Goal: Information Seeking & Learning: Learn about a topic

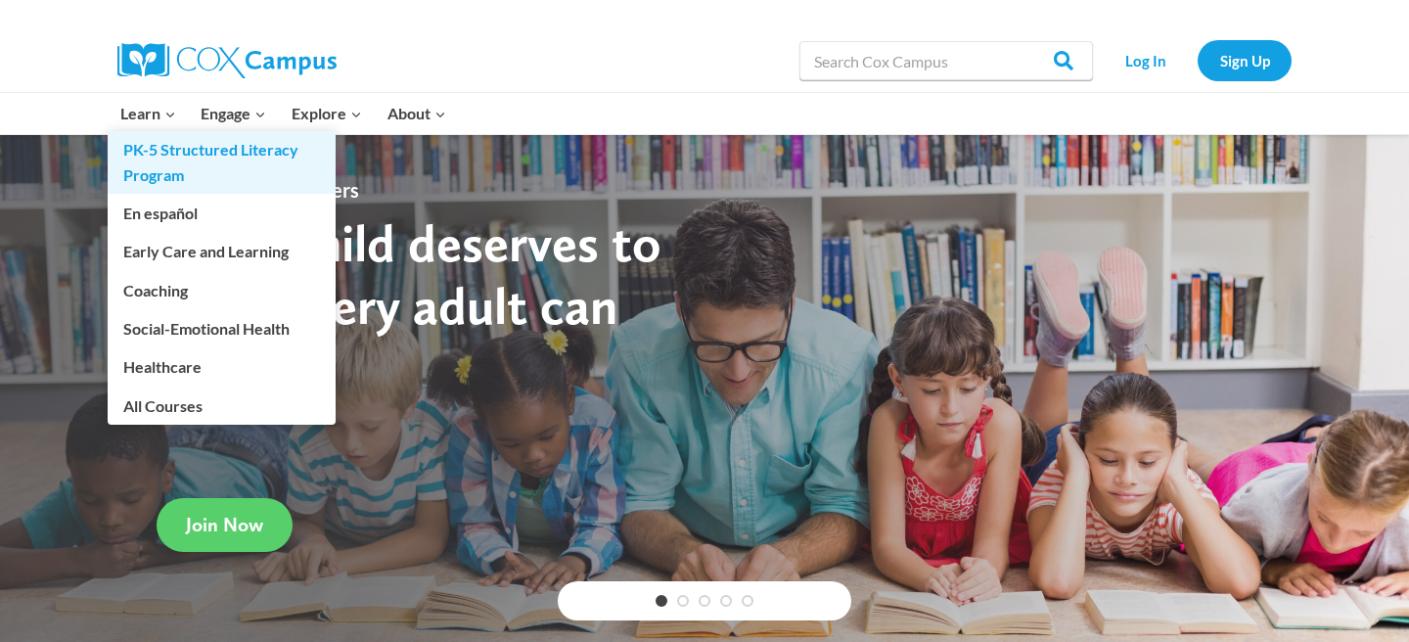
click at [207, 164] on link "PK-5 Structured Literacy Program" at bounding box center [222, 162] width 228 height 63
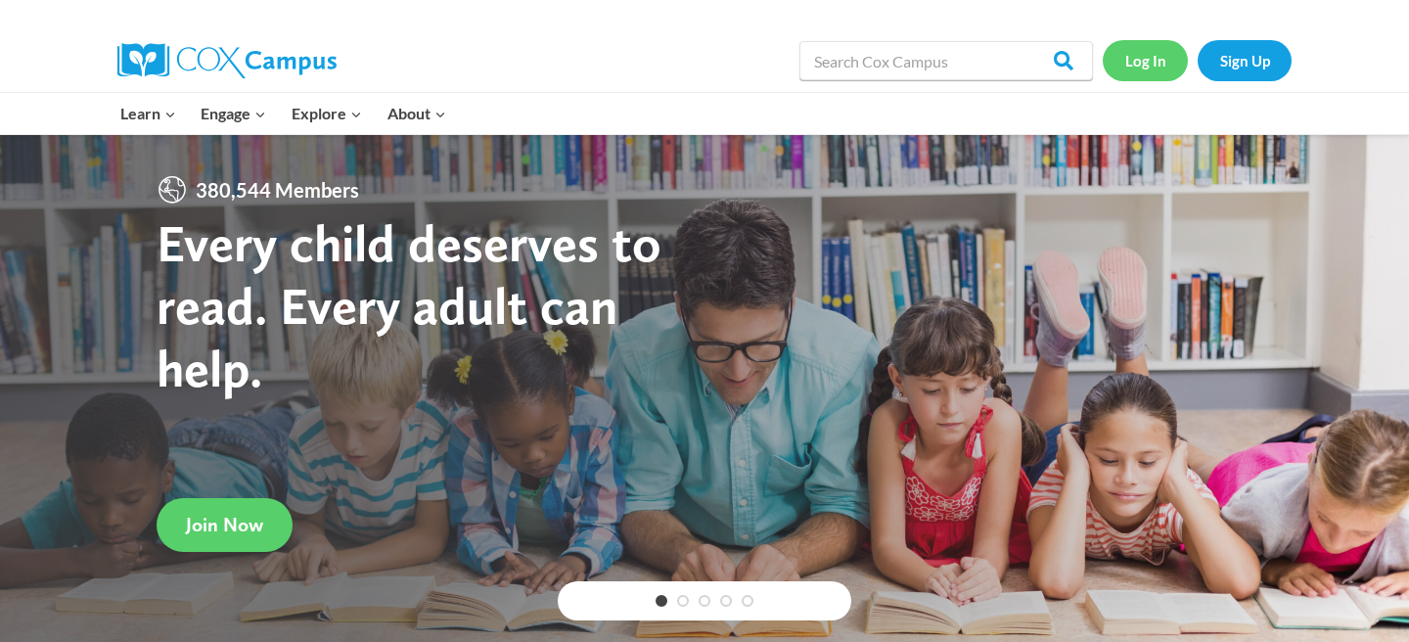
click at [1136, 59] on link "Log In" at bounding box center [1145, 60] width 85 height 40
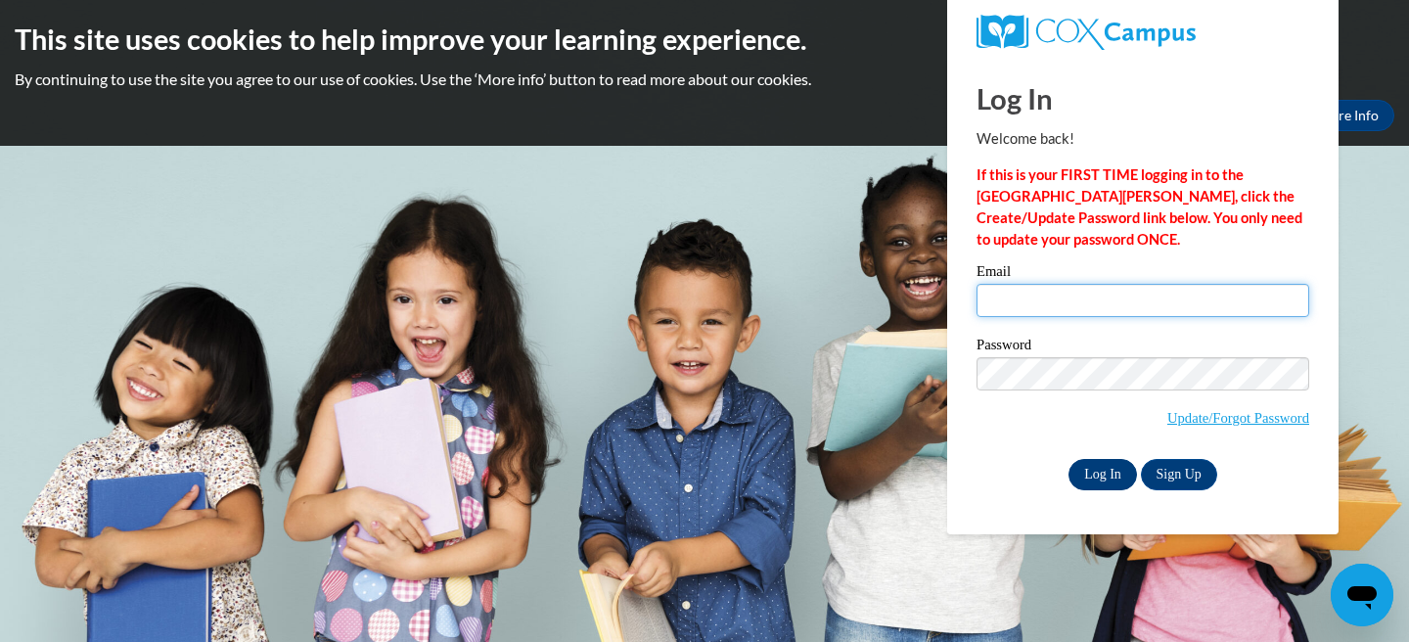
type input "ccrockett@waukesha.k12.wi.us"
click at [1091, 469] on input "Log In" at bounding box center [1102, 474] width 68 height 31
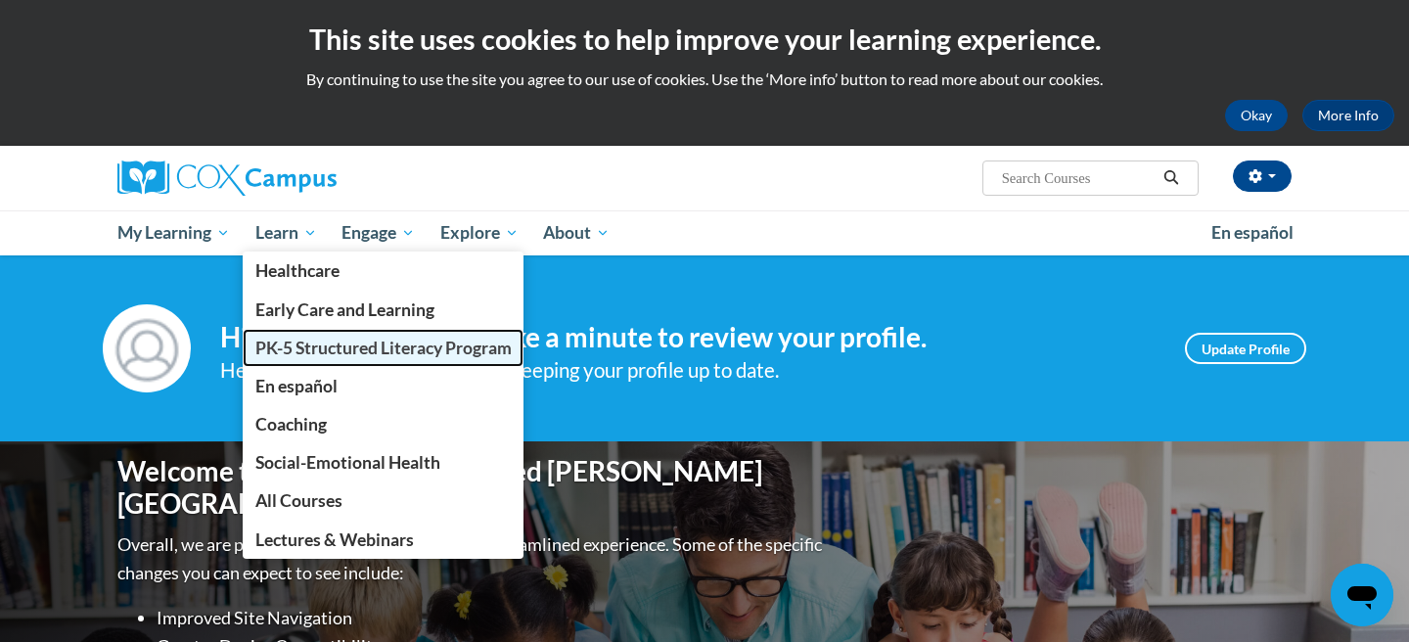
click at [311, 350] on span "PK-5 Structured Literacy Program" at bounding box center [383, 348] width 256 height 21
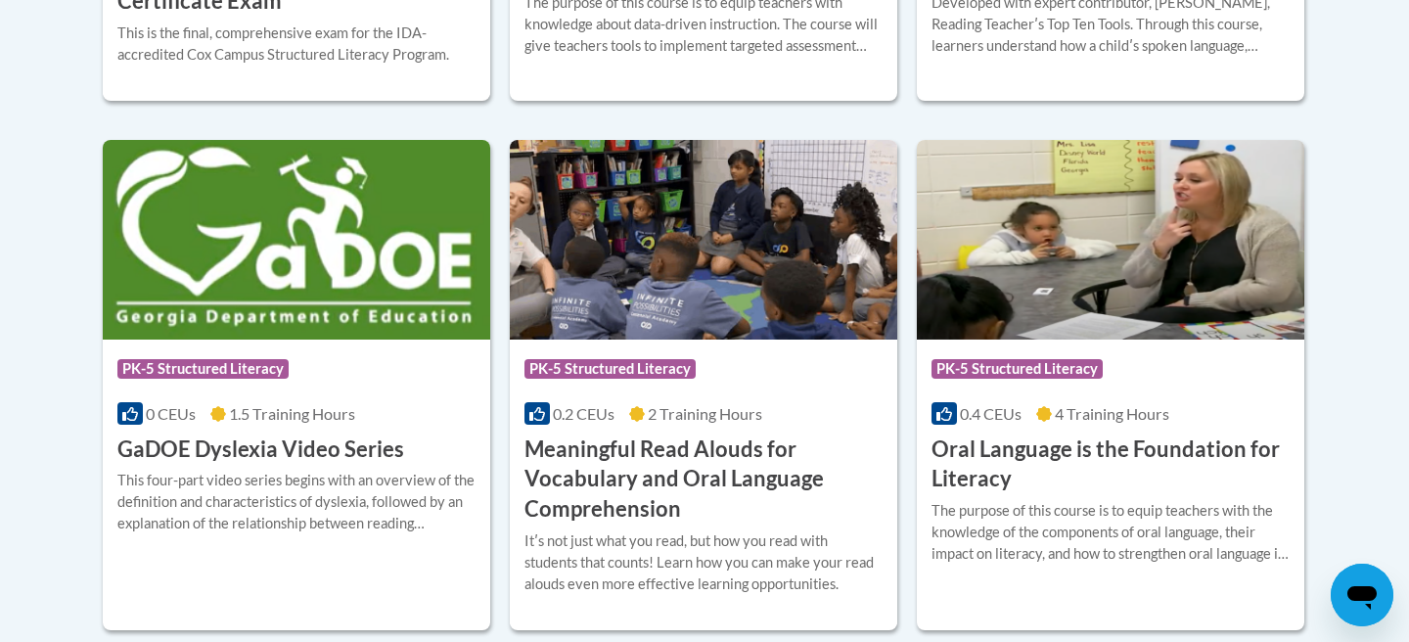
scroll to position [1232, 0]
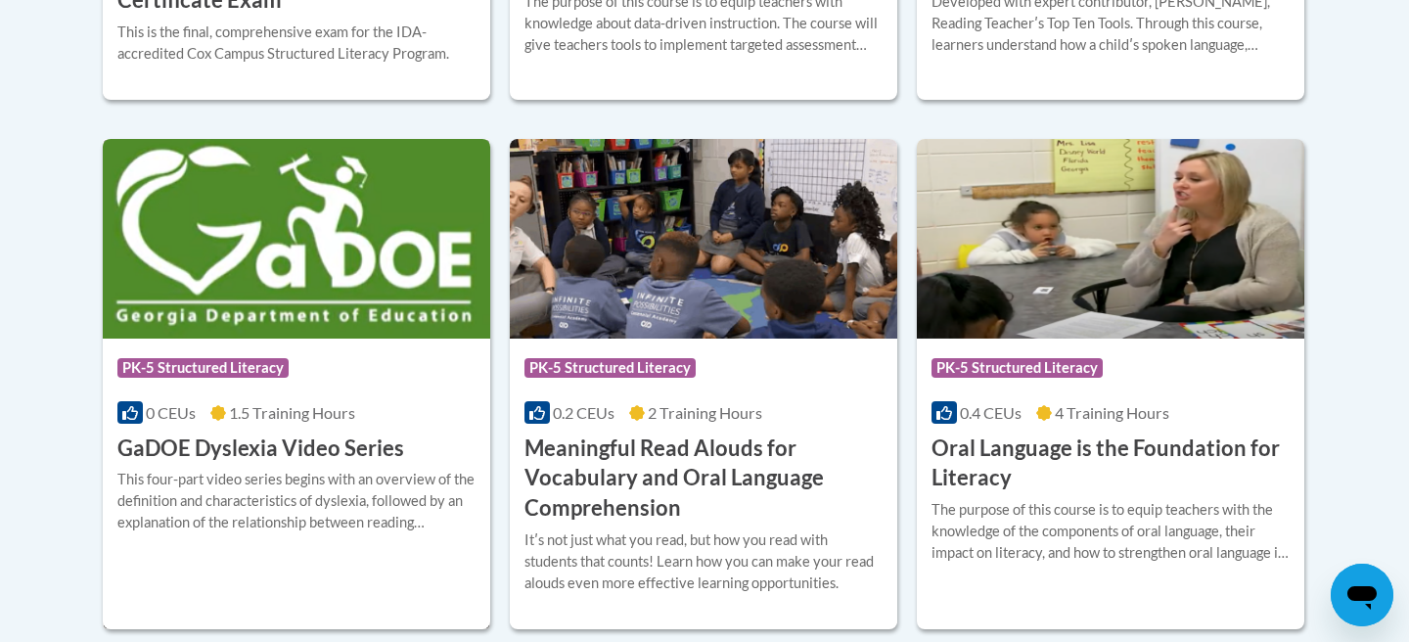
click at [359, 455] on h3 "GaDOE Dyslexia Video Series" at bounding box center [260, 448] width 287 height 30
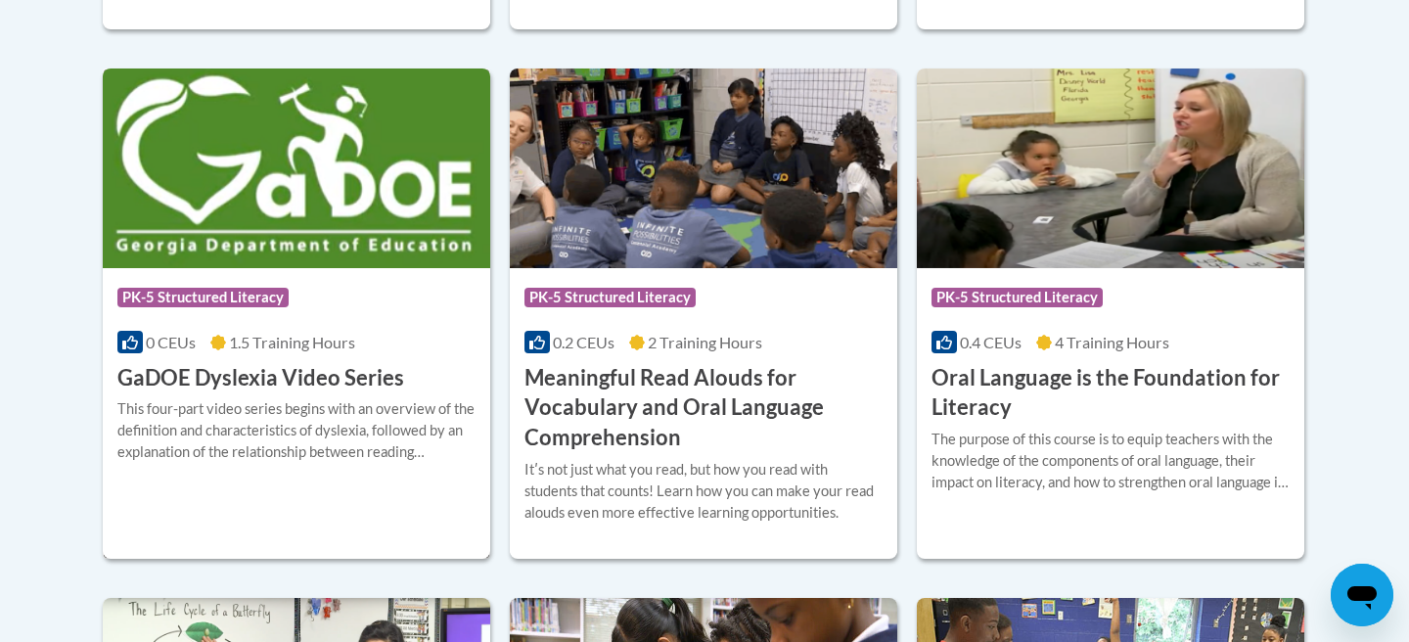
scroll to position [1285, 0]
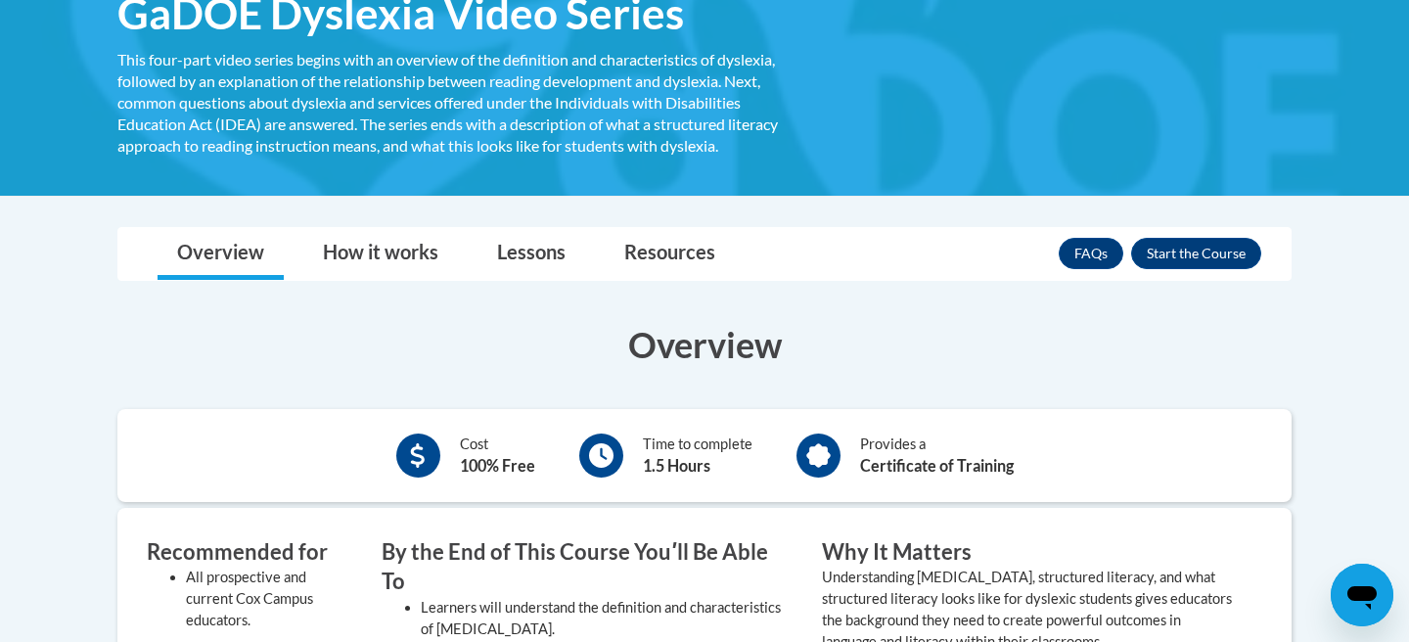
scroll to position [340, 0]
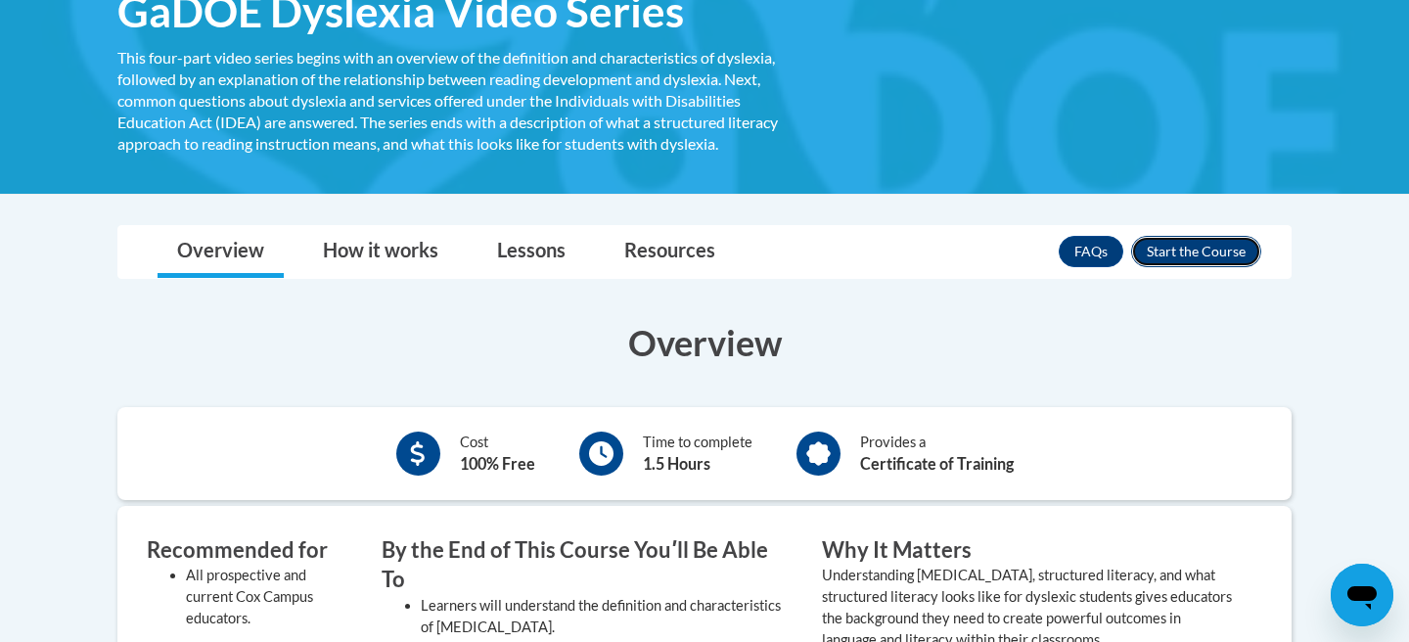
click at [1192, 253] on button "Enroll" at bounding box center [1196, 251] width 130 height 31
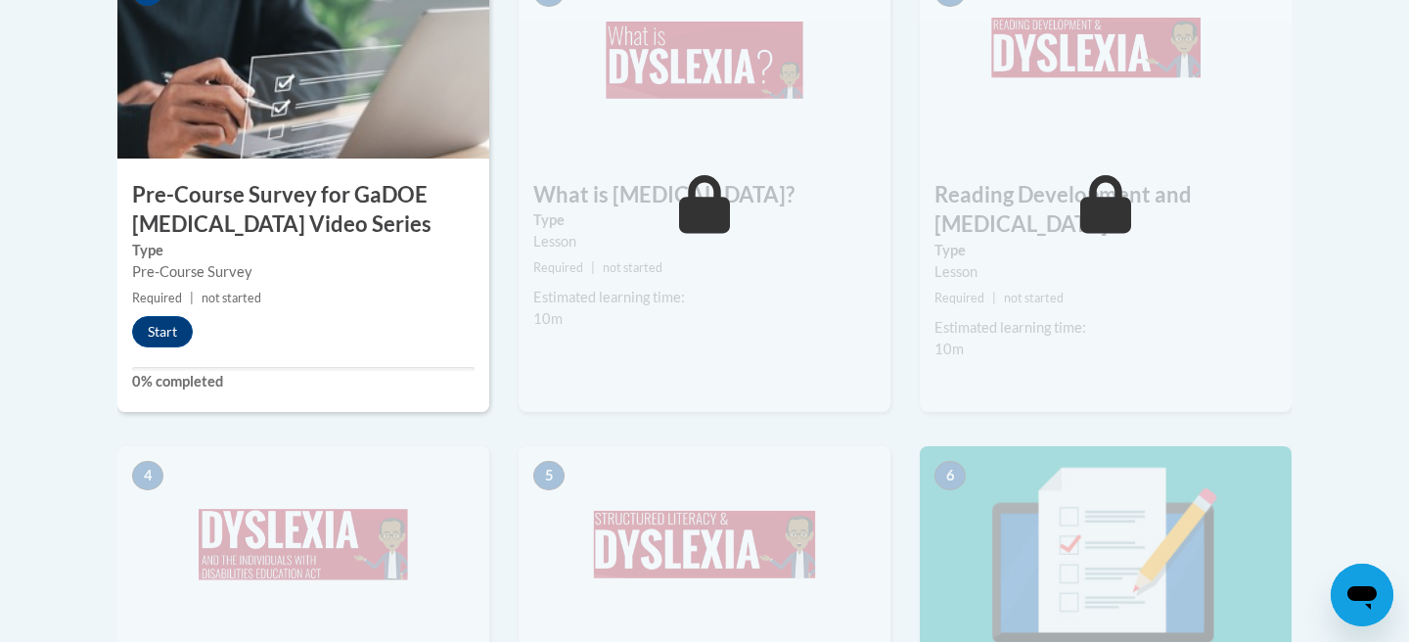
scroll to position [742, 0]
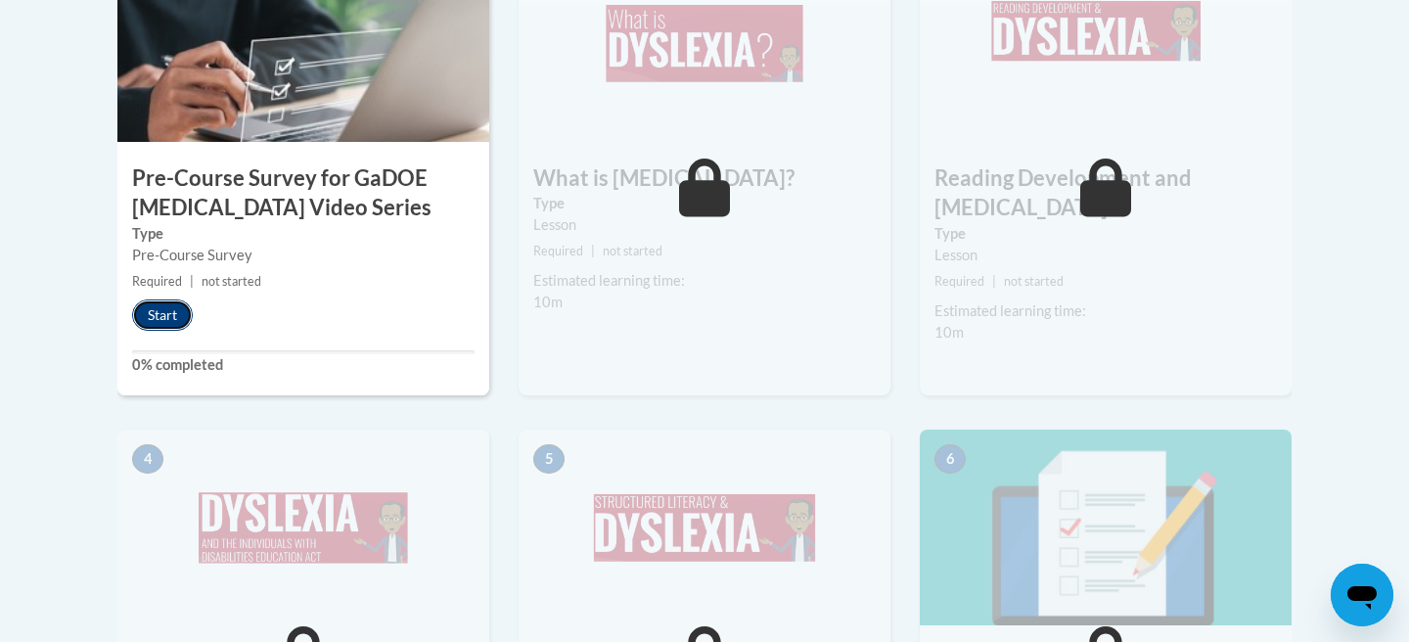
click at [165, 318] on button "Start" at bounding box center [162, 314] width 61 height 31
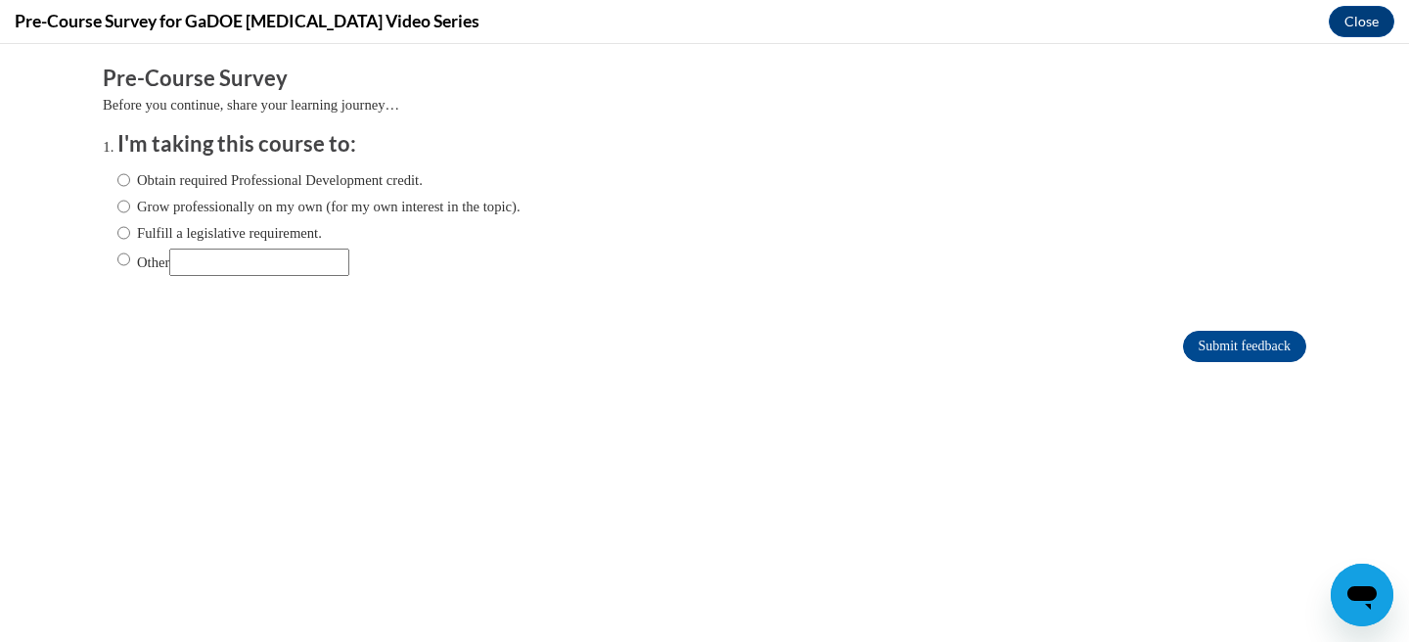
scroll to position [0, 0]
click at [120, 233] on input "Fulfill a legislative requirement." at bounding box center [123, 233] width 13 height 22
radio input "true"
click at [1242, 342] on input "Submit feedback" at bounding box center [1244, 346] width 123 height 31
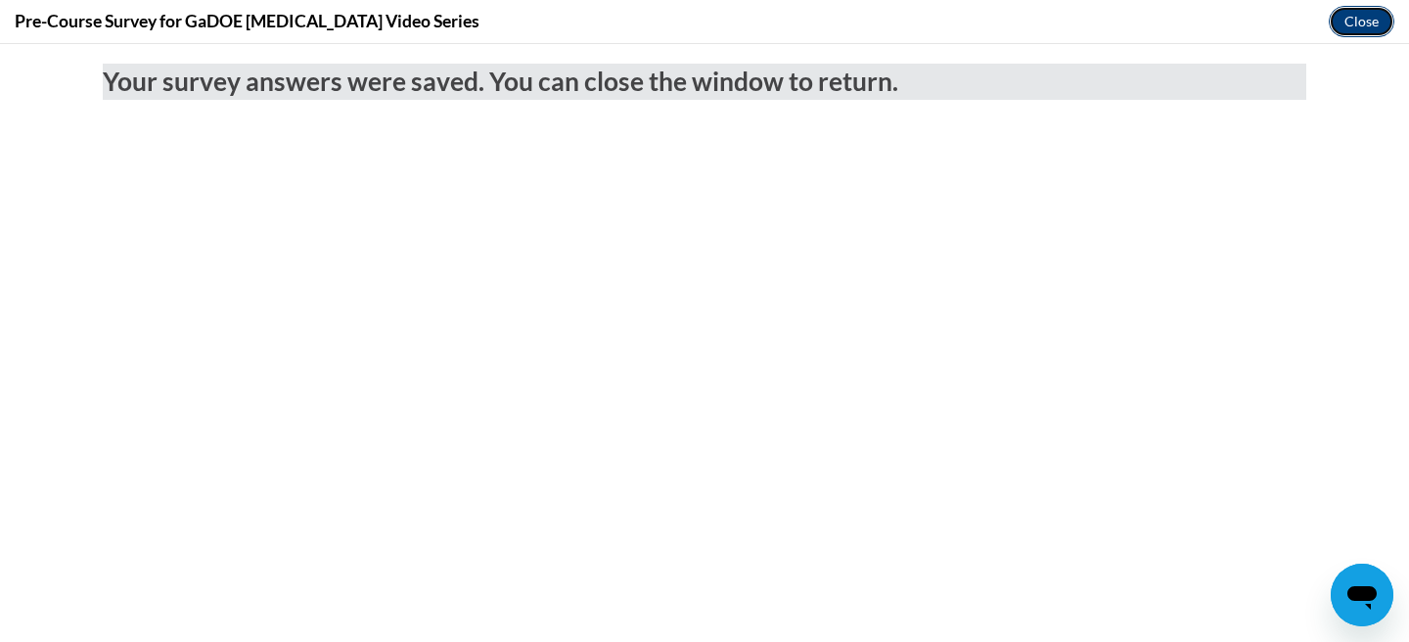
click at [1350, 23] on button "Close" at bounding box center [1362, 21] width 66 height 31
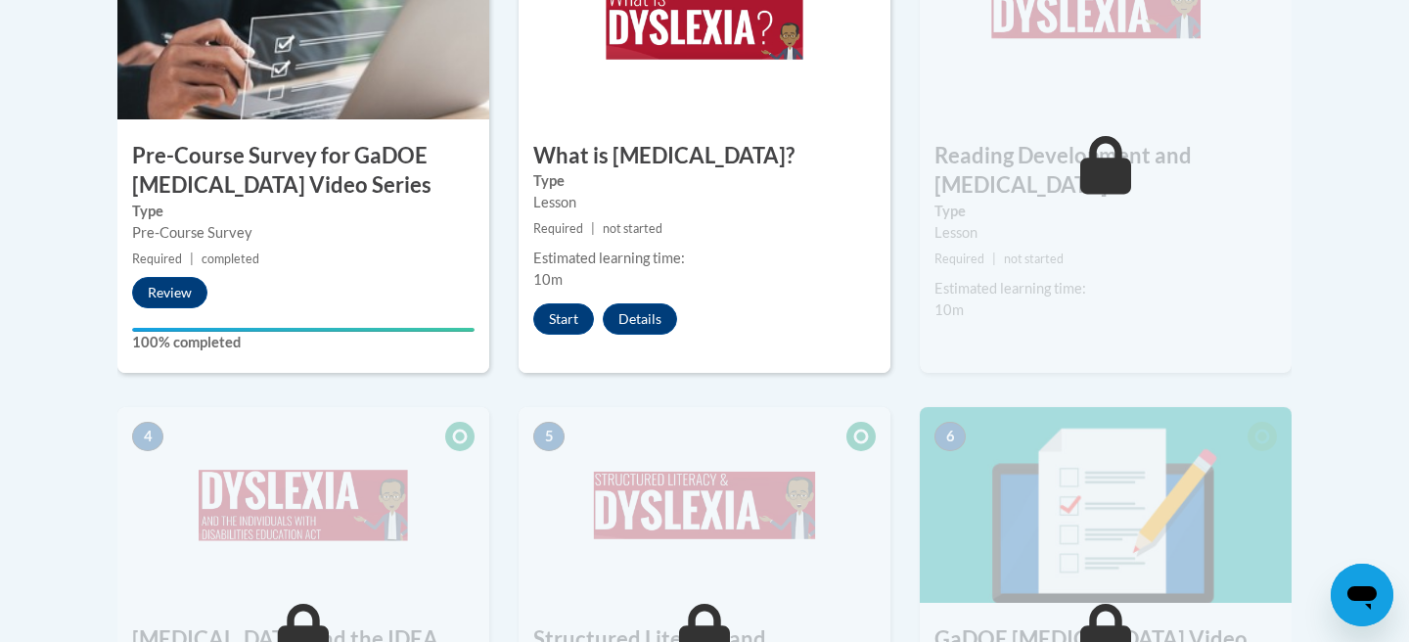
scroll to position [768, 0]
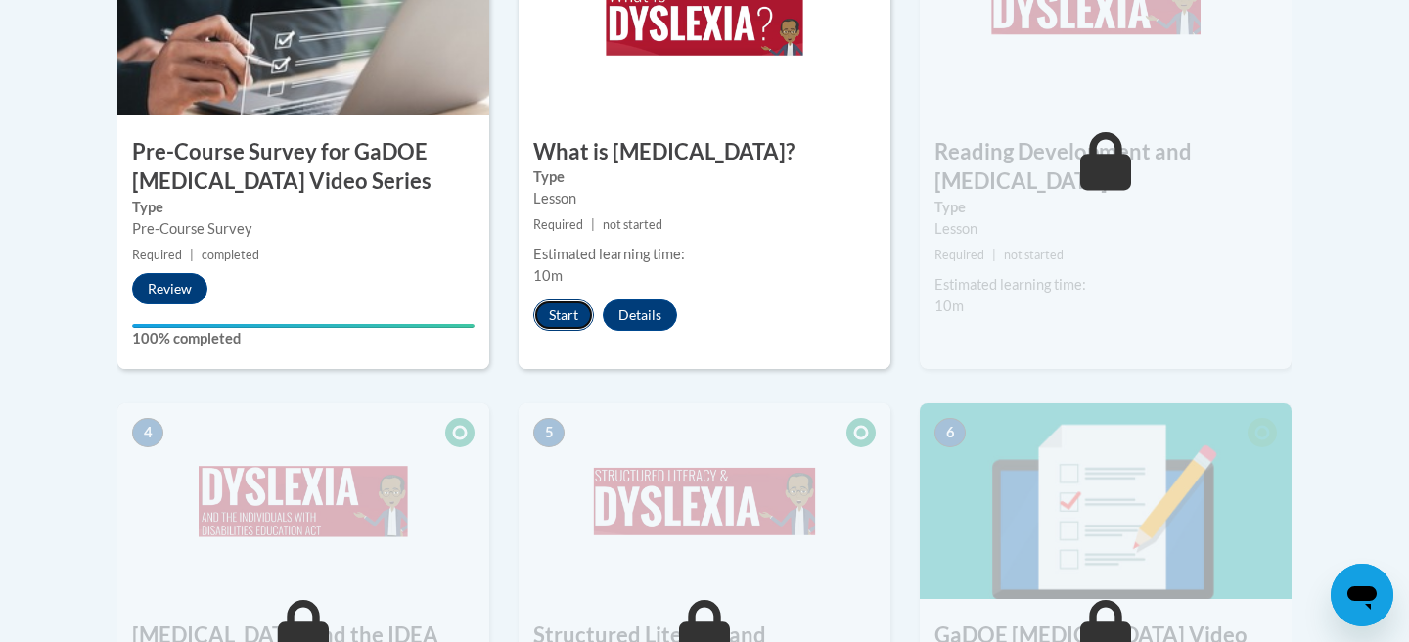
click at [559, 320] on button "Start" at bounding box center [563, 314] width 61 height 31
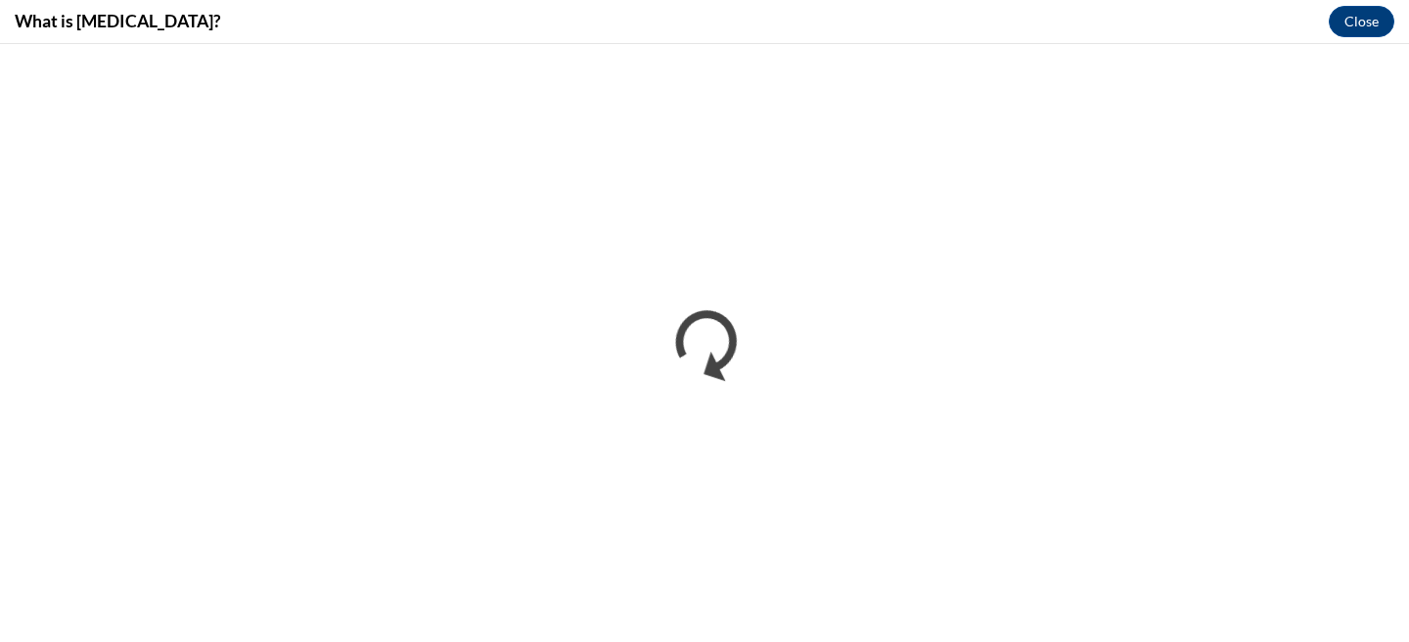
scroll to position [0, 0]
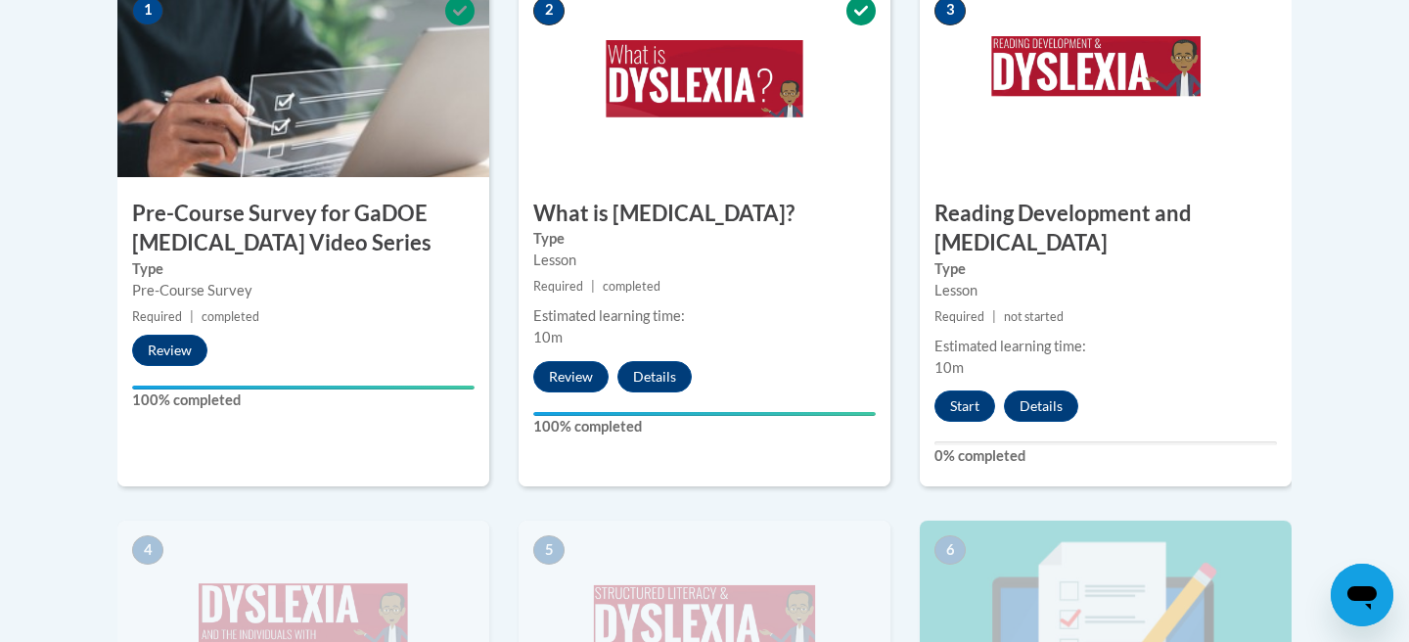
scroll to position [696, 0]
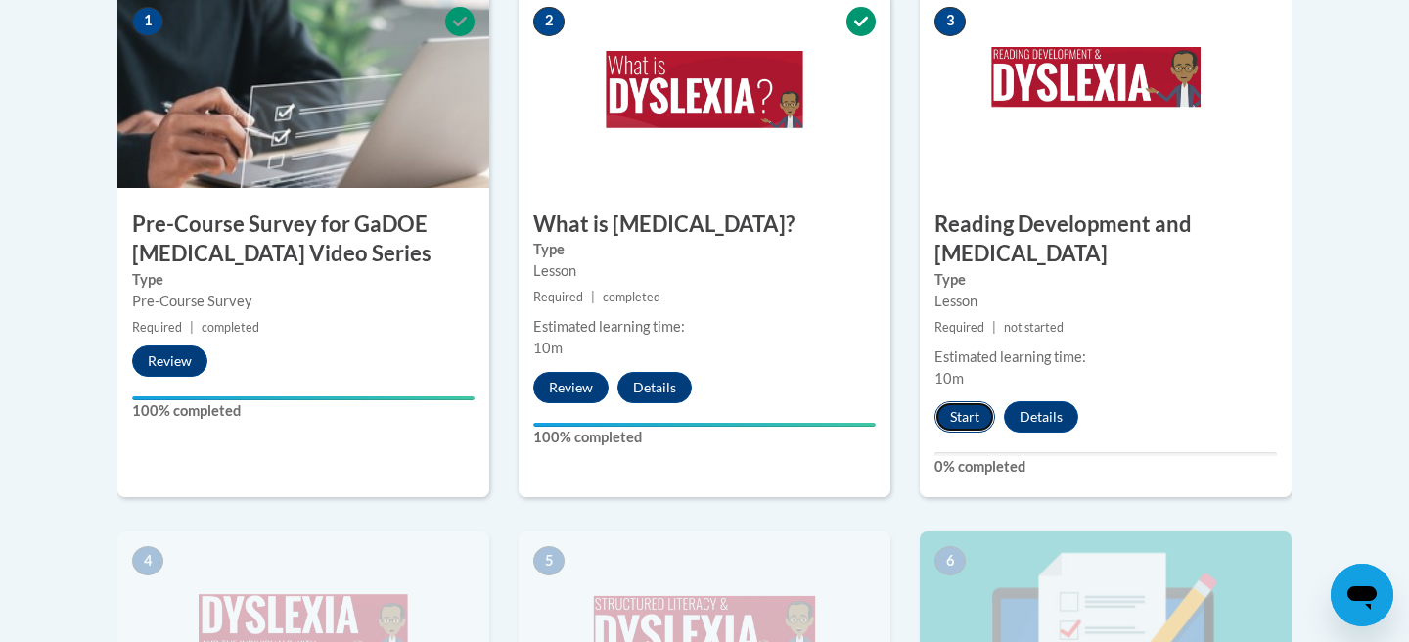
click at [964, 401] on button "Start" at bounding box center [964, 416] width 61 height 31
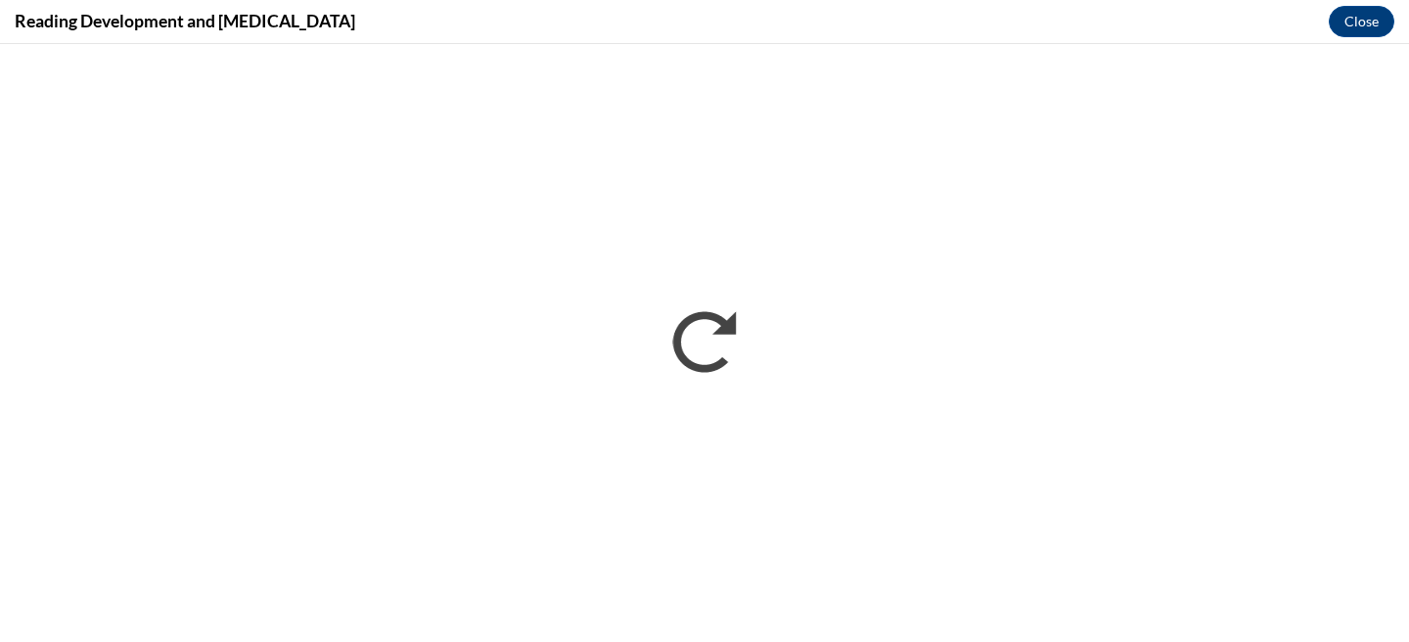
scroll to position [0, 0]
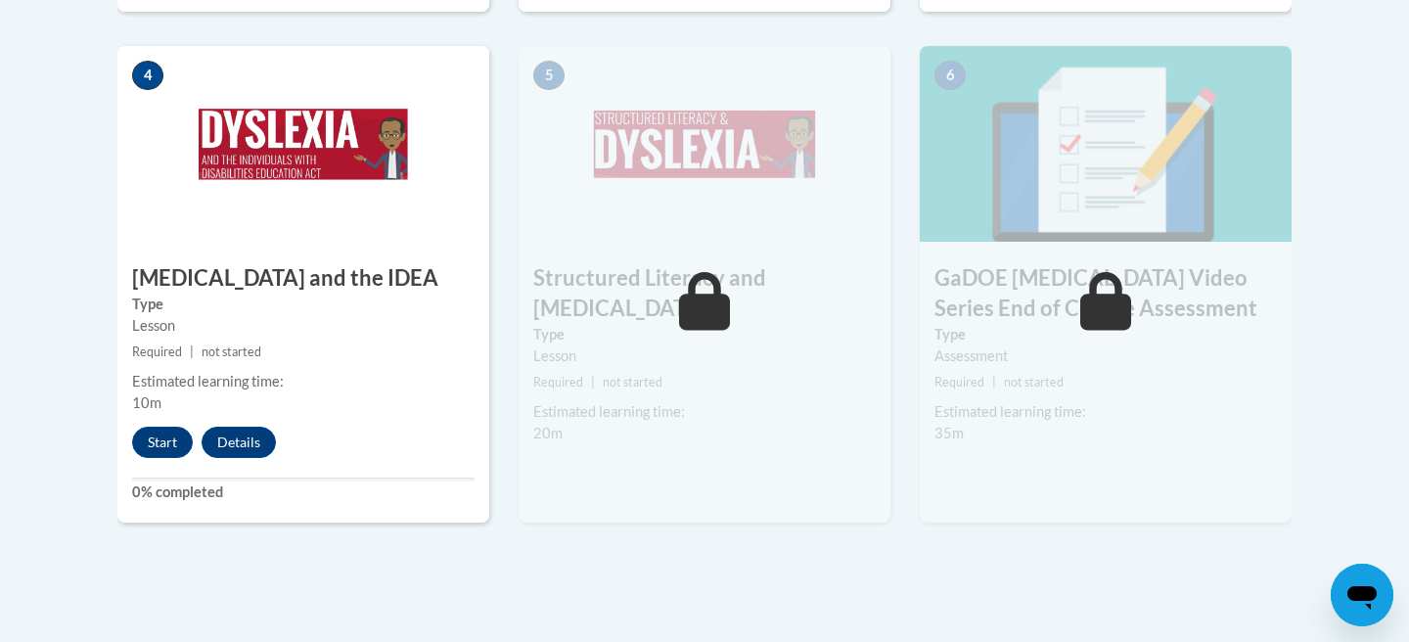
scroll to position [1182, 0]
click at [159, 426] on button "Start" at bounding box center [162, 441] width 61 height 31
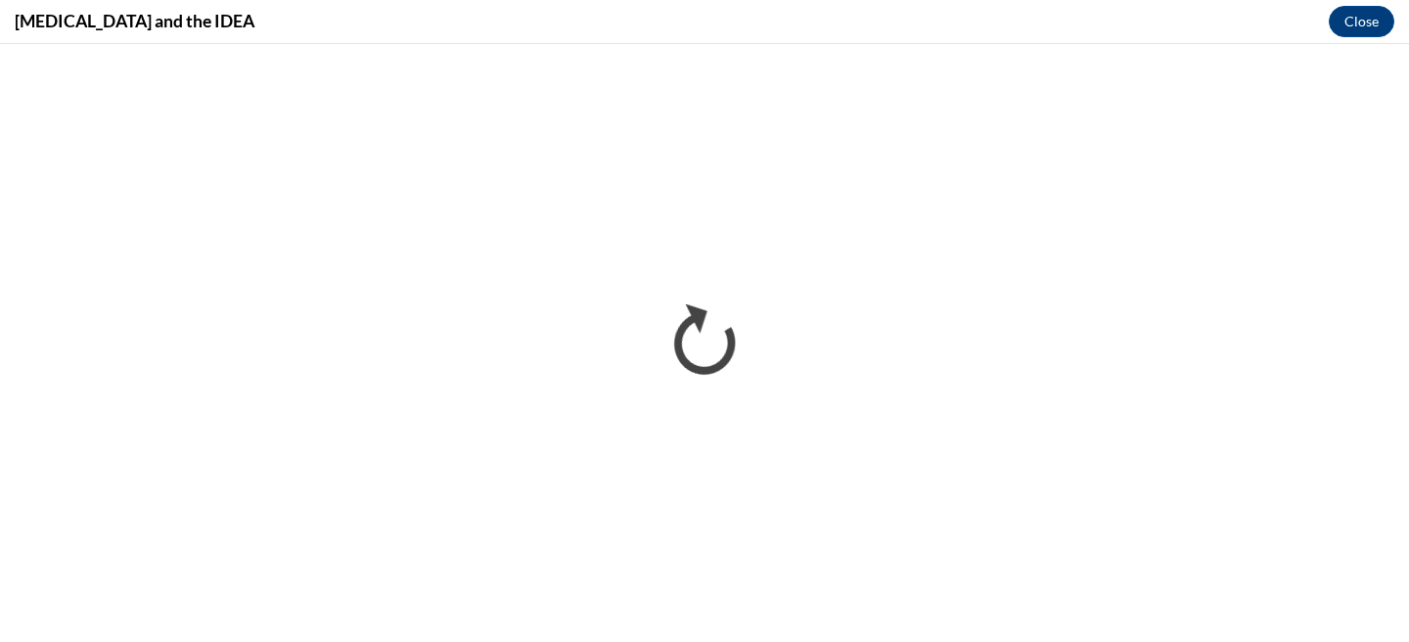
scroll to position [0, 0]
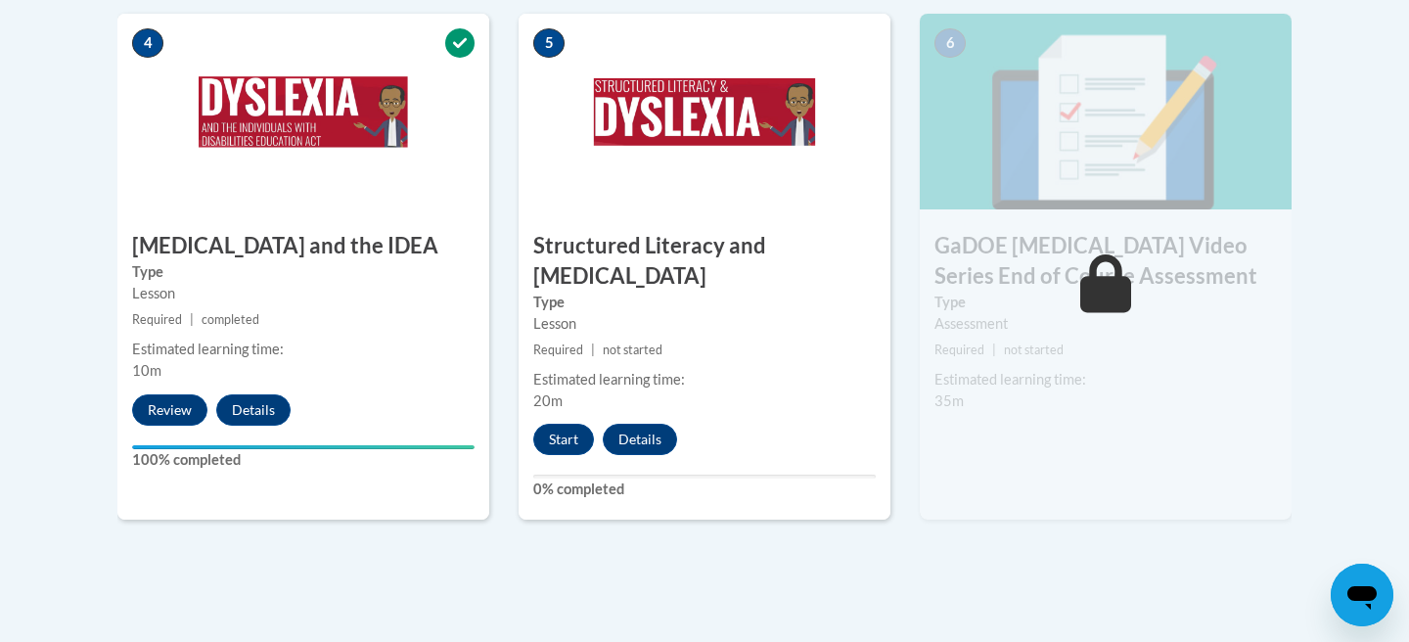
scroll to position [1212, 0]
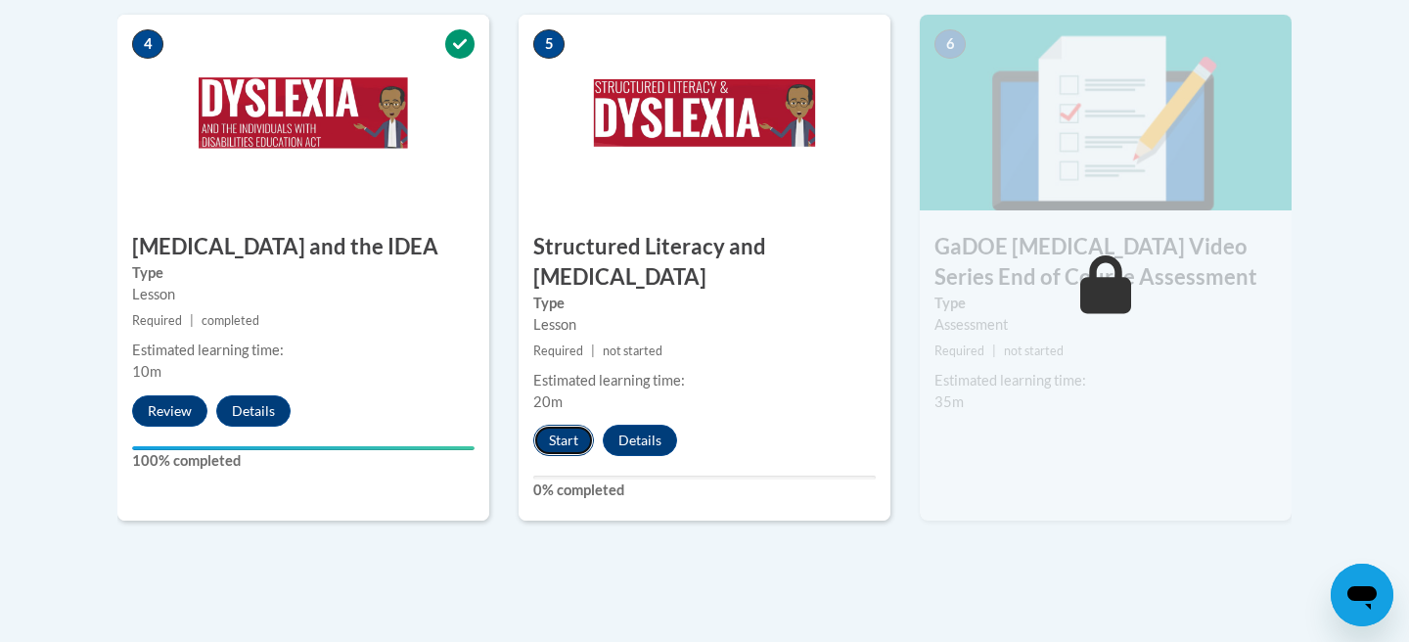
click at [571, 425] on button "Start" at bounding box center [563, 440] width 61 height 31
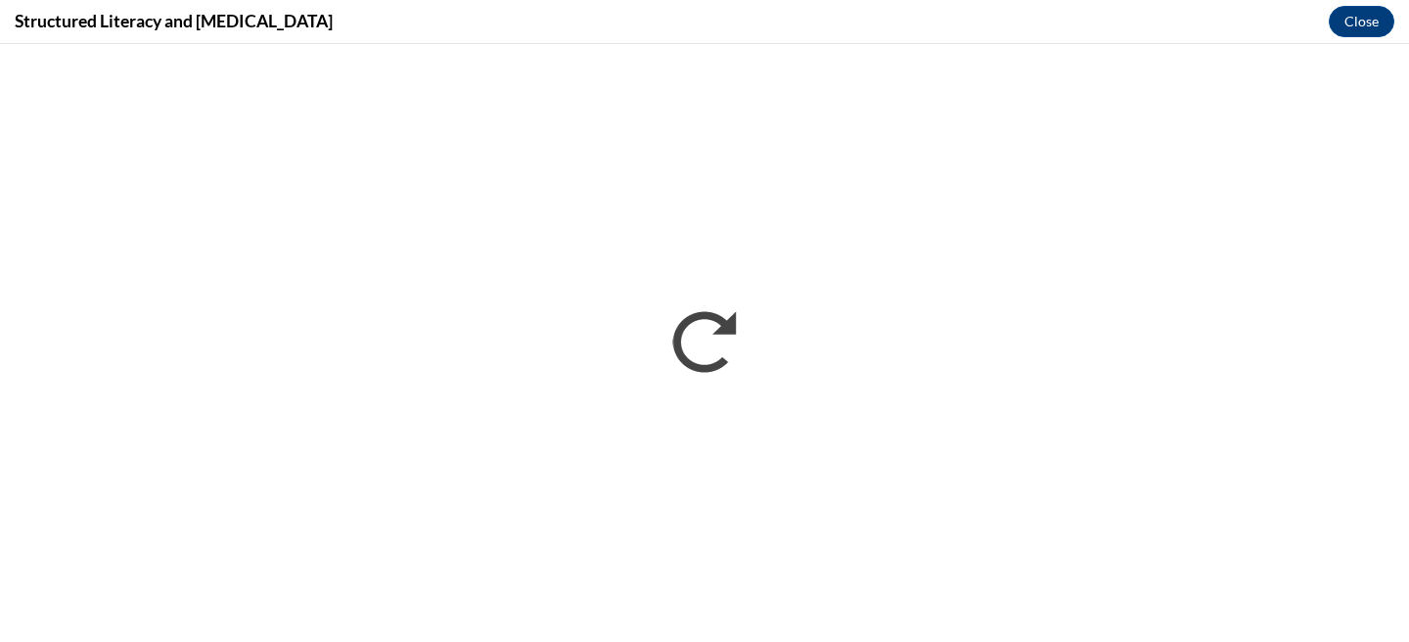
scroll to position [0, 0]
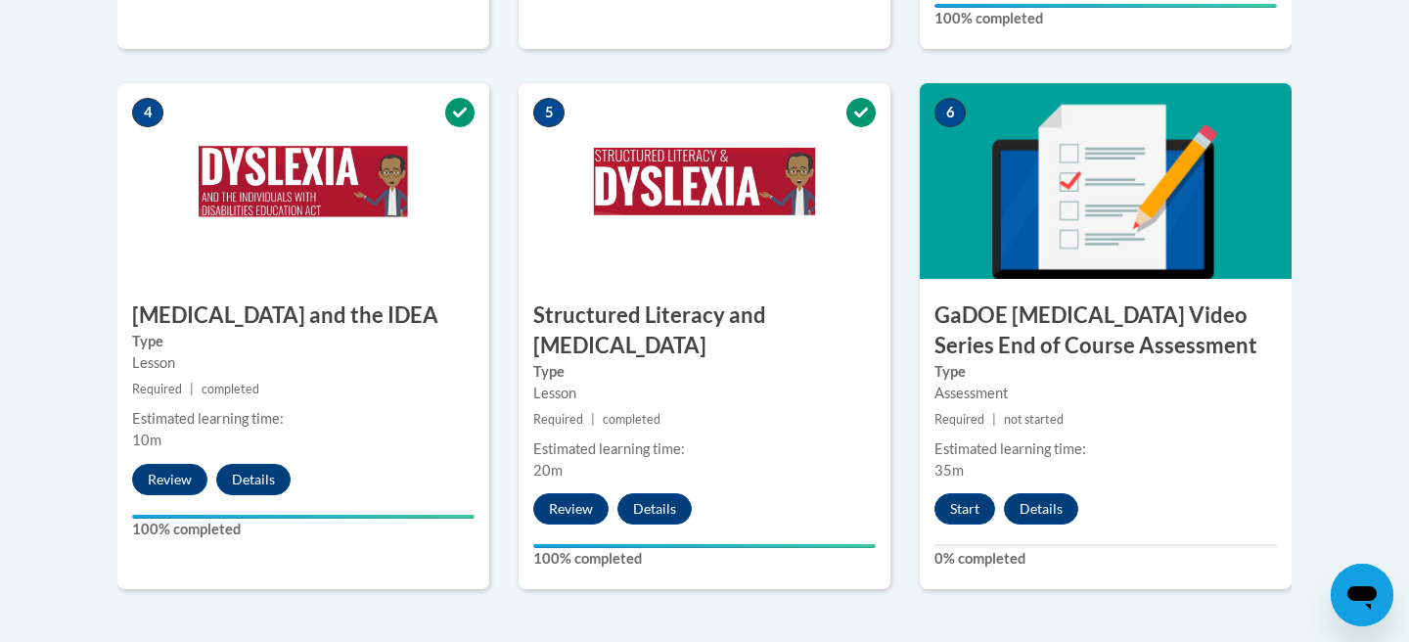
scroll to position [1132, 0]
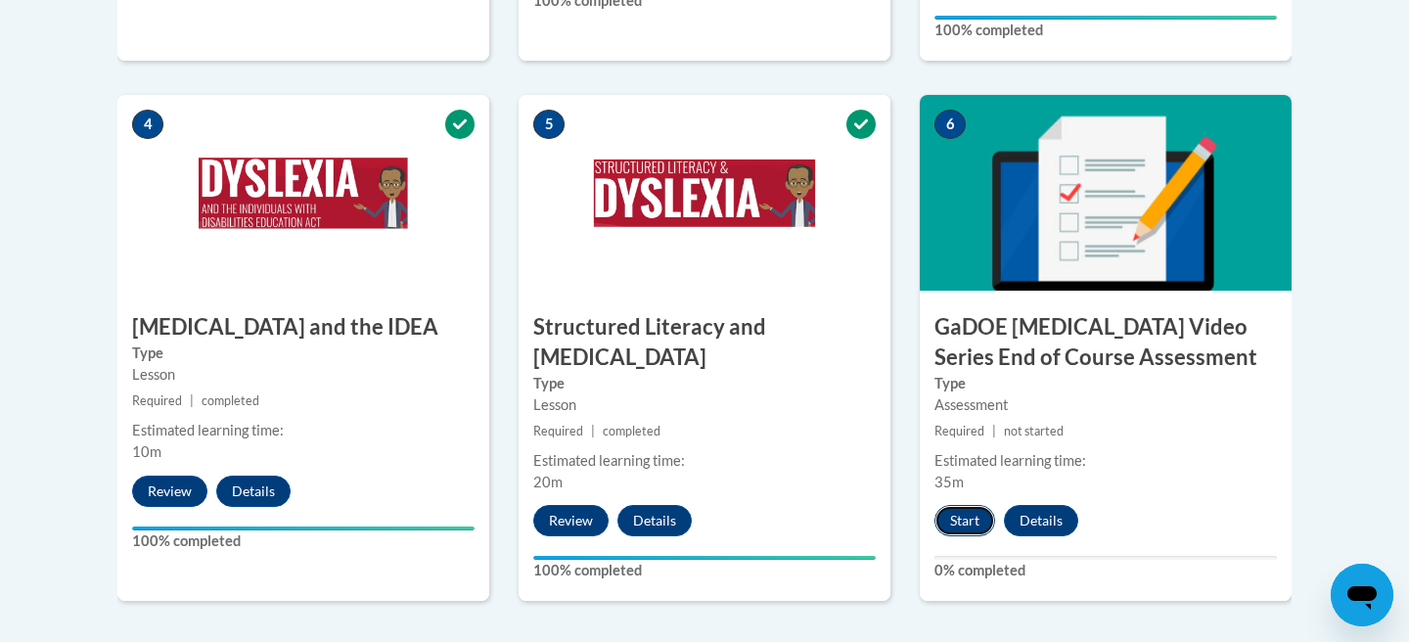
click at [960, 505] on button "Start" at bounding box center [964, 520] width 61 height 31
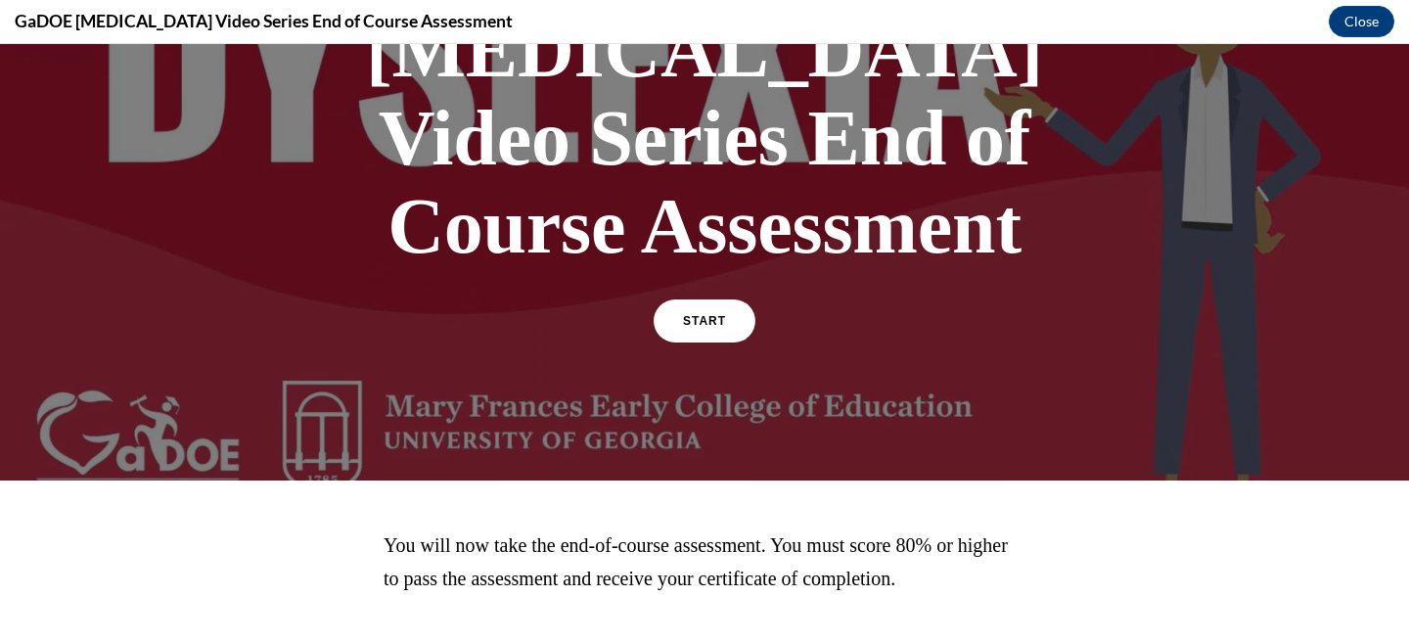
scroll to position [0, 0]
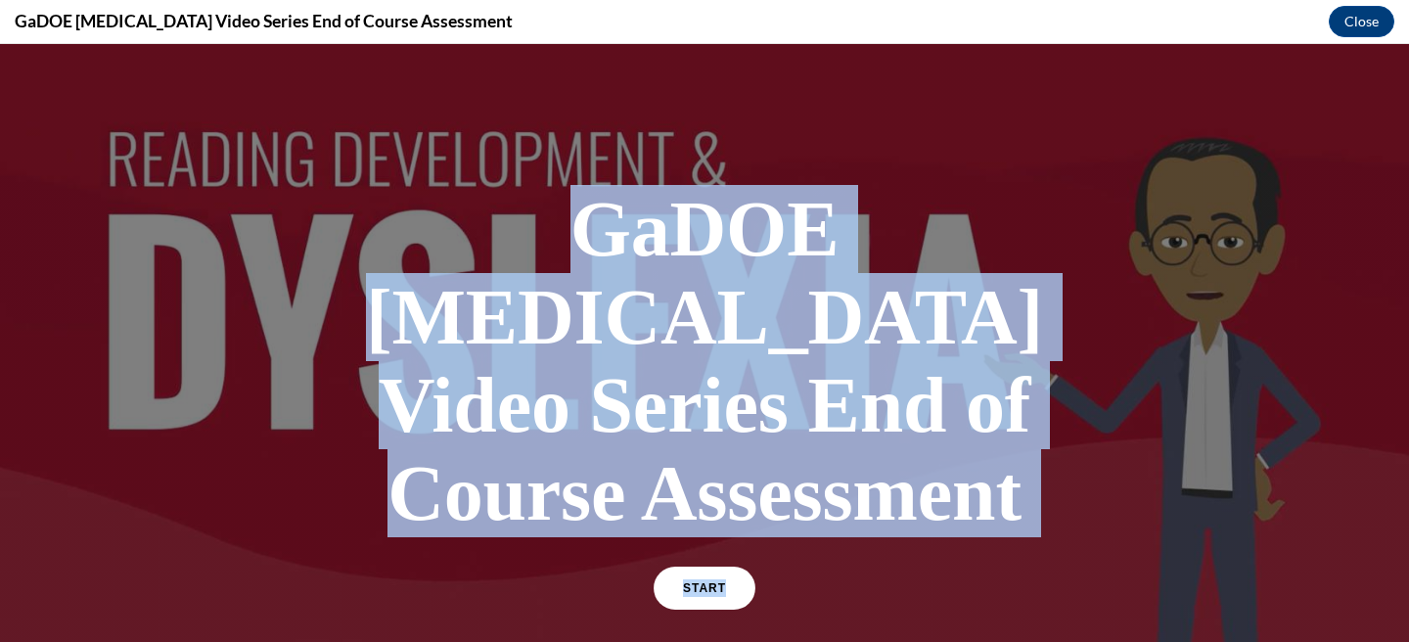
drag, startPoint x: 1051, startPoint y: 400, endPoint x: 431, endPoint y: 231, distance: 642.0
click at [431, 231] on div "GaDOE [MEDICAL_DATA] Video Series End of Course Assessment START" at bounding box center [704, 395] width 1409 height 703
copy div "GaDOE Dyslexia Video Series End of Course Assessment START"
click at [724, 565] on link "START" at bounding box center [704, 587] width 107 height 45
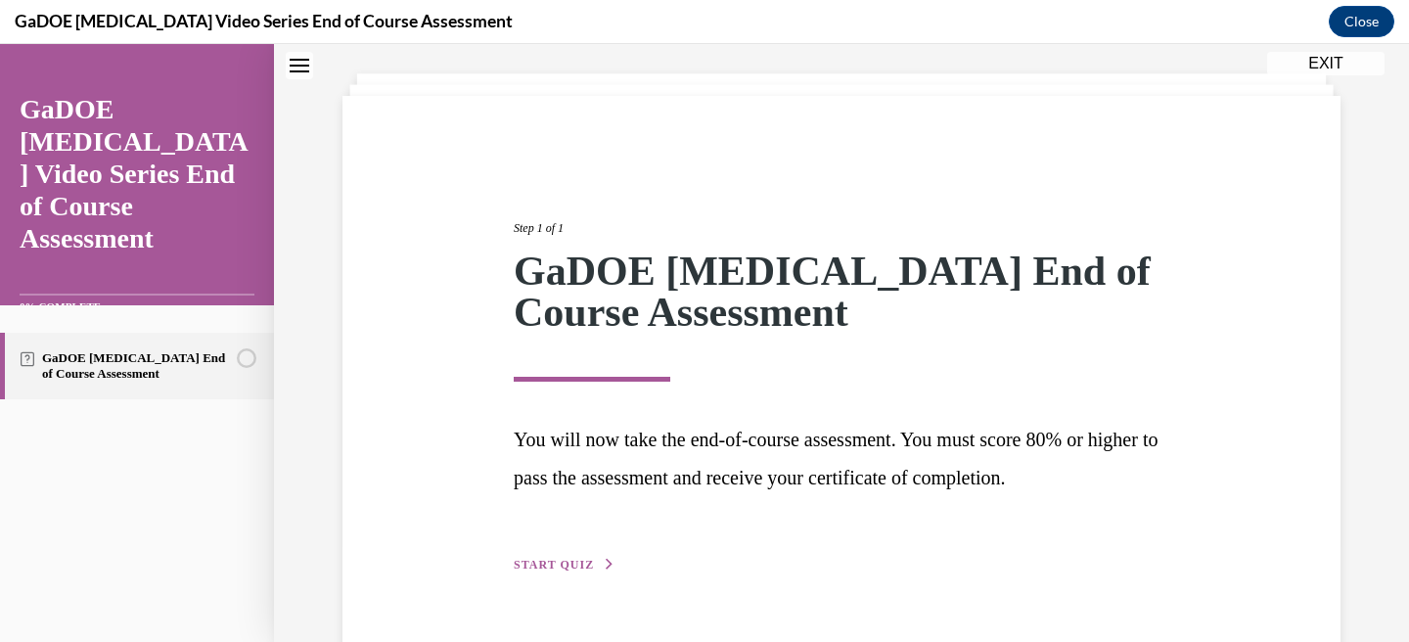
scroll to position [148, 0]
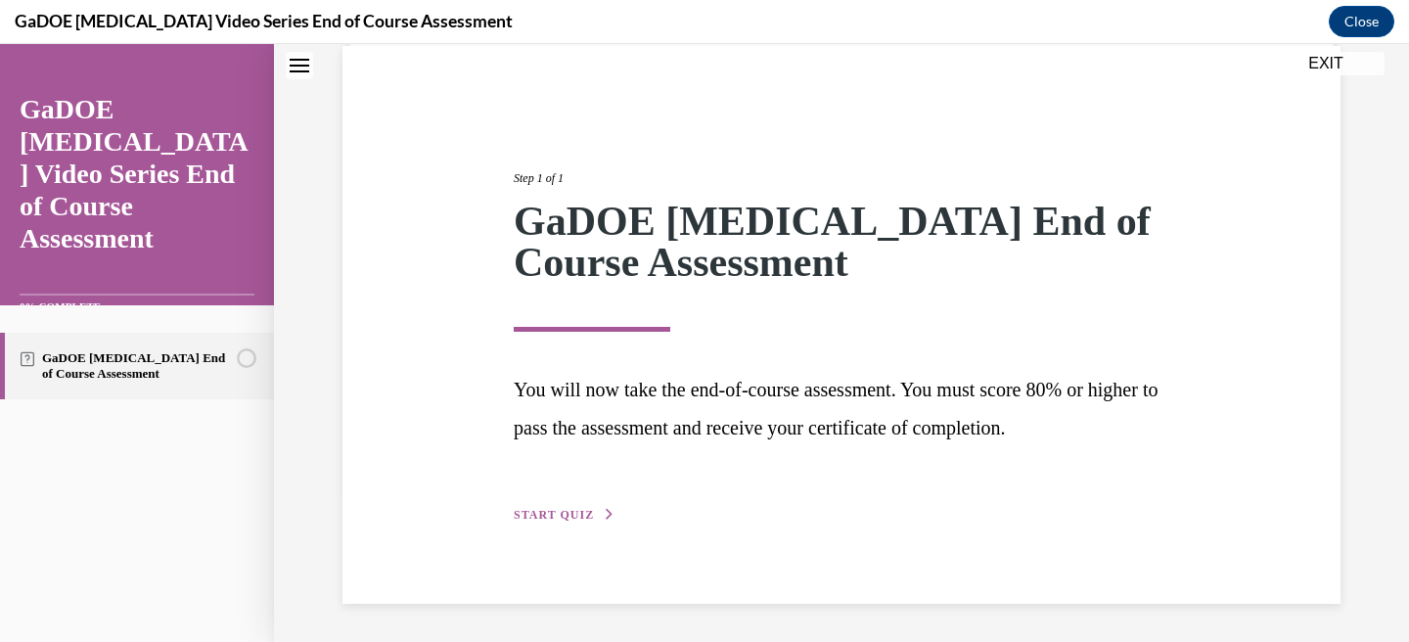
click at [562, 508] on span "START QUIZ" at bounding box center [554, 515] width 80 height 14
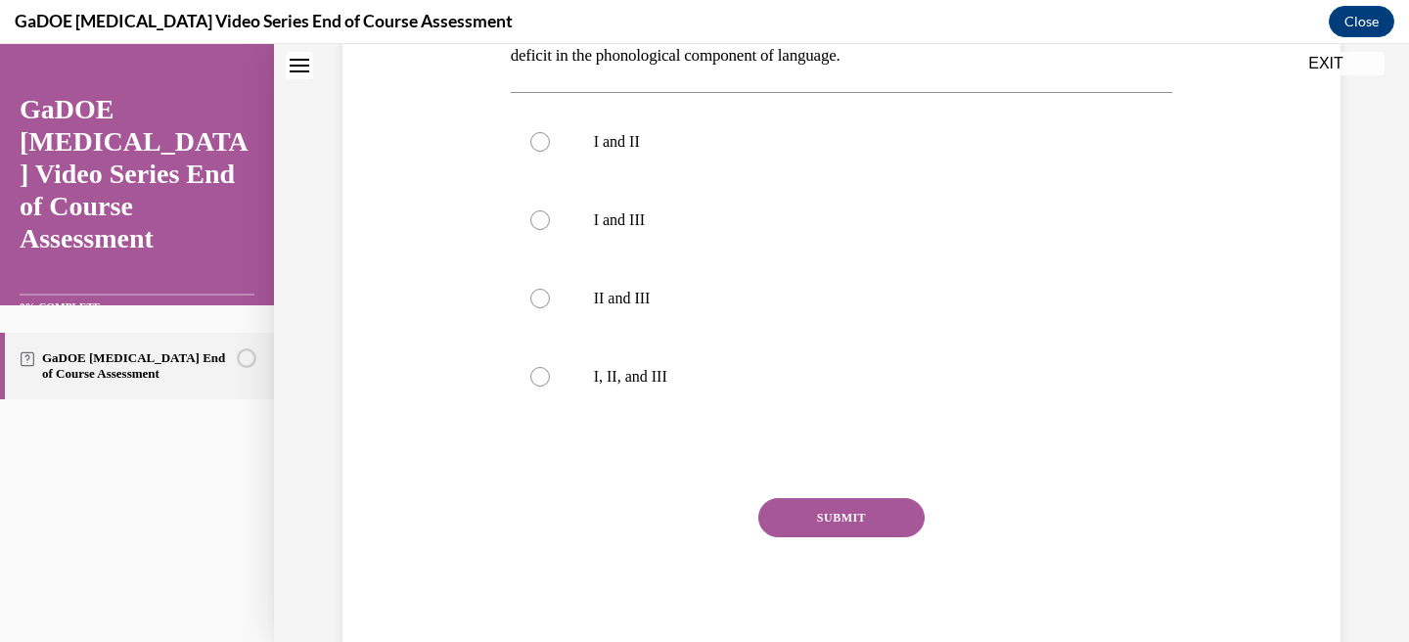
scroll to position [622, 0]
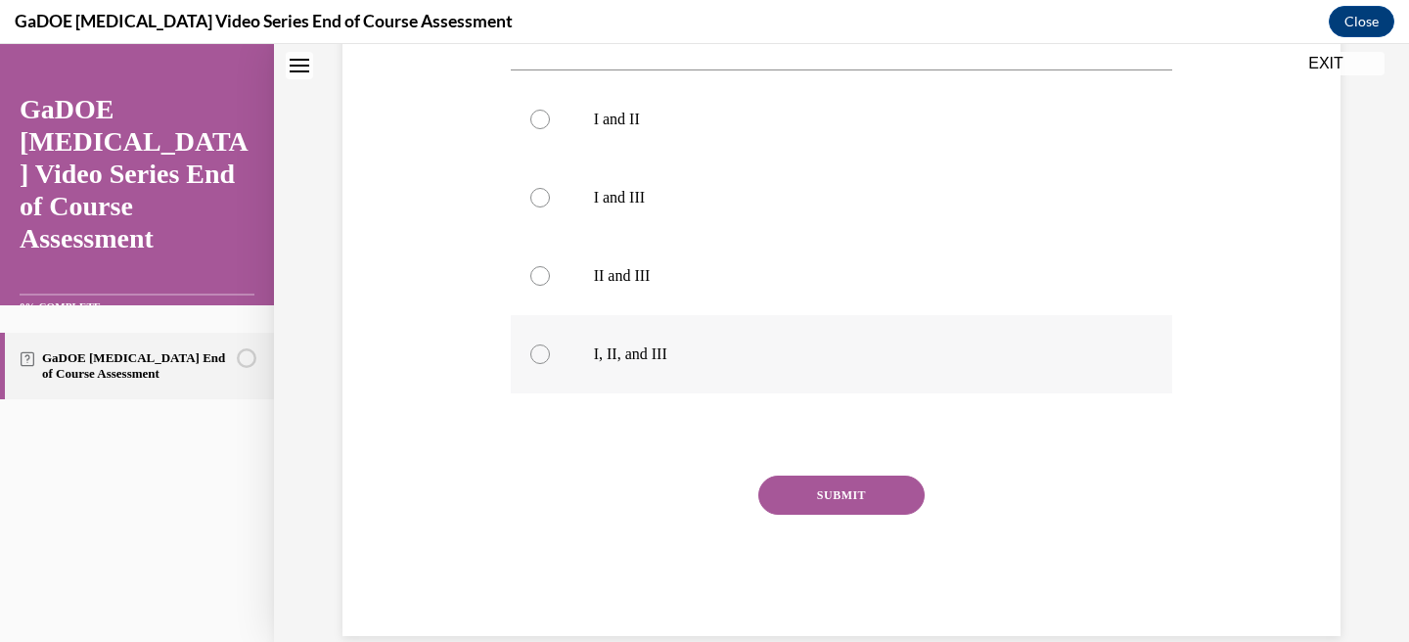
click at [538, 344] on div at bounding box center [540, 354] width 20 height 20
click at [538, 344] on input "I, II, and III" at bounding box center [540, 354] width 20 height 20
radio input "true"
click at [817, 475] on button "SUBMIT" at bounding box center [841, 494] width 166 height 39
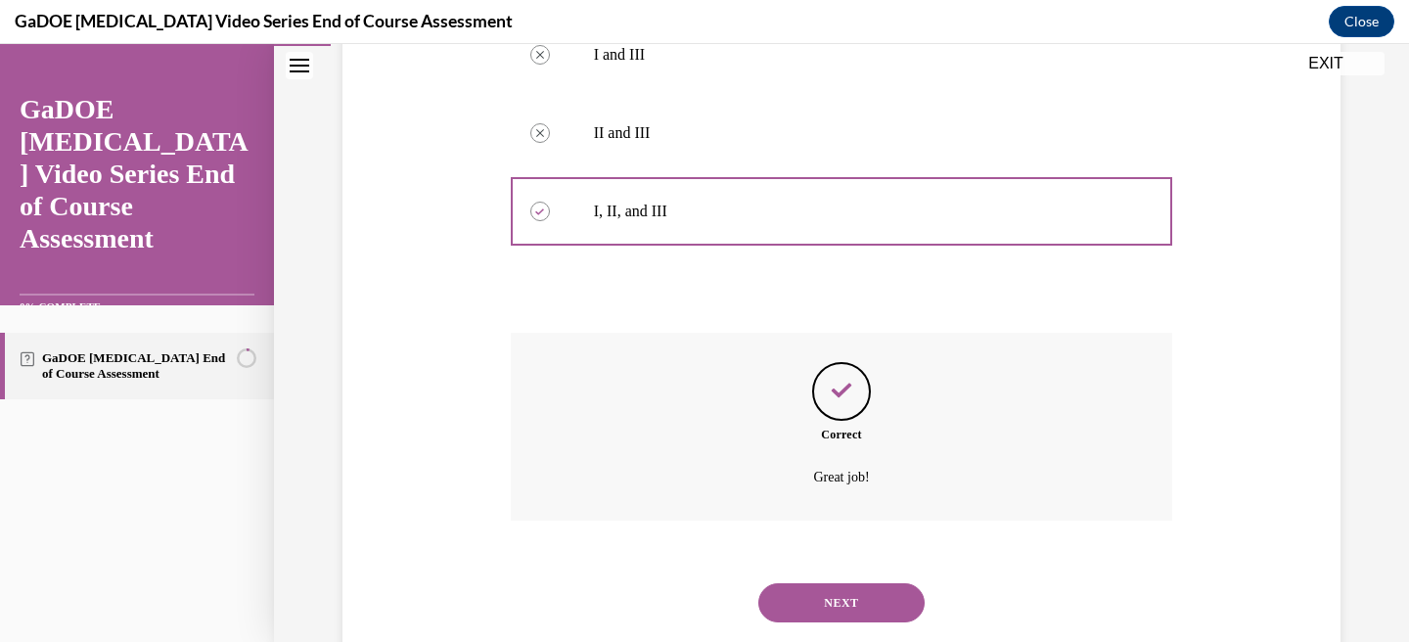
scroll to position [781, 0]
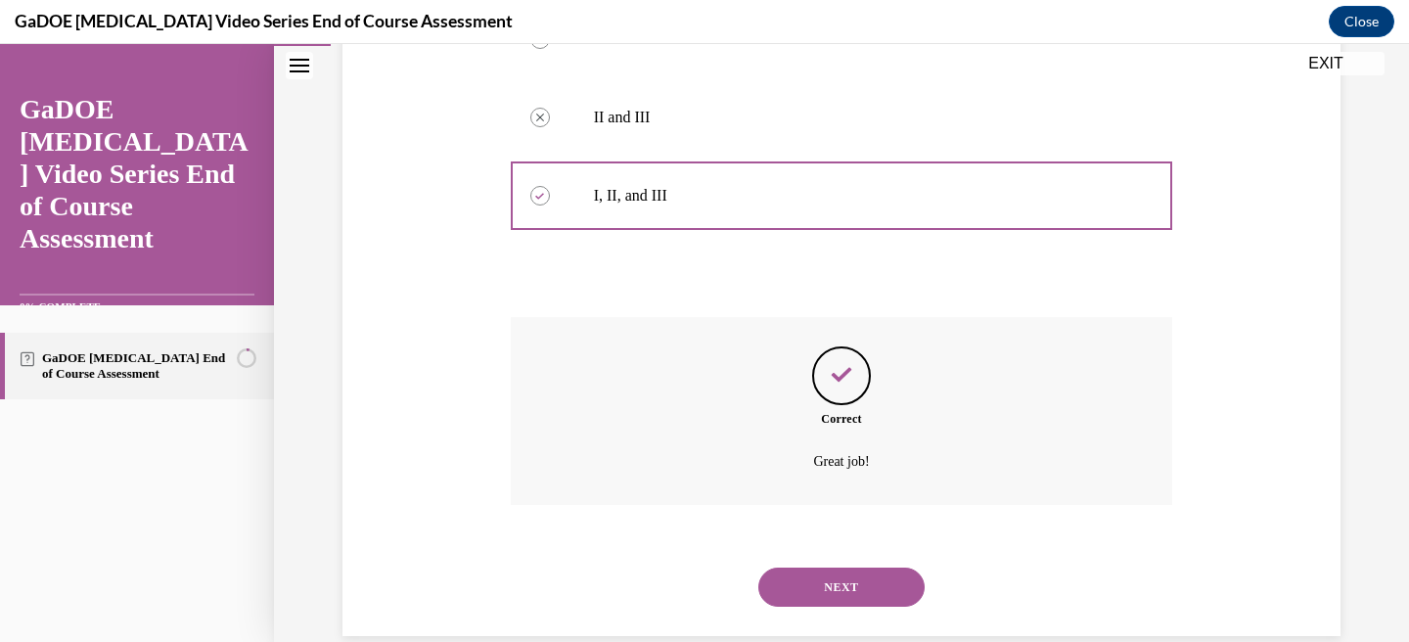
click at [814, 567] on button "NEXT" at bounding box center [841, 586] width 166 height 39
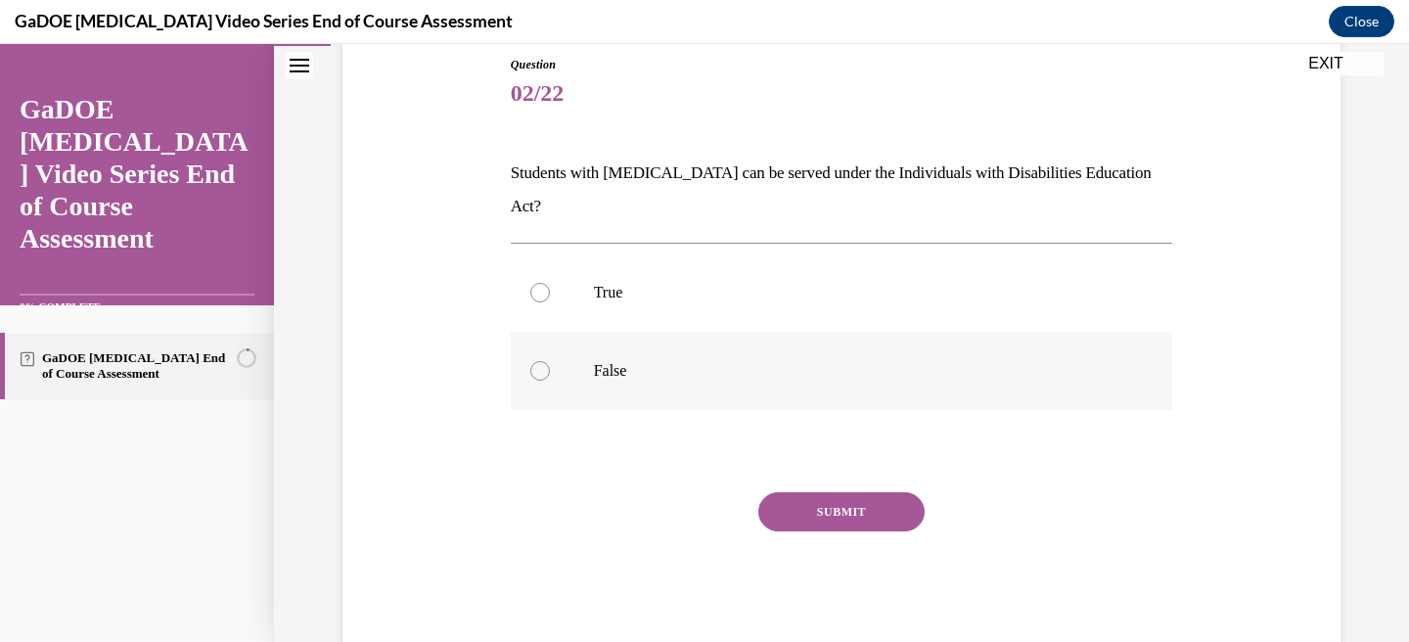
scroll to position [226, 0]
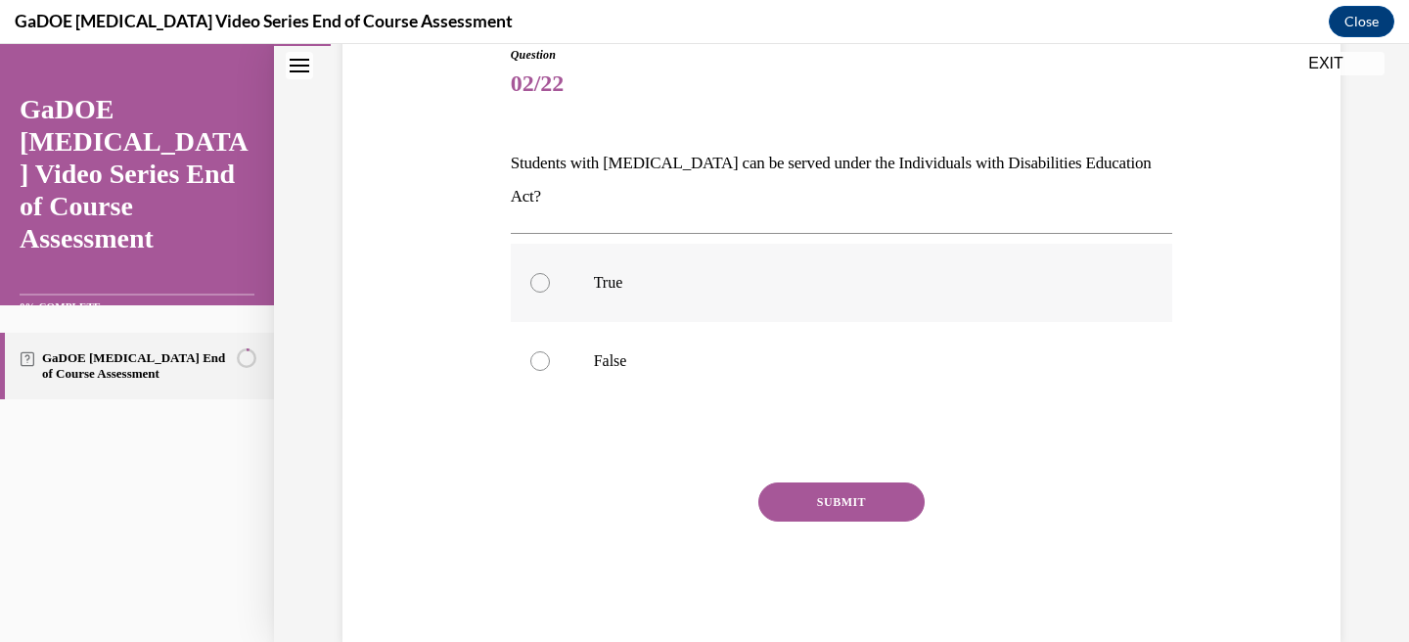
click at [535, 273] on div at bounding box center [540, 283] width 20 height 20
click at [535, 273] on input "True" at bounding box center [540, 283] width 20 height 20
radio input "true"
click at [809, 482] on button "SUBMIT" at bounding box center [841, 501] width 166 height 39
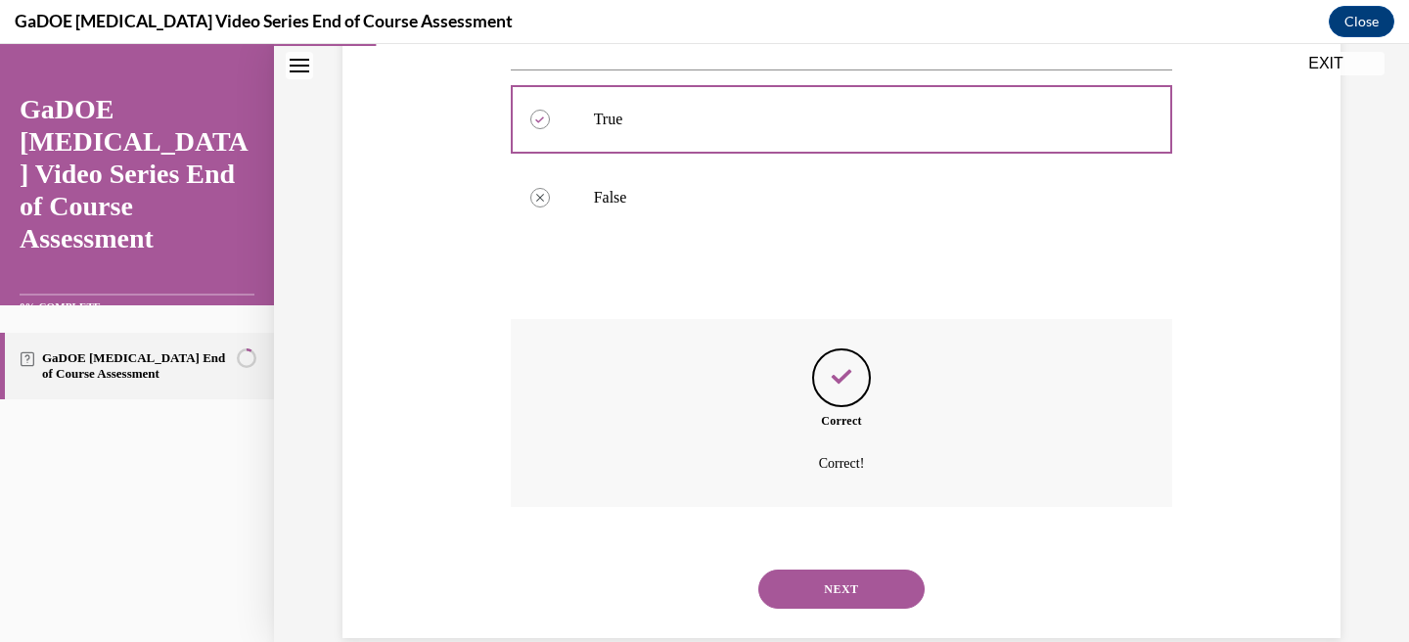
scroll to position [391, 0]
click at [828, 567] on button "NEXT" at bounding box center [841, 586] width 166 height 39
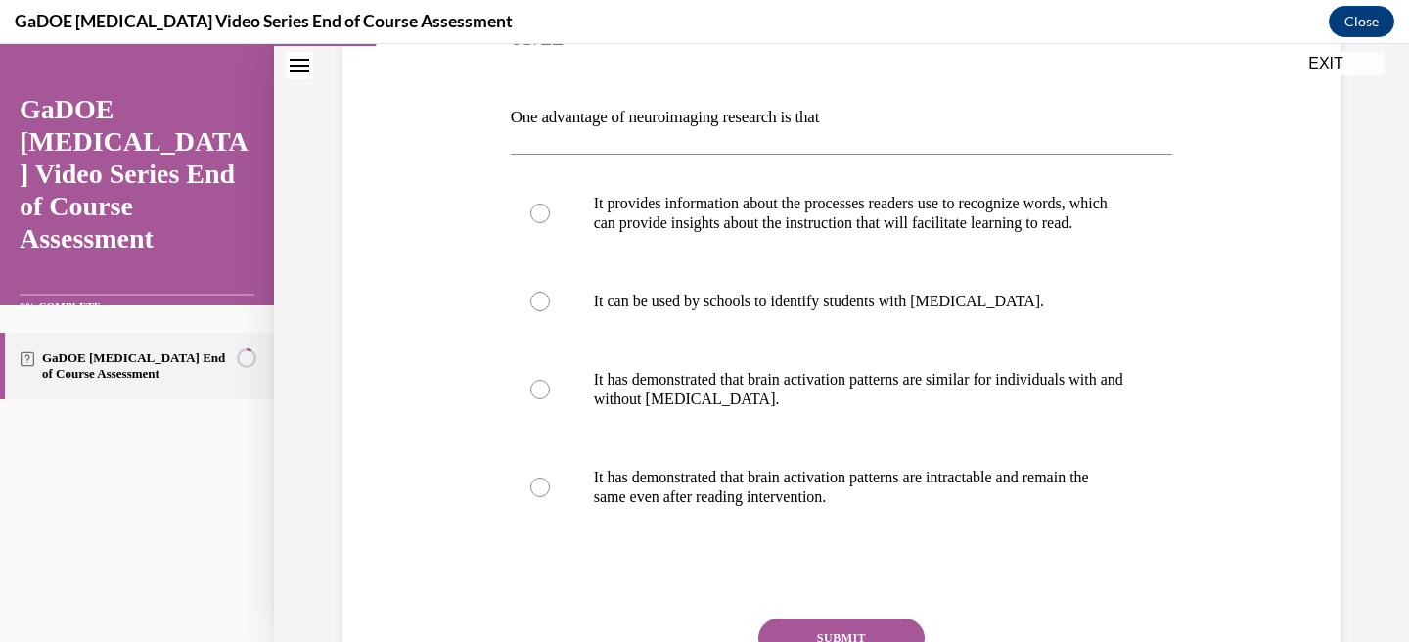
scroll to position [276, 0]
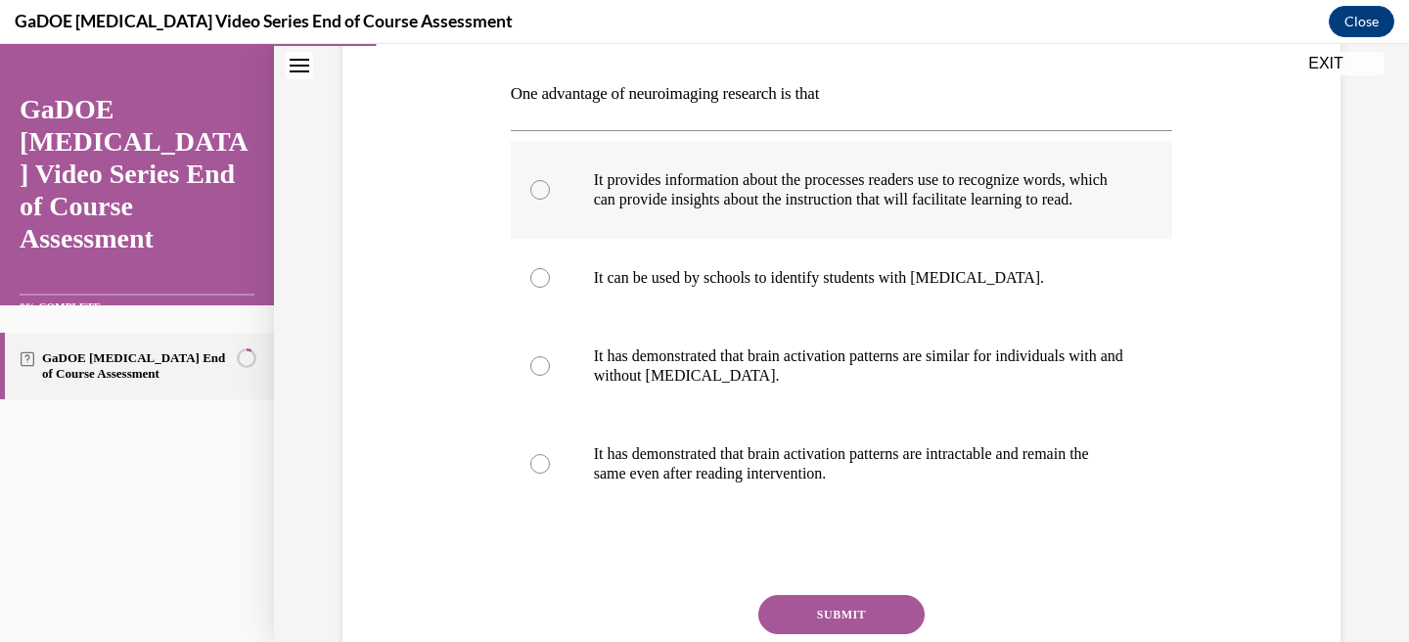
click at [540, 194] on div at bounding box center [540, 190] width 20 height 20
click at [540, 194] on input "It provides information about the processes readers use to recognize words, whi…" at bounding box center [540, 190] width 20 height 20
radio input "true"
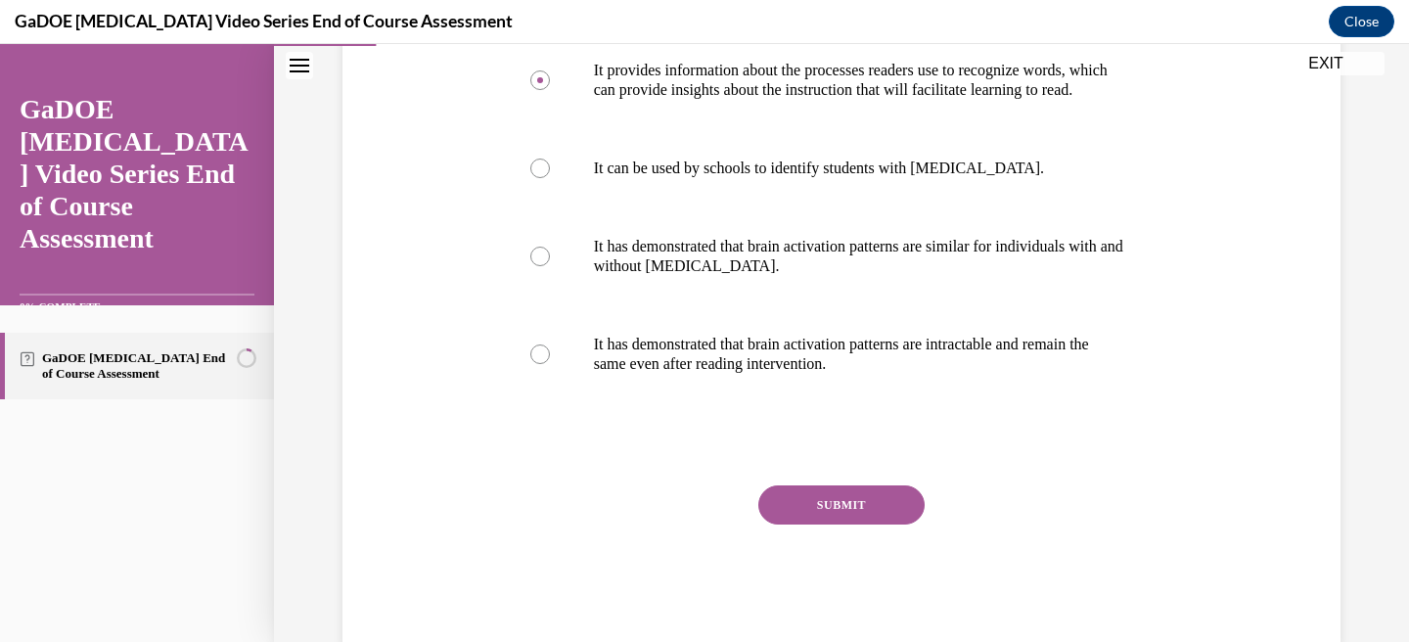
click at [862, 524] on button "SUBMIT" at bounding box center [841, 504] width 166 height 39
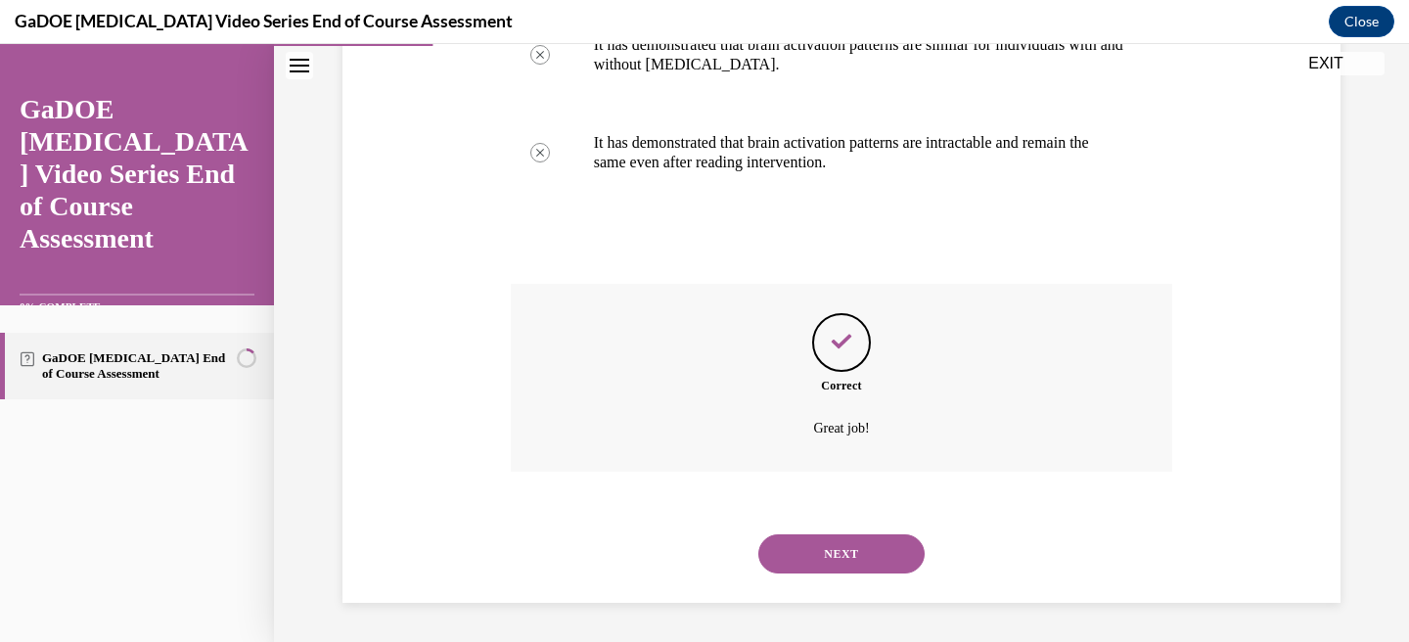
scroll to position [626, 0]
click at [853, 558] on button "NEXT" at bounding box center [841, 553] width 166 height 39
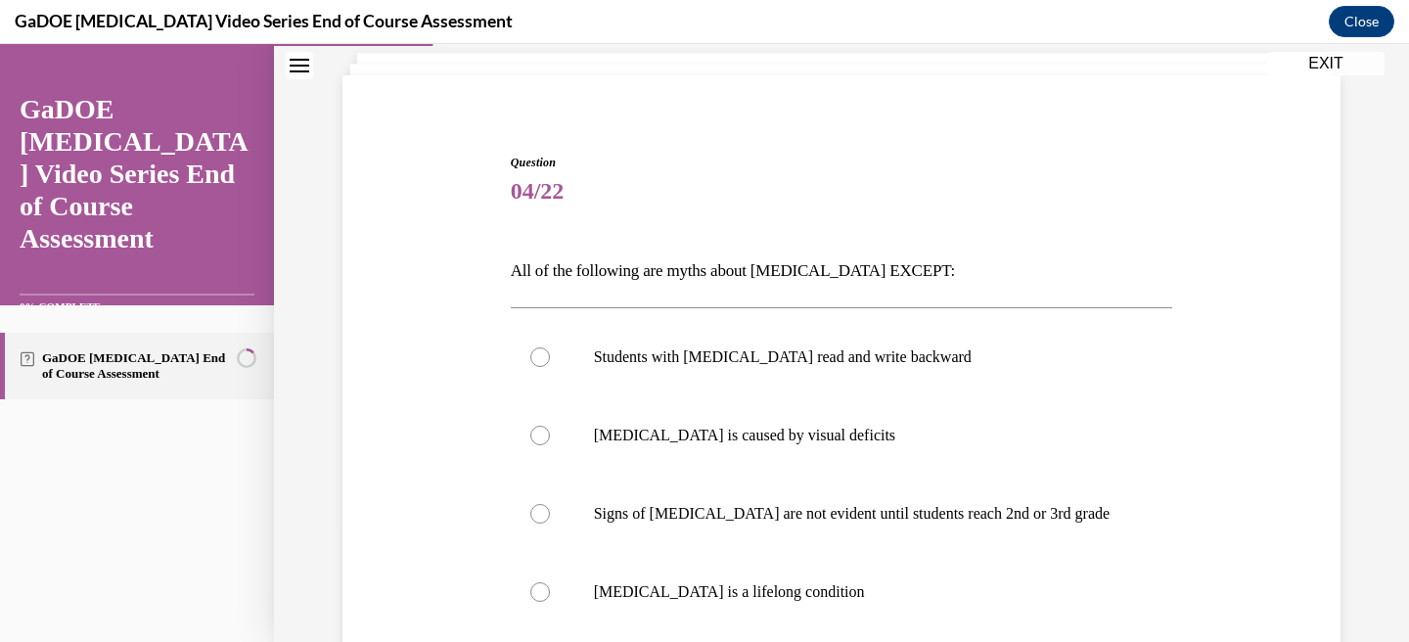
scroll to position [171, 0]
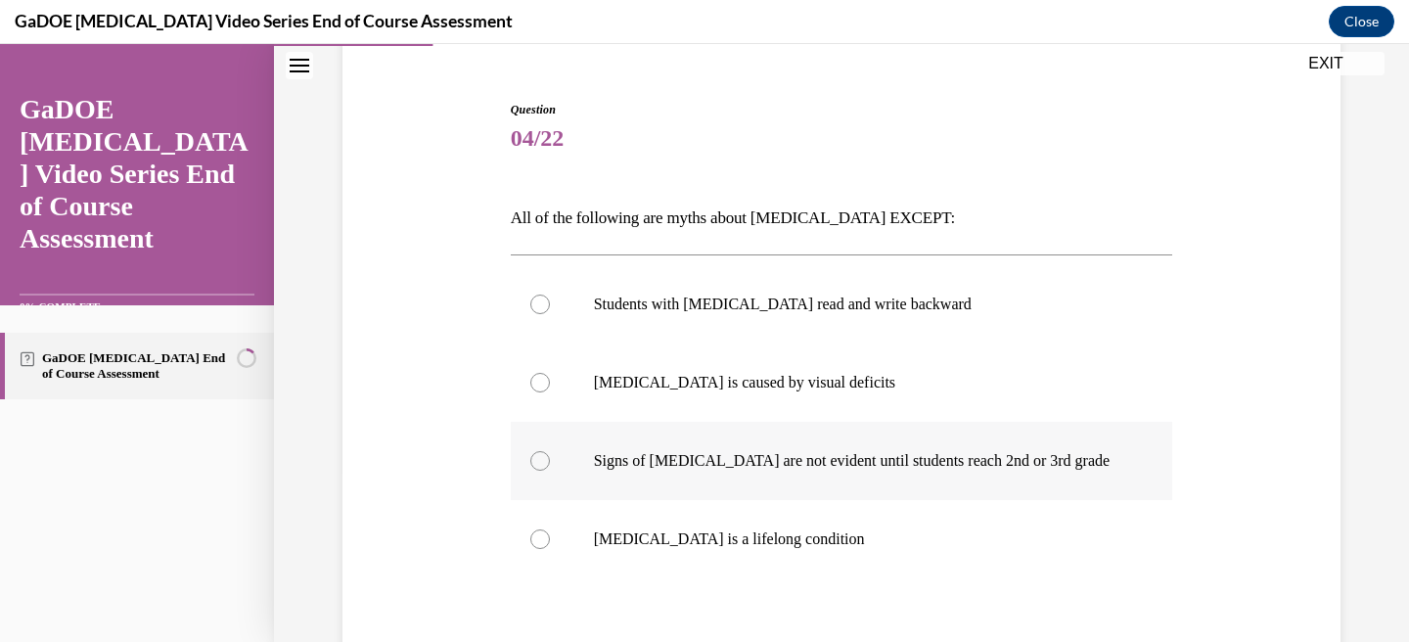
click at [541, 454] on div at bounding box center [540, 461] width 20 height 20
click at [541, 454] on input "Signs of dyslexia are not evident until students reach 2nd or 3rd grade" at bounding box center [540, 461] width 20 height 20
radio input "true"
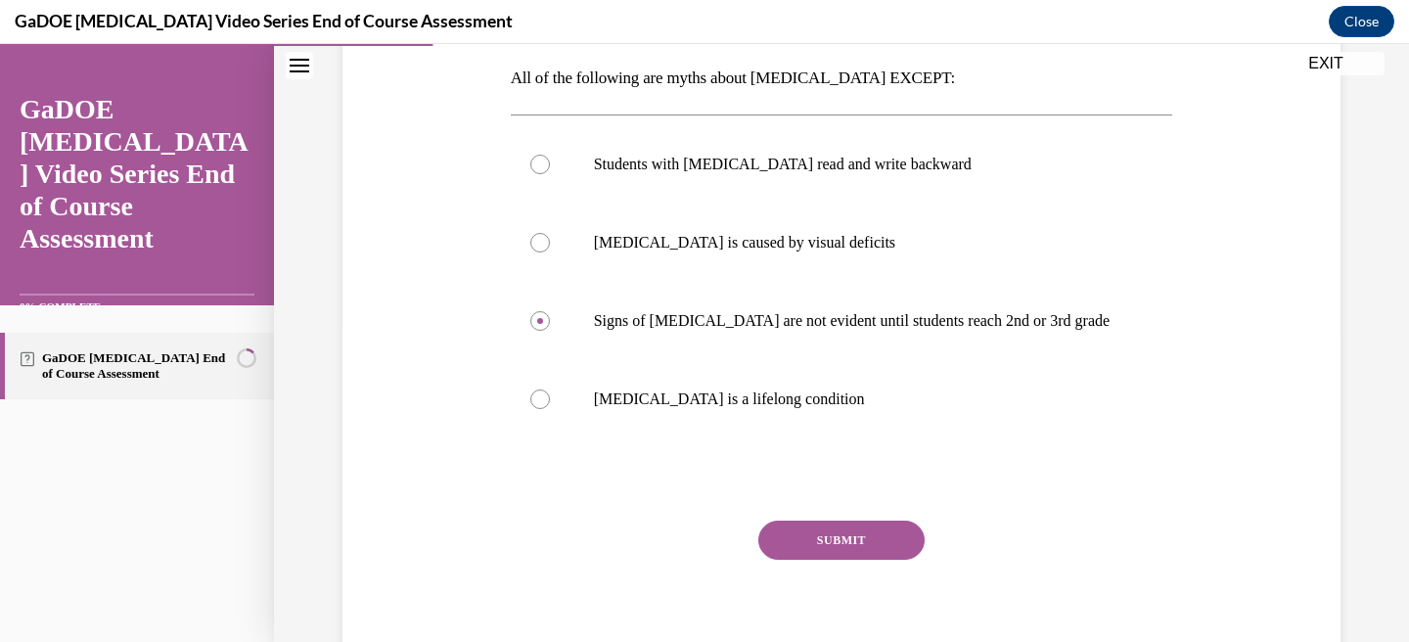
click at [838, 538] on button "SUBMIT" at bounding box center [841, 539] width 166 height 39
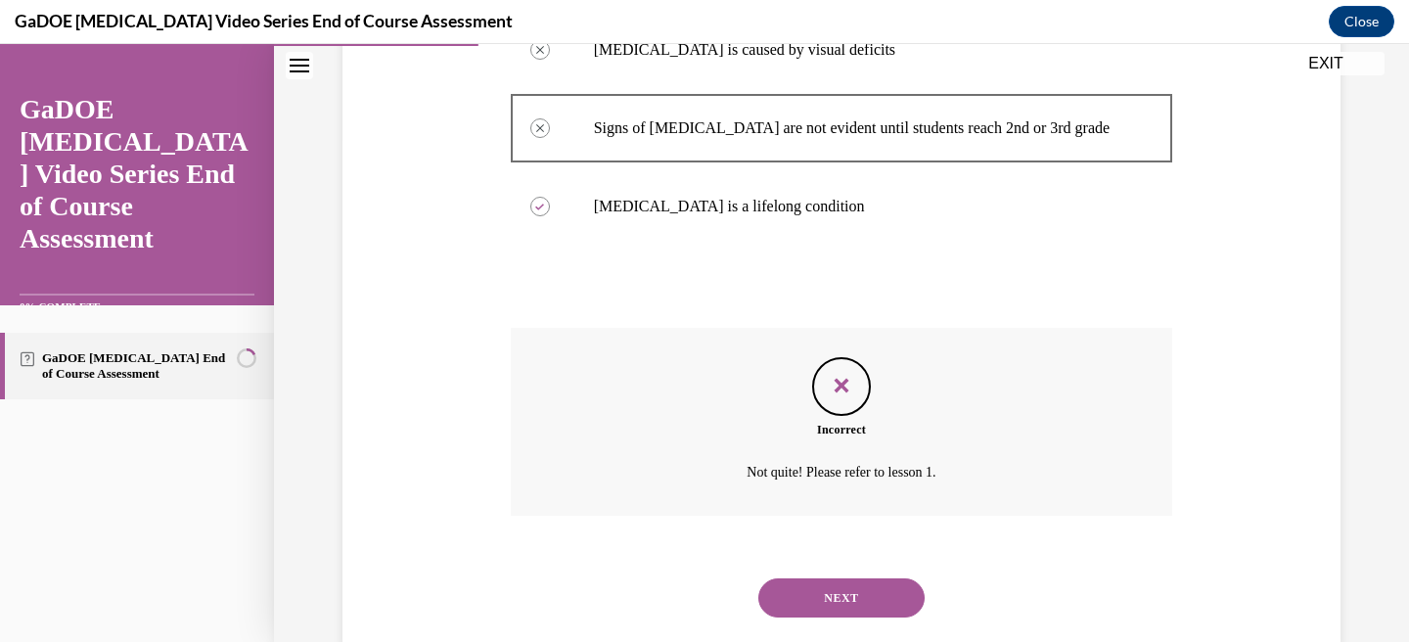
scroll to position [548, 0]
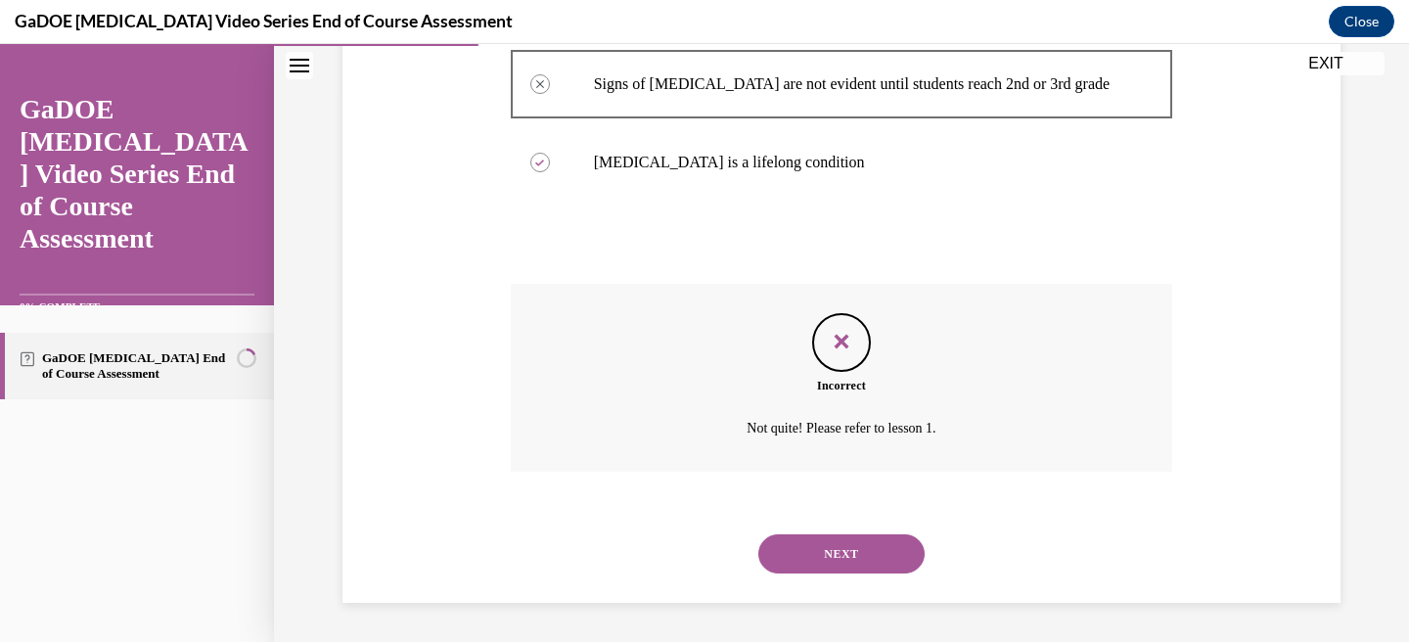
click at [841, 555] on button "NEXT" at bounding box center [841, 553] width 166 height 39
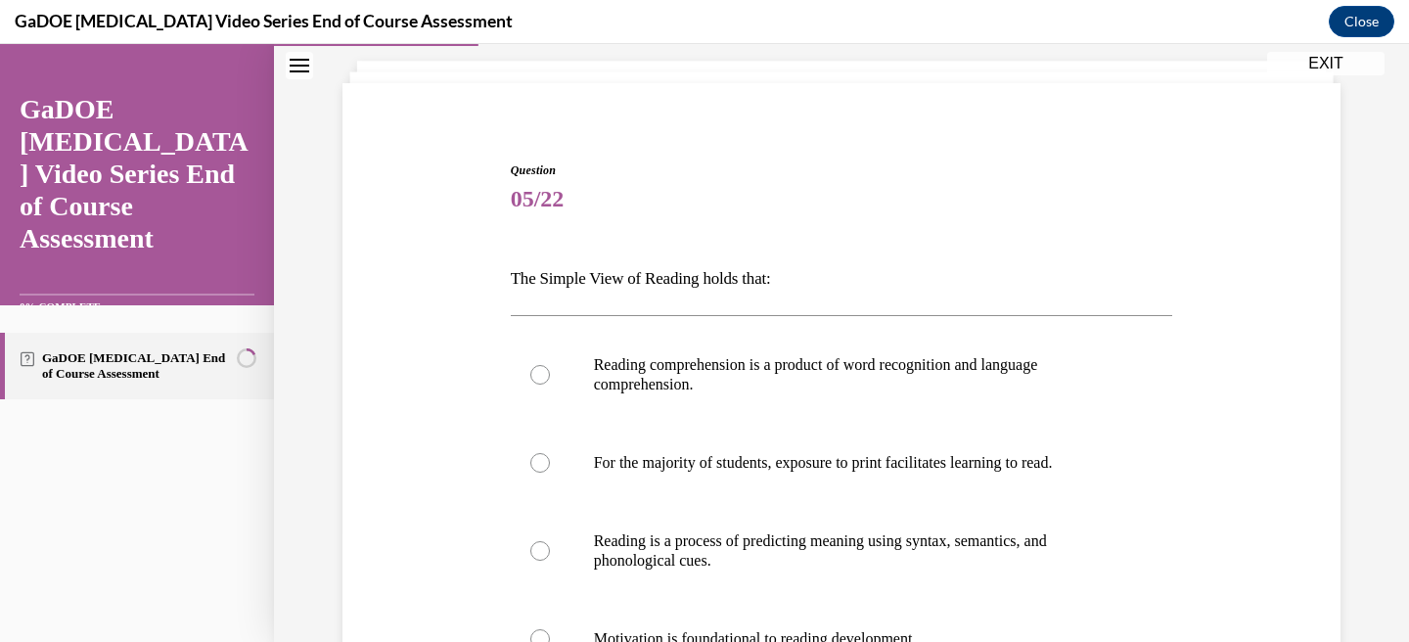
scroll to position [106, 0]
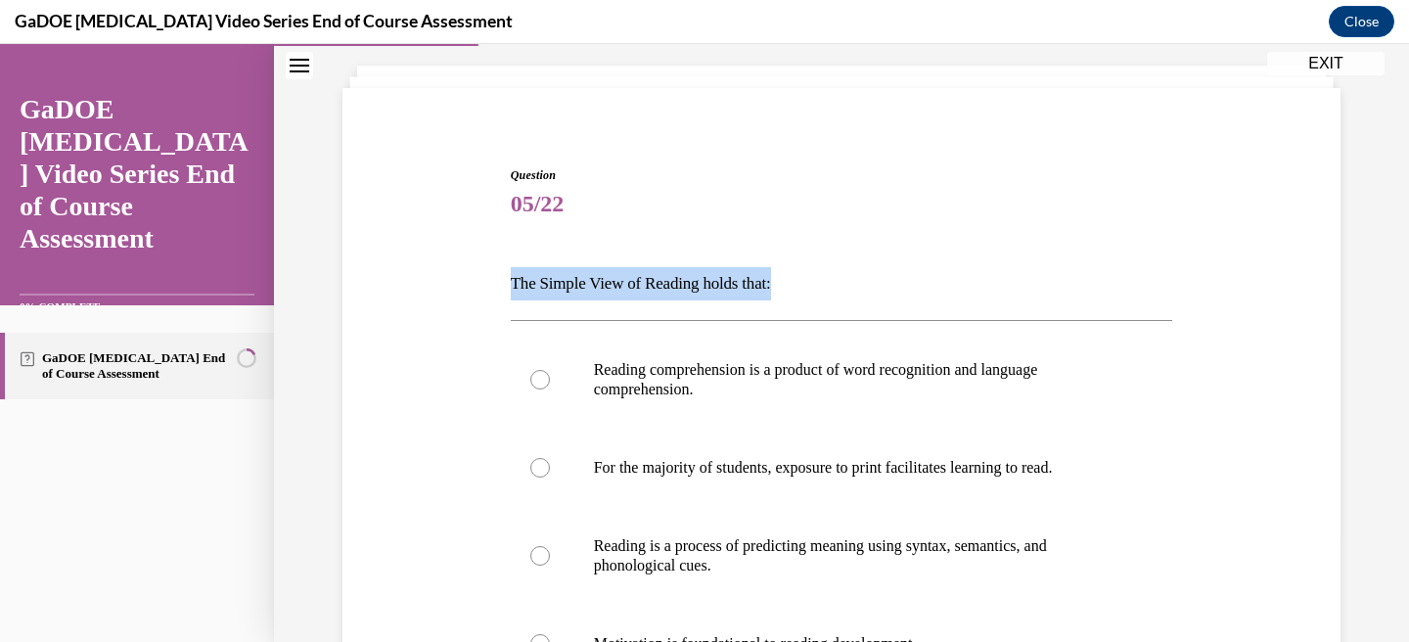
drag, startPoint x: 802, startPoint y: 284, endPoint x: 484, endPoint y: 272, distance: 318.2
click at [484, 272] on div "Question 05/22 The Simple View of Reading holds that: Reading comprehension is …" at bounding box center [842, 517] width 1008 height 818
copy p "The Simple View of Reading holds that:"
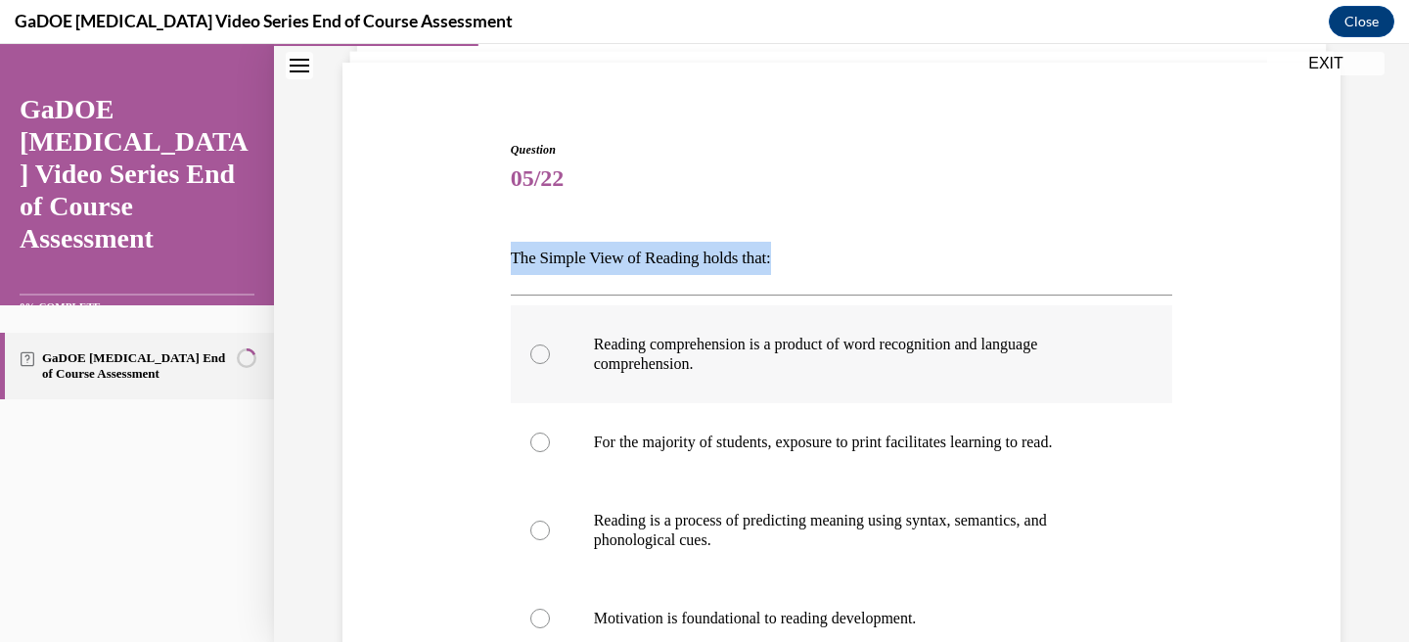
scroll to position [132, 0]
click at [547, 359] on label "Reading comprehension is a product of word recognition and language comprehensi…" at bounding box center [842, 353] width 662 height 98
click at [547, 359] on input "Reading comprehension is a product of word recognition and language comprehensi…" at bounding box center [540, 353] width 20 height 20
radio input "true"
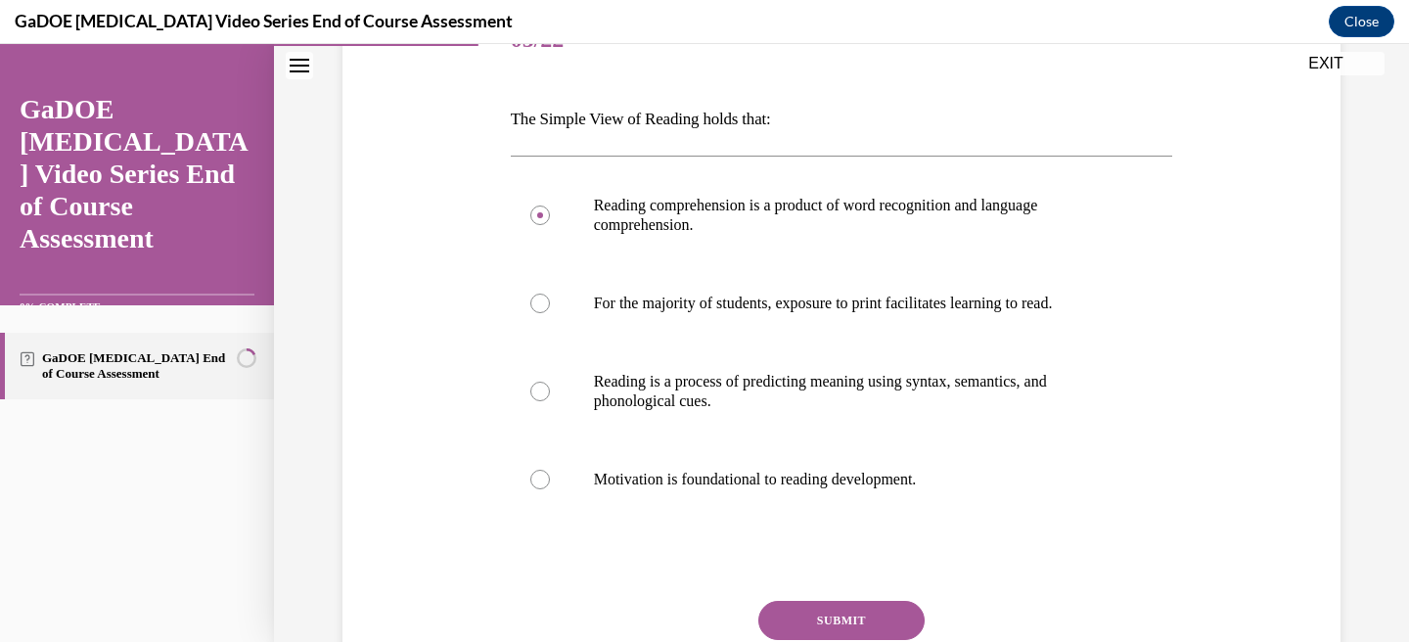
click at [831, 615] on button "SUBMIT" at bounding box center [841, 620] width 166 height 39
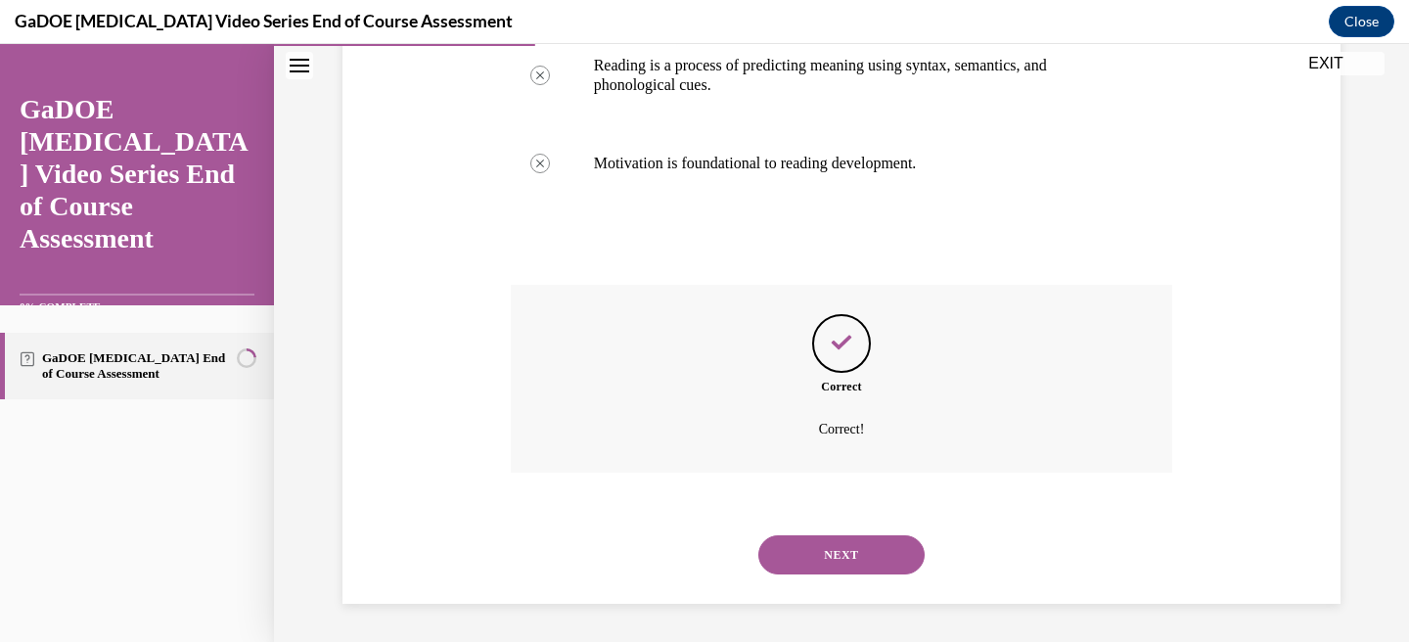
scroll to position [587, 0]
click at [837, 552] on button "NEXT" at bounding box center [841, 553] width 166 height 39
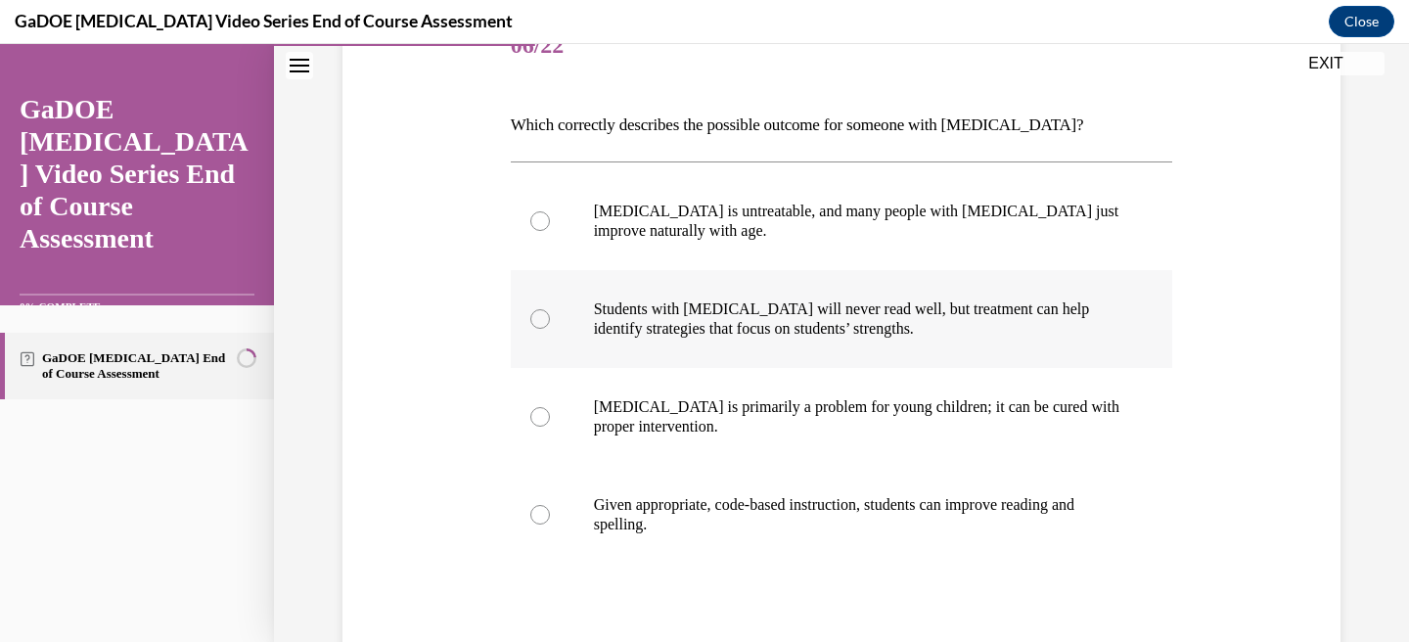
scroll to position [262, 0]
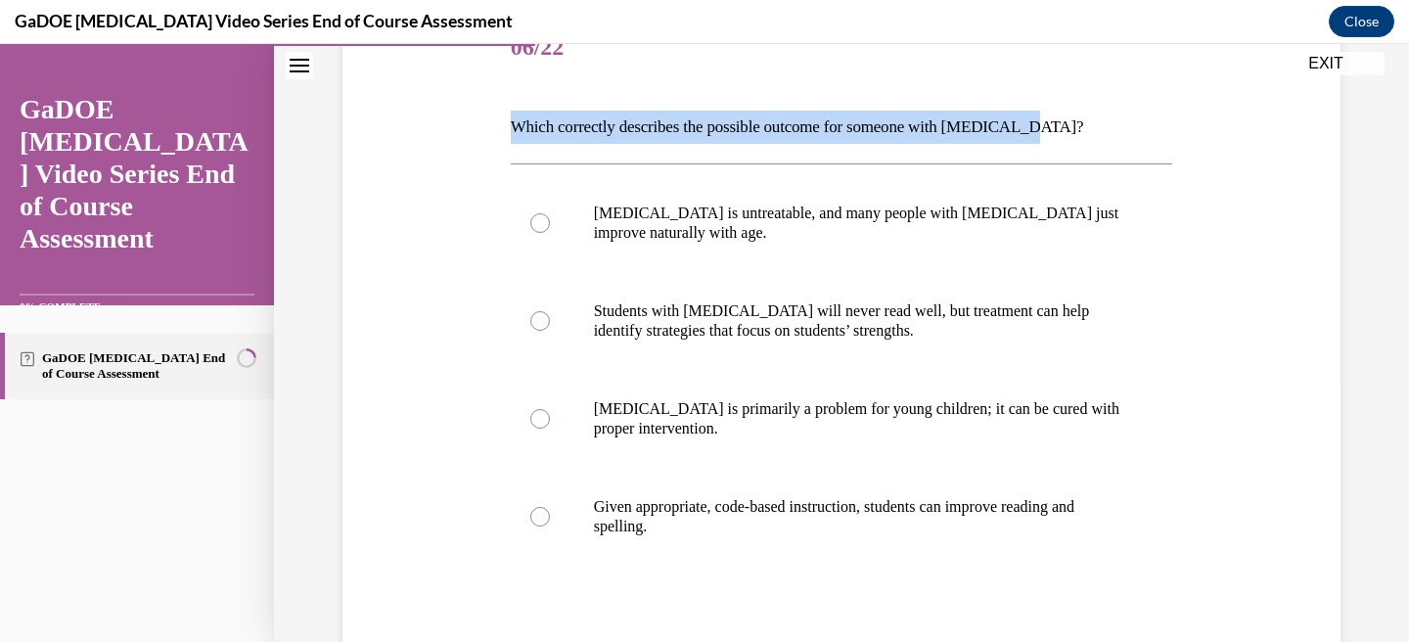
drag, startPoint x: 1042, startPoint y: 129, endPoint x: 463, endPoint y: 129, distance: 579.2
click at [463, 129] on div "Question 06/22 Which correctly describes the possible outcome for someone with …" at bounding box center [842, 379] width 1008 height 857
copy p "Which correctly describes the possible outcome for someone with dyslexia?"
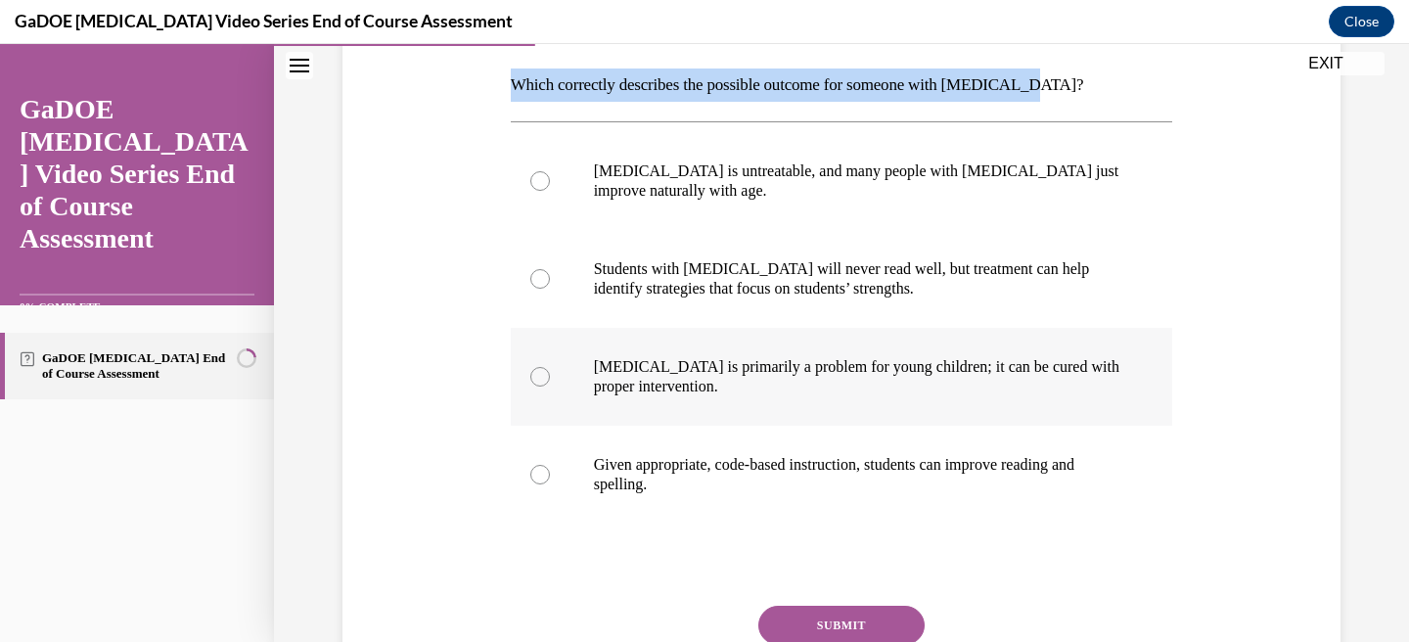
scroll to position [342, 0]
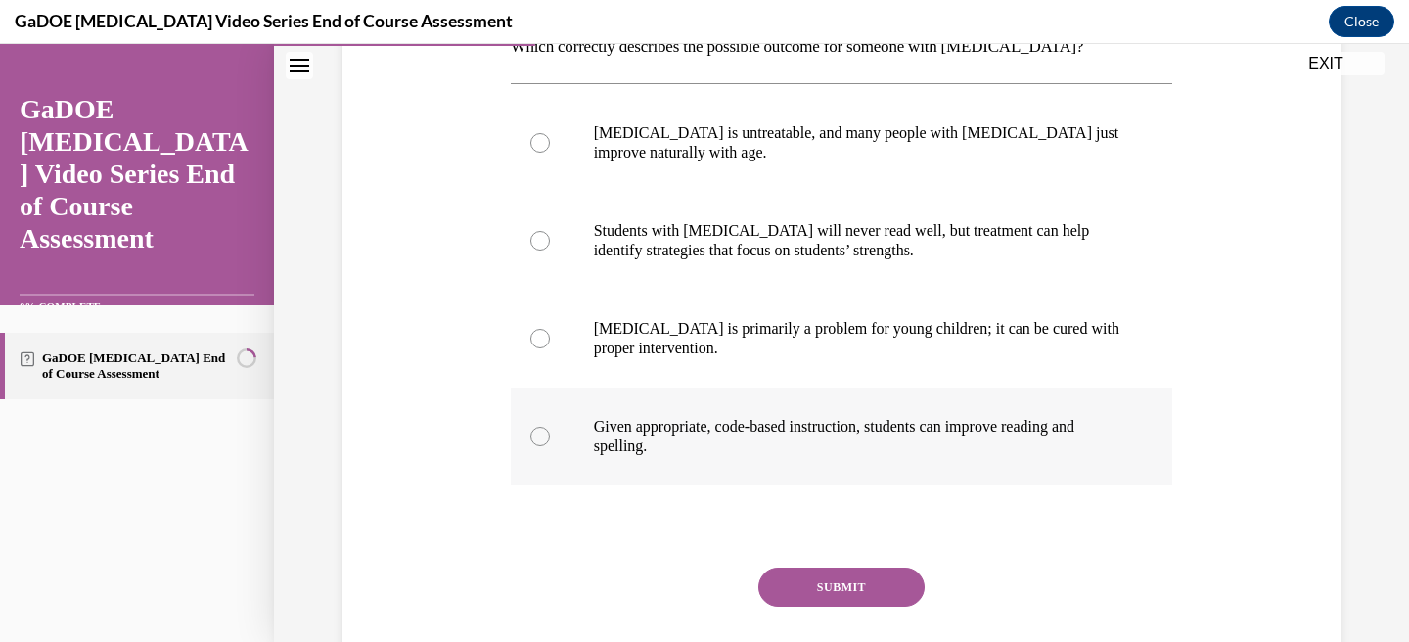
click at [548, 443] on label "Given appropriate, code-based instruction, students can improve reading and spe…" at bounding box center [842, 436] width 662 height 98
click at [548, 443] on input "Given appropriate, code-based instruction, students can improve reading and spe…" at bounding box center [540, 437] width 20 height 20
radio input "true"
click at [827, 586] on button "SUBMIT" at bounding box center [841, 586] width 166 height 39
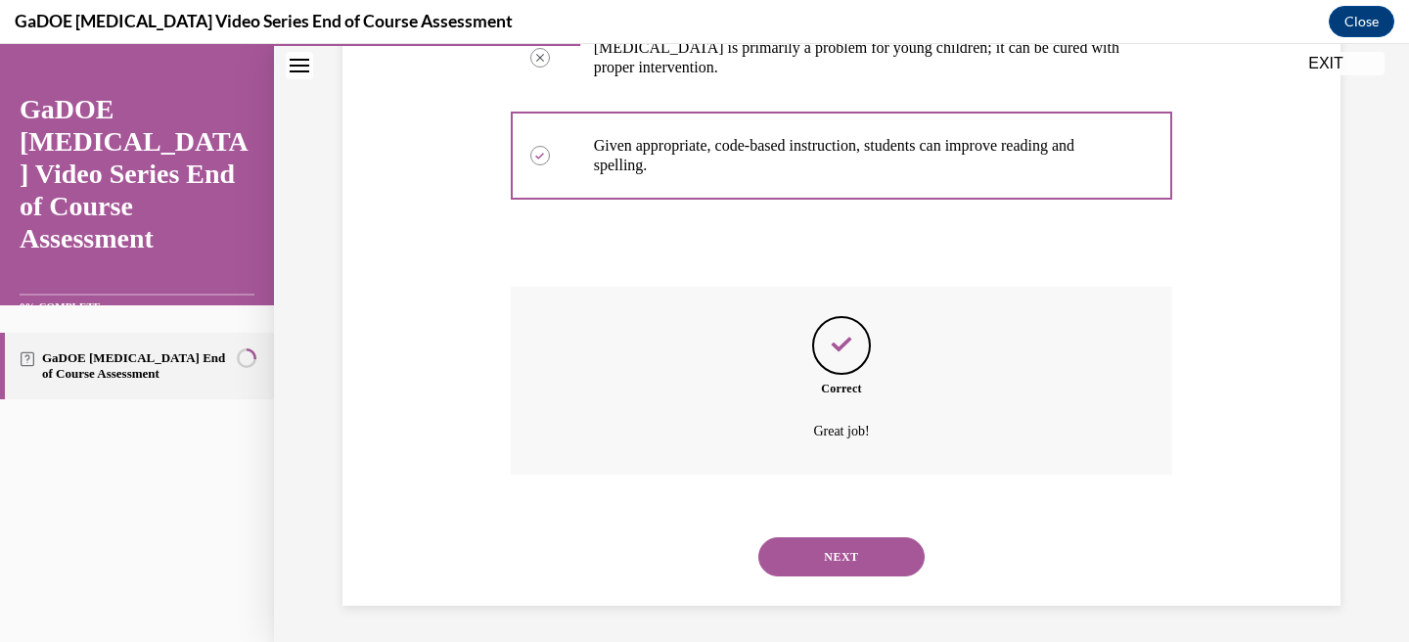
scroll to position [626, 0]
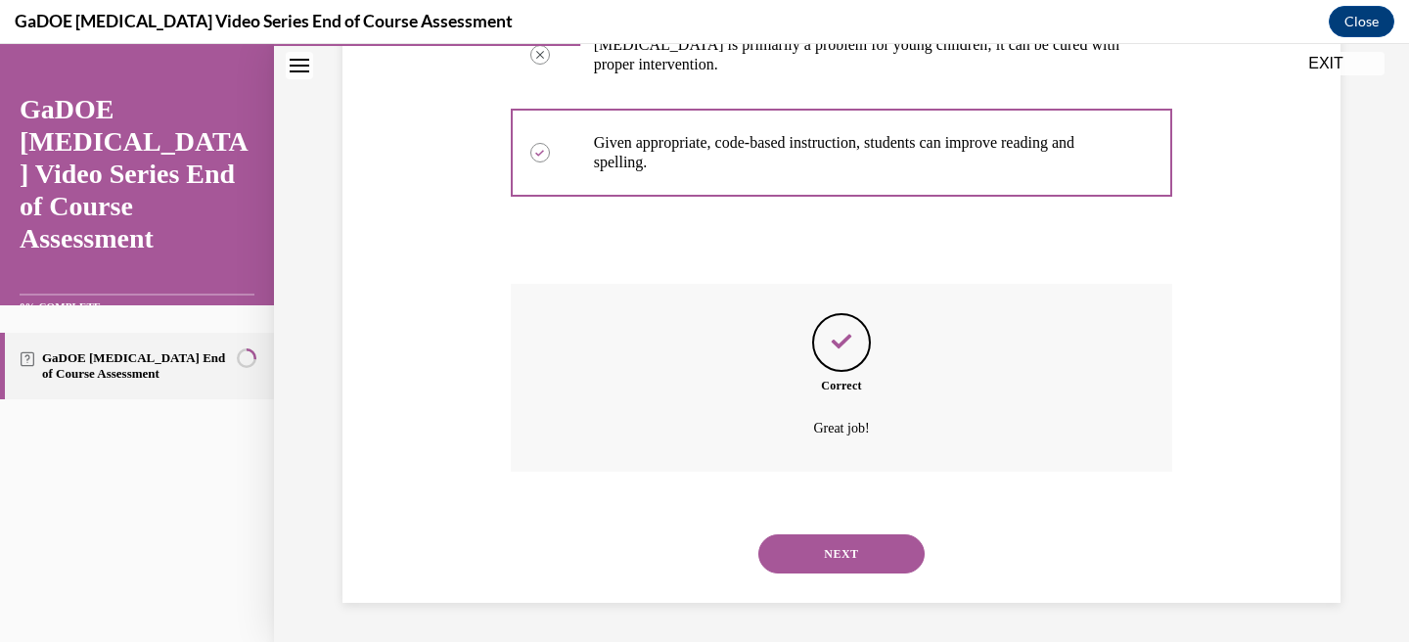
click at [840, 549] on button "NEXT" at bounding box center [841, 553] width 166 height 39
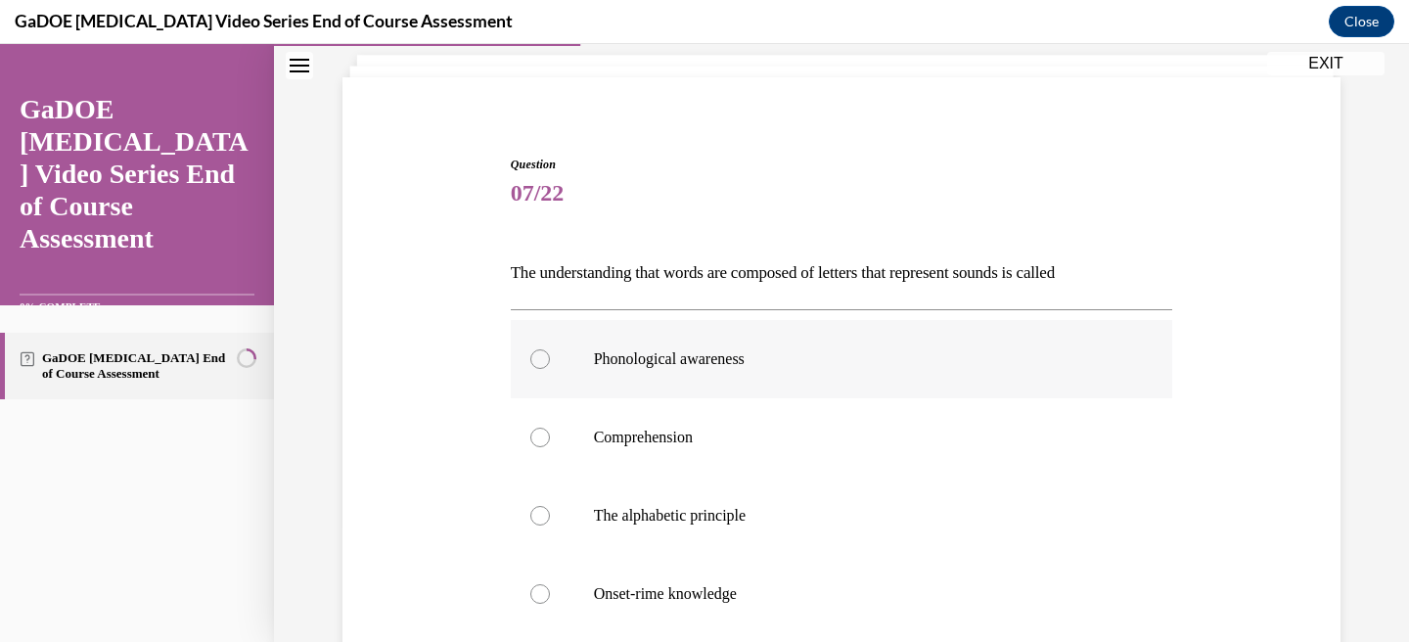
scroll to position [134, 0]
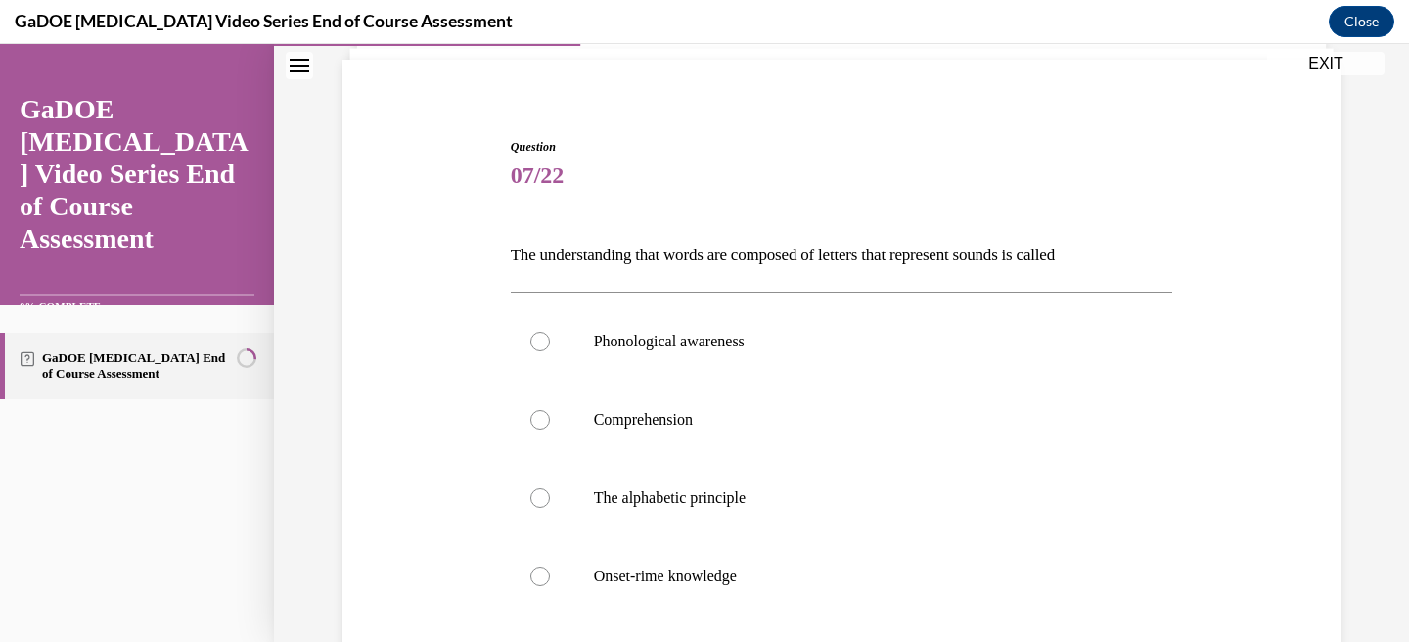
drag, startPoint x: 1133, startPoint y: 256, endPoint x: 462, endPoint y: 262, distance: 671.2
click at [462, 262] on div "Question 07/22 The understanding that words are composed of letters that repres…" at bounding box center [842, 468] width 1008 height 779
copy p "The understanding that words are composed of letters that represent sounds is c…"
click at [548, 495] on div at bounding box center [540, 498] width 20 height 20
click at [548, 495] on input "The alphabetic principle" at bounding box center [540, 498] width 20 height 20
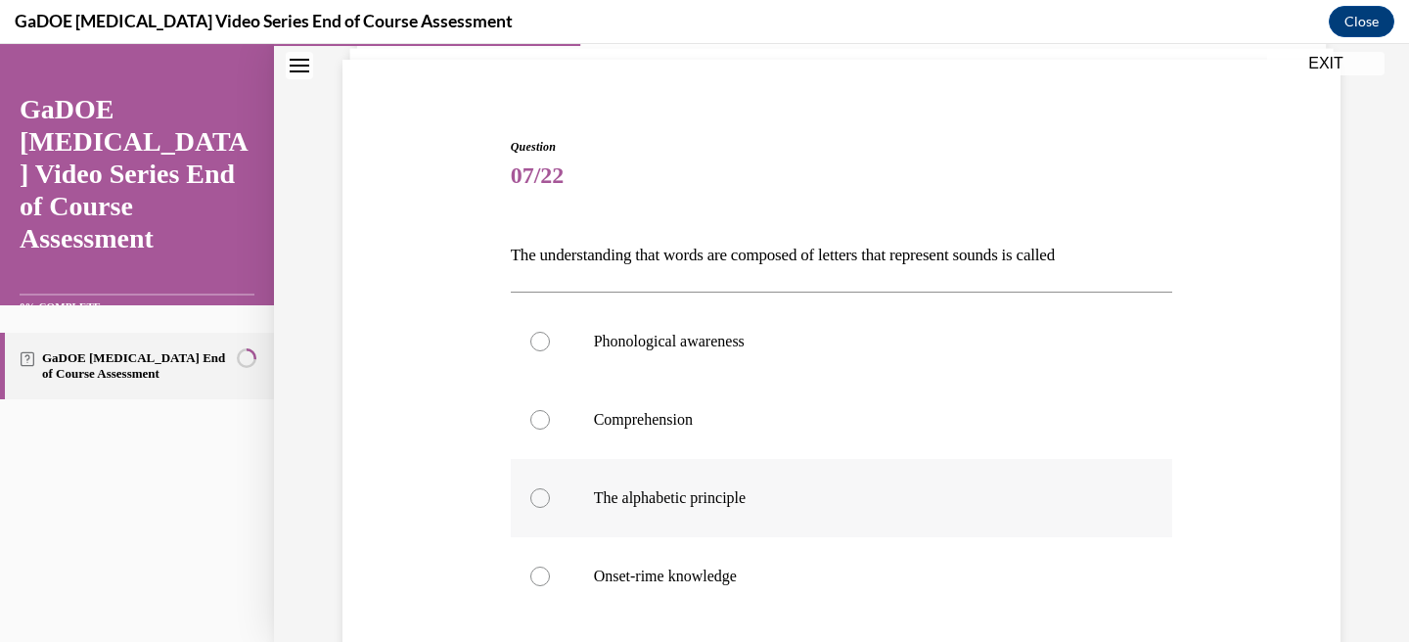
radio input "true"
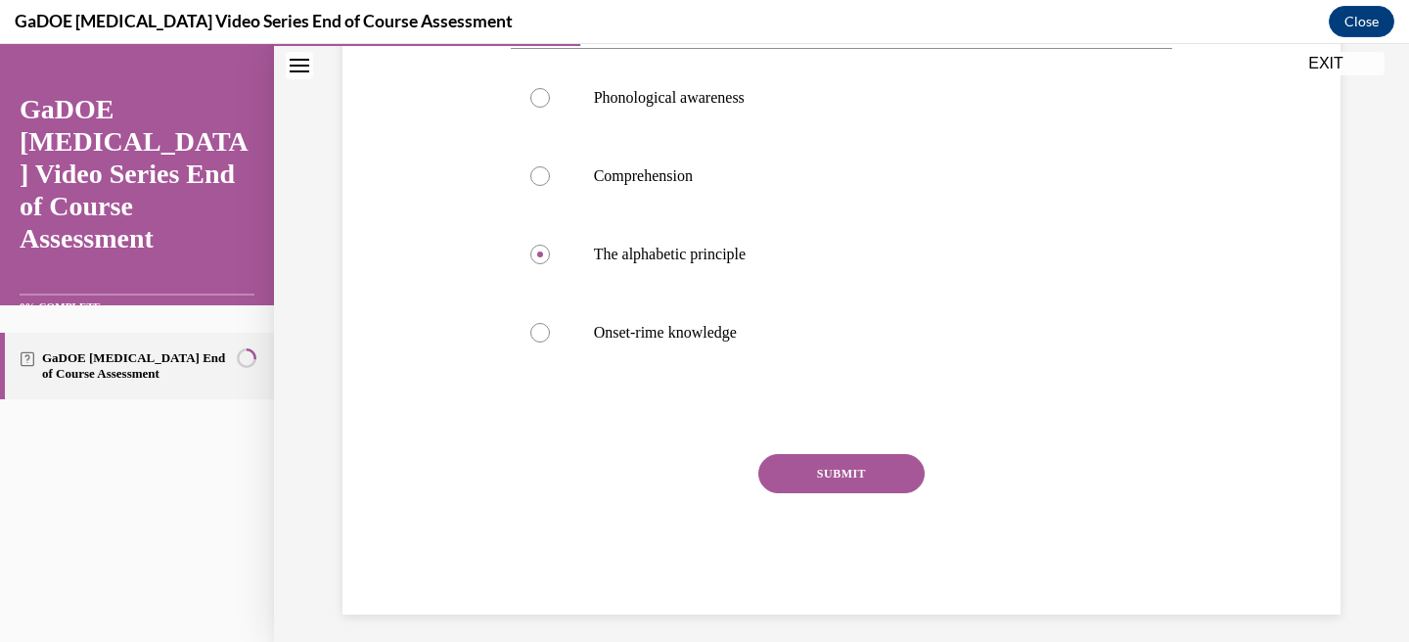
click at [840, 482] on button "SUBMIT" at bounding box center [841, 473] width 166 height 39
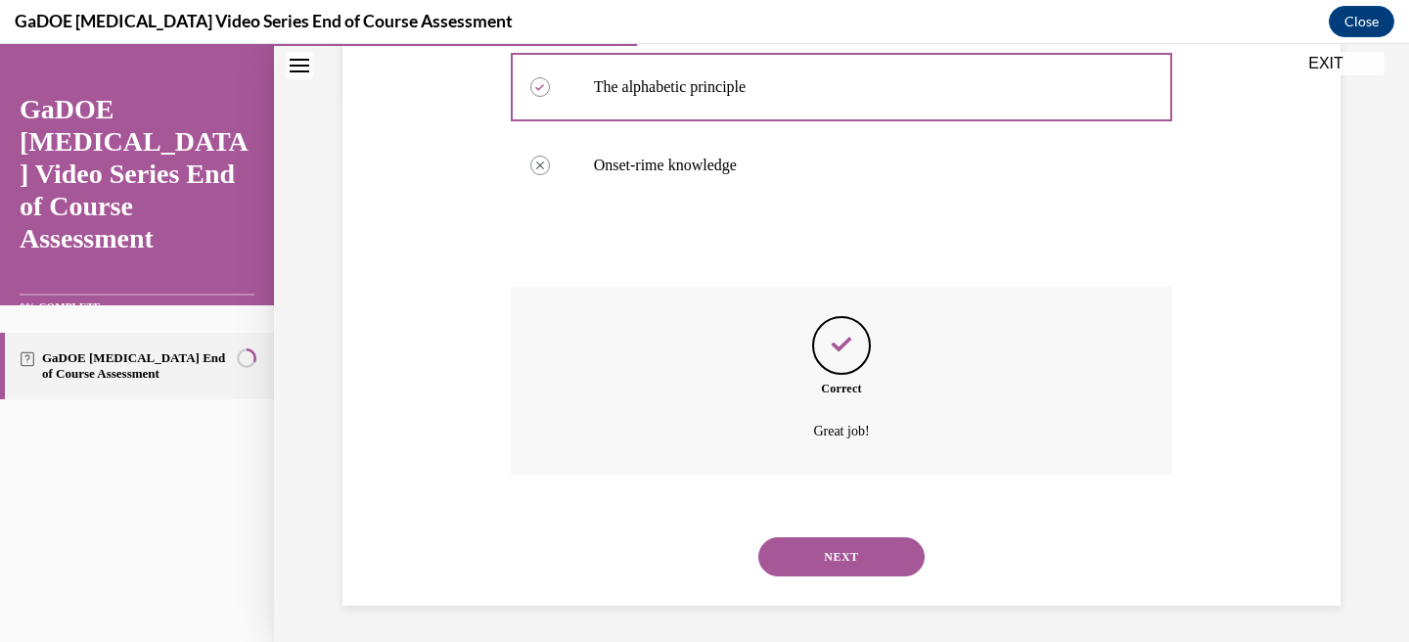
scroll to position [548, 0]
click at [856, 552] on button "NEXT" at bounding box center [841, 553] width 166 height 39
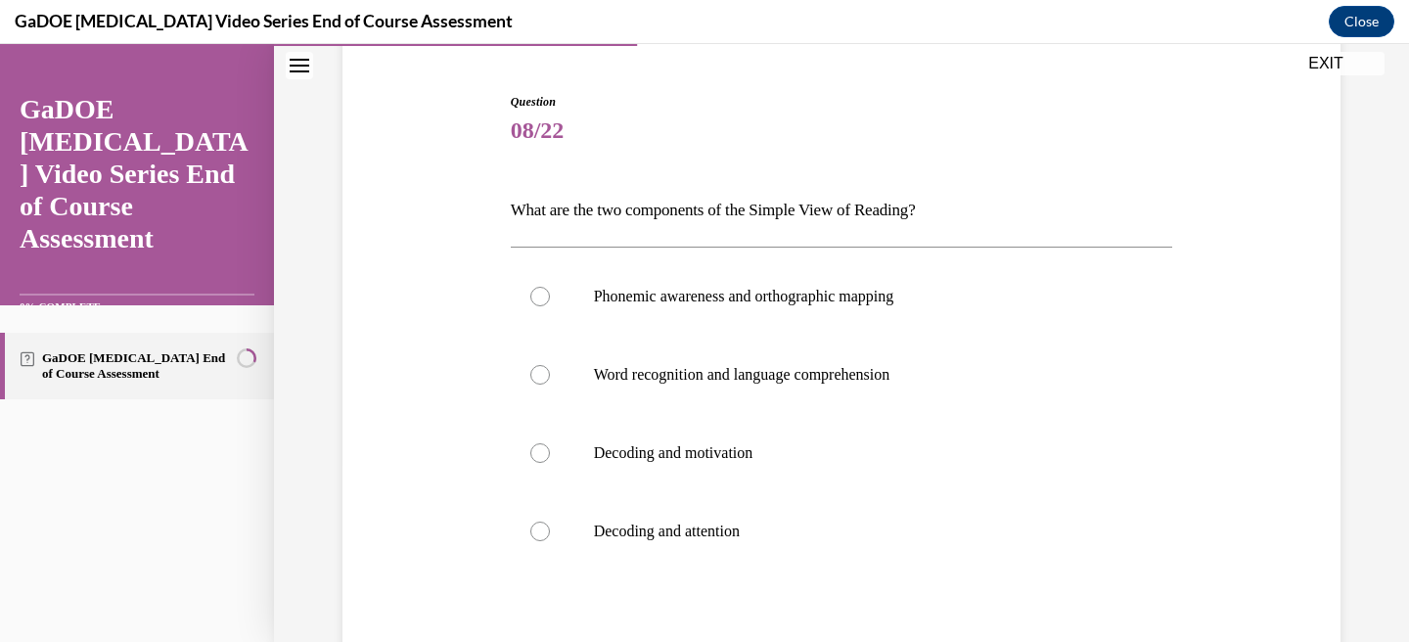
scroll to position [192, 0]
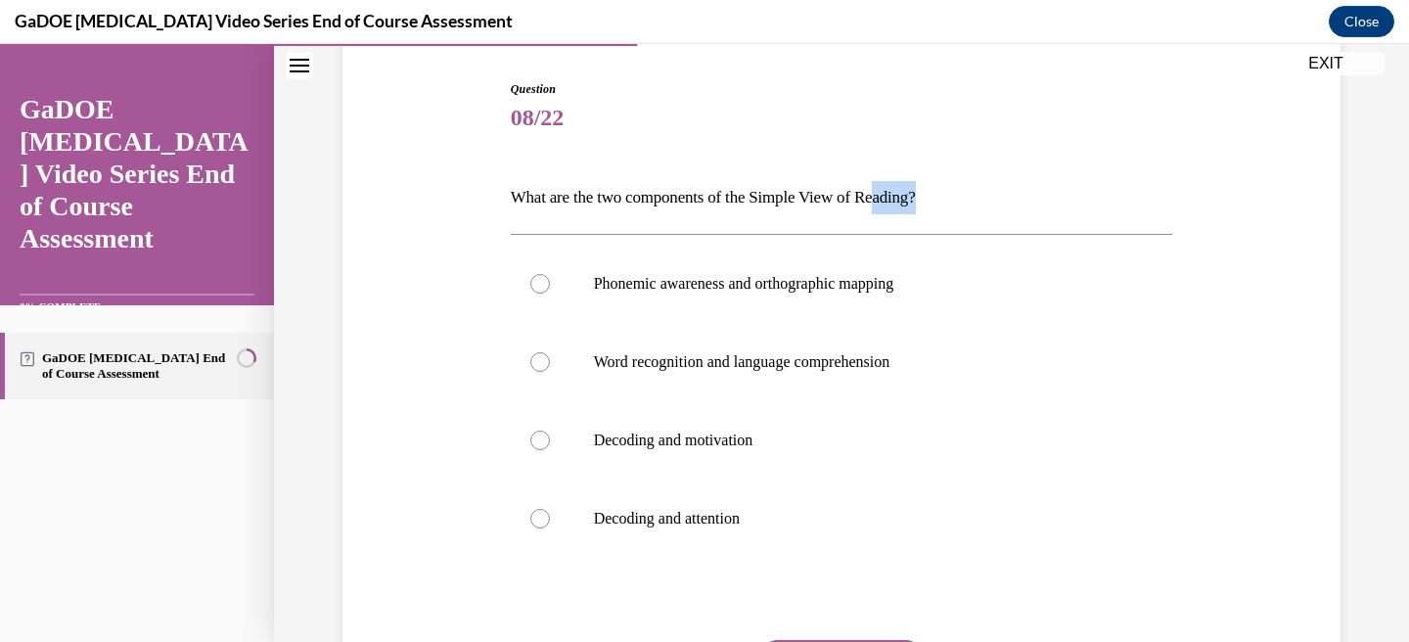
drag, startPoint x: 974, startPoint y: 200, endPoint x: 901, endPoint y: 200, distance: 73.4
click at [901, 200] on p "What are the two components of the Simple View of Reading?" at bounding box center [842, 197] width 662 height 33
click at [957, 196] on p "What are the two components of the Simple View of Reading?" at bounding box center [842, 197] width 662 height 33
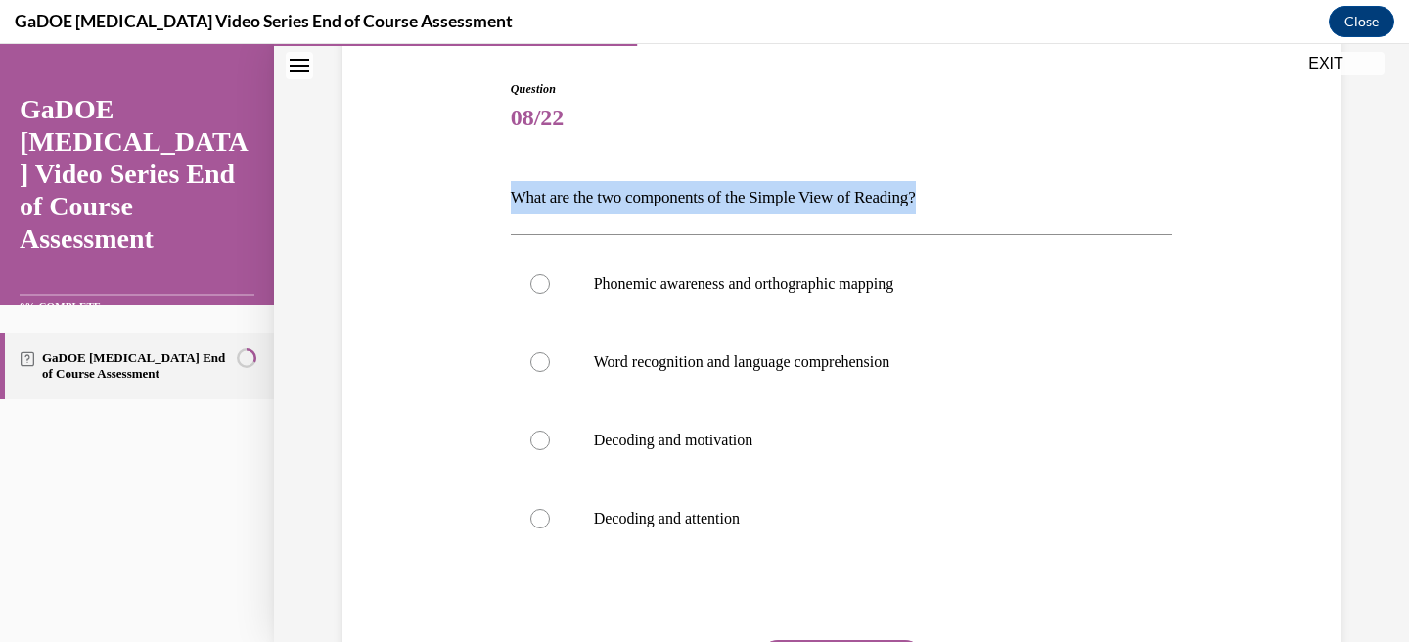
drag, startPoint x: 968, startPoint y: 199, endPoint x: 506, endPoint y: 203, distance: 461.8
click at [506, 203] on div "Question 08/22 What are the two components of the Simple View of Reading? Phone…" at bounding box center [842, 425] width 672 height 749
copy p "What are the two components of the Simple View of Reading?"
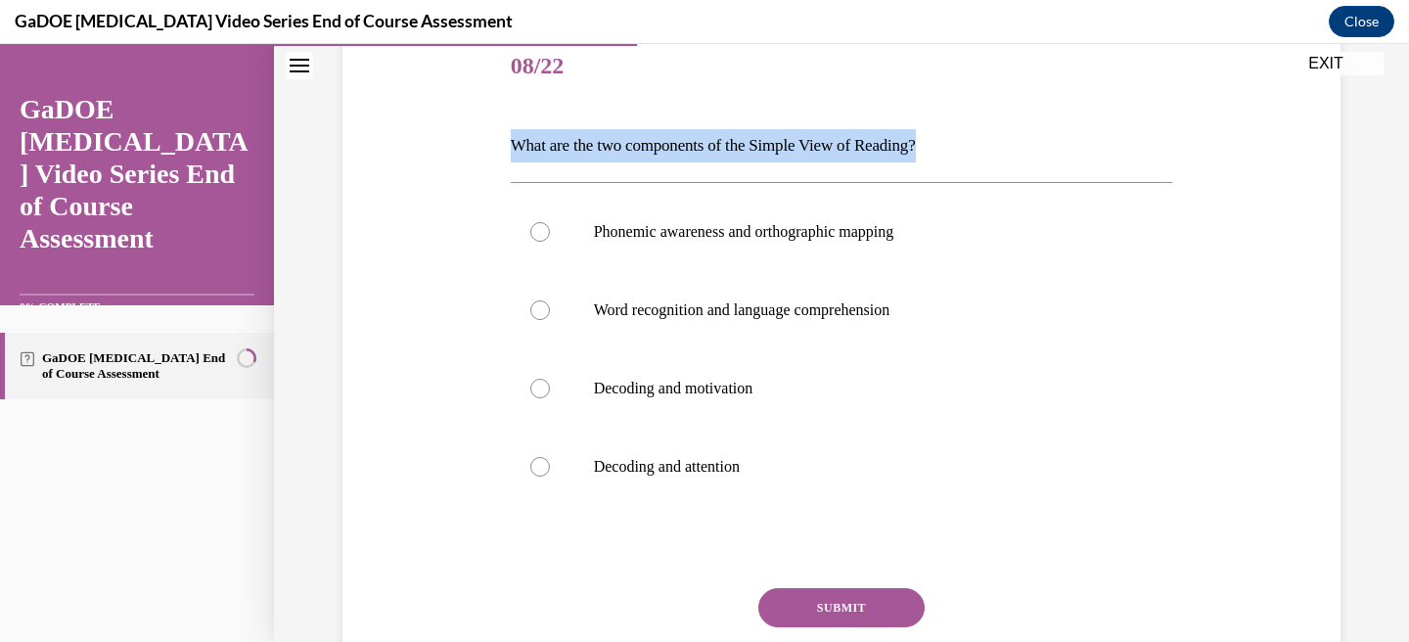
scroll to position [248, 0]
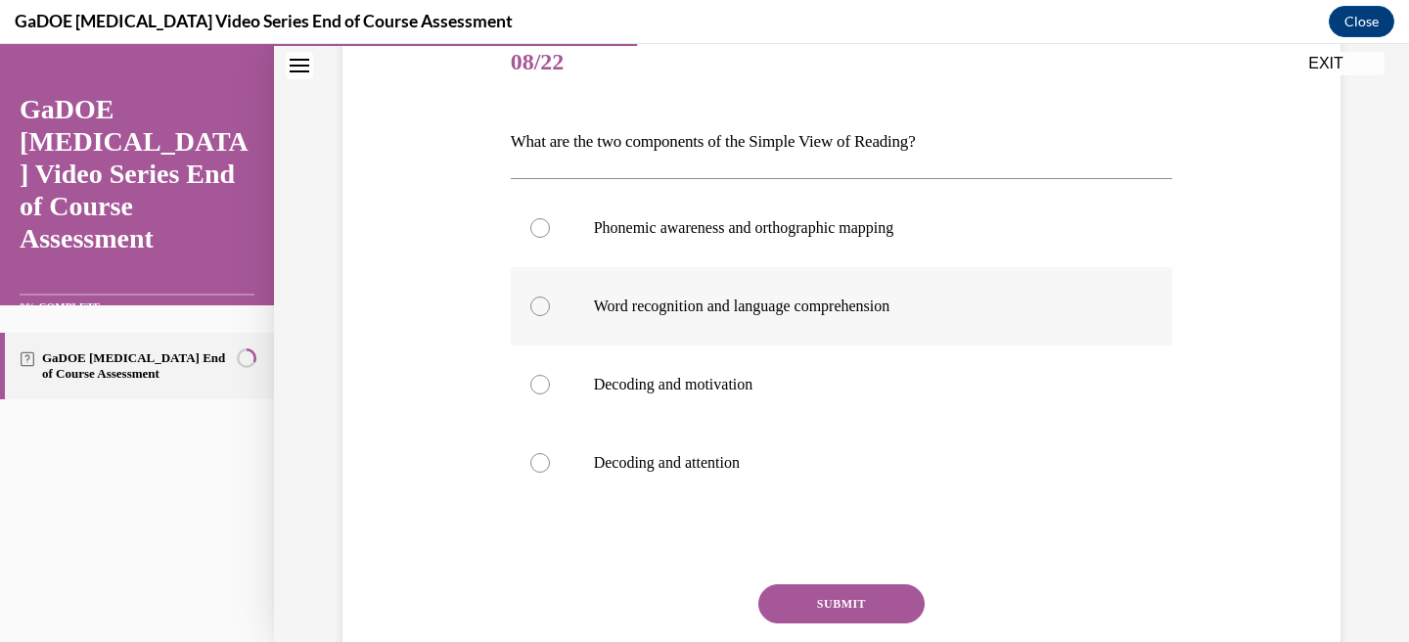
click at [540, 301] on div at bounding box center [540, 306] width 20 height 20
click at [540, 301] on input "Word recognition and language comprehension" at bounding box center [540, 306] width 20 height 20
radio input "true"
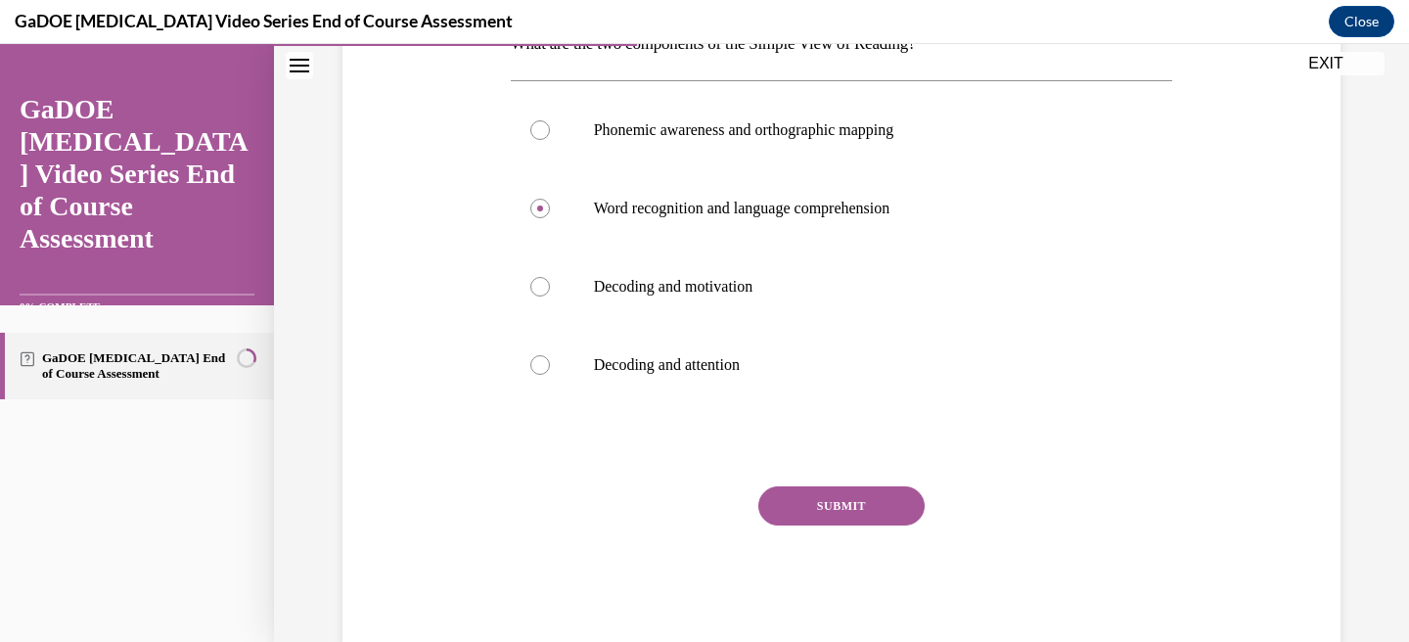
click at [866, 511] on button "SUBMIT" at bounding box center [841, 505] width 166 height 39
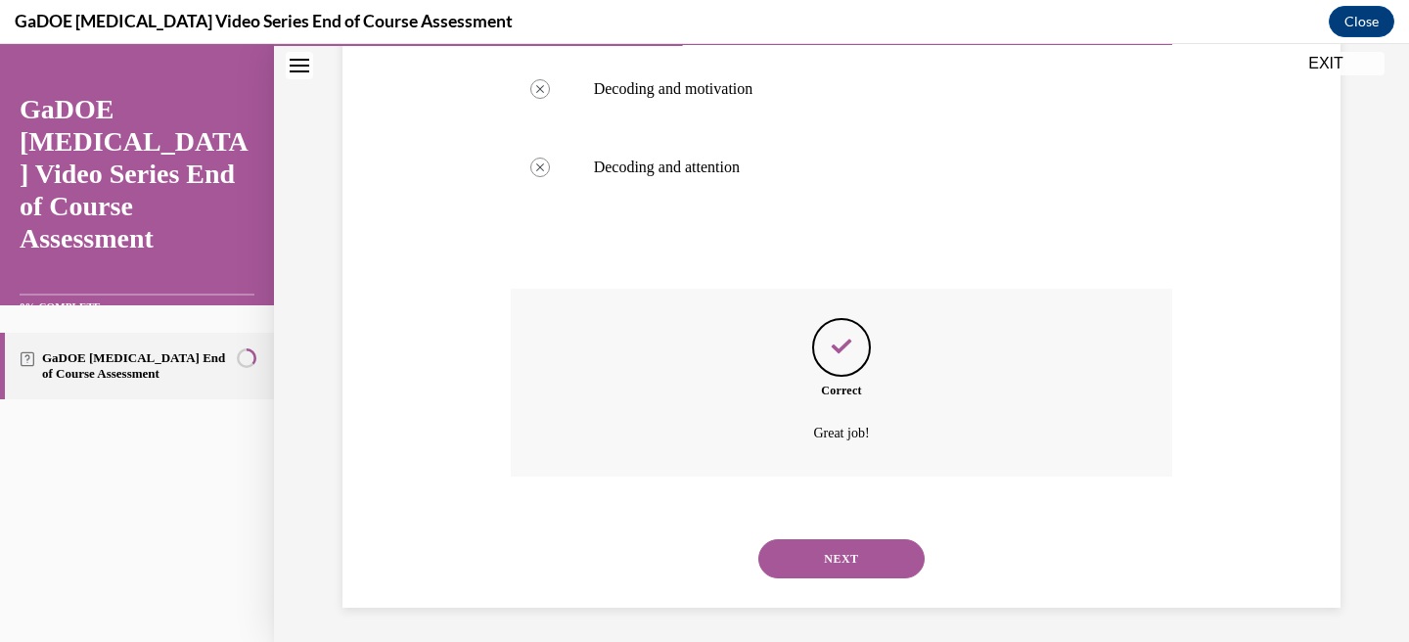
scroll to position [548, 0]
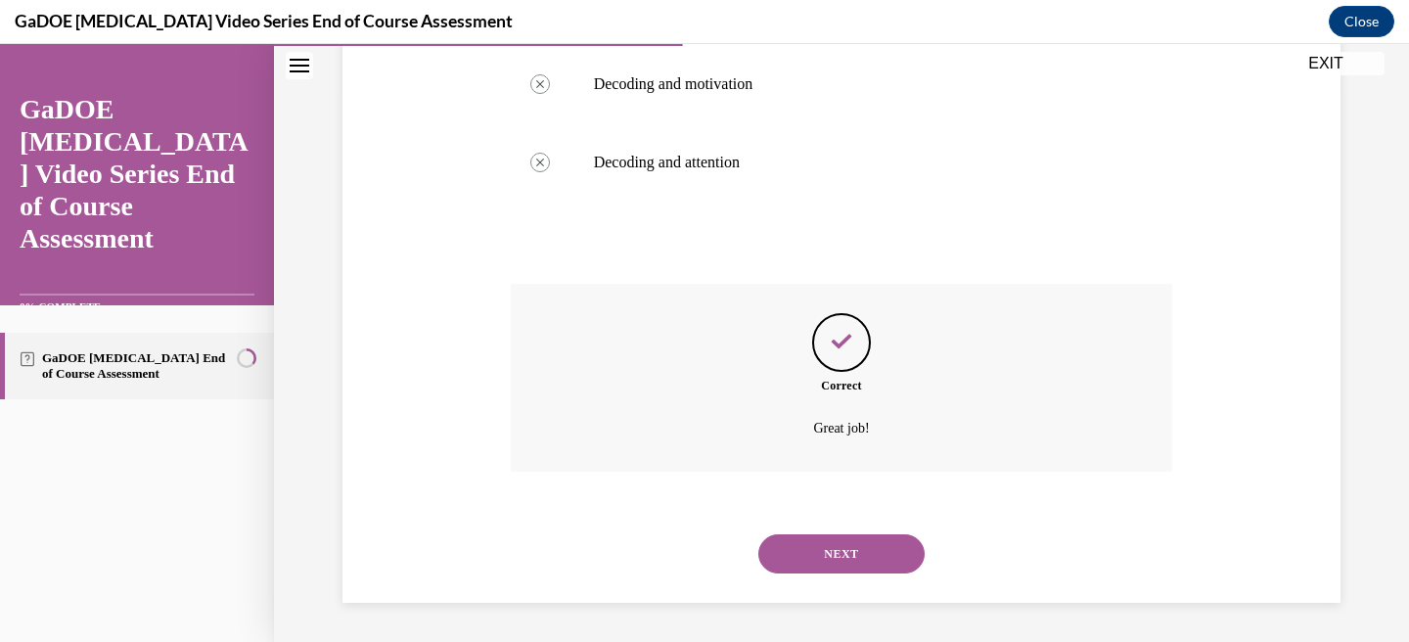
click at [824, 569] on button "NEXT" at bounding box center [841, 553] width 166 height 39
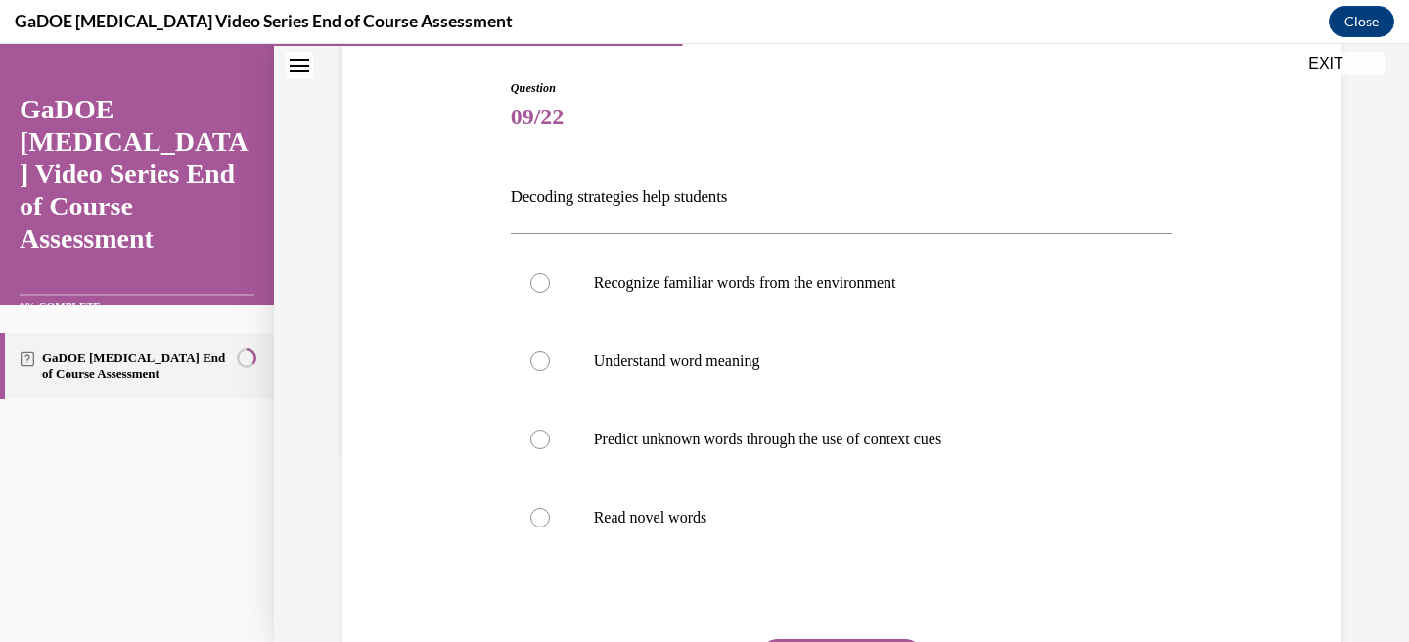
scroll to position [214, 0]
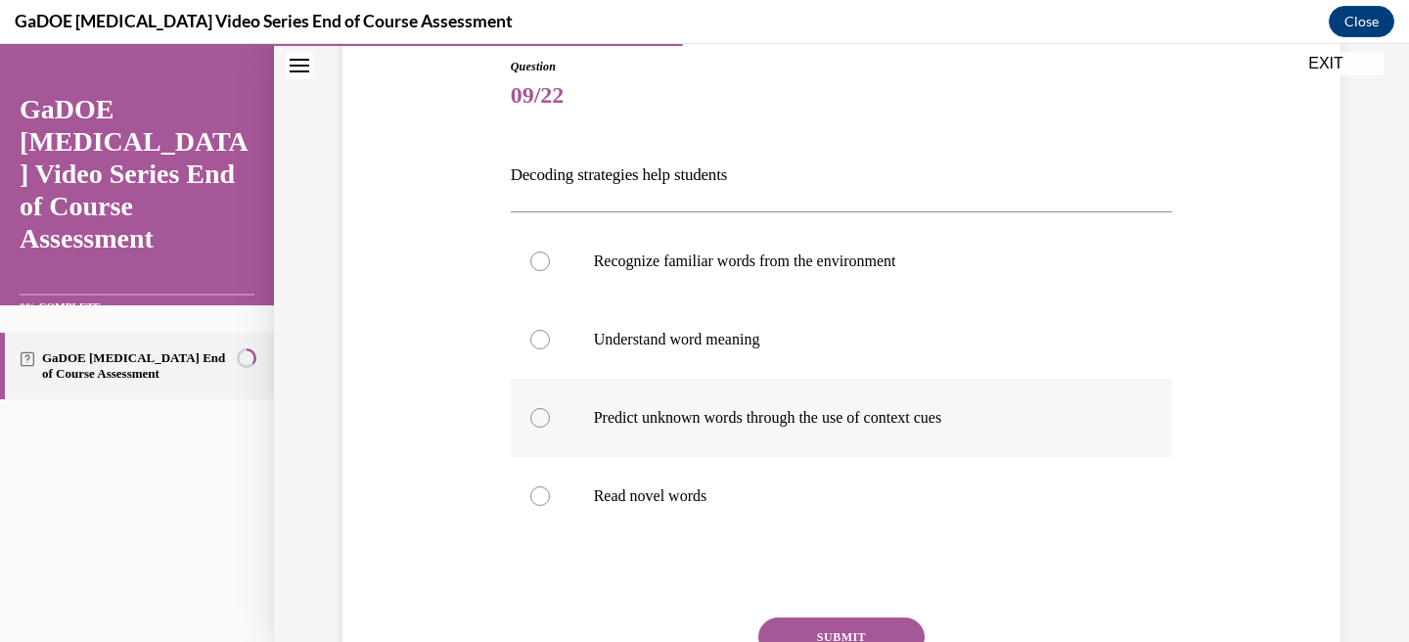
click at [535, 421] on div at bounding box center [540, 418] width 20 height 20
click at [535, 421] on input "Predict unknown words through the use of context cues" at bounding box center [540, 418] width 20 height 20
radio input "true"
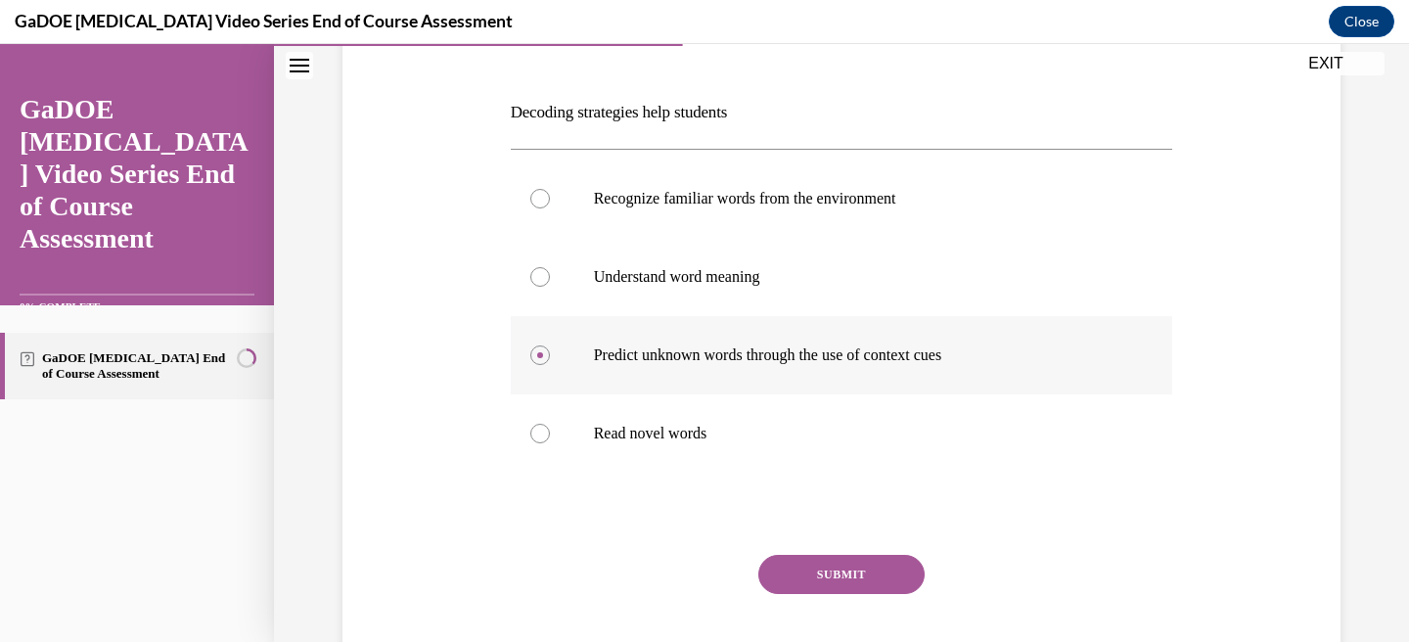
scroll to position [389, 0]
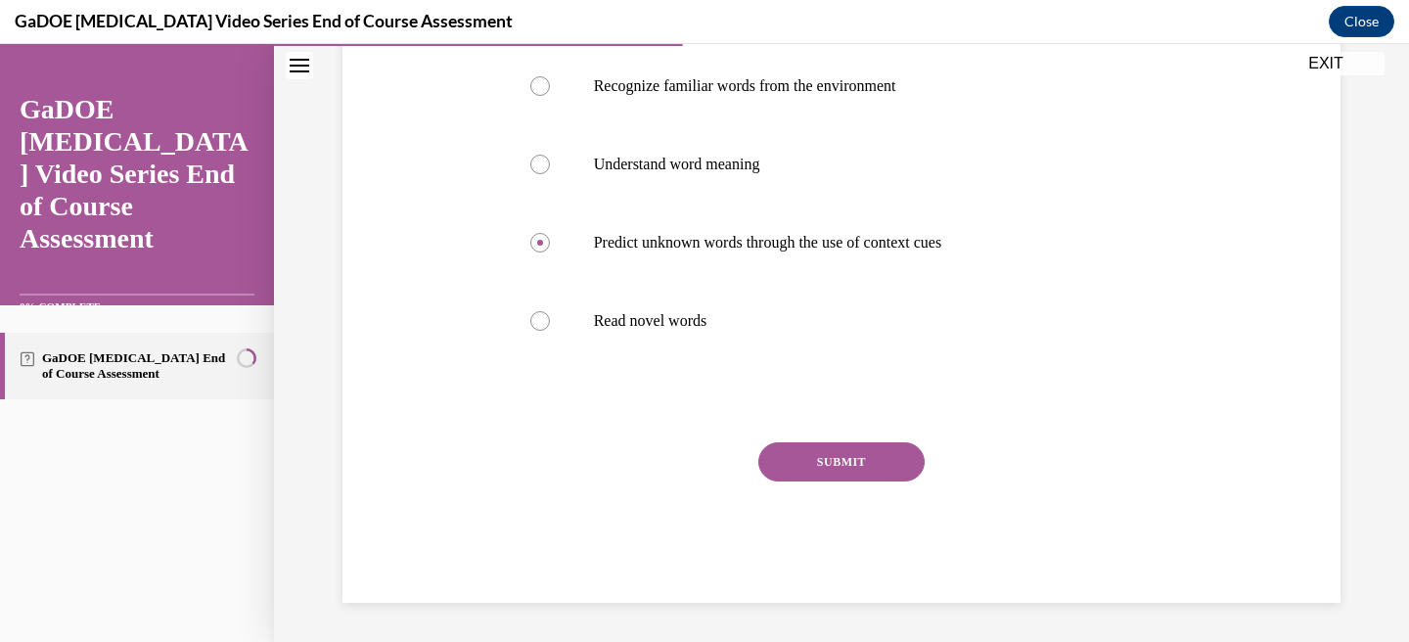
click at [821, 467] on button "SUBMIT" at bounding box center [841, 461] width 166 height 39
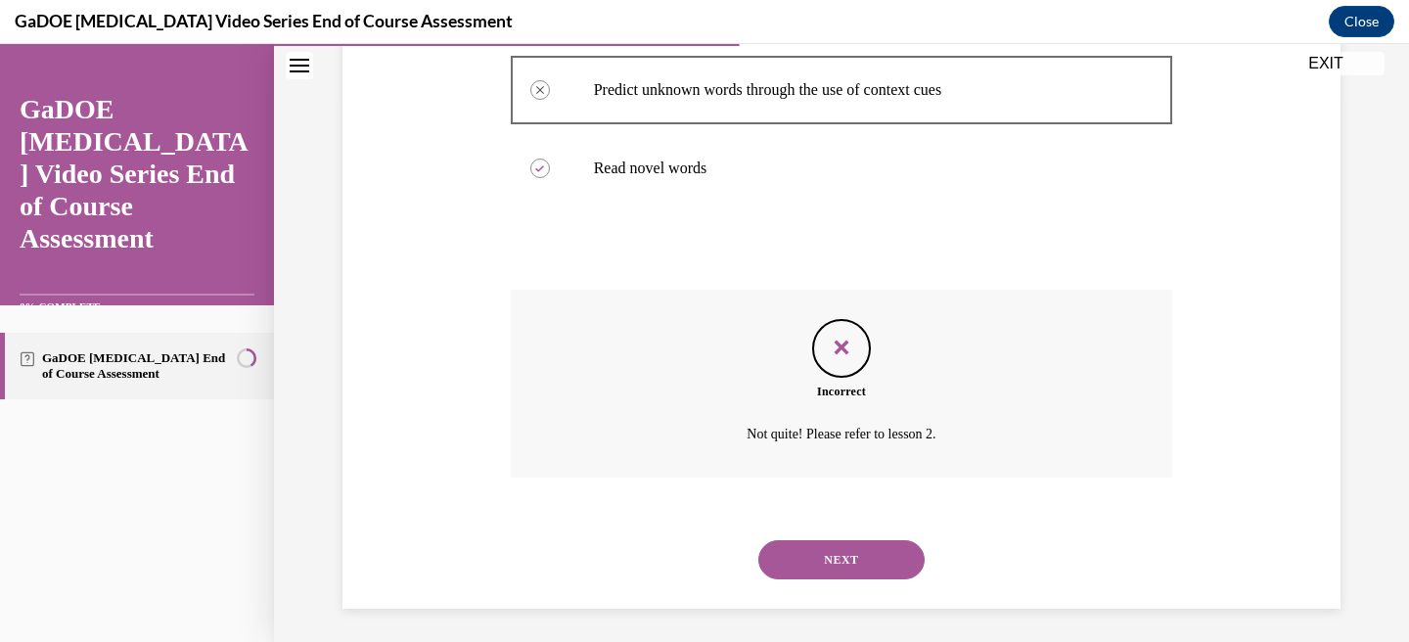
scroll to position [548, 0]
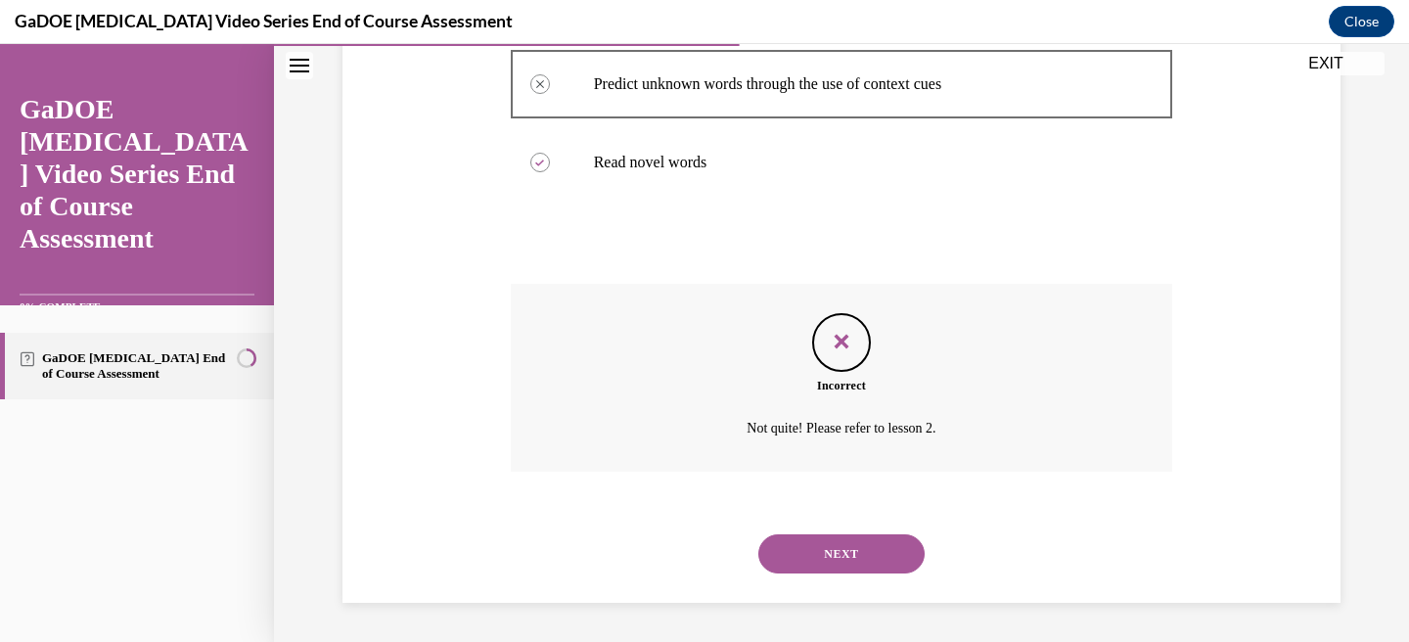
click at [866, 563] on button "NEXT" at bounding box center [841, 553] width 166 height 39
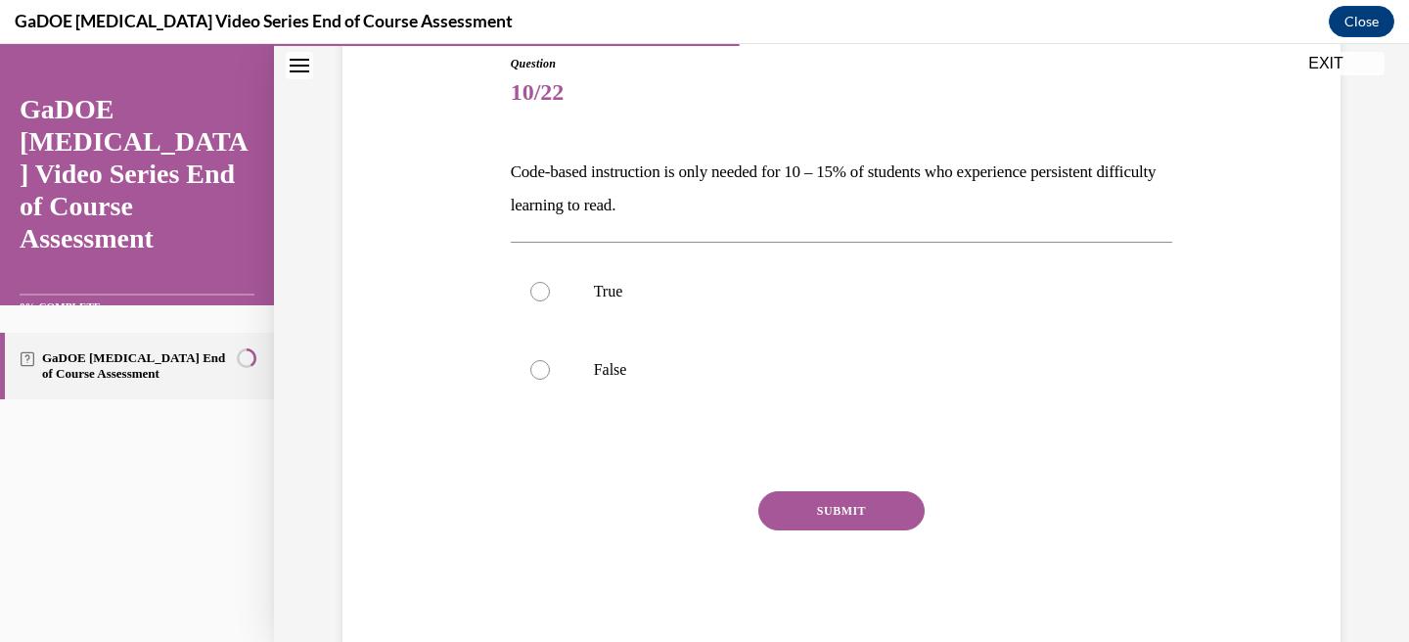
drag, startPoint x: 715, startPoint y: 215, endPoint x: 452, endPoint y: 162, distance: 268.4
click at [452, 162] on div "Question 10/22 Code-based instruction is only needed for 10 – 15% of students w…" at bounding box center [842, 323] width 1008 height 655
copy p "Code-based instruction is only needed for 10 – 15% of students who experience p…"
click at [543, 366] on div at bounding box center [540, 370] width 20 height 20
click at [543, 366] on input "False" at bounding box center [540, 370] width 20 height 20
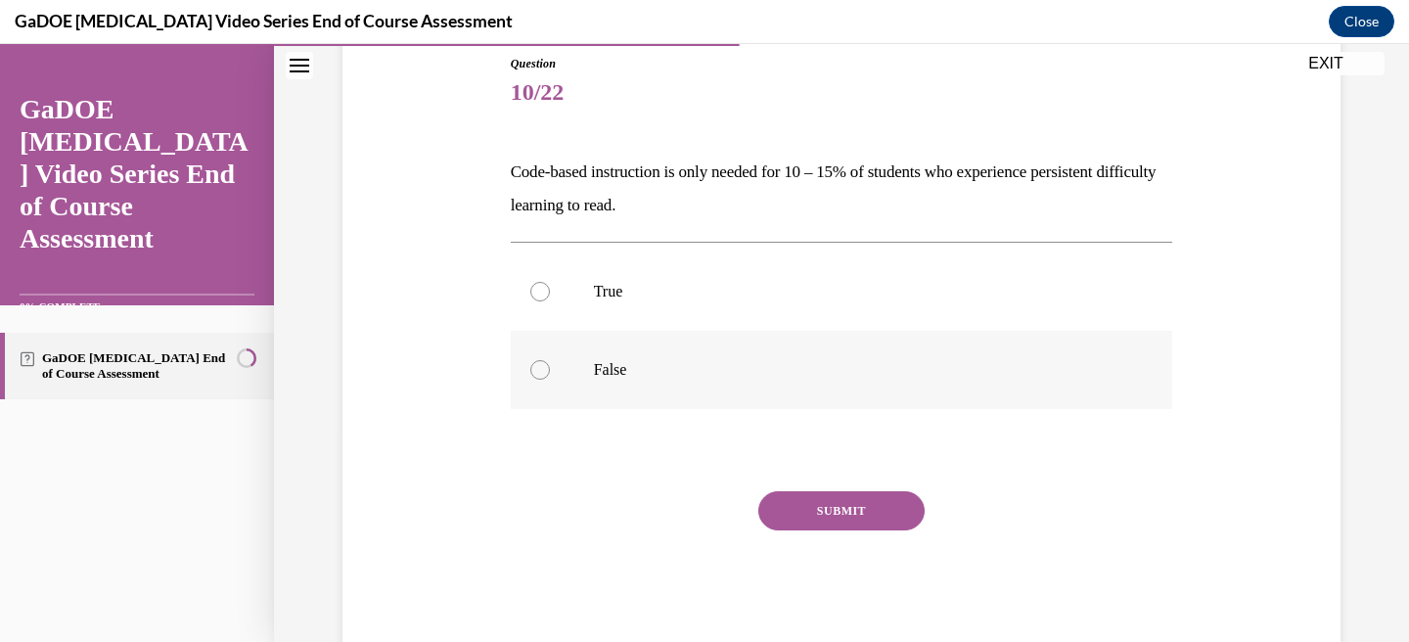
radio input "true"
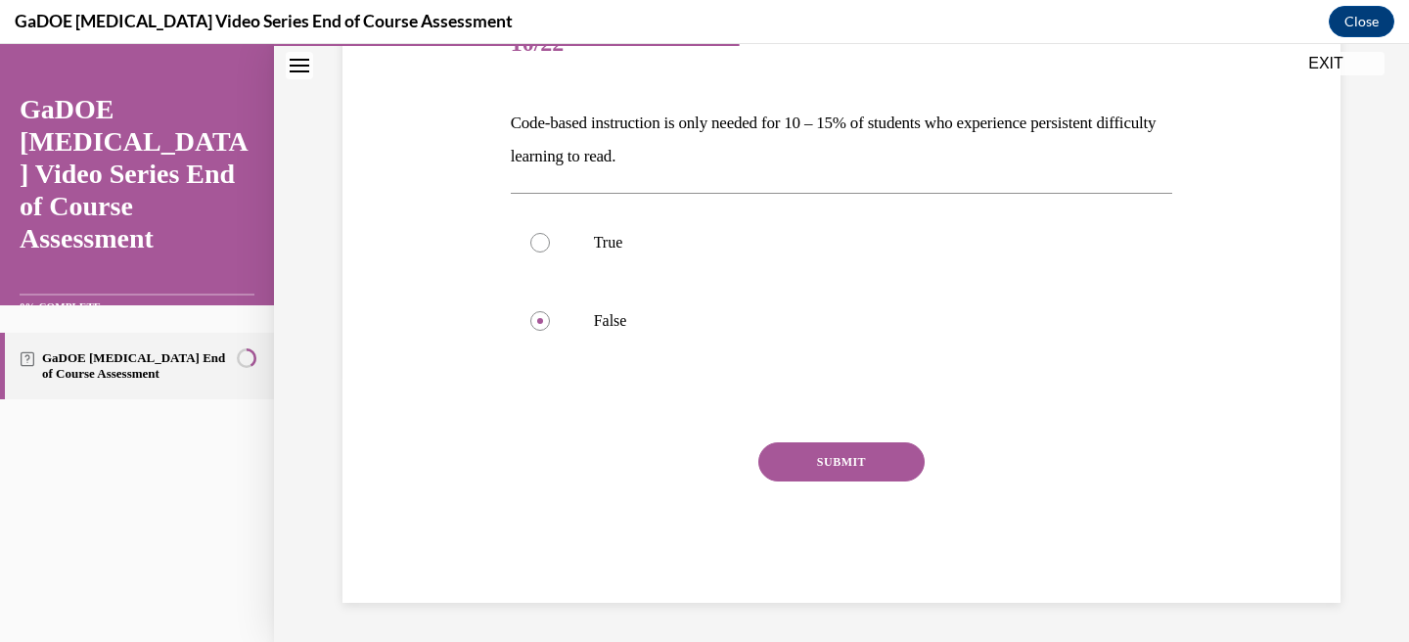
click at [859, 465] on button "SUBMIT" at bounding box center [841, 461] width 166 height 39
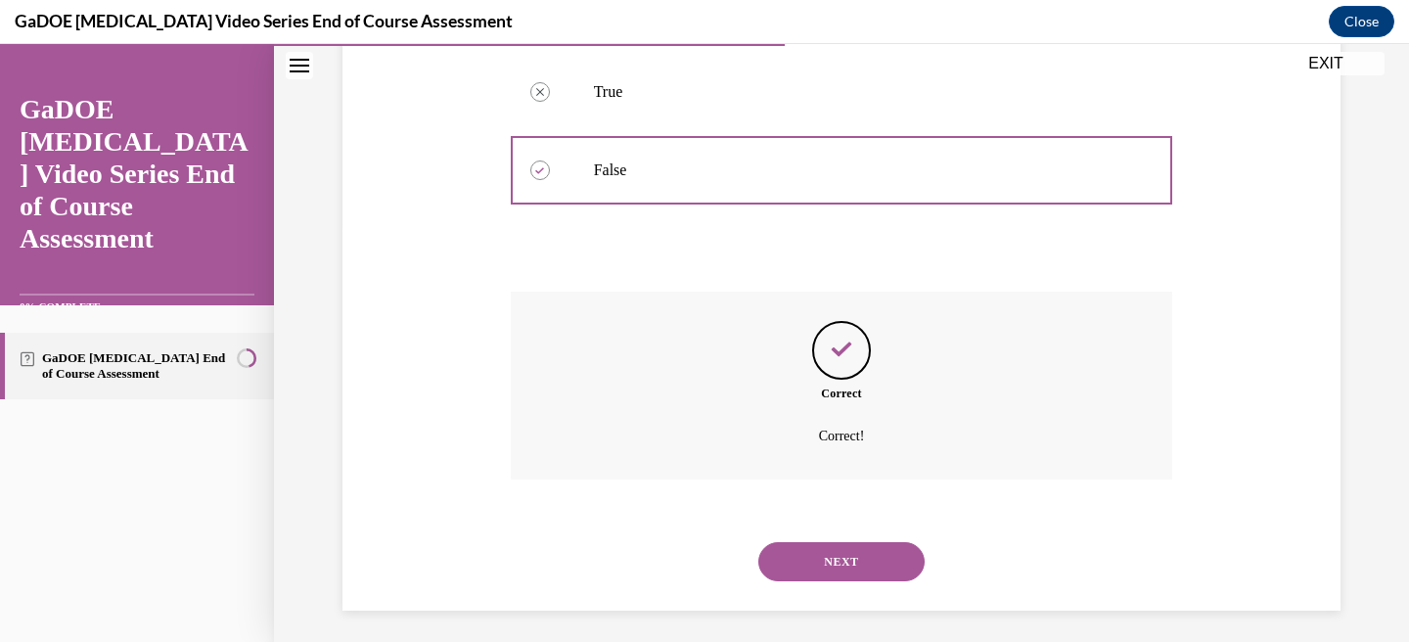
scroll to position [425, 0]
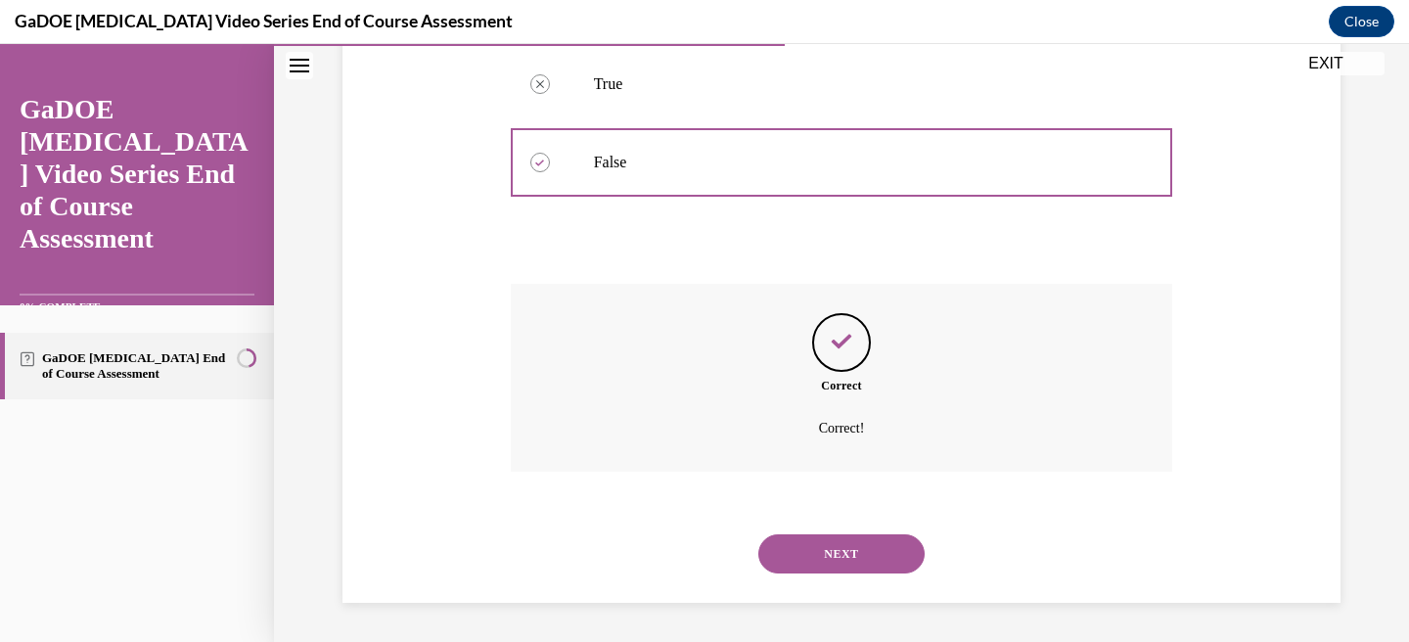
click at [871, 565] on button "NEXT" at bounding box center [841, 553] width 166 height 39
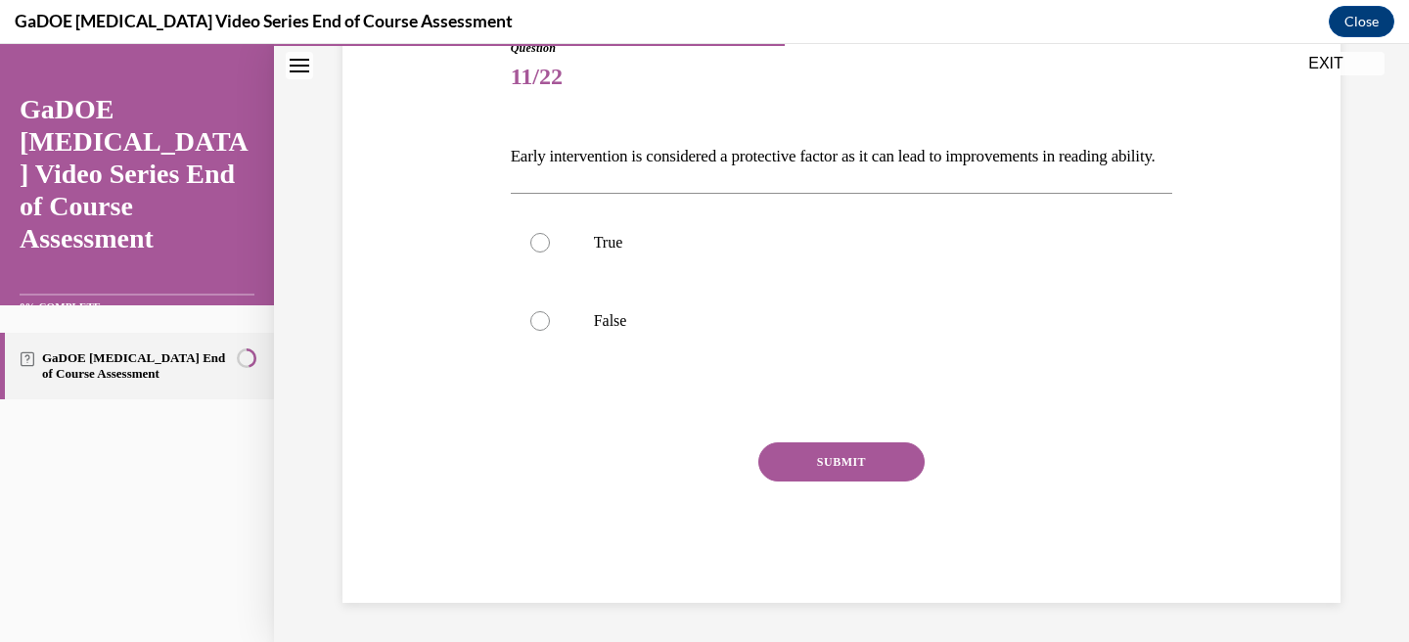
scroll to position [217, 0]
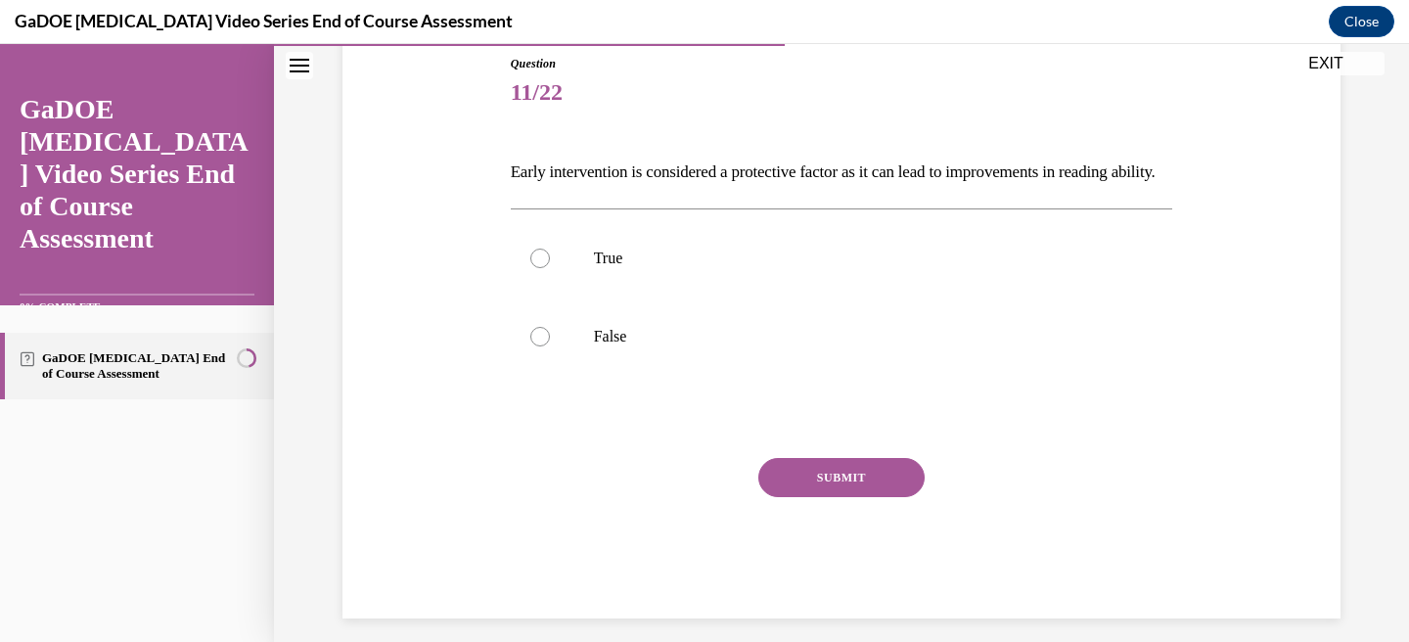
drag, startPoint x: 569, startPoint y: 205, endPoint x: 464, endPoint y: 165, distance: 113.0
click at [464, 165] on div "Question 11/22 Early intervention is considered a protective factor as it can l…" at bounding box center [842, 307] width 1008 height 622
click at [529, 189] on p "Early intervention is considered a protective factor as it can lead to improvem…" at bounding box center [842, 172] width 662 height 33
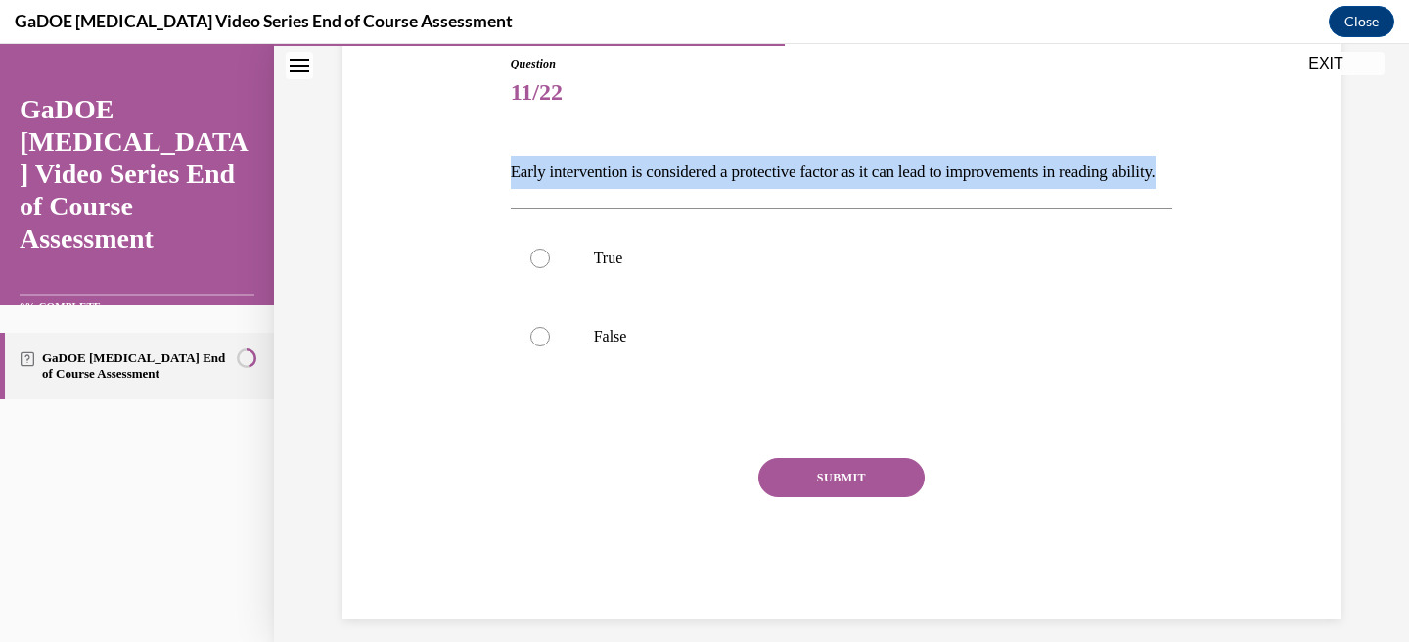
click at [529, 189] on p "Early intervention is considered a protective factor as it can lead to improvem…" at bounding box center [842, 172] width 662 height 33
copy p "Early intervention is considered a protective factor as it can lead to improvem…"
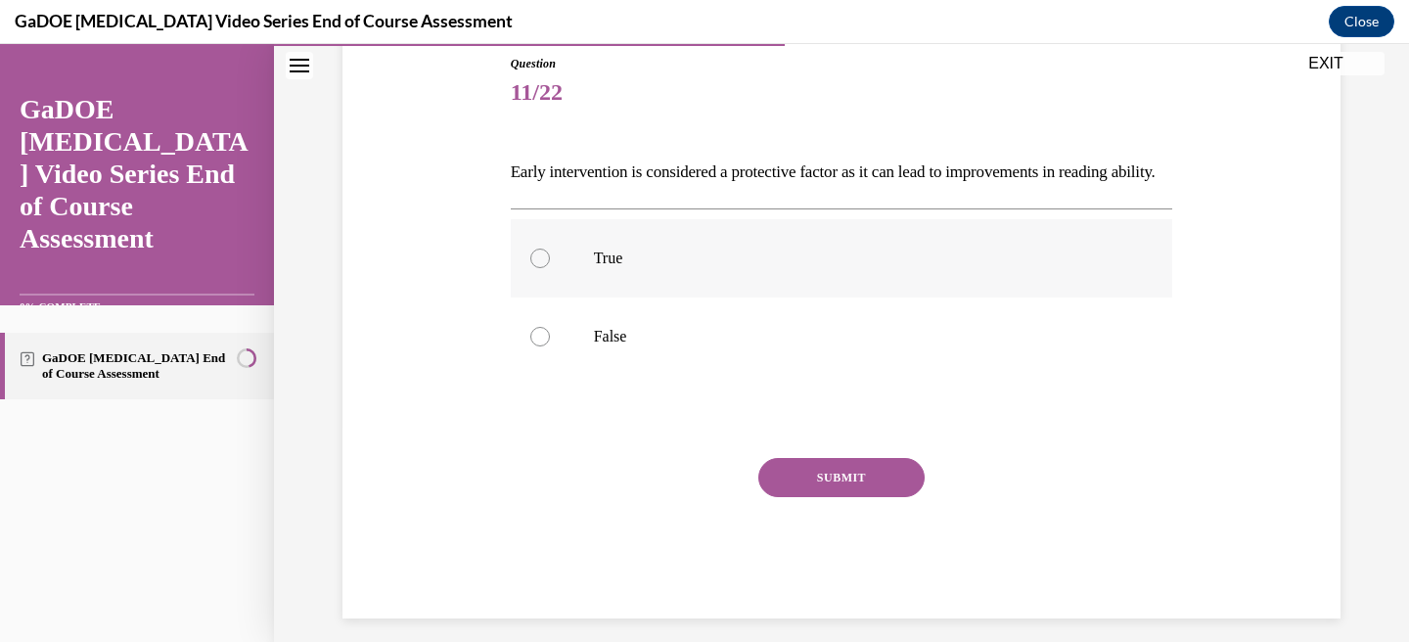
click at [545, 281] on label "True" at bounding box center [842, 258] width 662 height 78
click at [545, 268] on input "True" at bounding box center [540, 258] width 20 height 20
radio input "true"
click at [838, 497] on button "SUBMIT" at bounding box center [841, 477] width 166 height 39
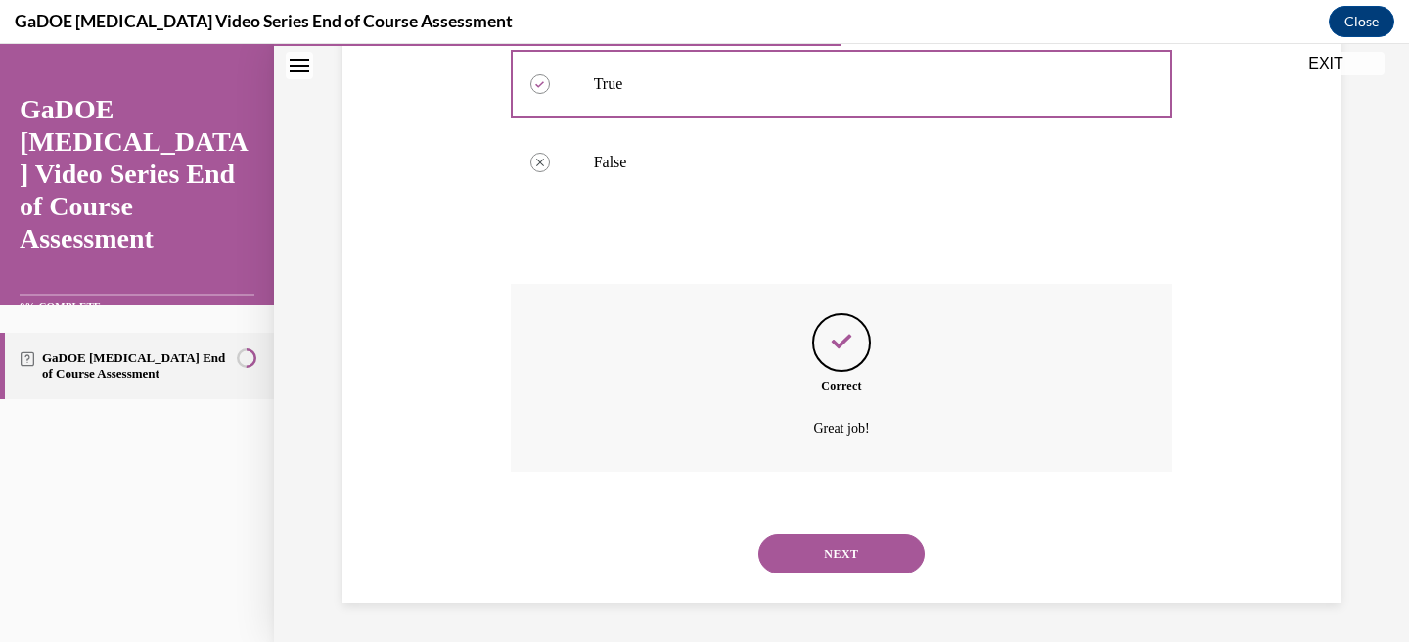
scroll to position [425, 0]
click at [854, 551] on button "NEXT" at bounding box center [841, 553] width 166 height 39
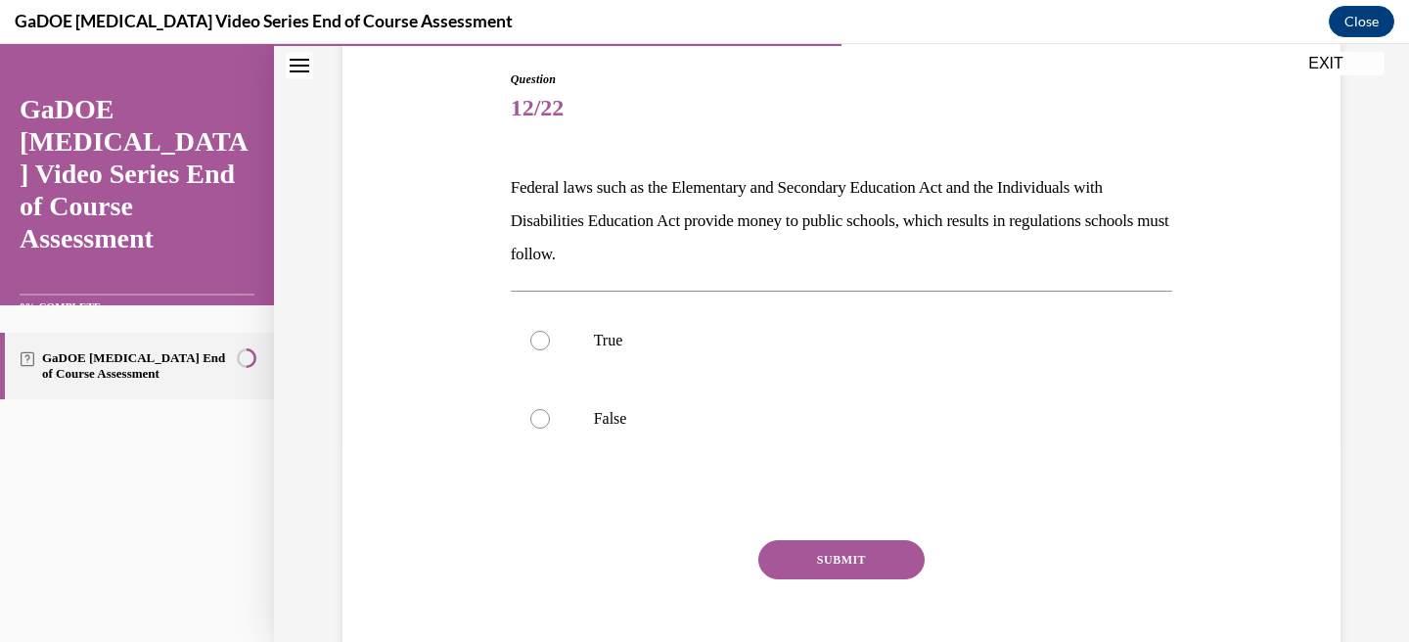
scroll to position [238, 0]
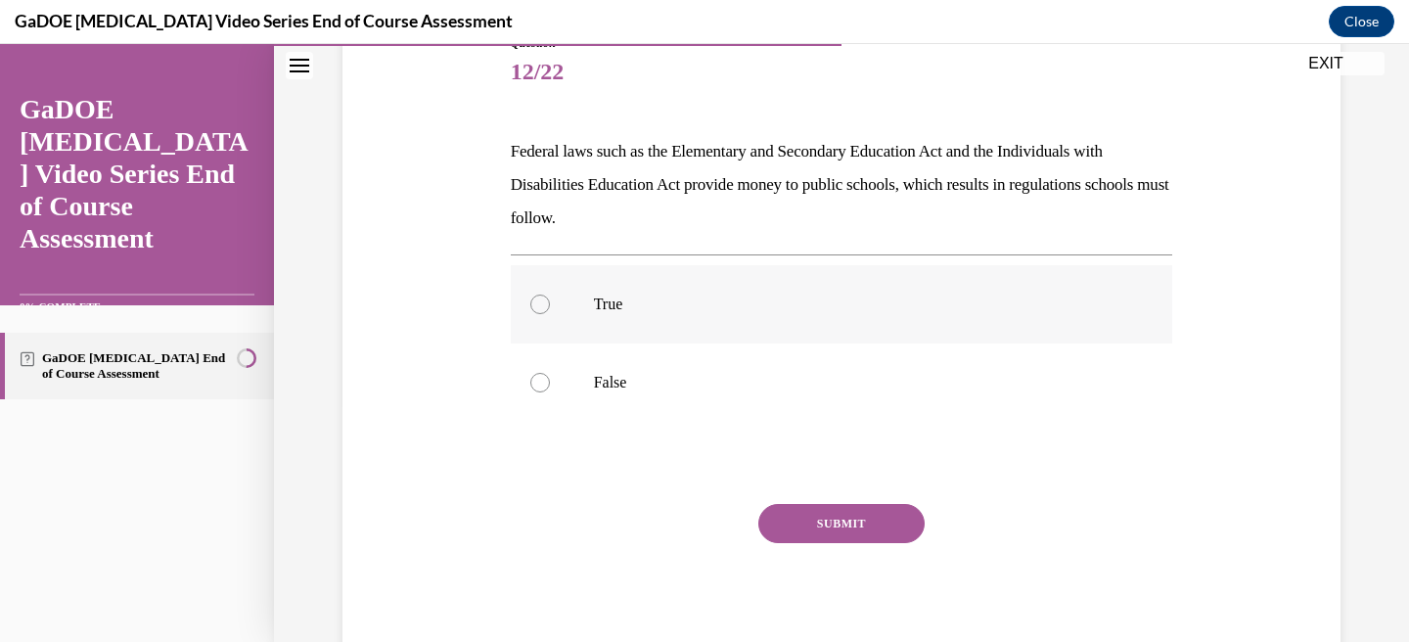
click at [537, 308] on div at bounding box center [540, 304] width 20 height 20
click at [537, 308] on input "True" at bounding box center [540, 304] width 20 height 20
radio input "true"
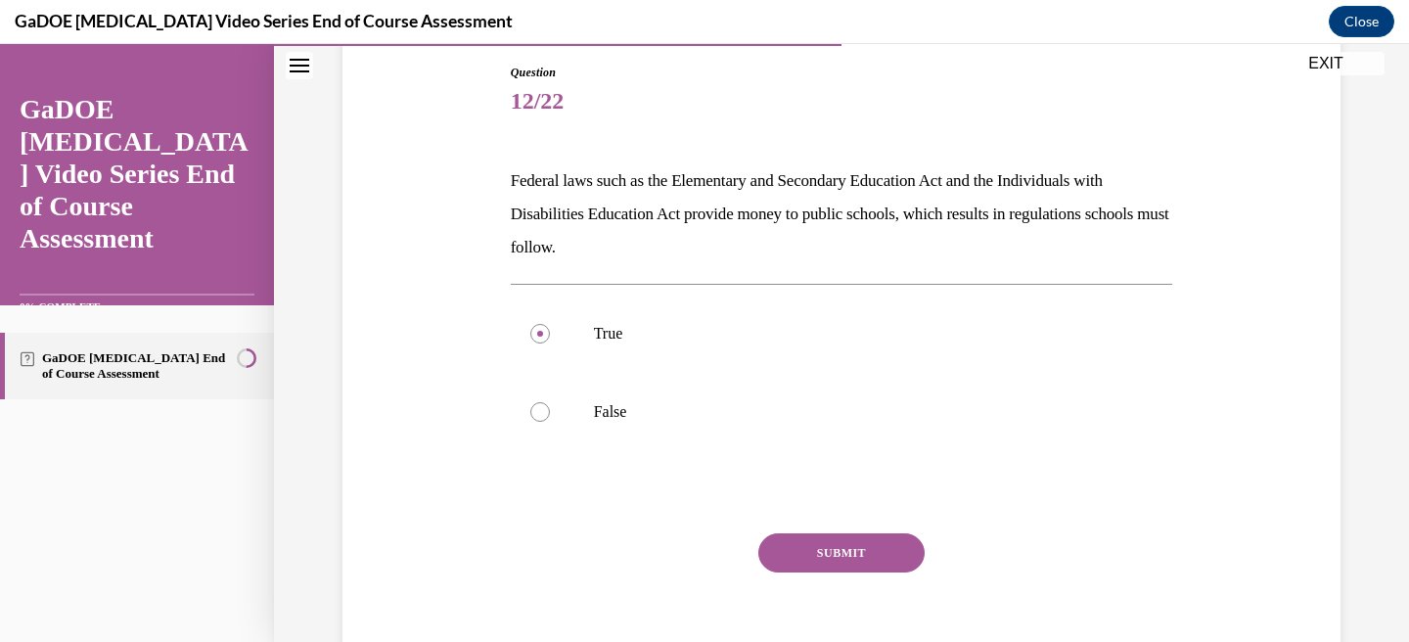
click at [857, 560] on button "SUBMIT" at bounding box center [841, 552] width 166 height 39
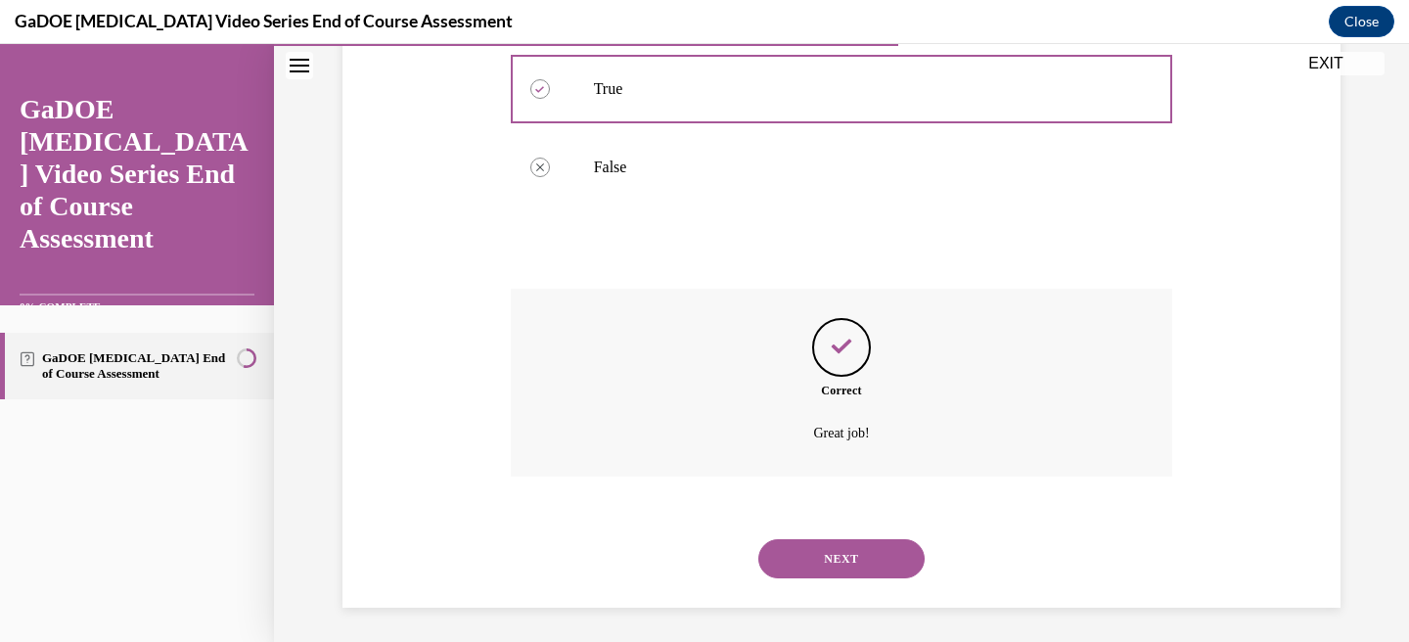
scroll to position [458, 0]
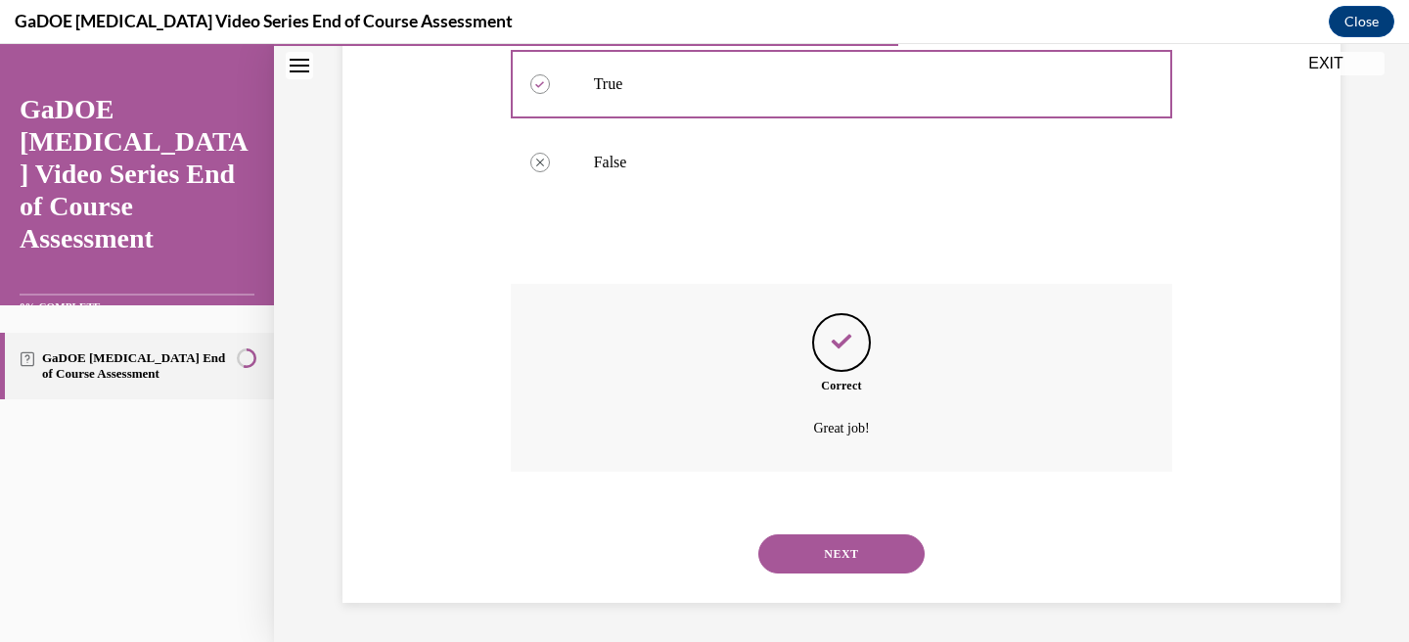
click at [858, 558] on button "NEXT" at bounding box center [841, 553] width 166 height 39
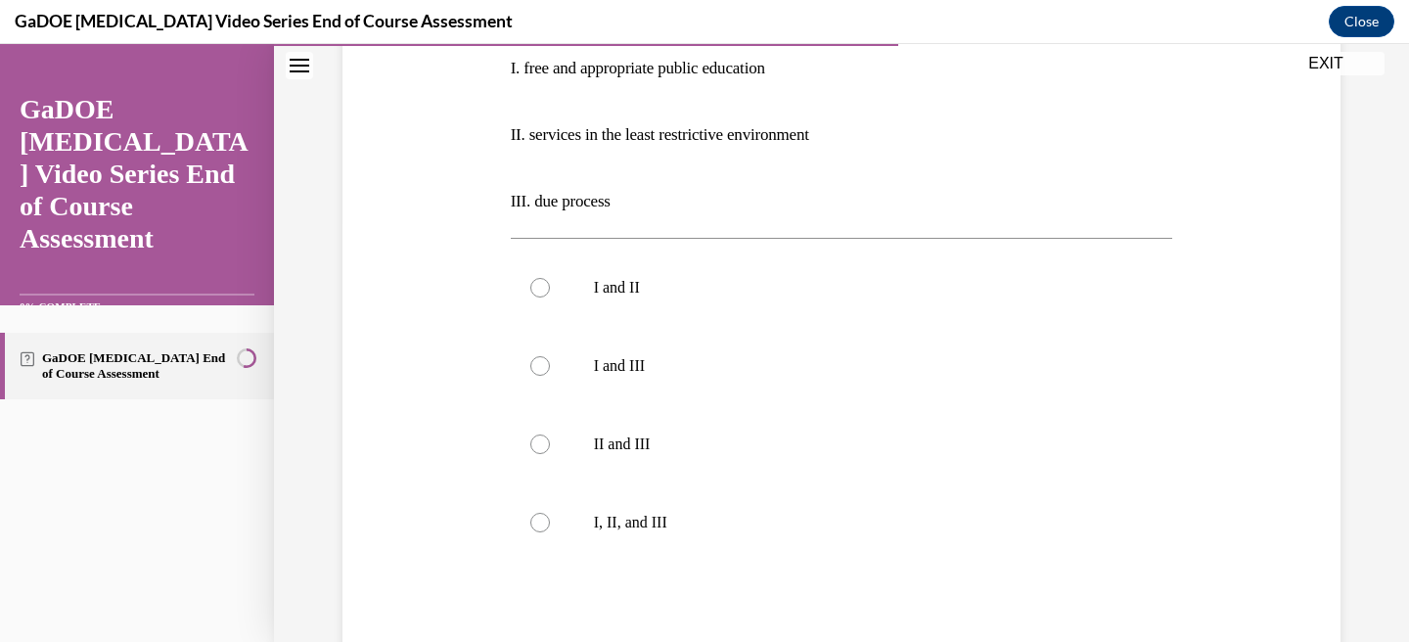
scroll to position [427, 0]
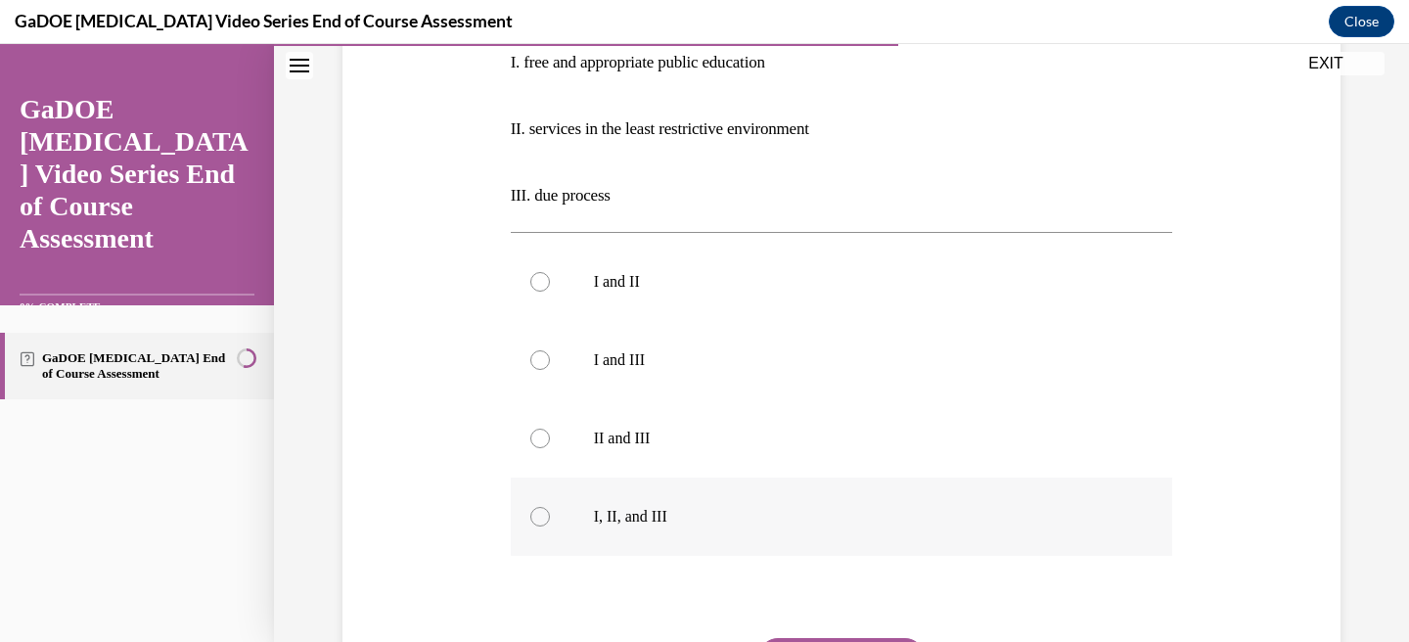
click at [538, 512] on div at bounding box center [540, 517] width 20 height 20
click at [538, 512] on input "I, II, and III" at bounding box center [540, 517] width 20 height 20
radio input "true"
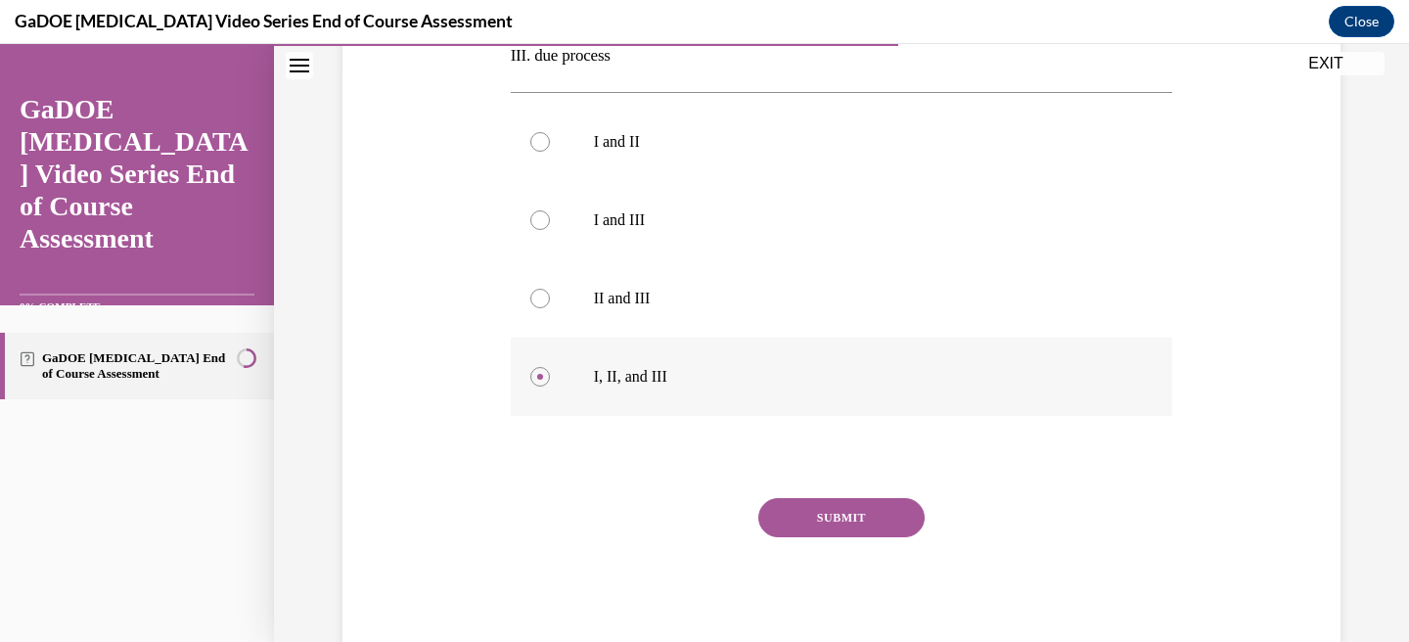
scroll to position [571, 0]
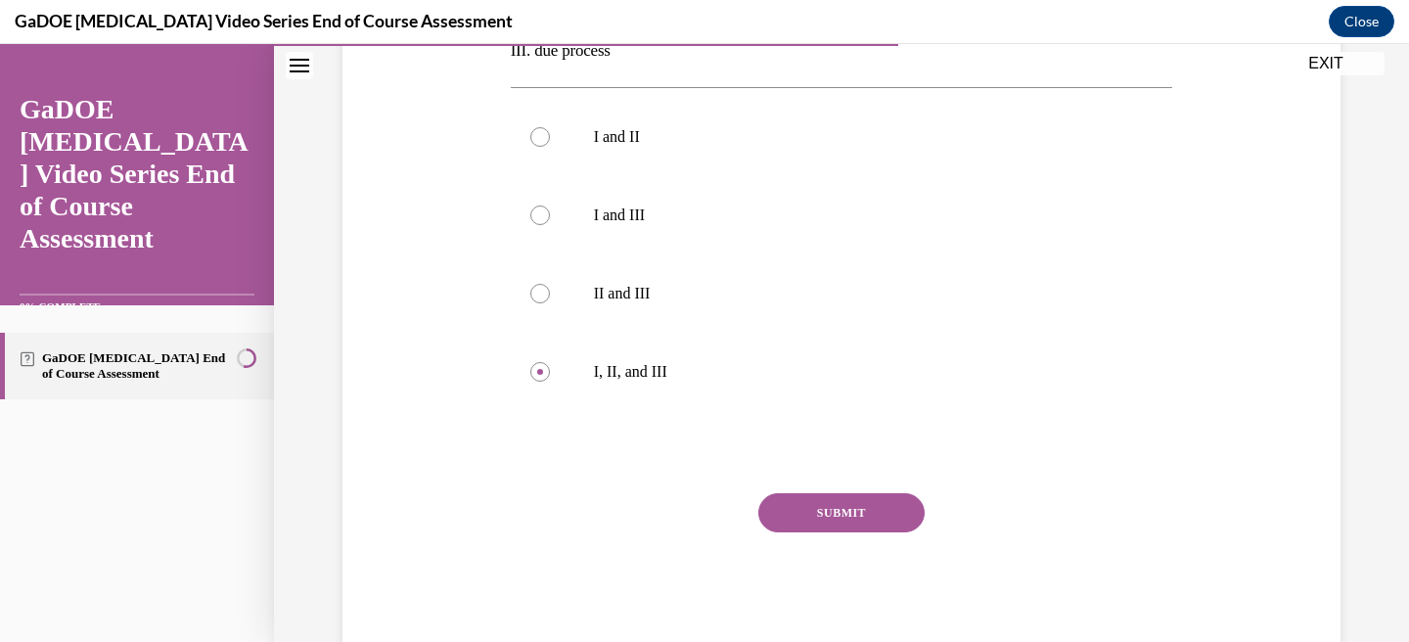
click at [834, 511] on button "SUBMIT" at bounding box center [841, 512] width 166 height 39
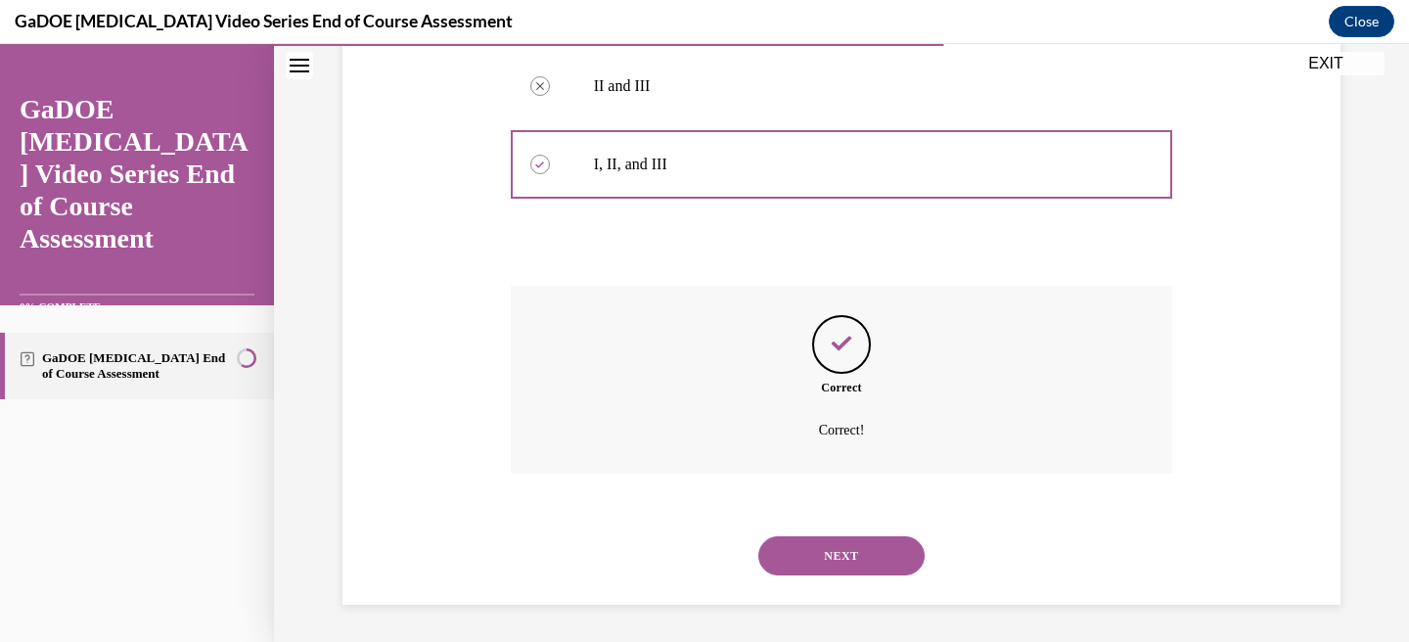
scroll to position [781, 0]
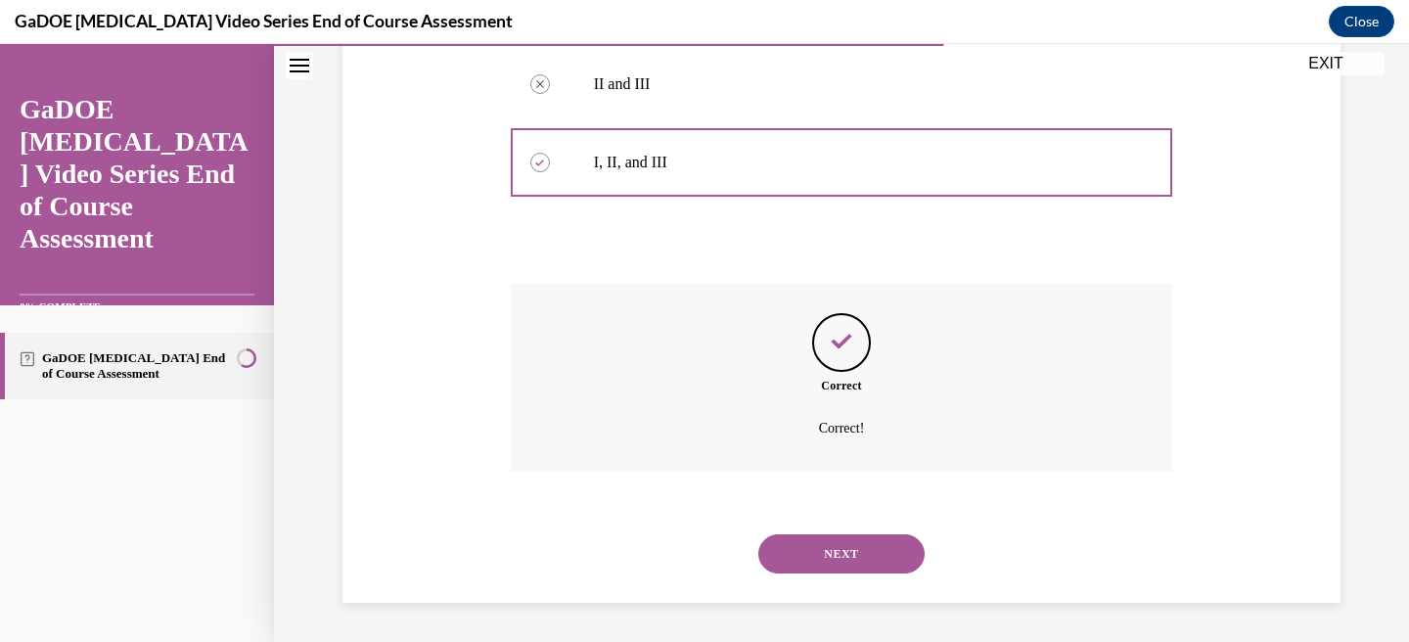
click at [845, 549] on button "NEXT" at bounding box center [841, 553] width 166 height 39
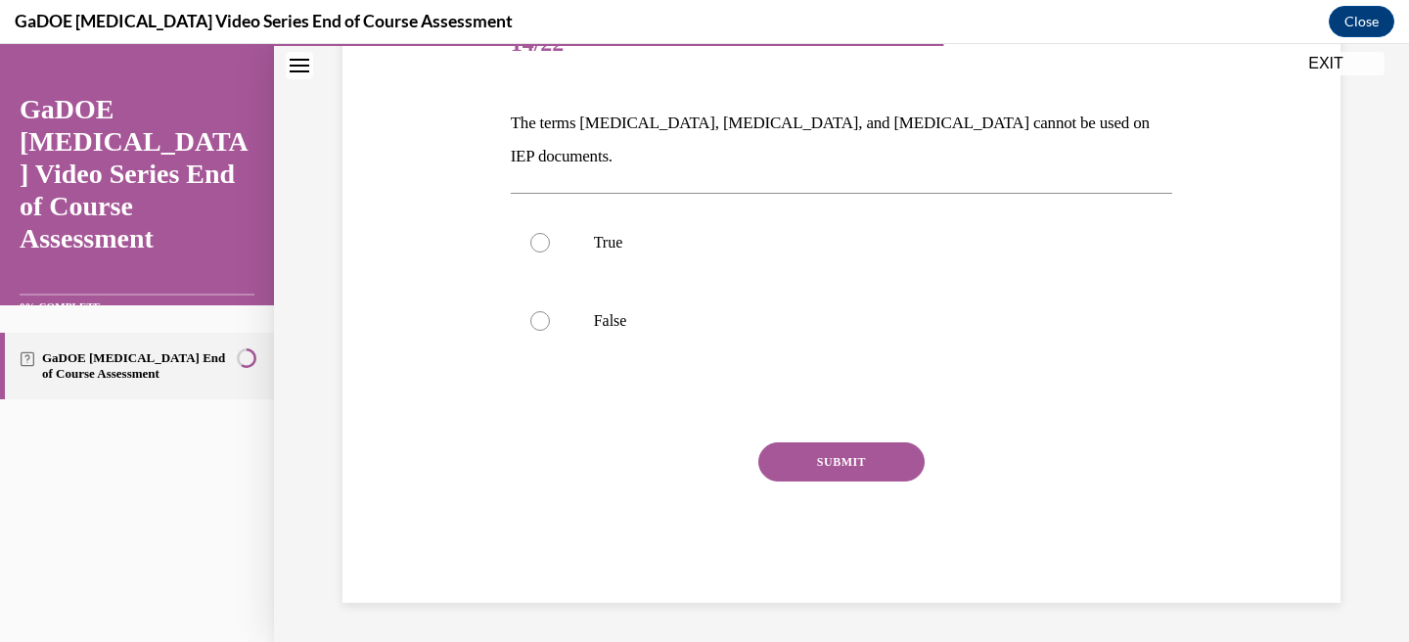
scroll to position [216, 0]
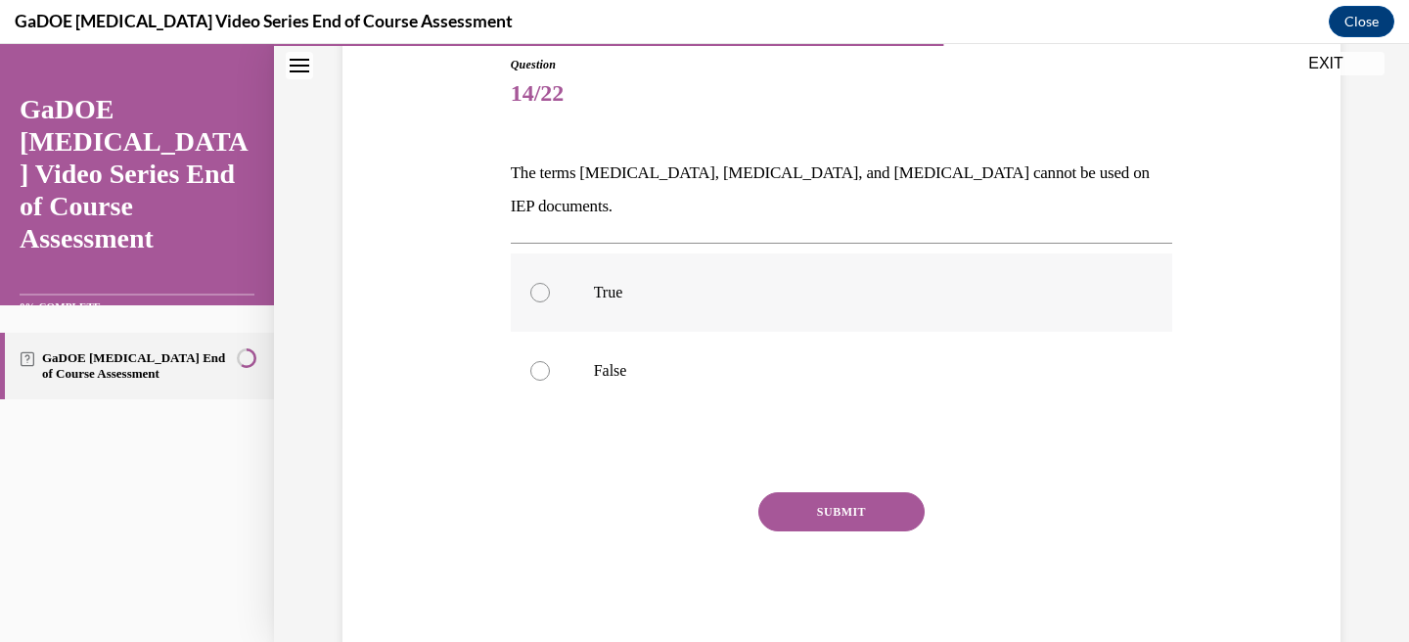
click at [537, 283] on div at bounding box center [540, 293] width 20 height 20
click at [537, 283] on input "True" at bounding box center [540, 293] width 20 height 20
radio input "true"
click at [531, 361] on div at bounding box center [540, 371] width 20 height 20
click at [531, 361] on input "False" at bounding box center [540, 371] width 20 height 20
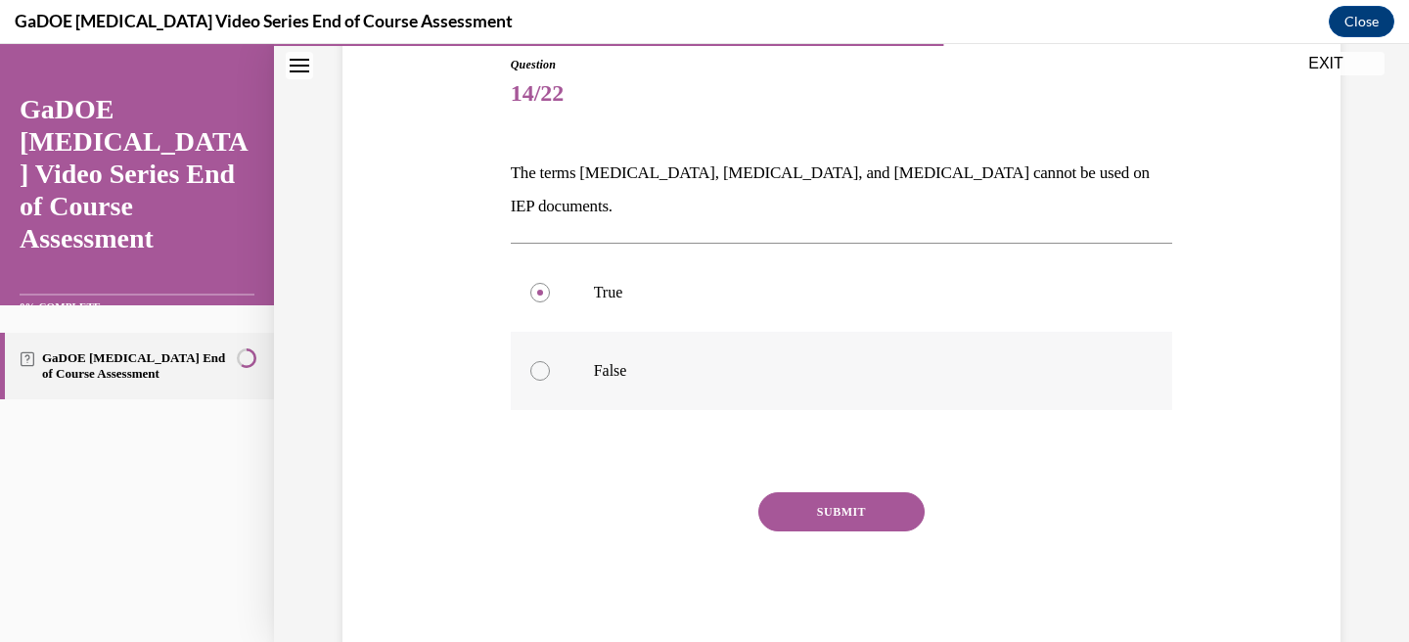
radio input "true"
click at [839, 492] on button "SUBMIT" at bounding box center [841, 511] width 166 height 39
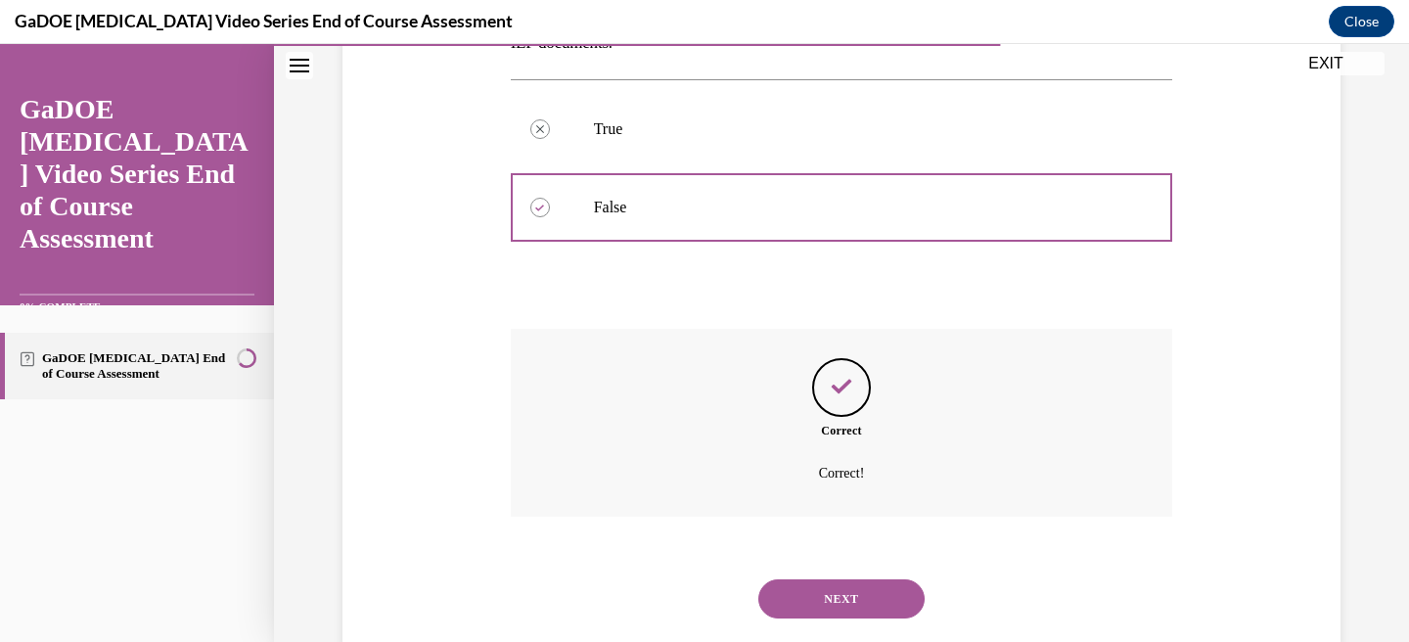
scroll to position [391, 0]
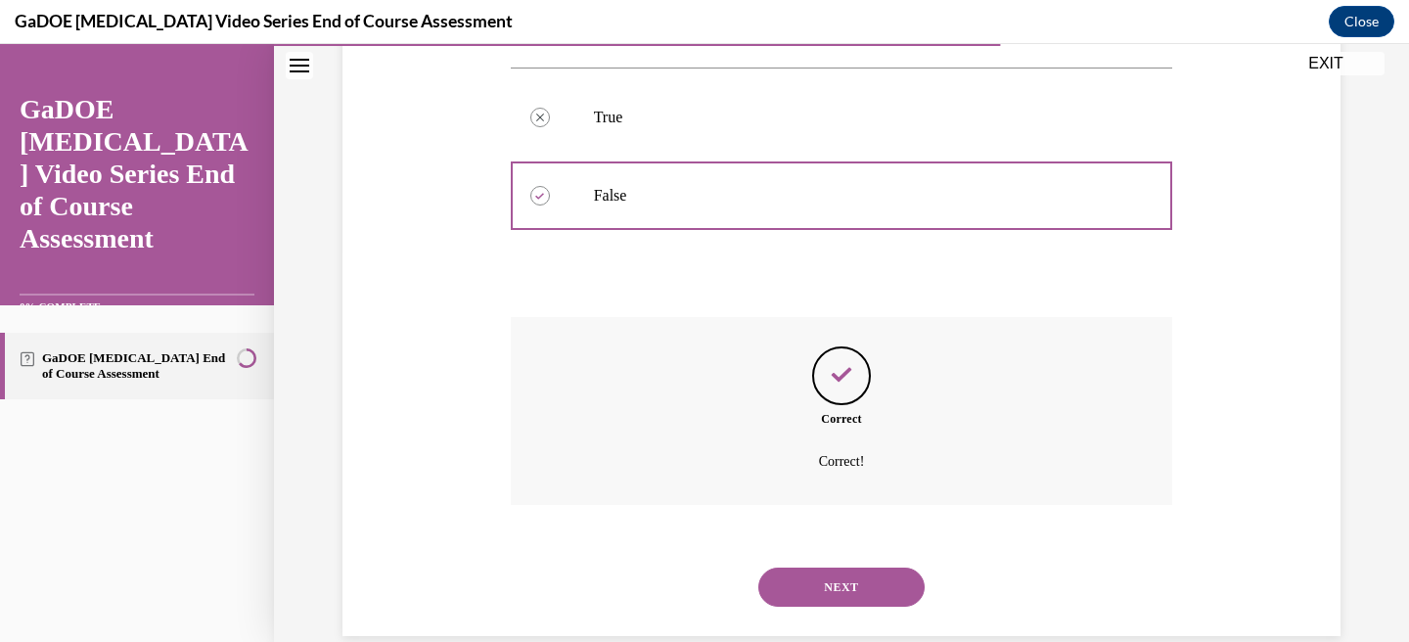
click at [855, 567] on button "NEXT" at bounding box center [841, 586] width 166 height 39
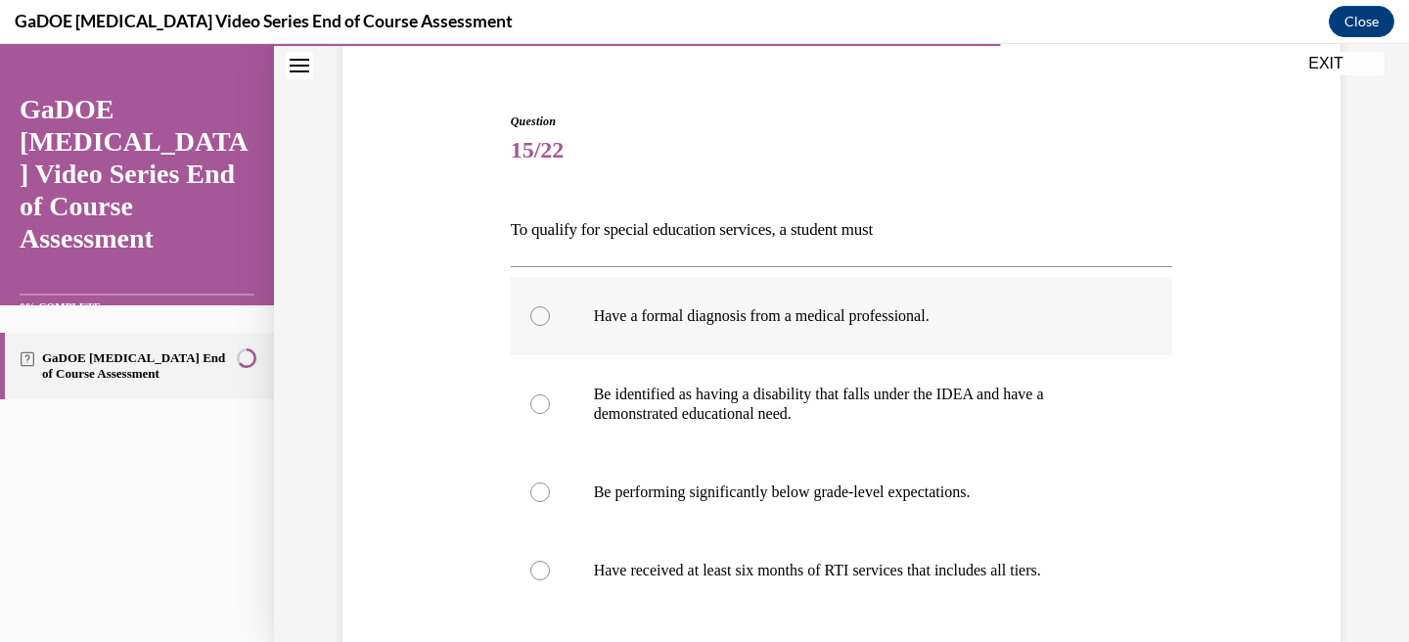
scroll to position [178, 0]
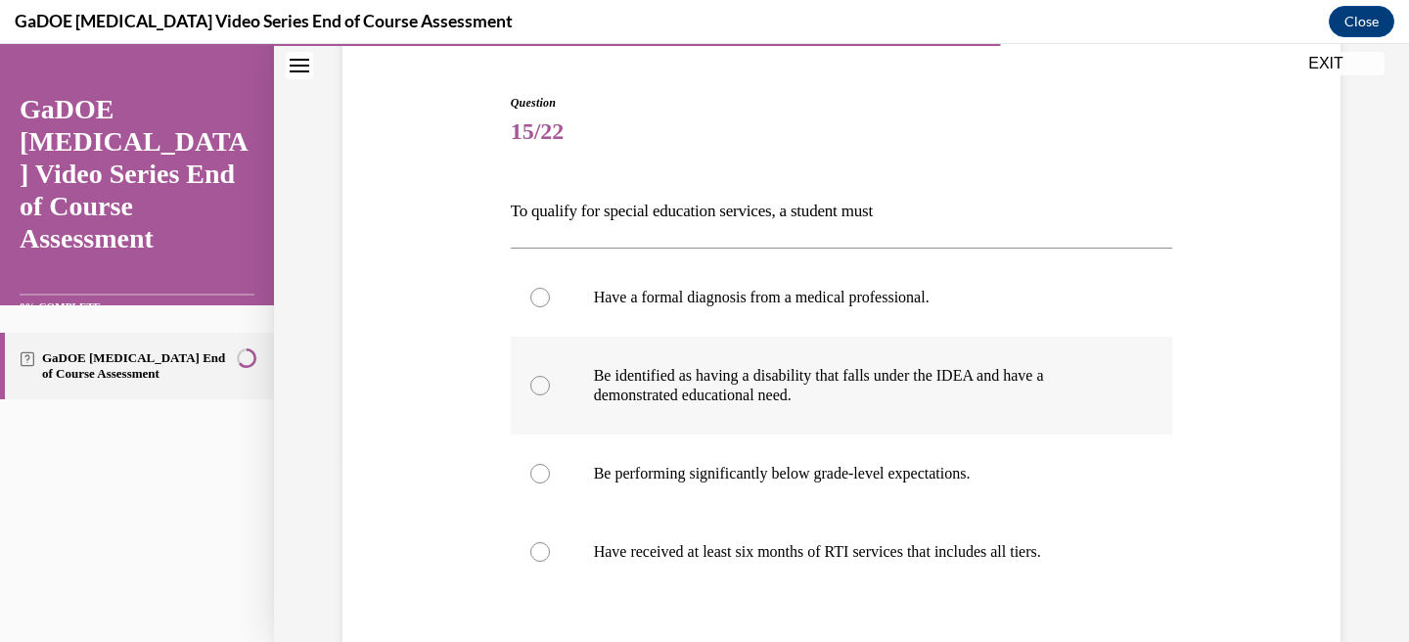
click at [600, 366] on p "Be identified as having a disability that falls under the IDEA and have a demon…" at bounding box center [859, 385] width 530 height 39
click at [550, 376] on input "Be identified as having a disability that falls under the IDEA and have a demon…" at bounding box center [540, 386] width 20 height 20
radio input "true"
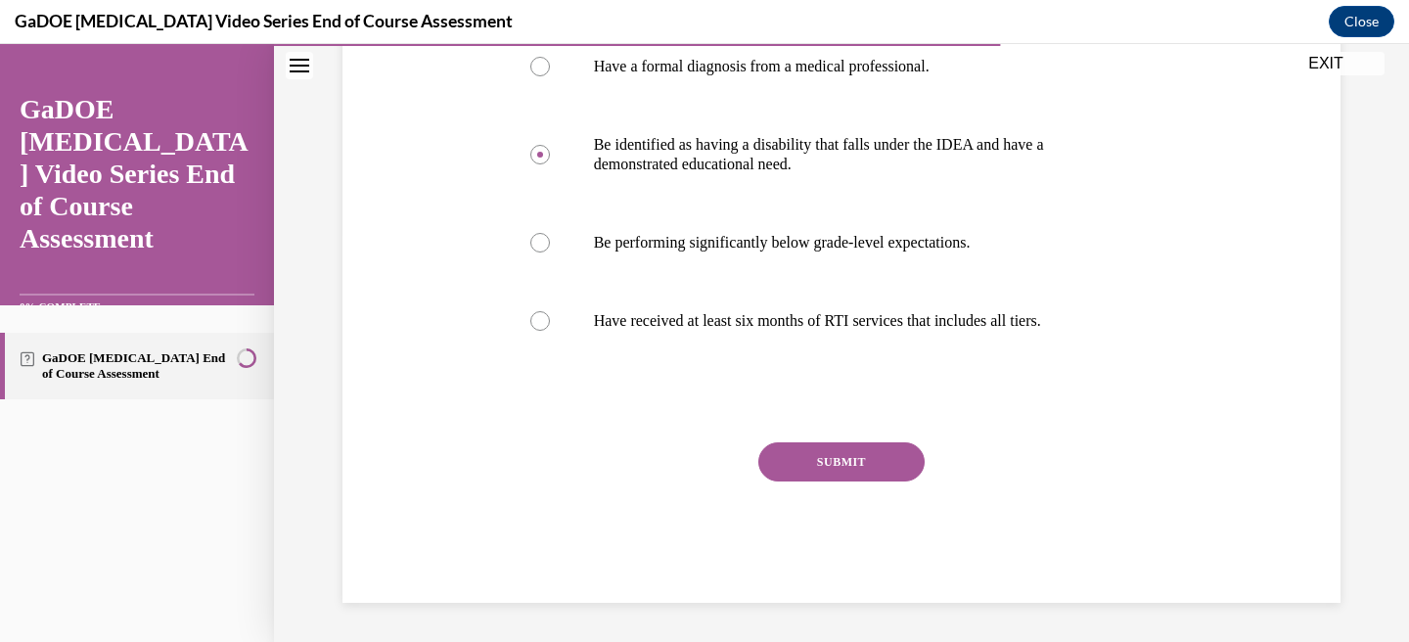
click at [855, 459] on button "SUBMIT" at bounding box center [841, 461] width 166 height 39
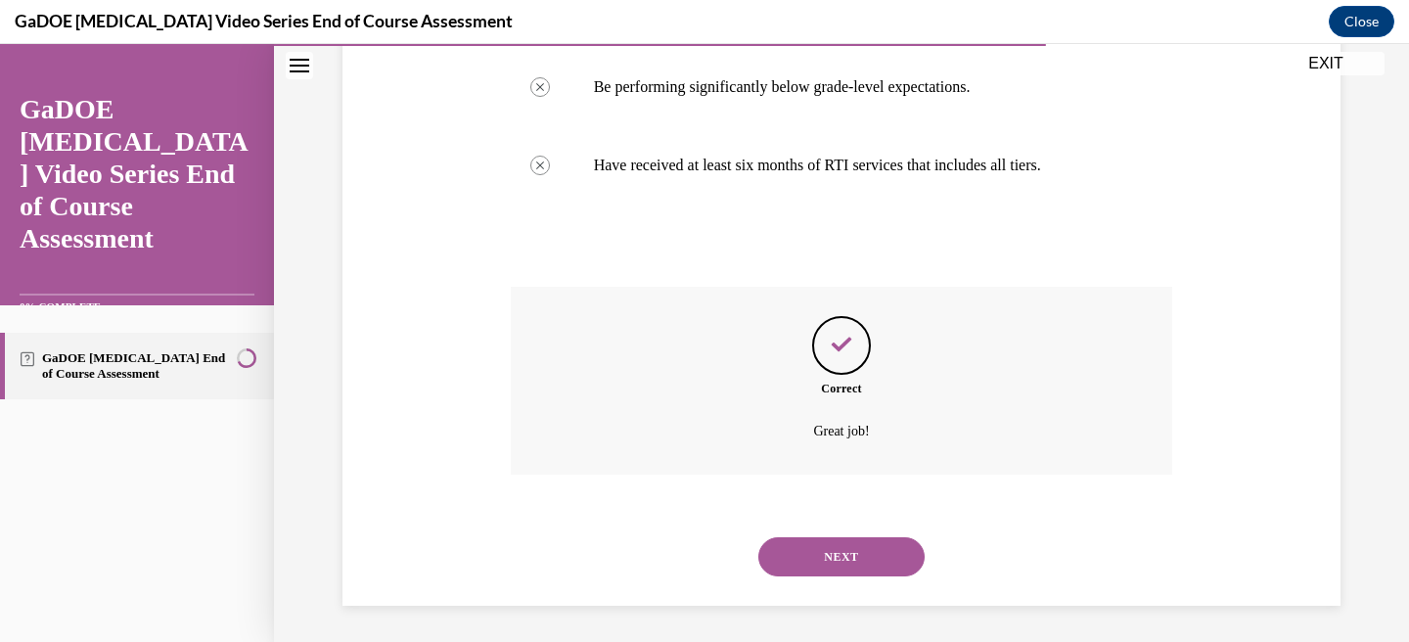
scroll to position [567, 0]
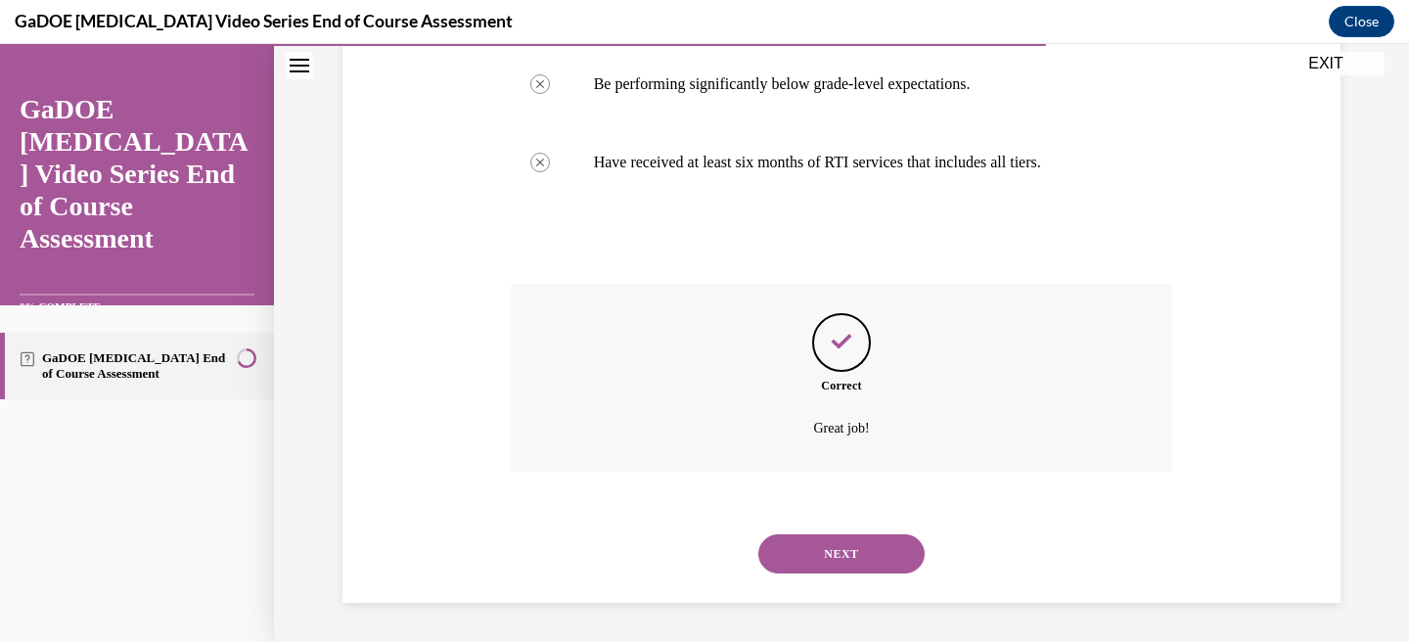
click at [861, 552] on button "NEXT" at bounding box center [841, 553] width 166 height 39
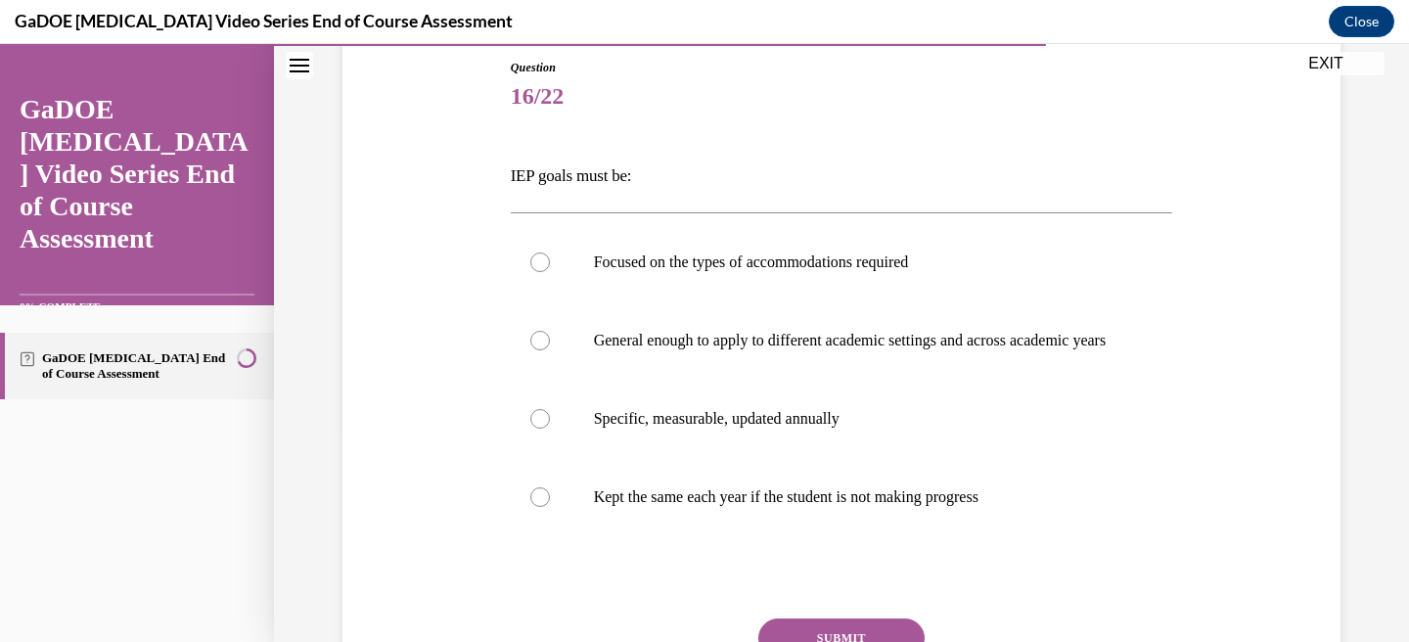
scroll to position [219, 0]
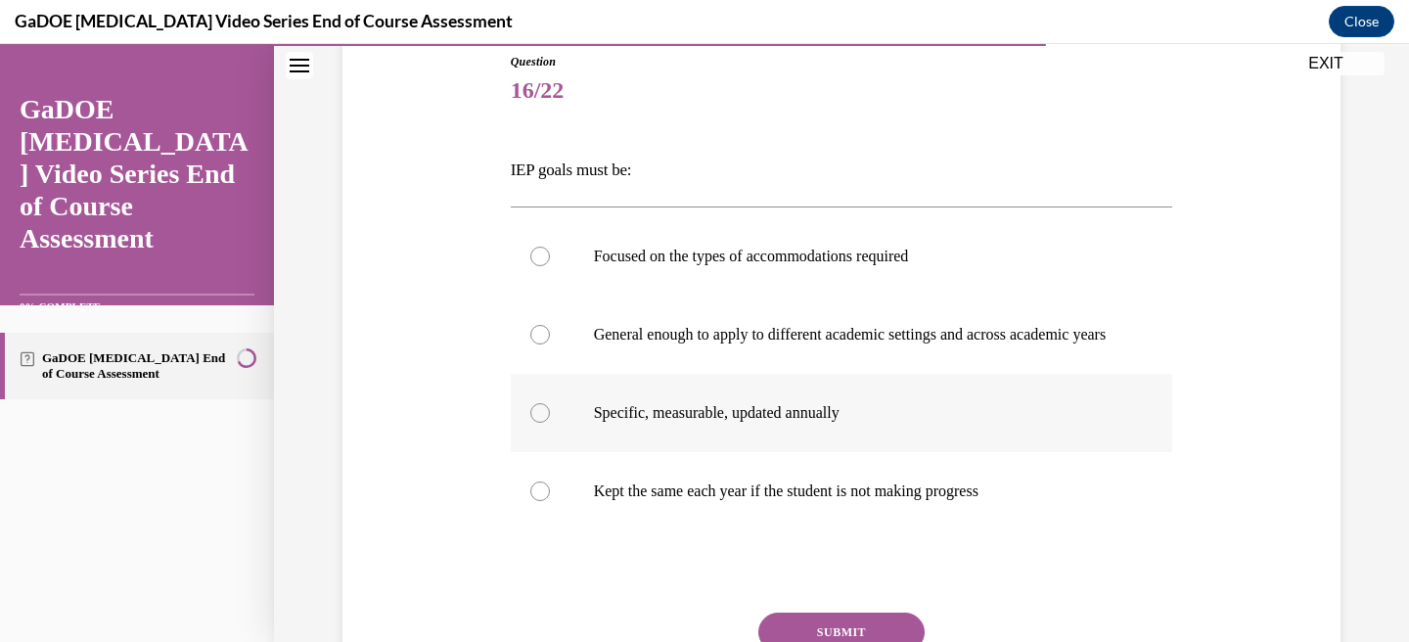
click at [815, 445] on label "Specific, measurable, updated annually" at bounding box center [842, 413] width 662 height 78
click at [550, 423] on input "Specific, measurable, updated annually" at bounding box center [540, 413] width 20 height 20
radio input "true"
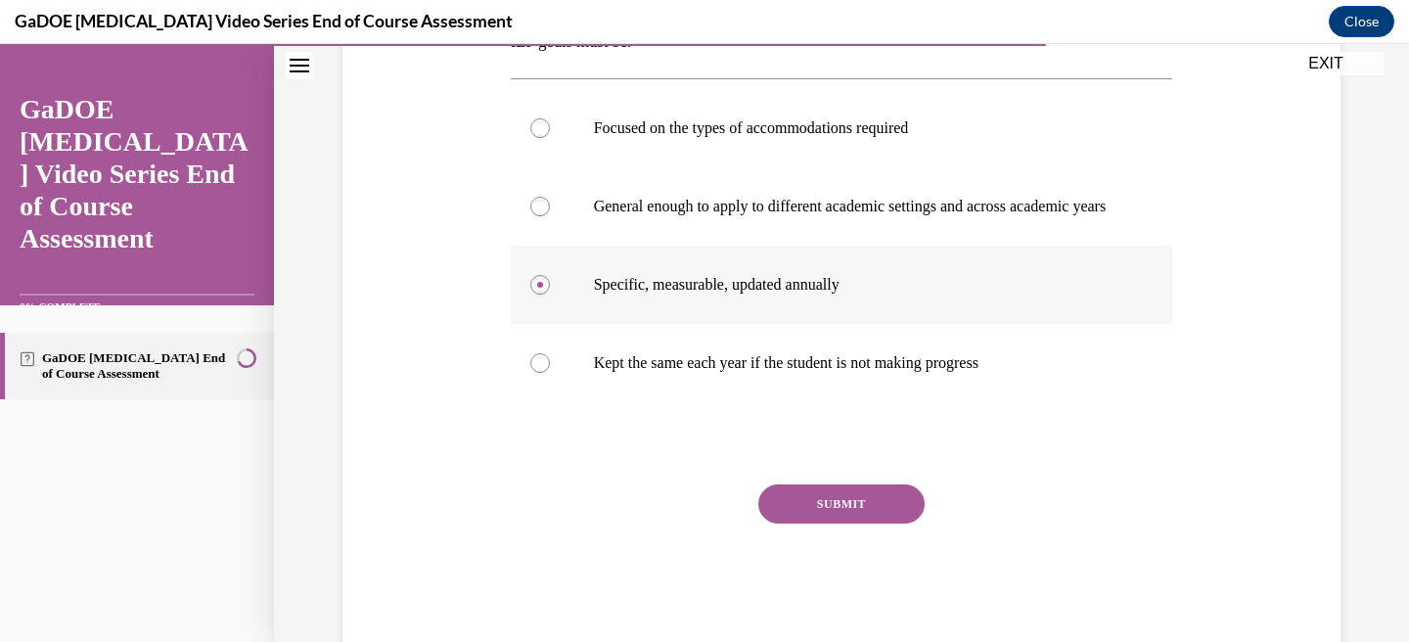
scroll to position [351, 0]
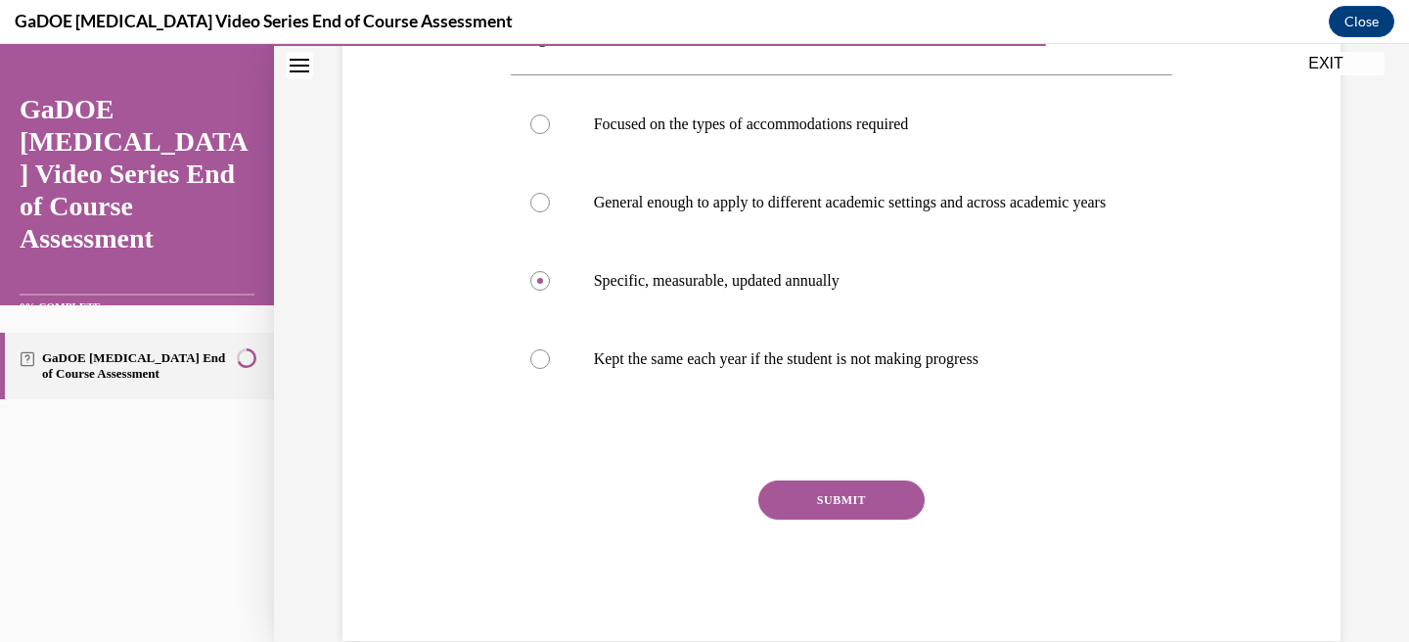
click at [817, 502] on button "SUBMIT" at bounding box center [841, 499] width 166 height 39
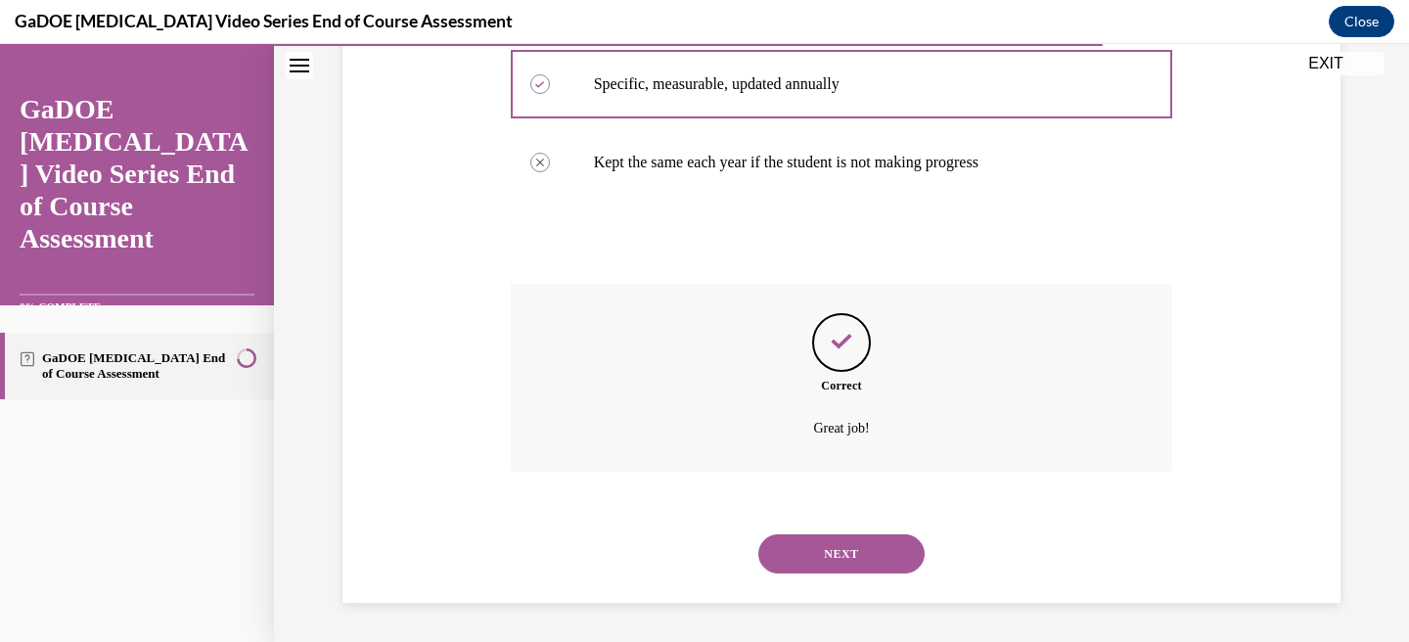
scroll to position [567, 0]
click at [854, 550] on button "NEXT" at bounding box center [841, 553] width 166 height 39
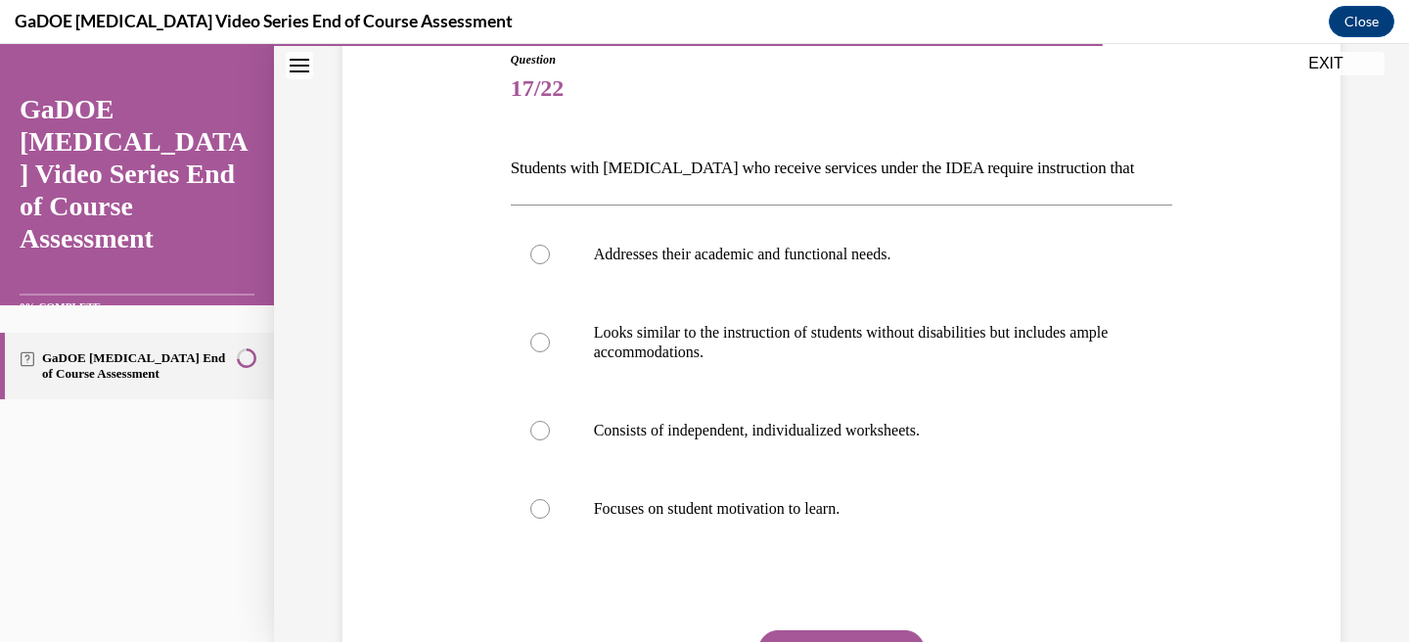
scroll to position [235, 0]
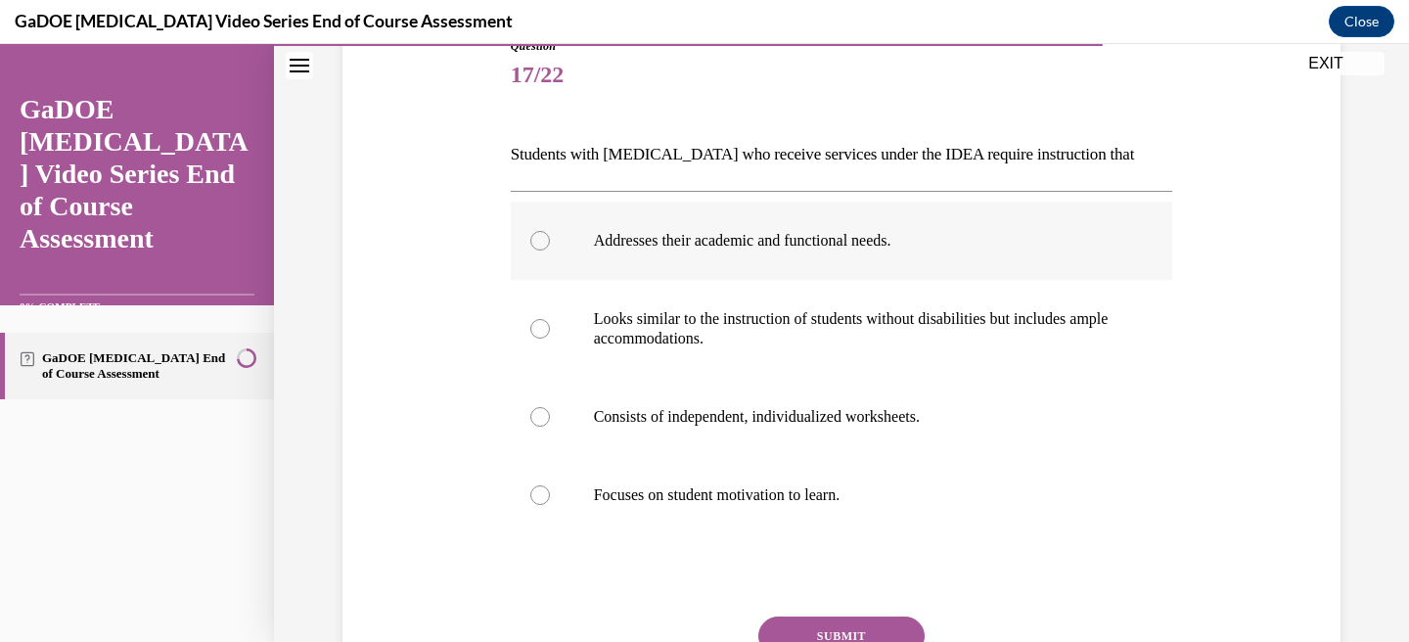
click at [587, 243] on label "Addresses their academic and functional needs." at bounding box center [842, 241] width 662 height 78
click at [550, 243] on input "Addresses their academic and functional needs." at bounding box center [540, 241] width 20 height 20
radio input "true"
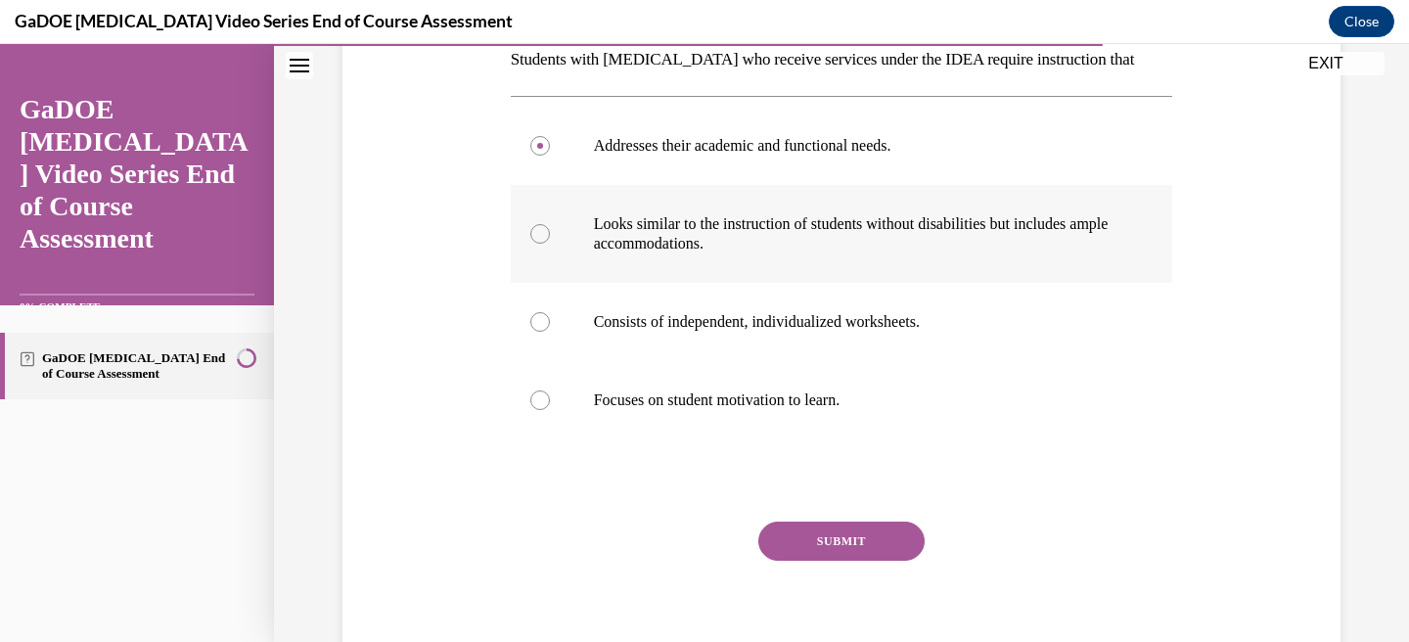
scroll to position [344, 0]
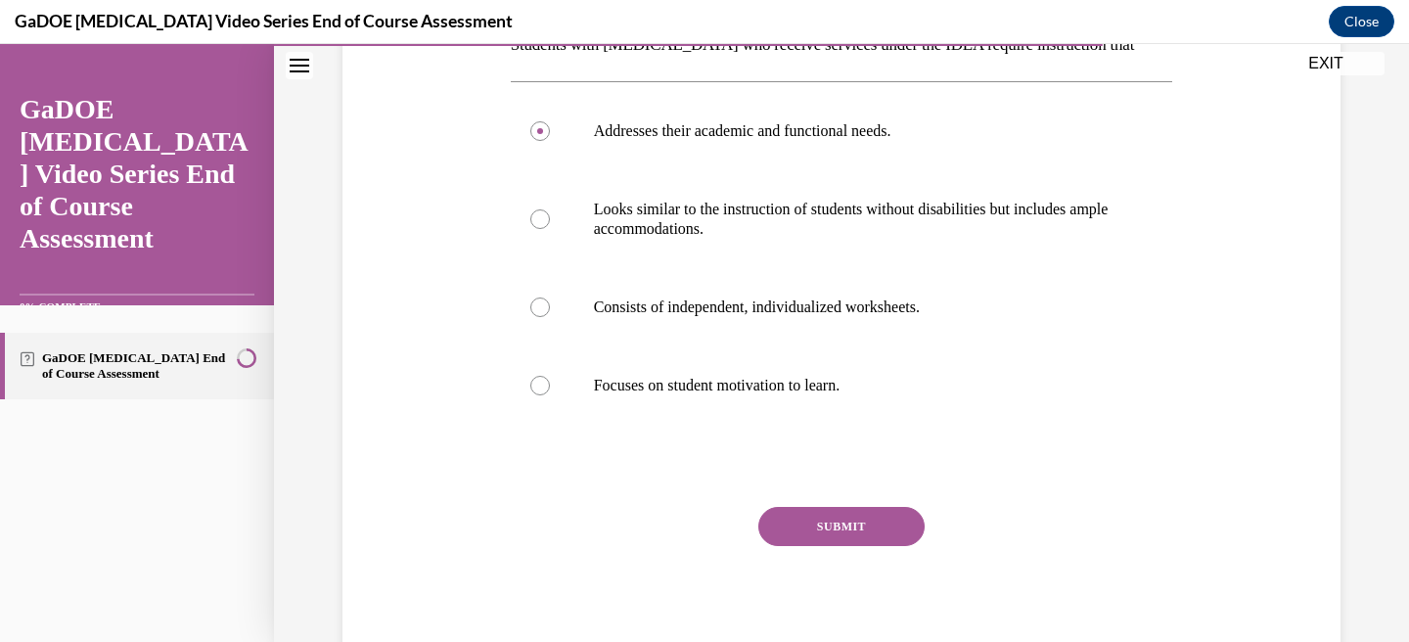
click at [833, 535] on button "SUBMIT" at bounding box center [841, 526] width 166 height 39
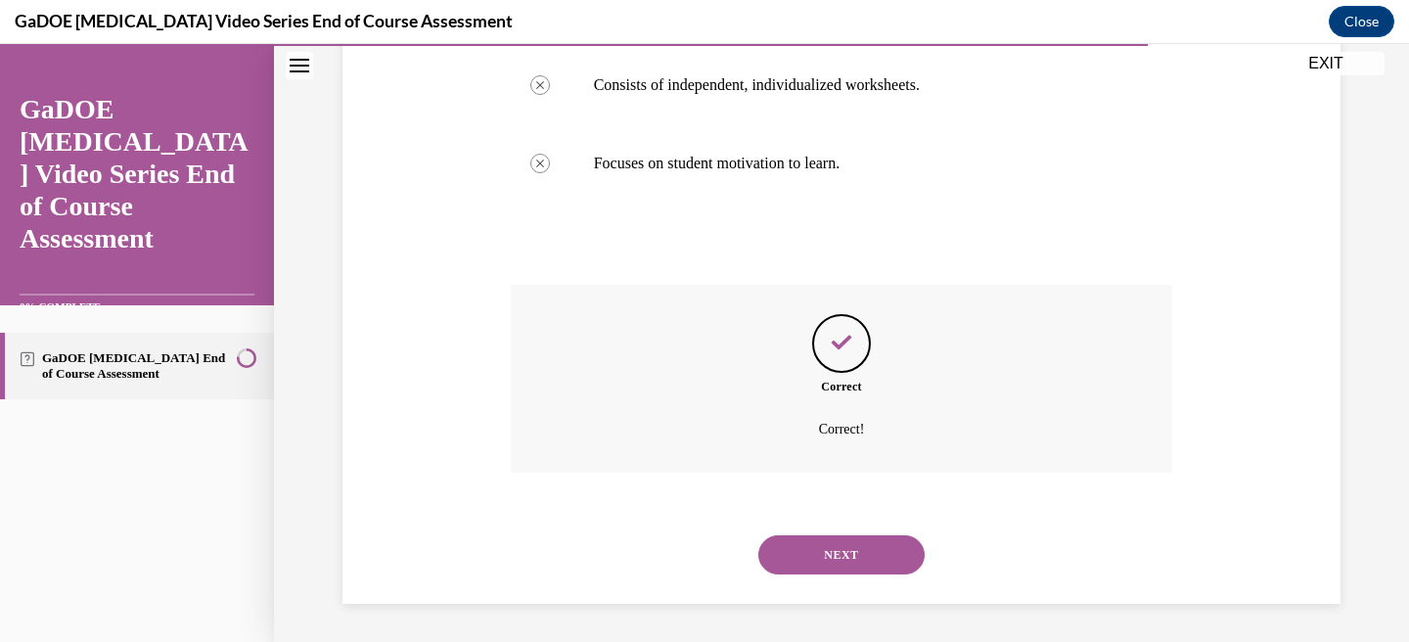
scroll to position [567, 0]
click at [851, 571] on button "NEXT" at bounding box center [841, 553] width 166 height 39
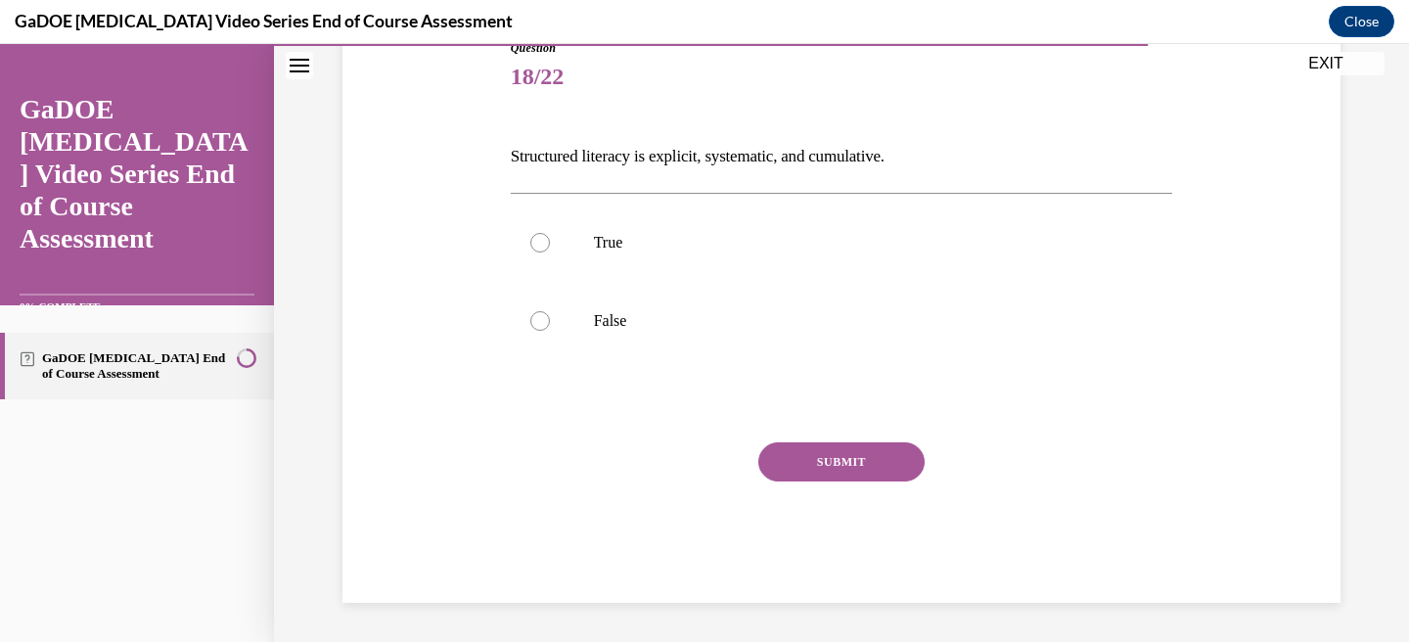
scroll to position [216, 0]
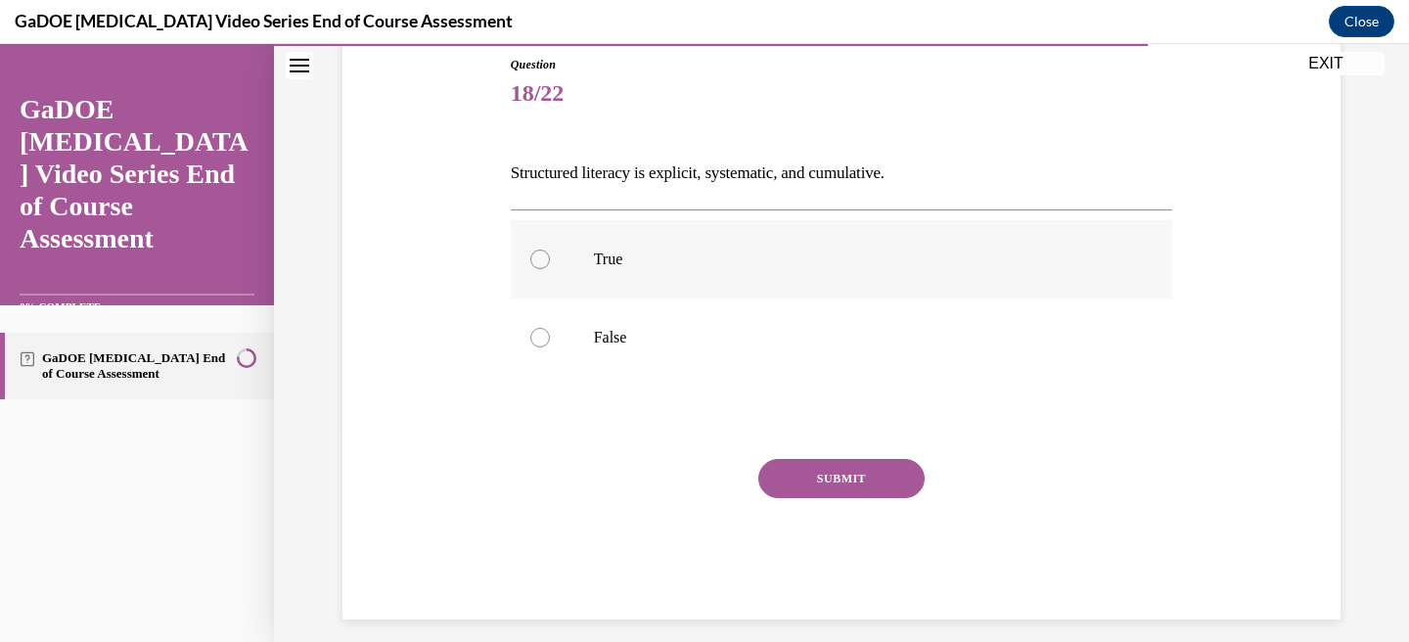
click at [544, 255] on div at bounding box center [540, 259] width 20 height 20
click at [544, 255] on input "True" at bounding box center [540, 259] width 20 height 20
radio input "true"
click at [866, 487] on button "SUBMIT" at bounding box center [841, 478] width 166 height 39
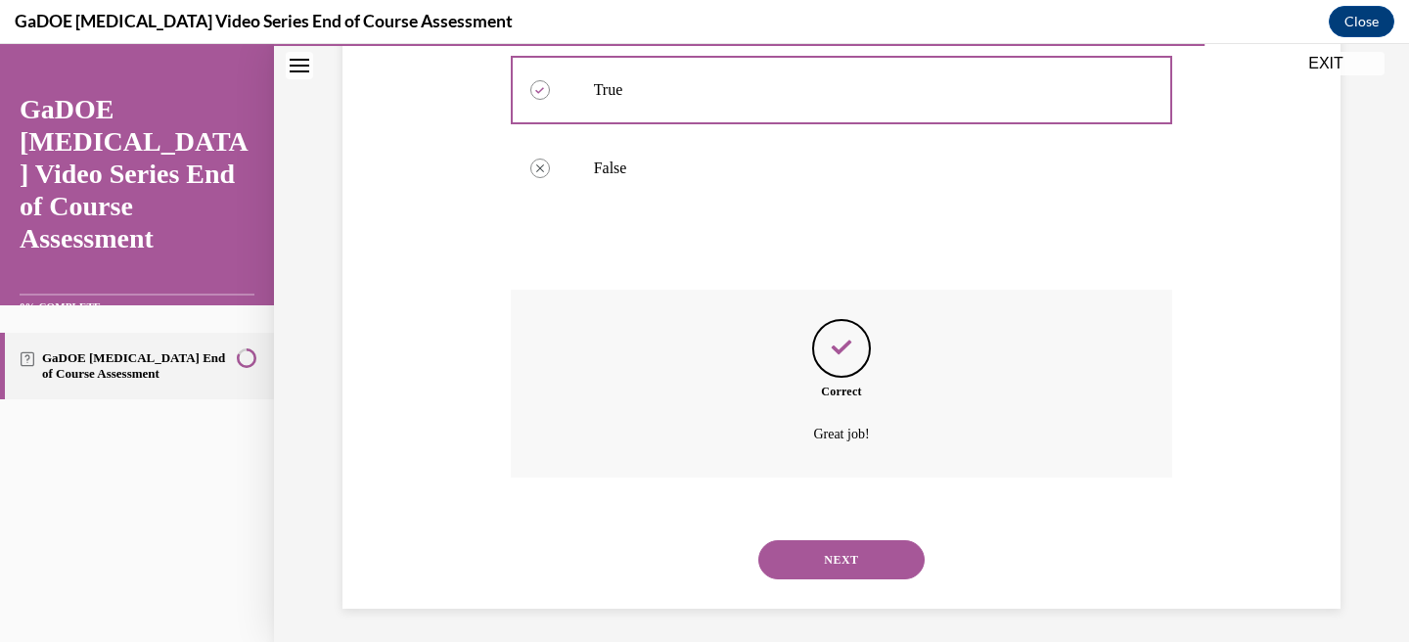
scroll to position [391, 0]
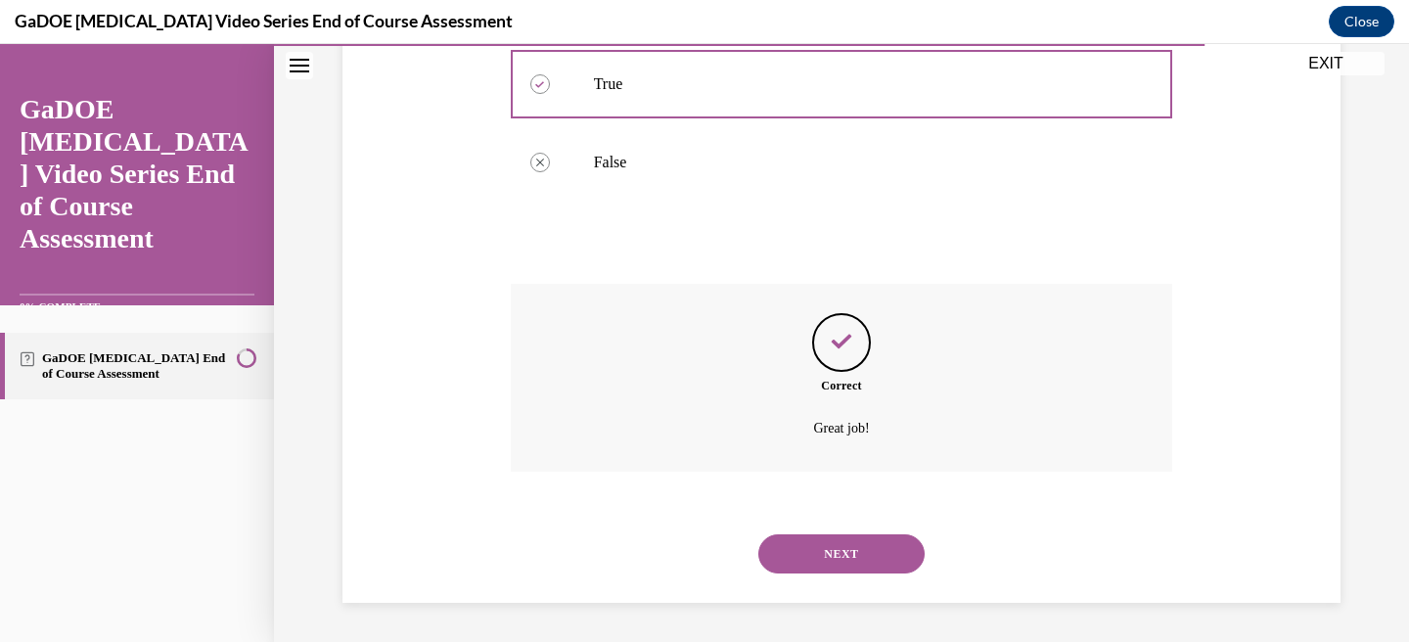
click at [831, 554] on button "NEXT" at bounding box center [841, 553] width 166 height 39
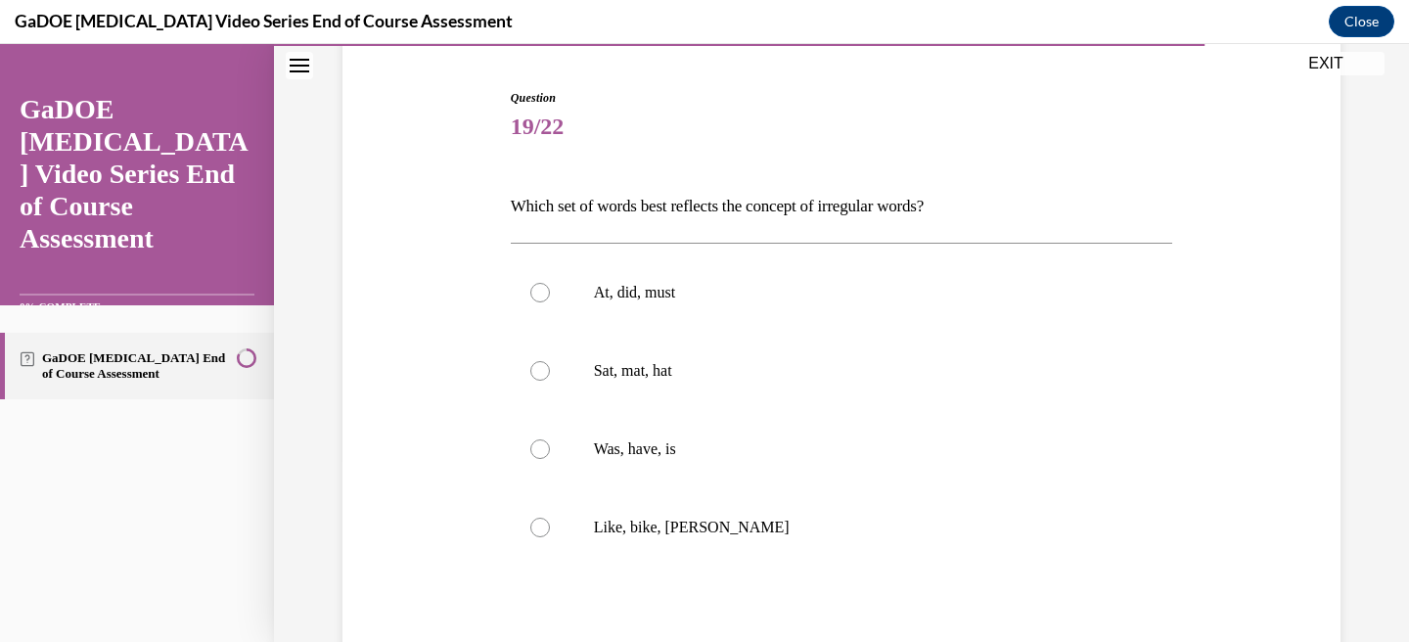
scroll to position [187, 0]
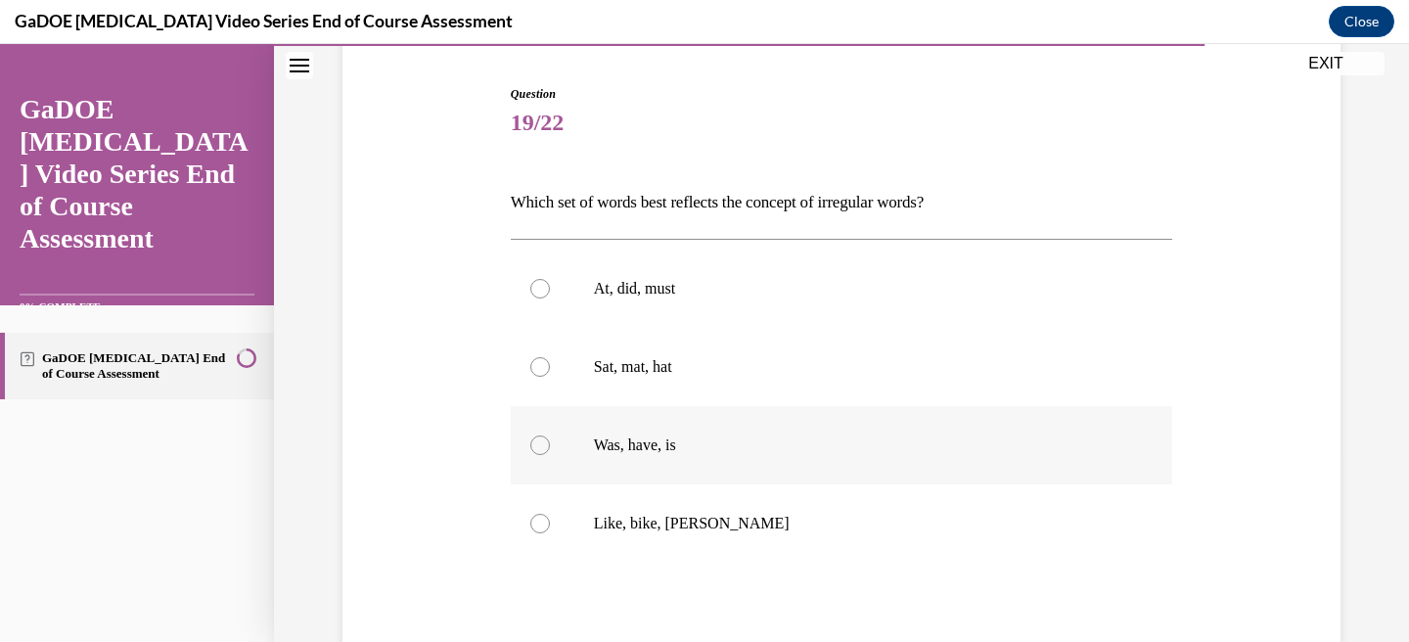
click at [543, 442] on div at bounding box center [540, 445] width 20 height 20
click at [543, 442] on input "Was, have, is" at bounding box center [540, 445] width 20 height 20
radio input "true"
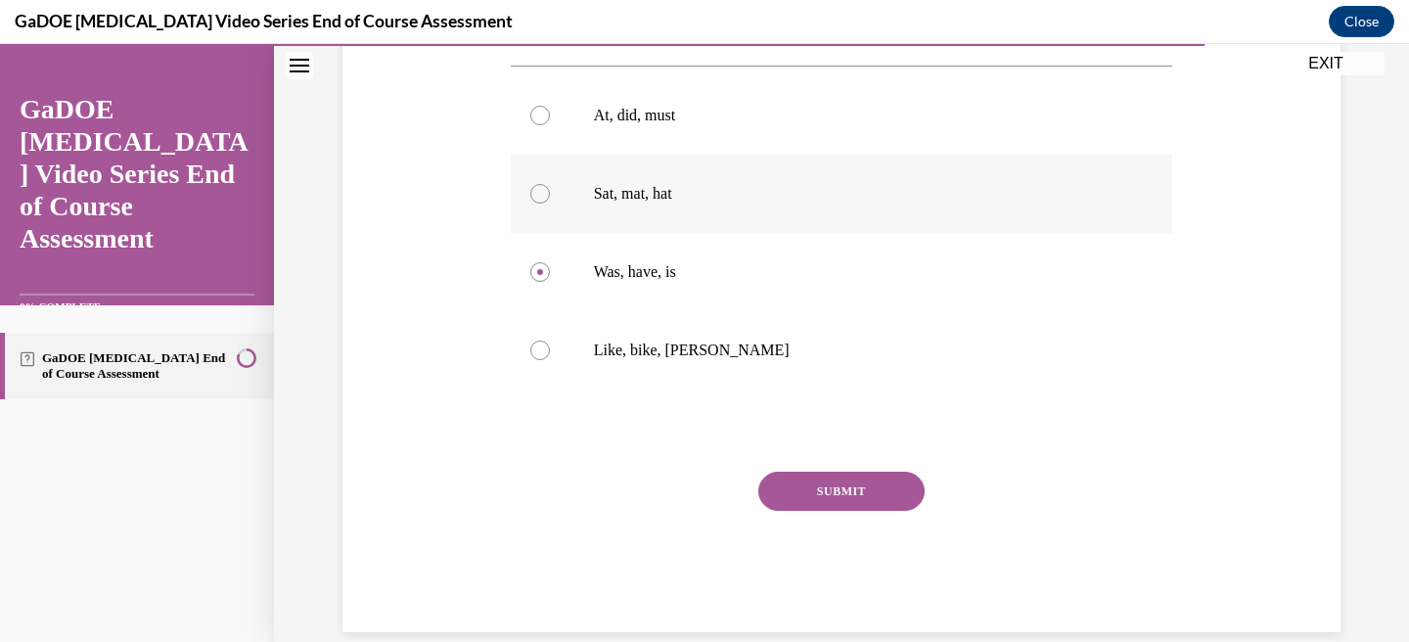
scroll to position [389, 0]
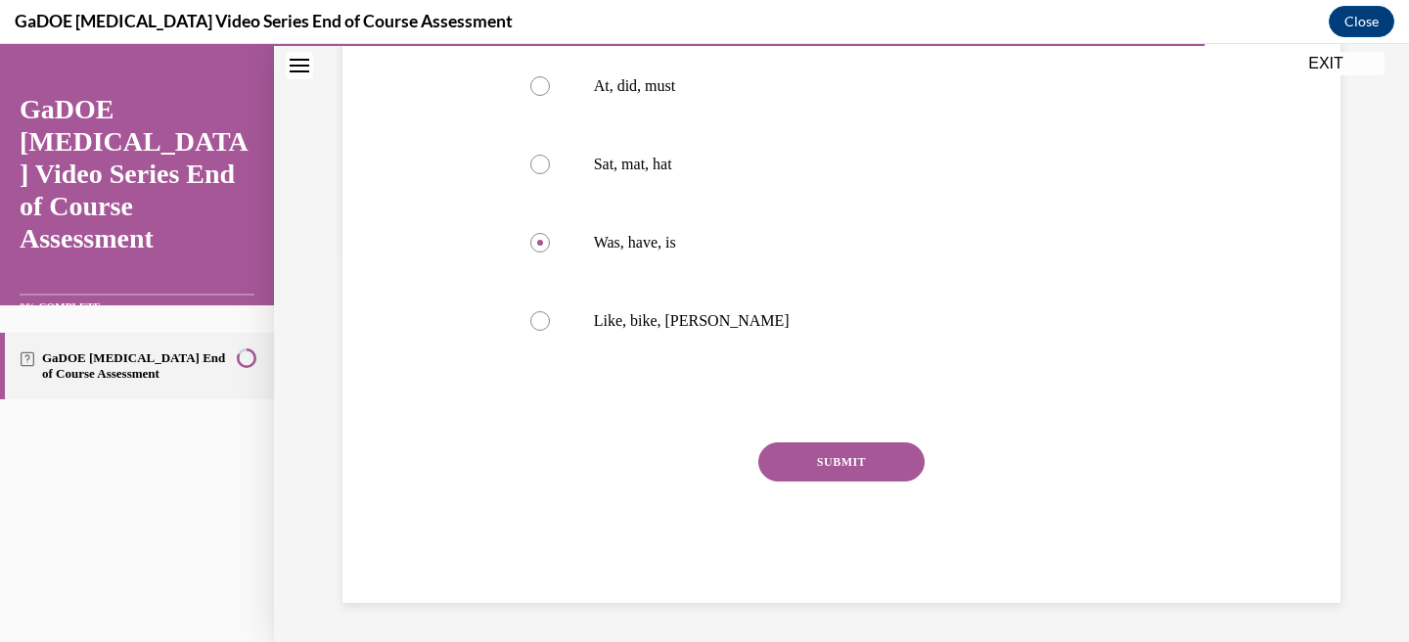
click at [833, 462] on button "SUBMIT" at bounding box center [841, 461] width 166 height 39
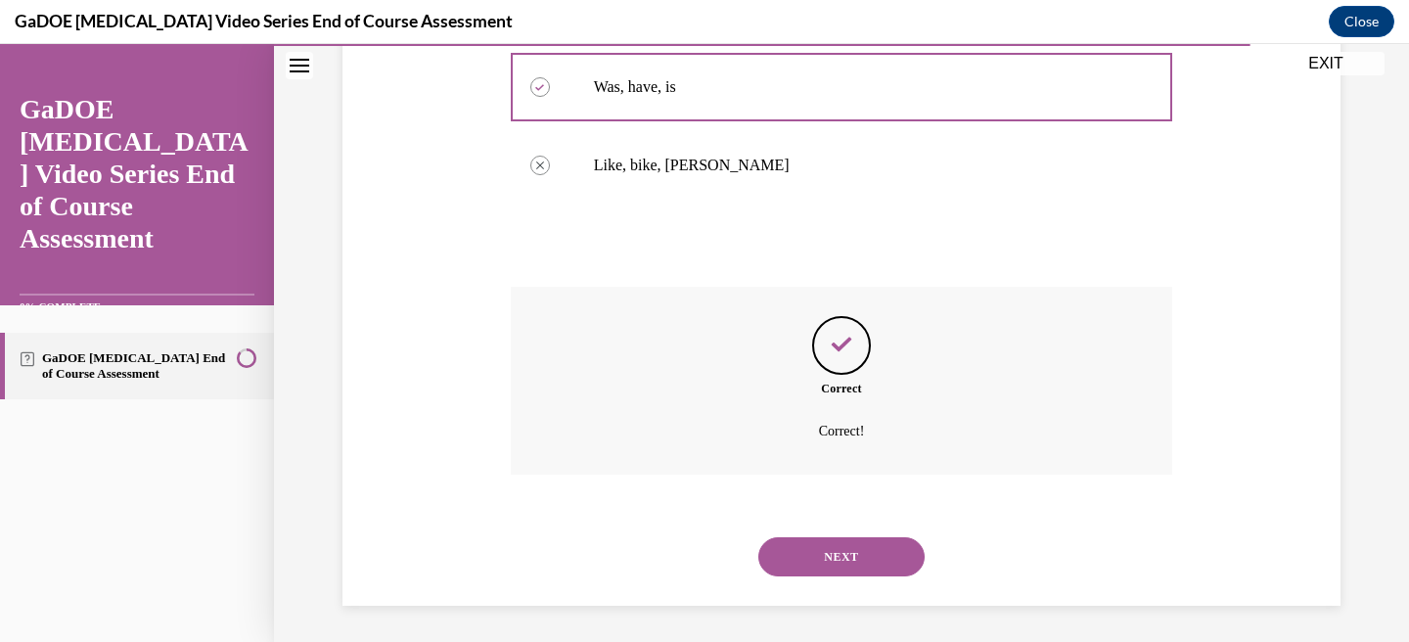
scroll to position [548, 0]
click at [846, 546] on button "NEXT" at bounding box center [841, 553] width 166 height 39
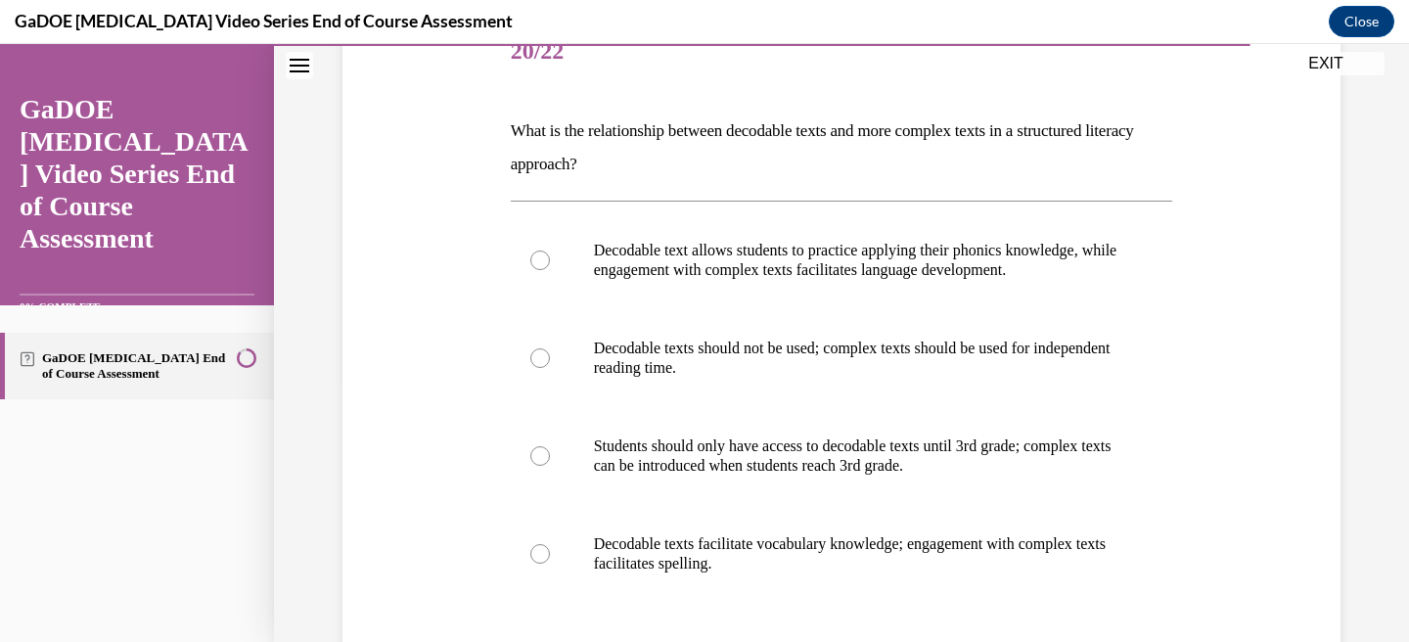
scroll to position [260, 0]
click at [587, 155] on p "What is the relationship between decodable texts and more complex texts in a st…" at bounding box center [842, 146] width 662 height 67
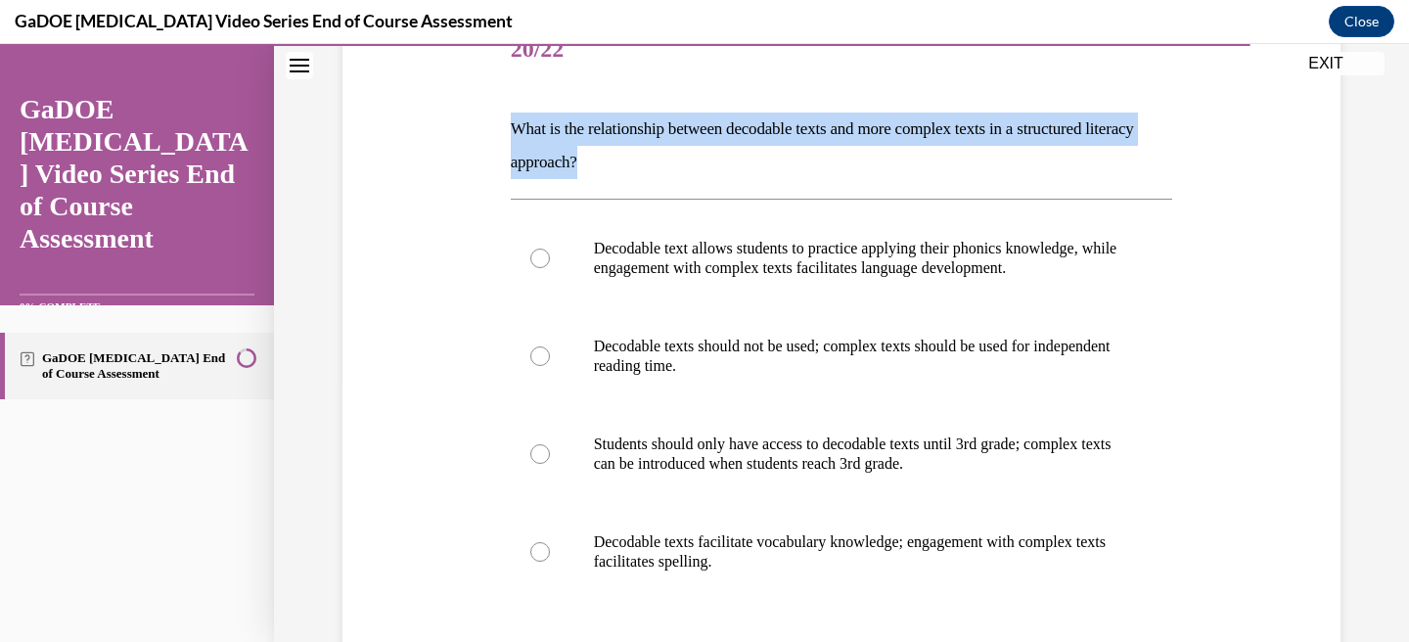
click at [587, 155] on p "What is the relationship between decodable texts and more complex texts in a st…" at bounding box center [842, 146] width 662 height 67
copy p "What is the relationship between decodable texts and more complex texts in a st…"
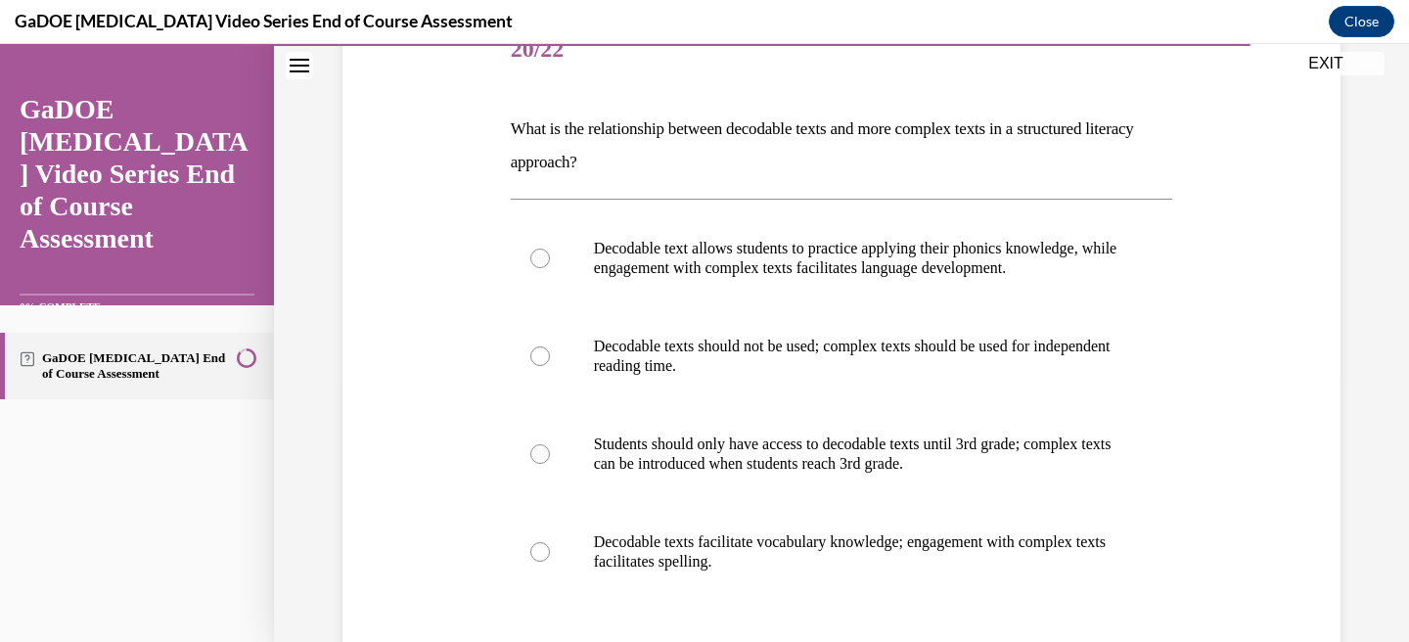
click at [477, 243] on div "Question 20/22 What is the relationship between decodable texts and more comple…" at bounding box center [842, 398] width 1008 height 890
click at [538, 248] on div at bounding box center [540, 258] width 20 height 20
click at [538, 248] on input "Decodable text allows students to practice applying their phonics knowledge, wh…" at bounding box center [540, 258] width 20 height 20
radio input "true"
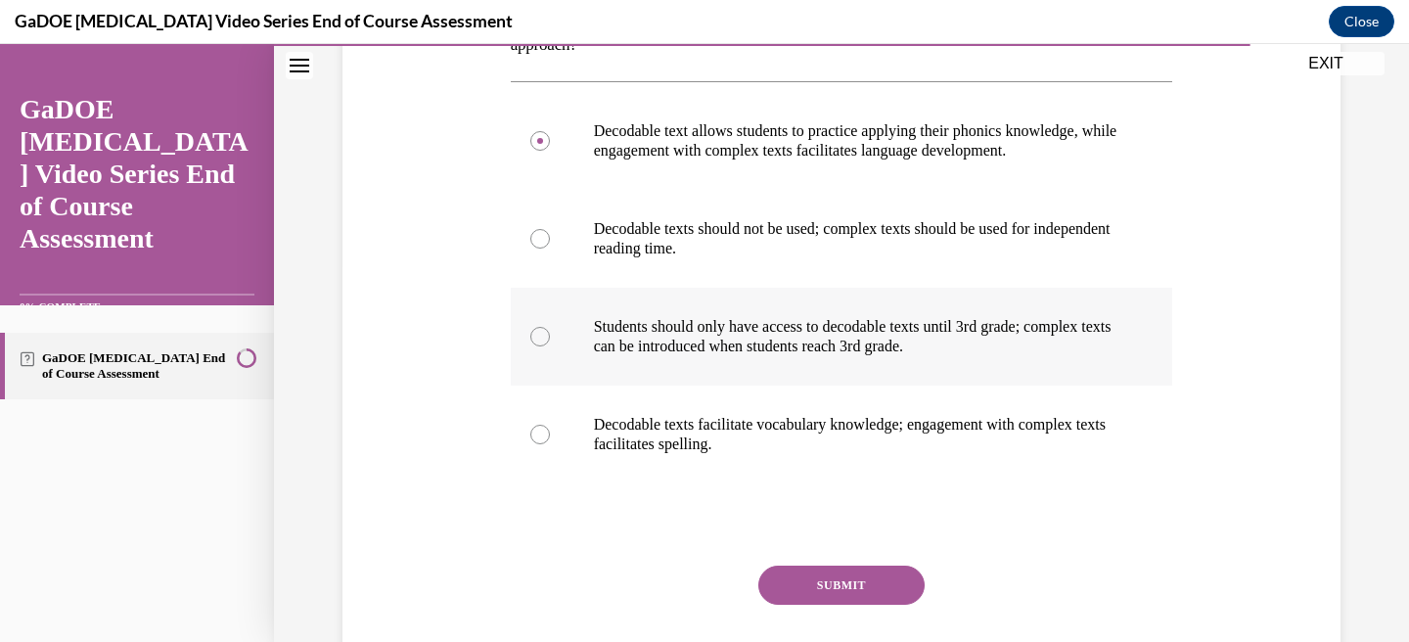
scroll to position [386, 0]
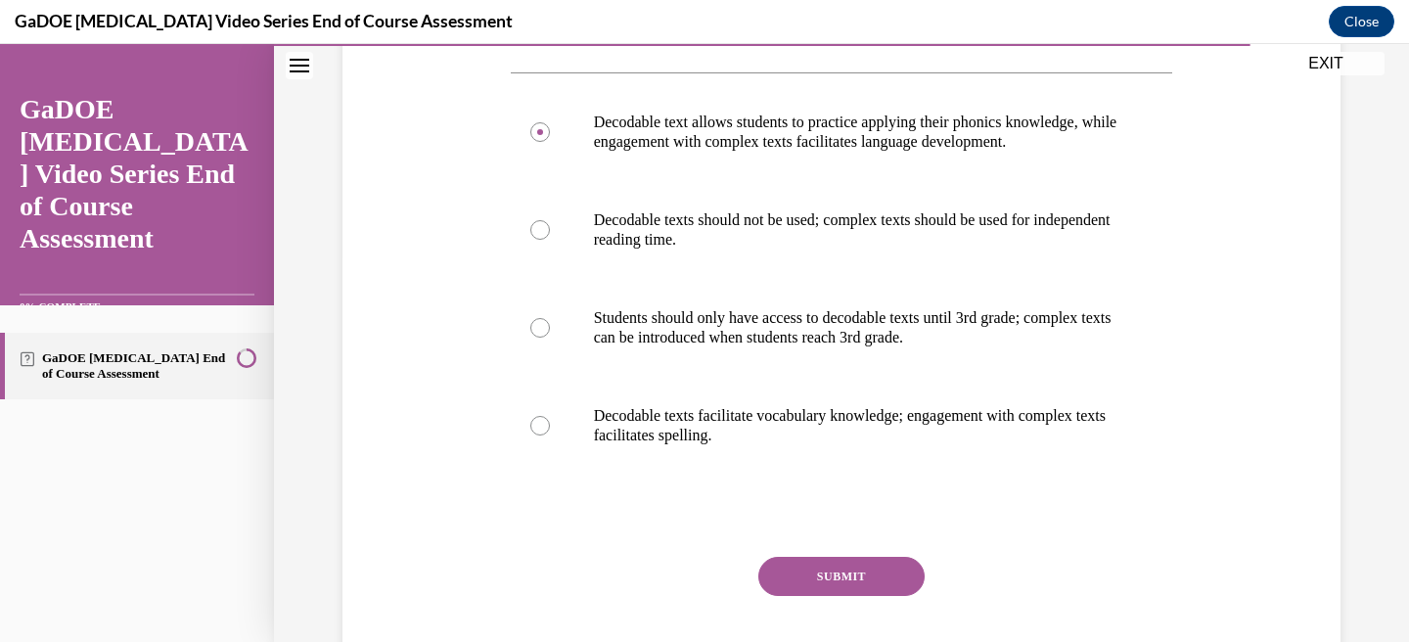
click at [843, 569] on button "SUBMIT" at bounding box center [841, 576] width 166 height 39
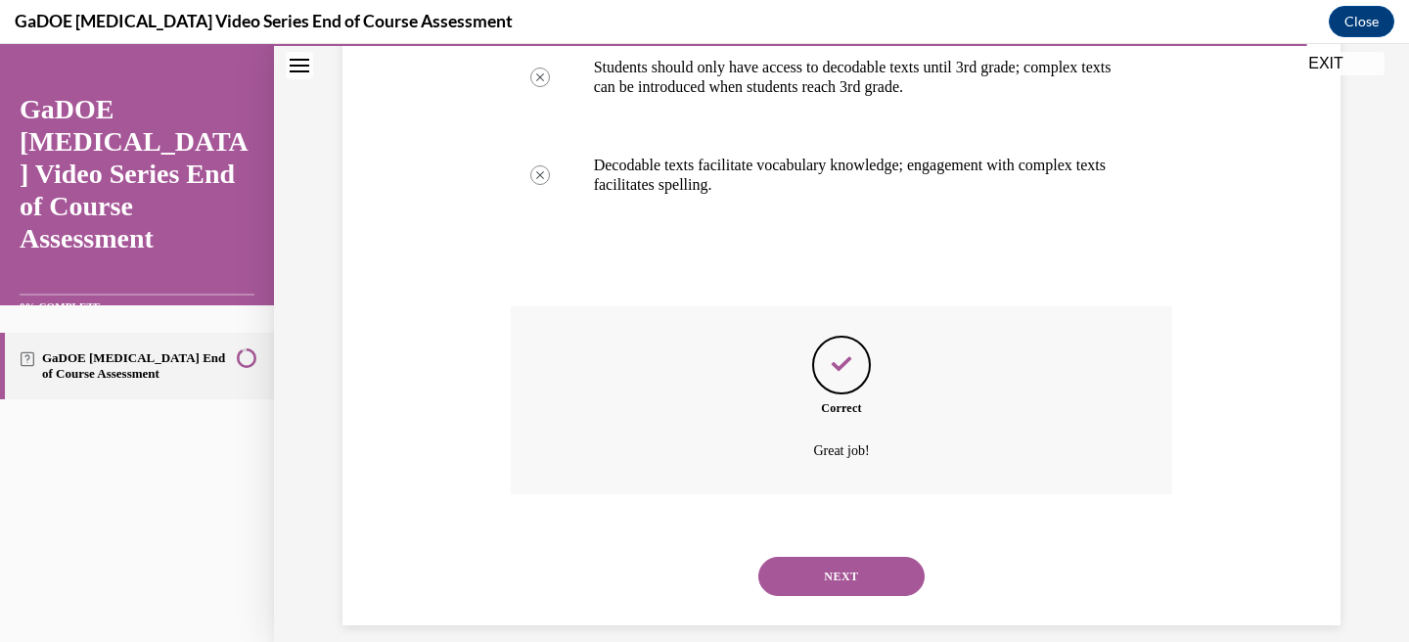
scroll to position [659, 0]
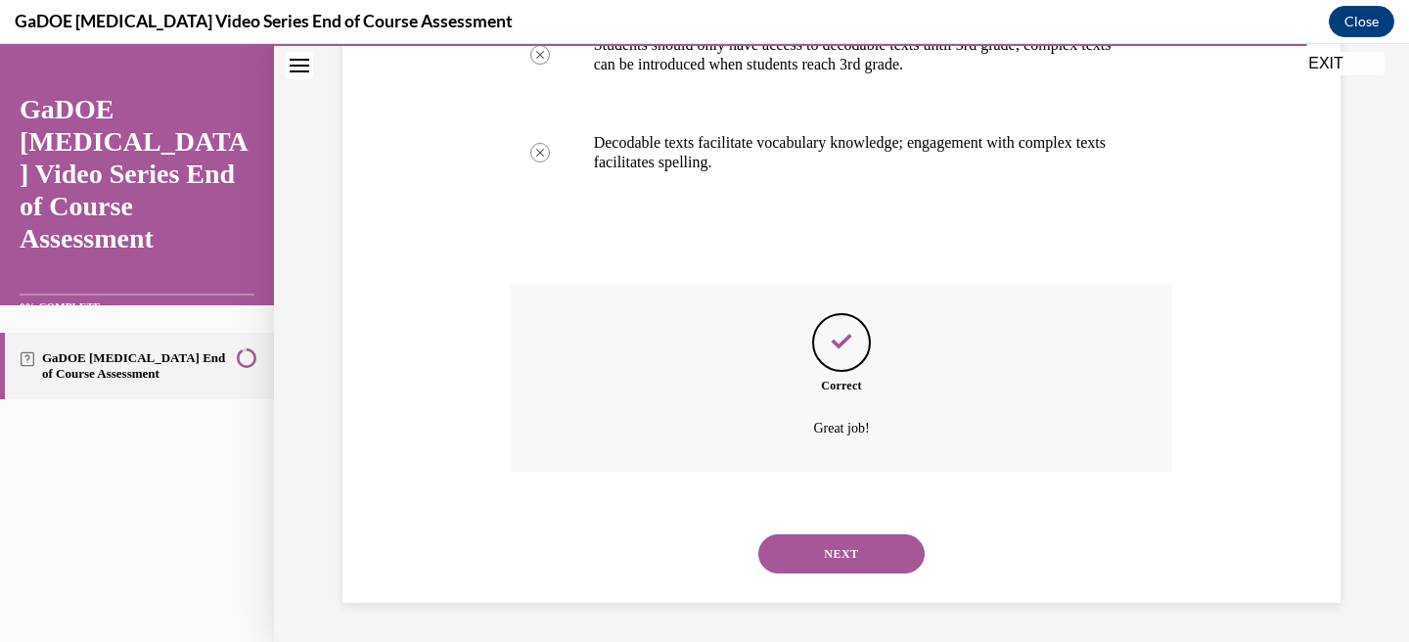
click at [842, 555] on button "NEXT" at bounding box center [841, 553] width 166 height 39
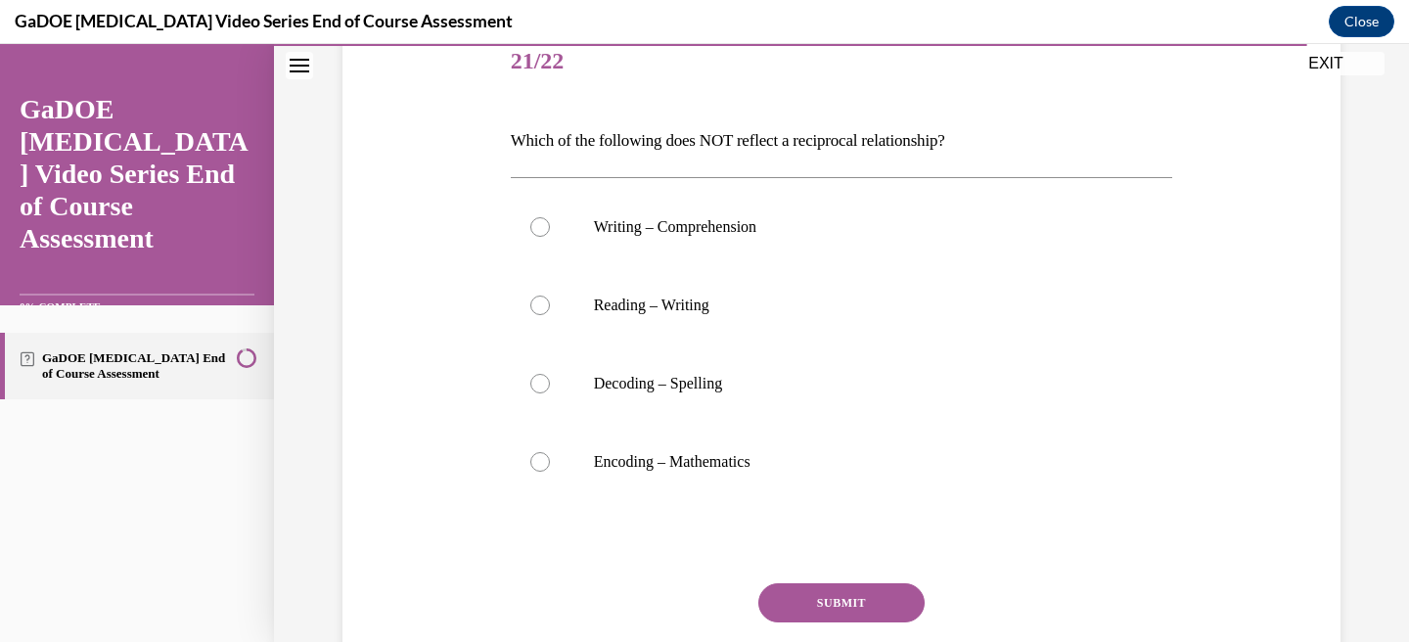
scroll to position [266, 0]
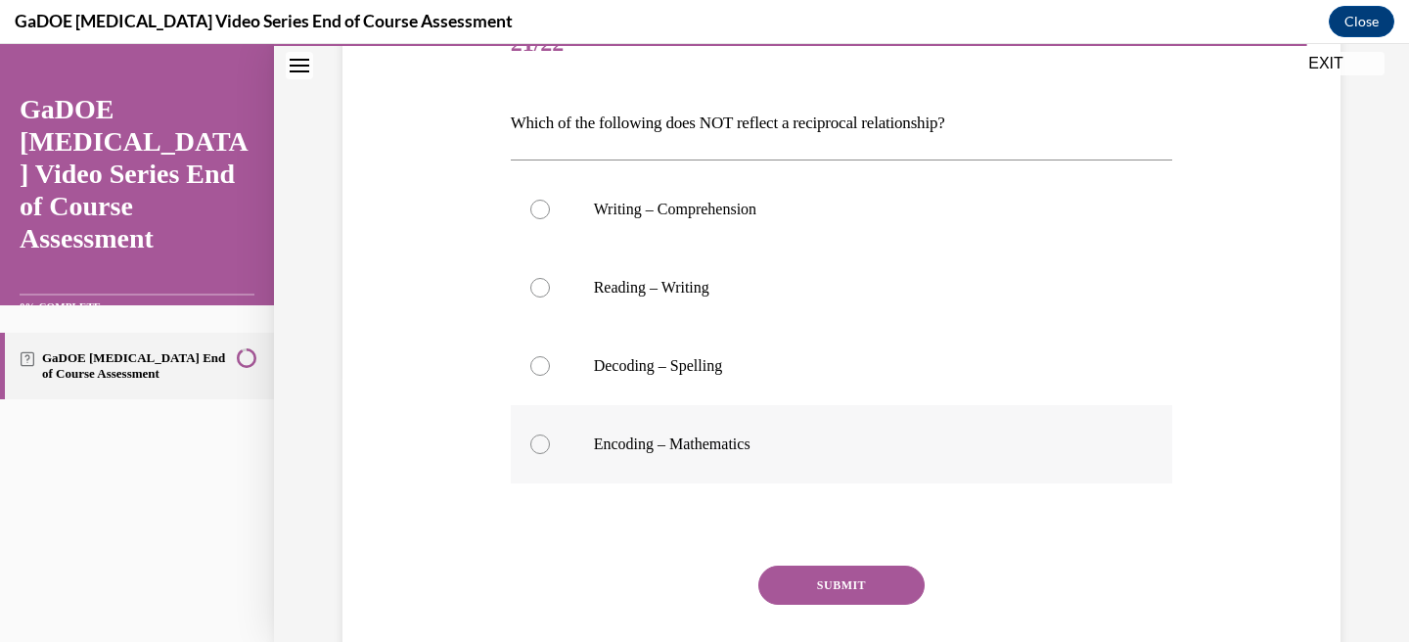
click at [596, 461] on label "Encoding – Mathematics" at bounding box center [842, 444] width 662 height 78
click at [550, 454] on input "Encoding – Mathematics" at bounding box center [540, 444] width 20 height 20
radio input "true"
click at [846, 582] on button "SUBMIT" at bounding box center [841, 584] width 166 height 39
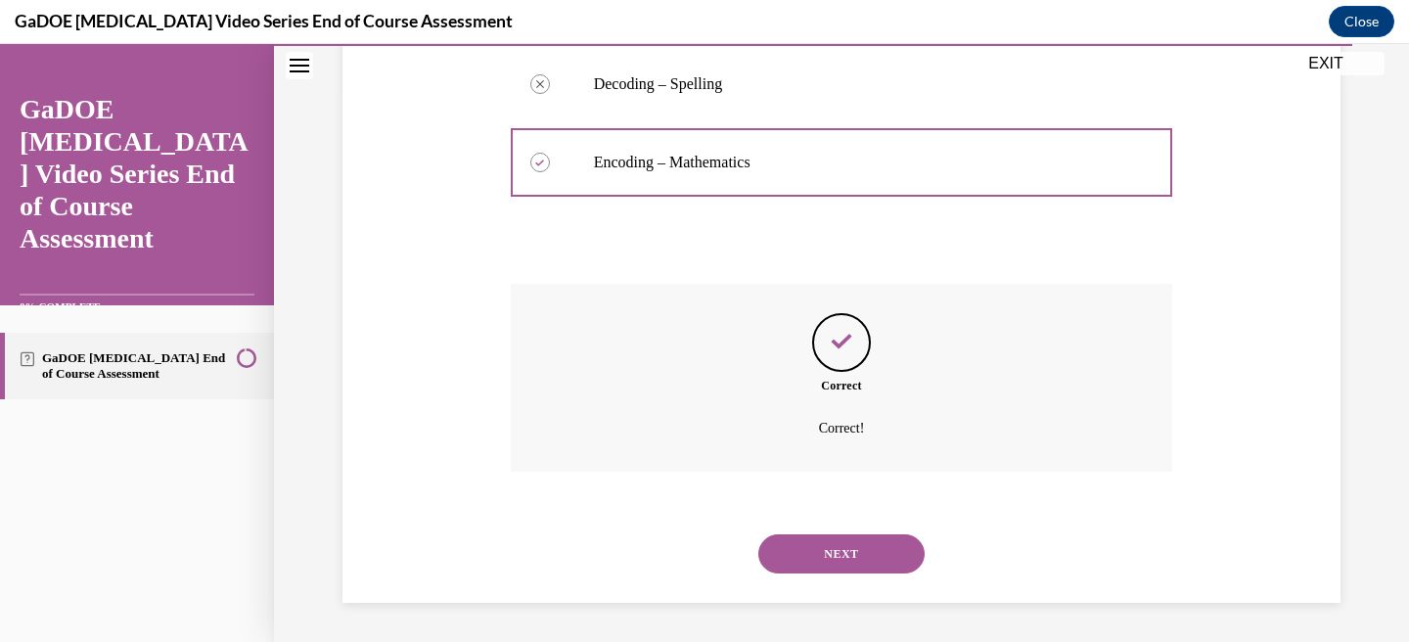
click at [818, 558] on button "NEXT" at bounding box center [841, 553] width 166 height 39
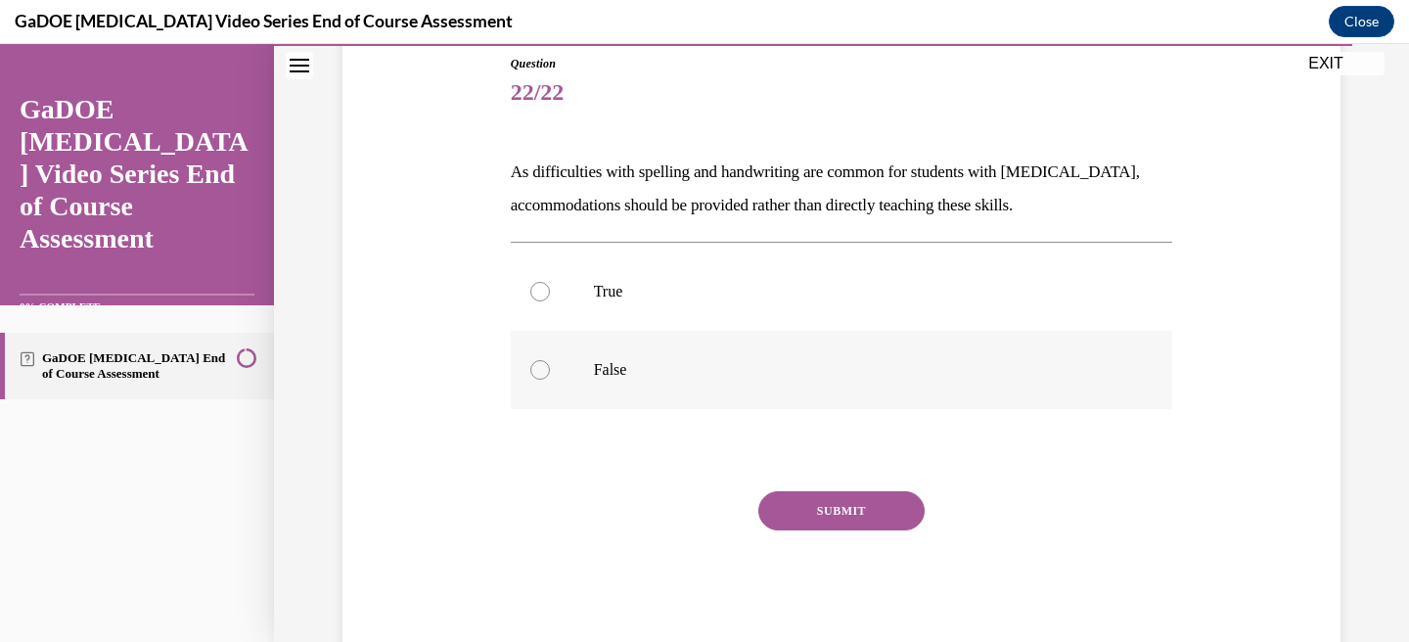
click at [544, 383] on label "False" at bounding box center [842, 370] width 662 height 78
click at [544, 380] on input "False" at bounding box center [540, 370] width 20 height 20
radio input "true"
click at [830, 516] on button "SUBMIT" at bounding box center [841, 510] width 166 height 39
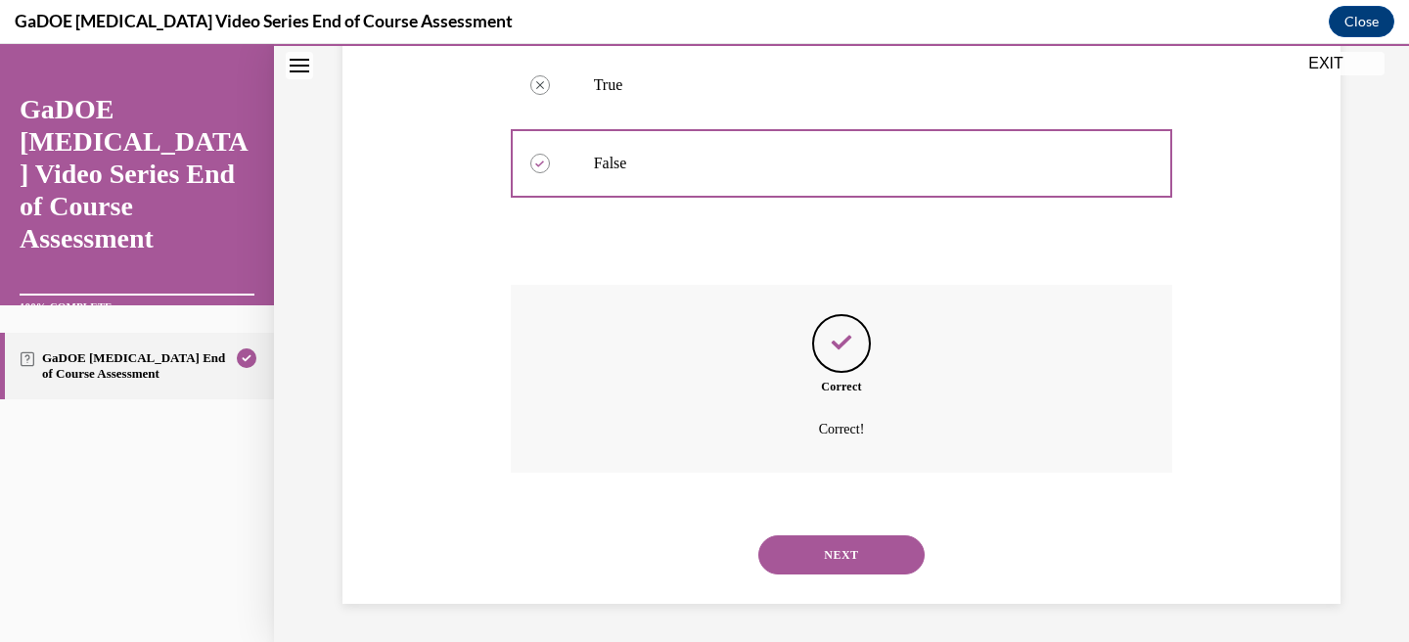
scroll to position [425, 0]
click at [831, 542] on button "NEXT" at bounding box center [841, 553] width 166 height 39
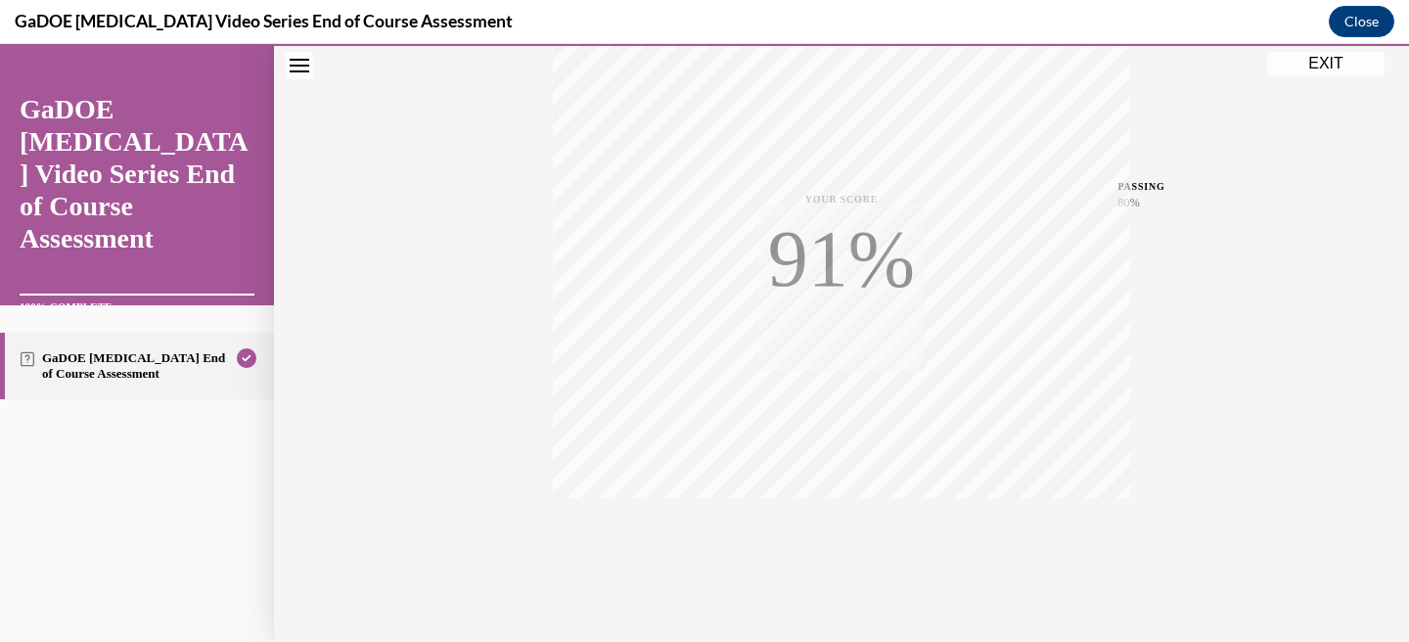
scroll to position [405, 0]
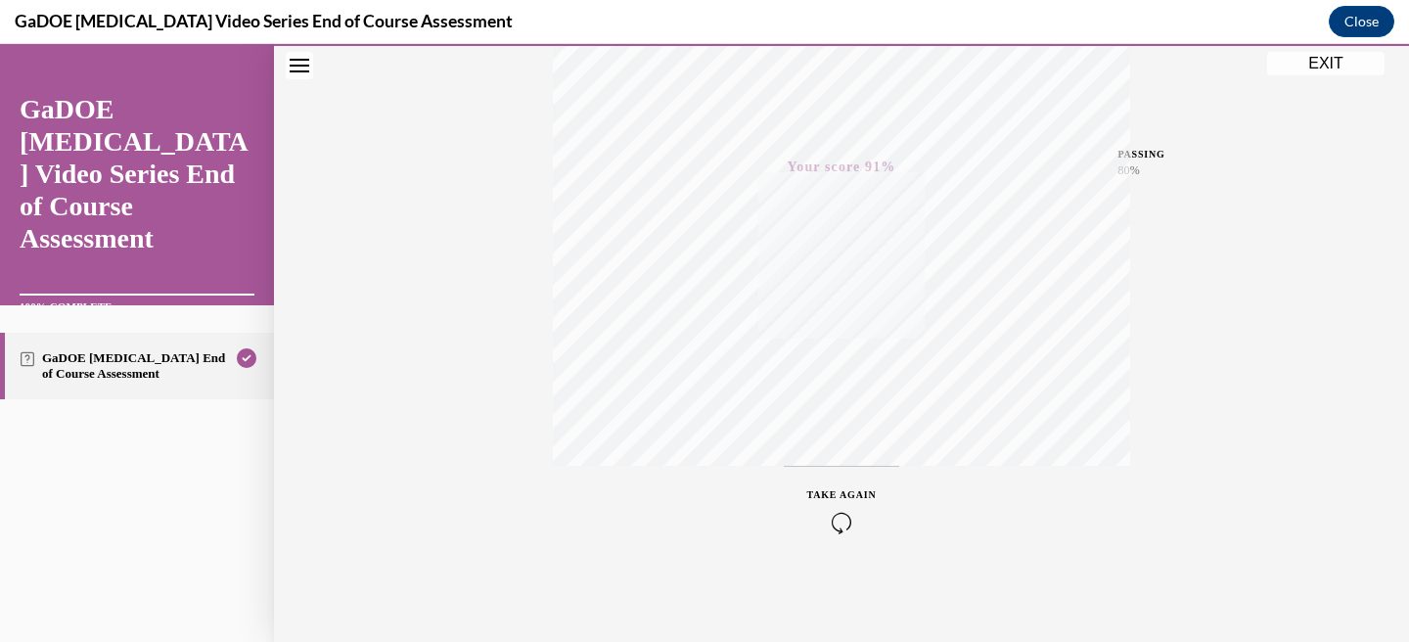
click at [1321, 59] on button "EXIT" at bounding box center [1325, 63] width 117 height 23
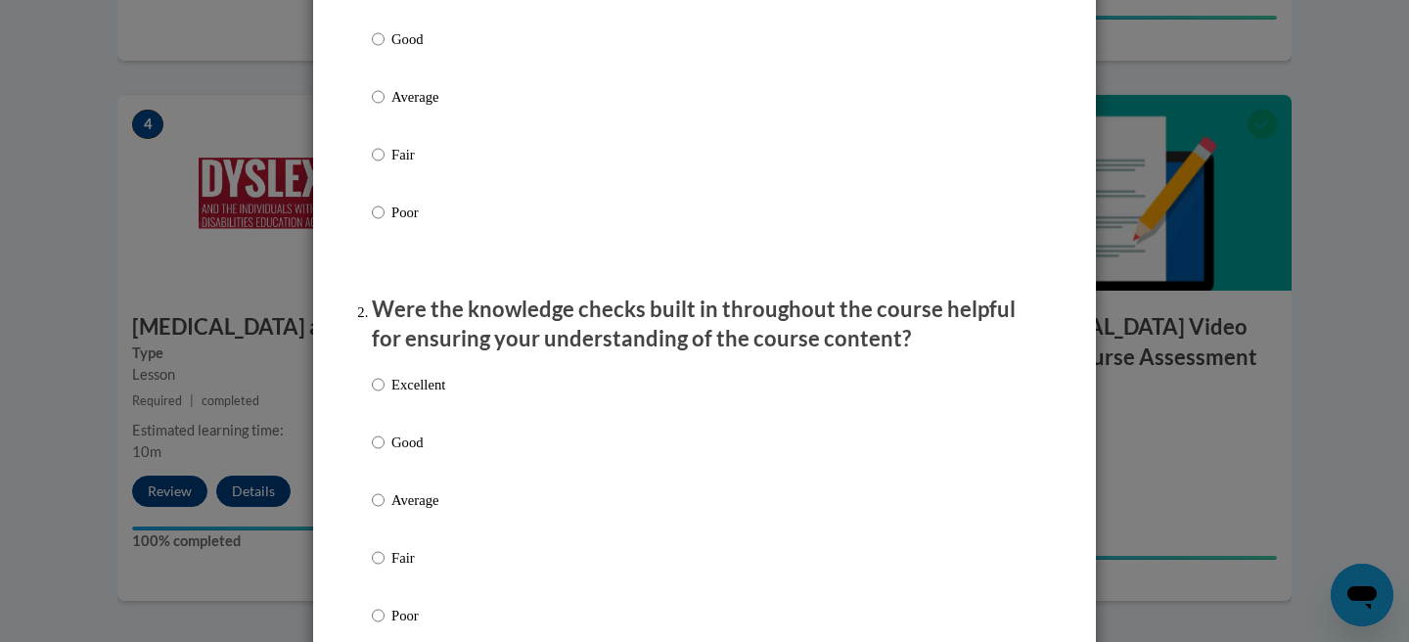
scroll to position [0, 0]
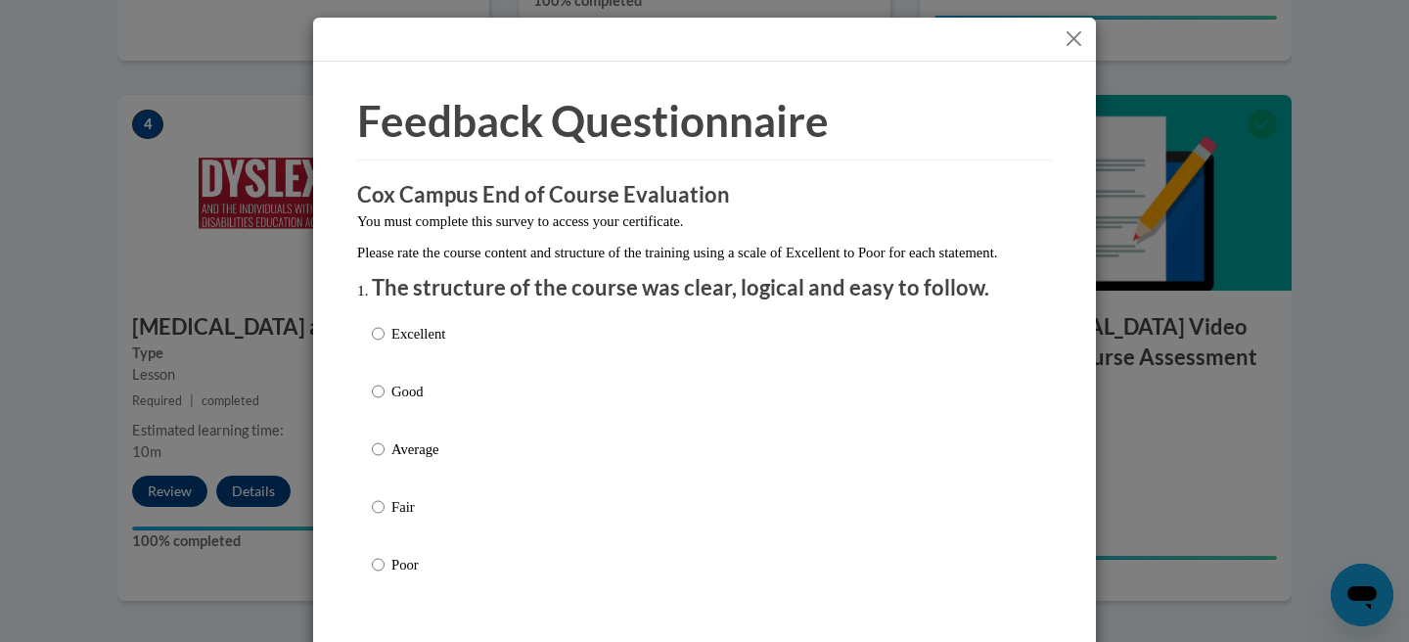
click at [1074, 37] on button "Close" at bounding box center [1073, 38] width 24 height 24
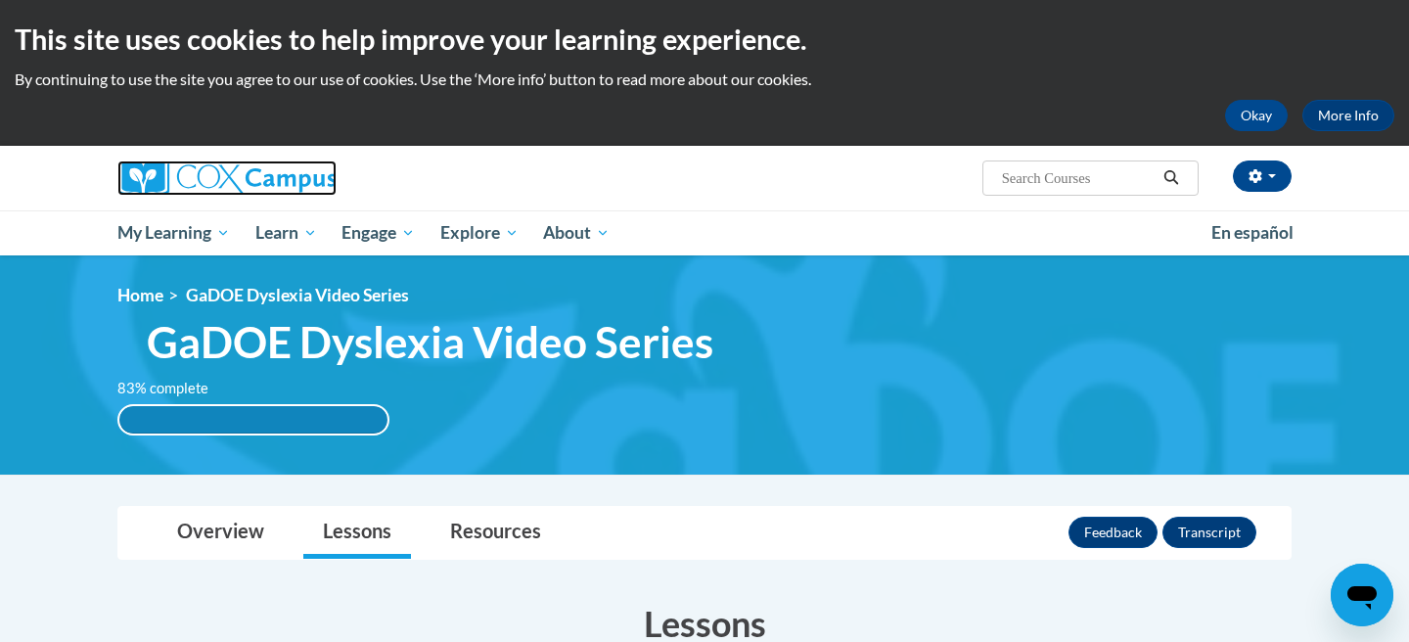
click at [264, 187] on img at bounding box center [226, 177] width 219 height 35
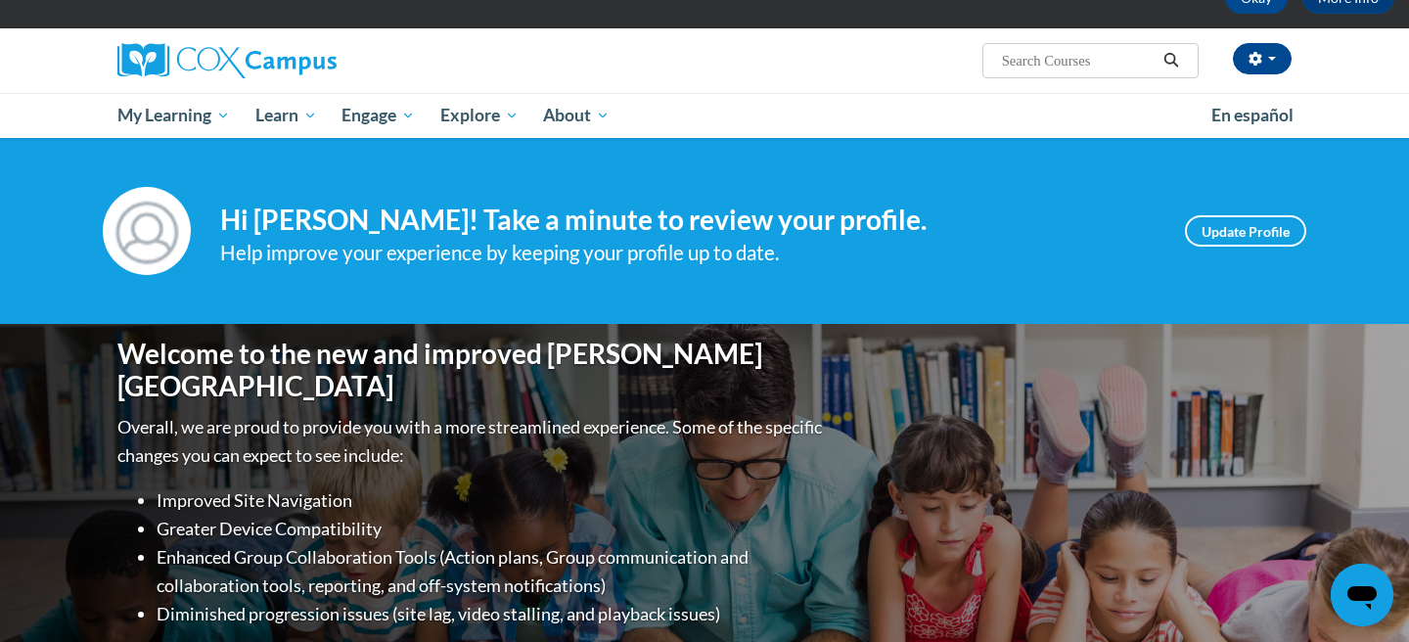
scroll to position [120, 0]
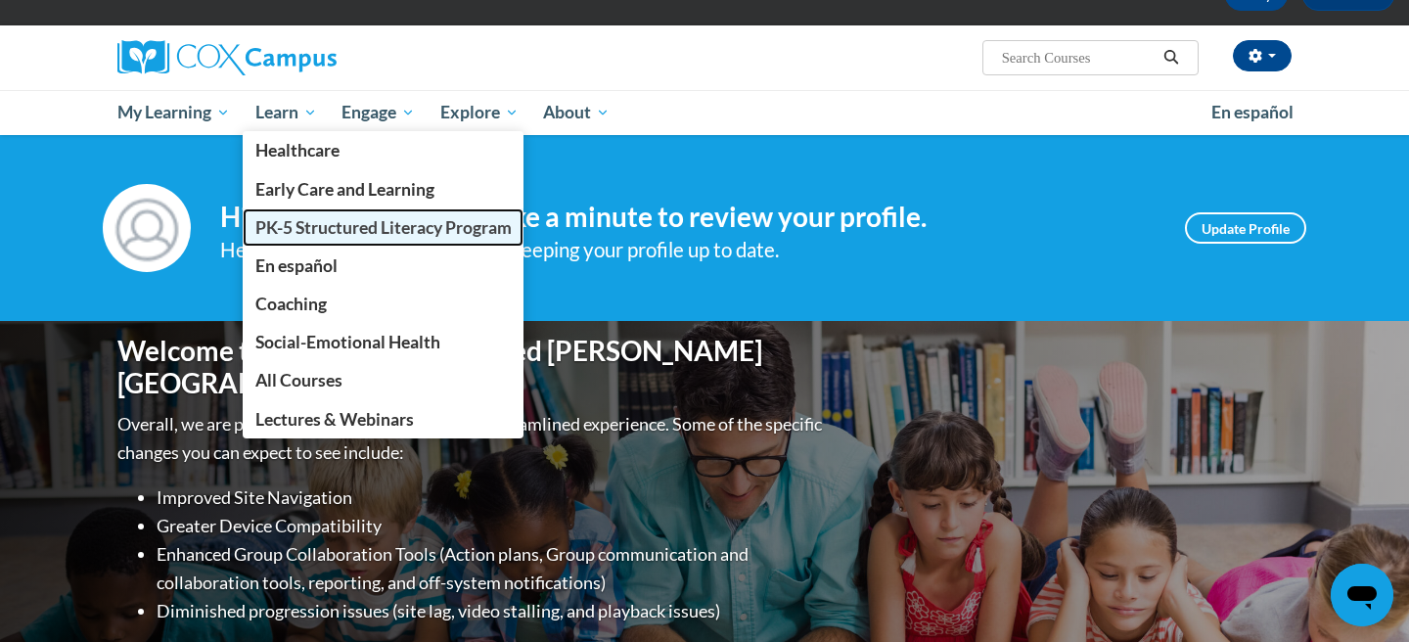
click at [305, 221] on span "PK-5 Structured Literacy Program" at bounding box center [383, 227] width 256 height 21
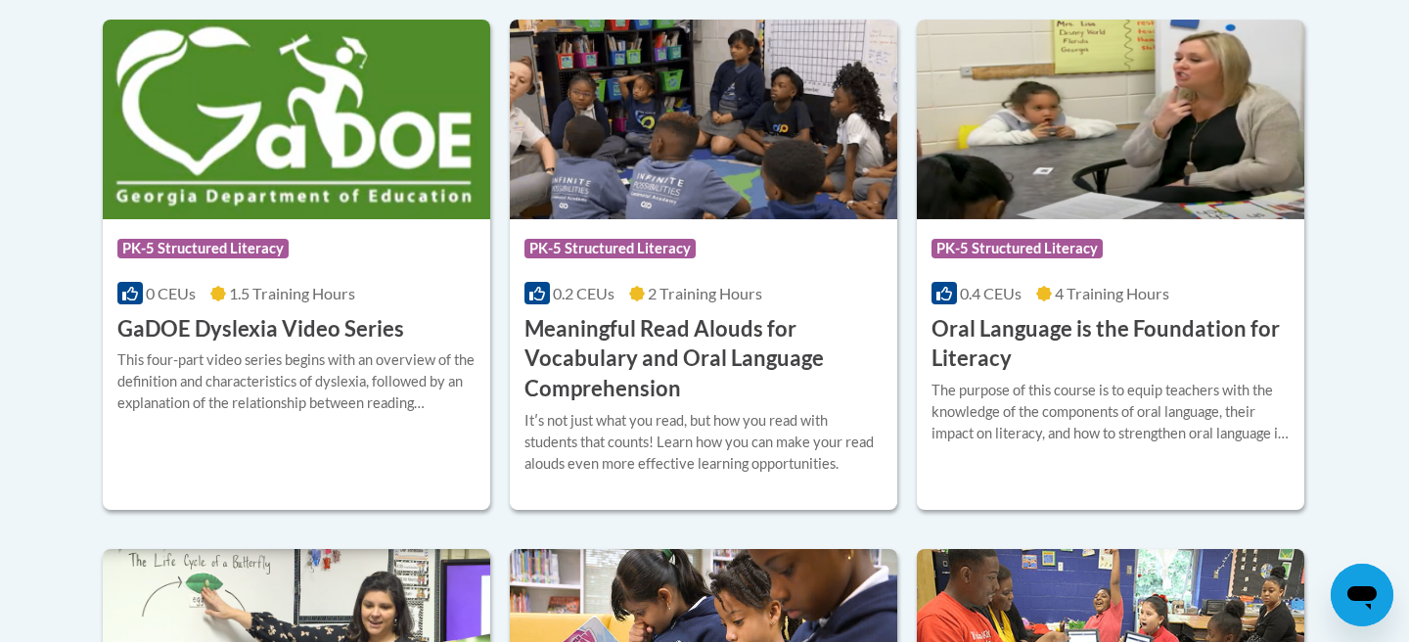
scroll to position [1352, 0]
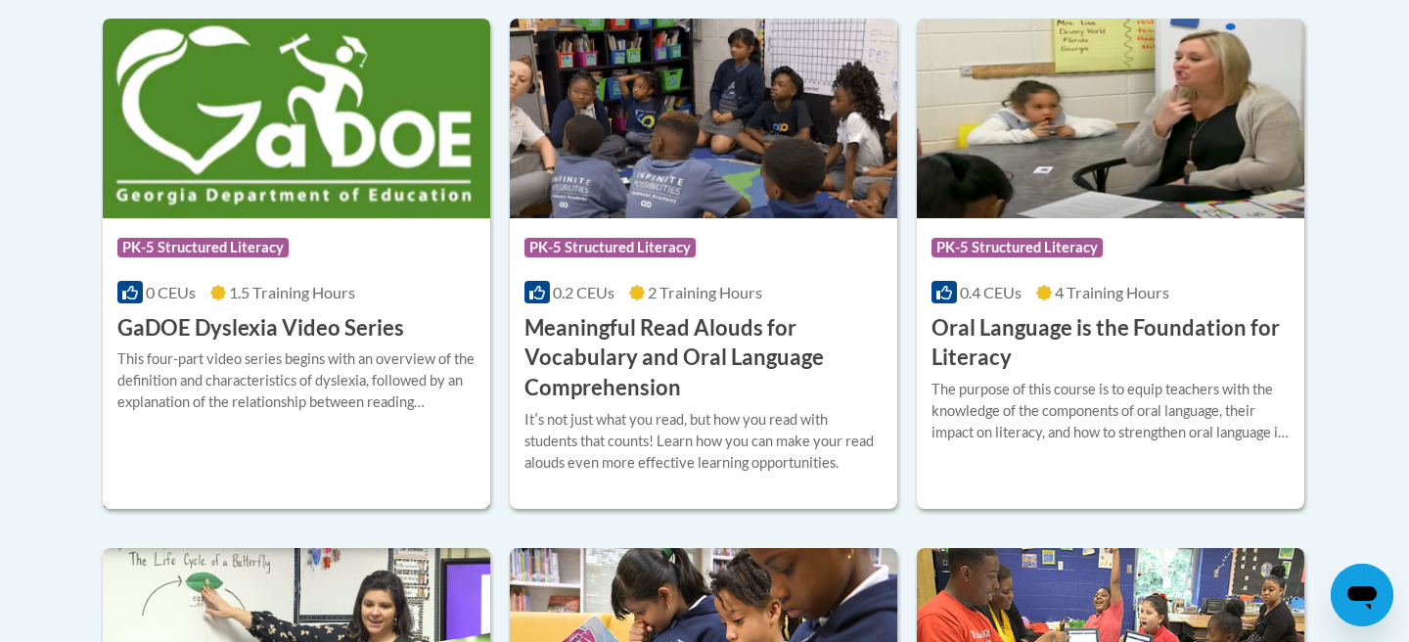
click at [373, 344] on div "More Info Open This four-part video series begins with an overview of the defin…" at bounding box center [296, 392] width 387 height 100
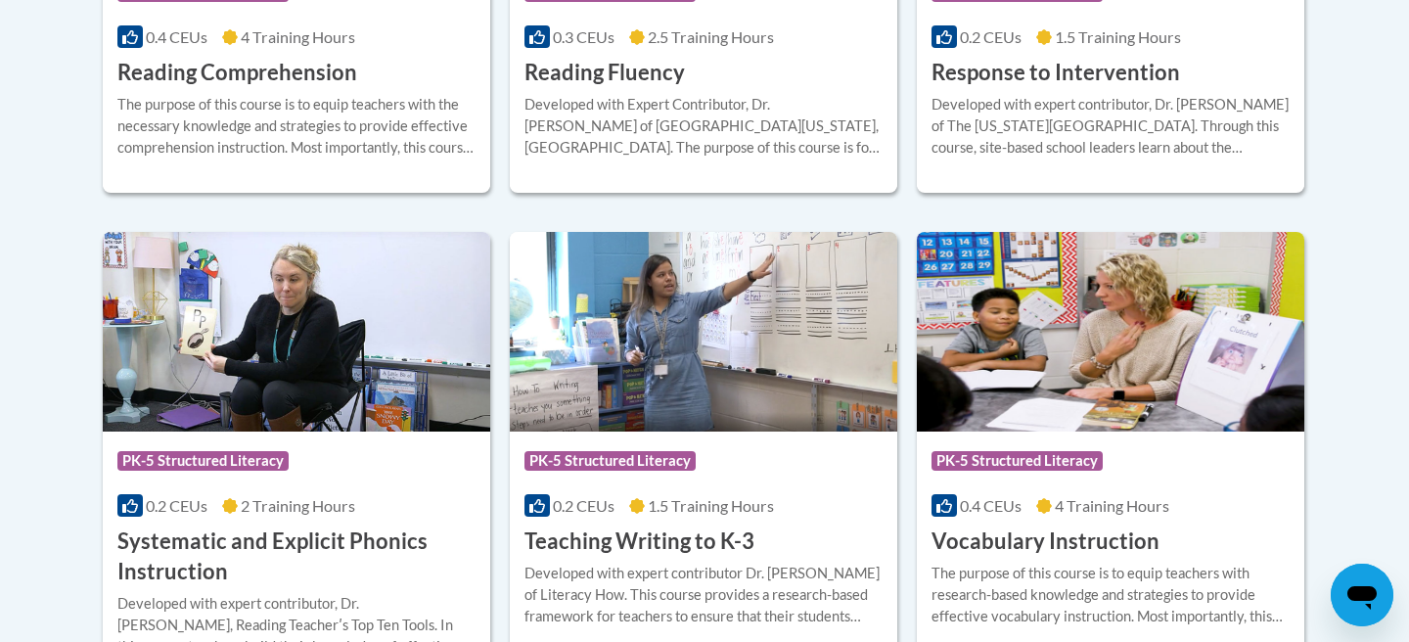
scroll to position [2151, 0]
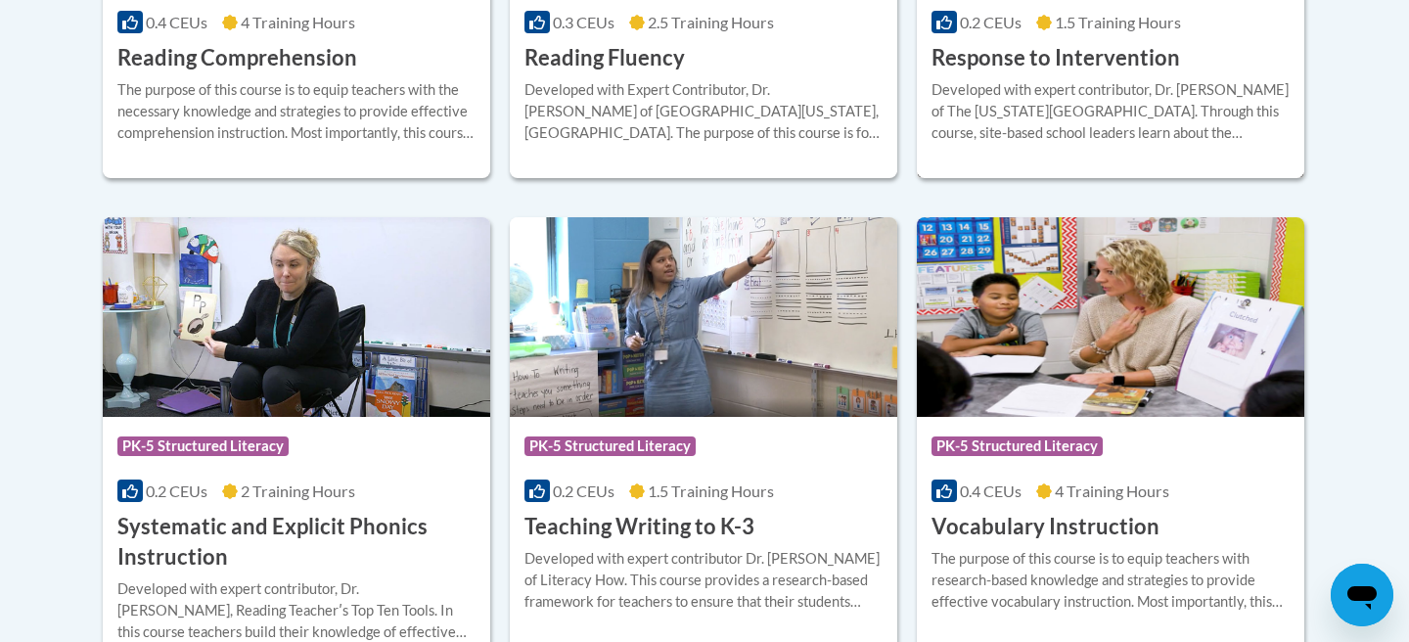
click at [1021, 60] on h3 "Response to Intervention" at bounding box center [1055, 58] width 248 height 30
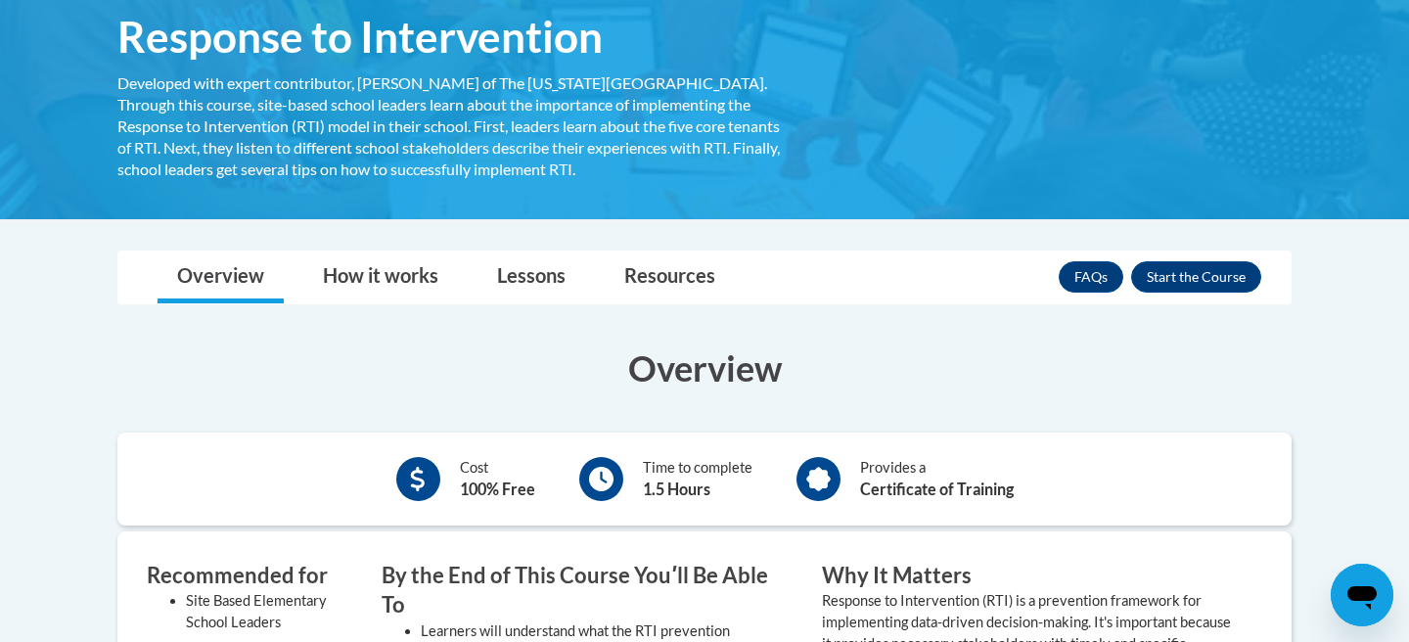
scroll to position [333, 0]
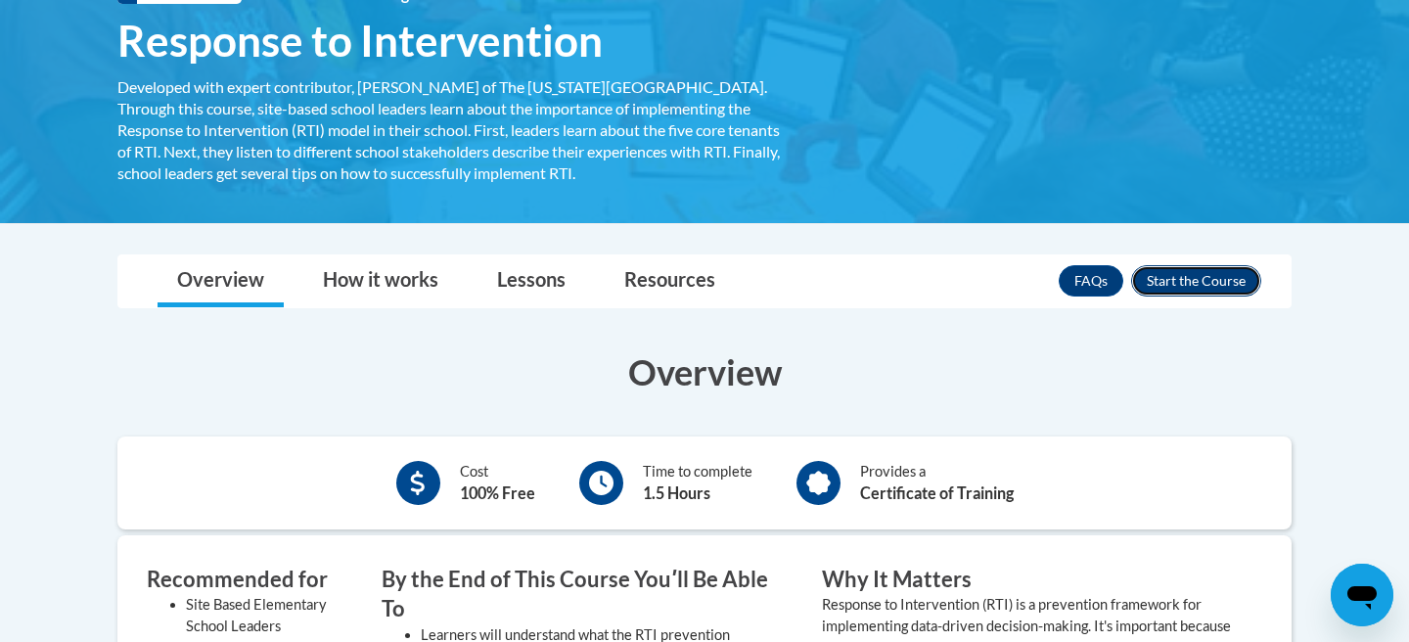
click at [1217, 285] on button "Enroll" at bounding box center [1196, 280] width 130 height 31
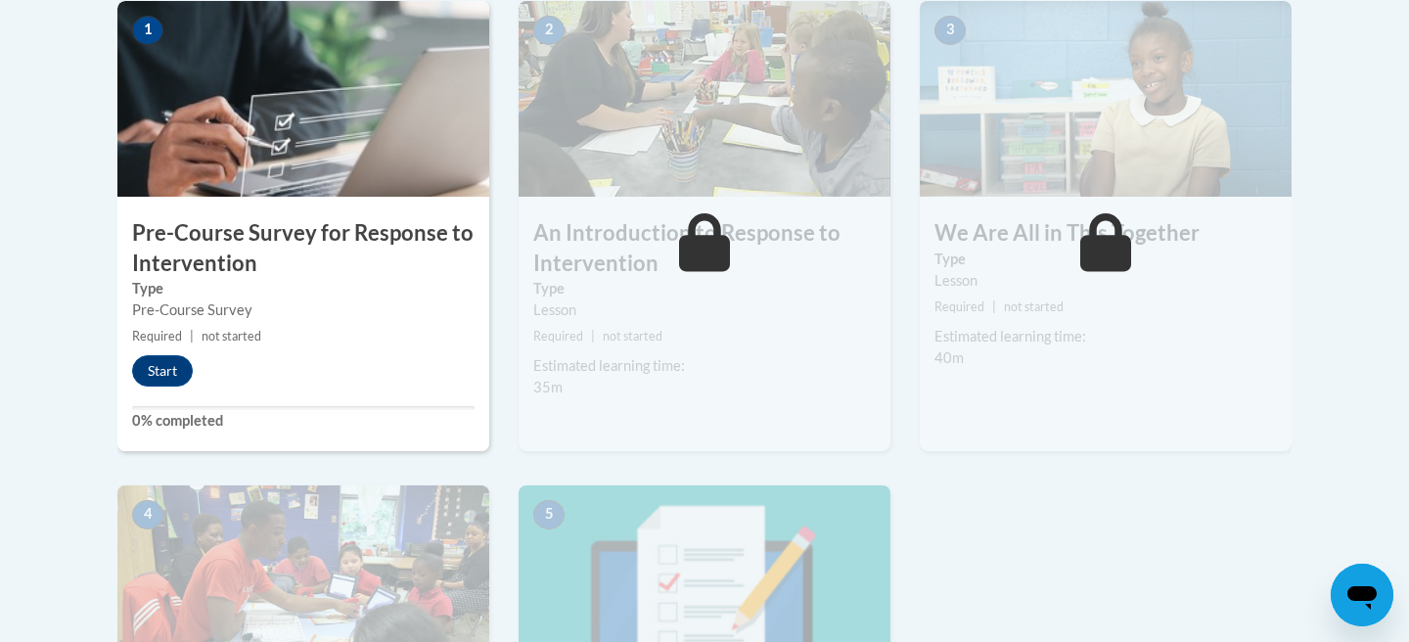
scroll to position [600, 0]
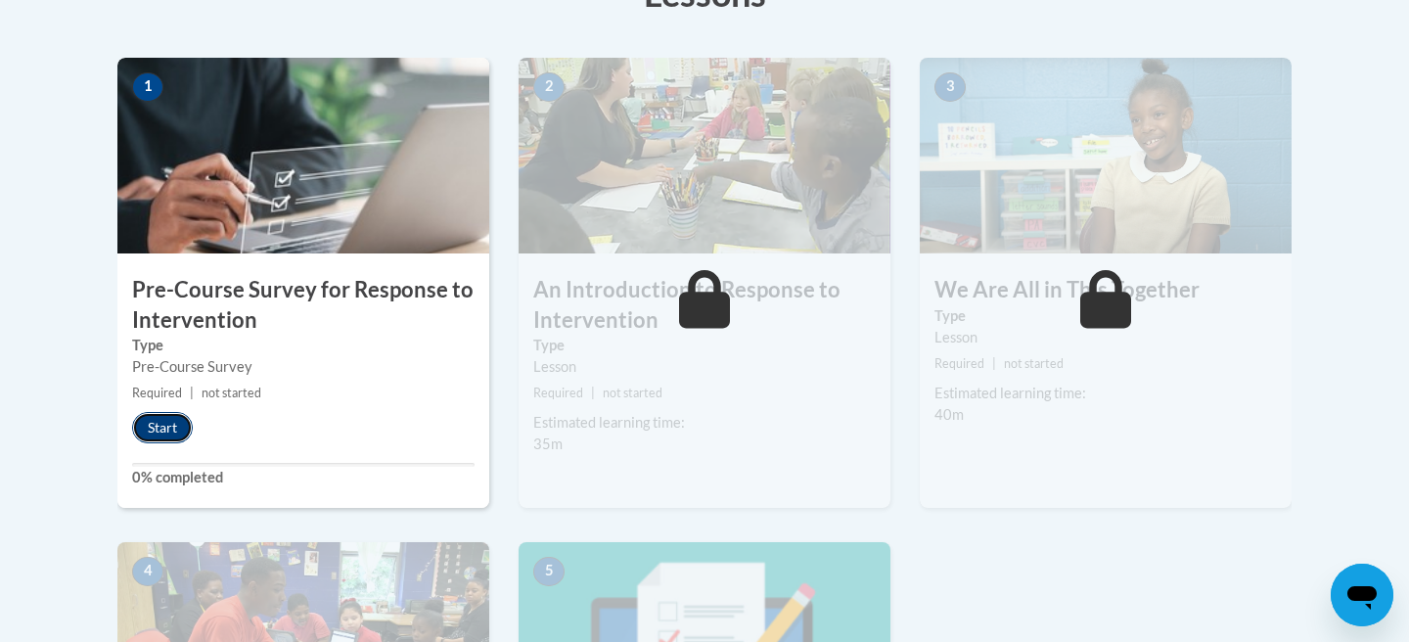
click at [165, 422] on button "Start" at bounding box center [162, 427] width 61 height 31
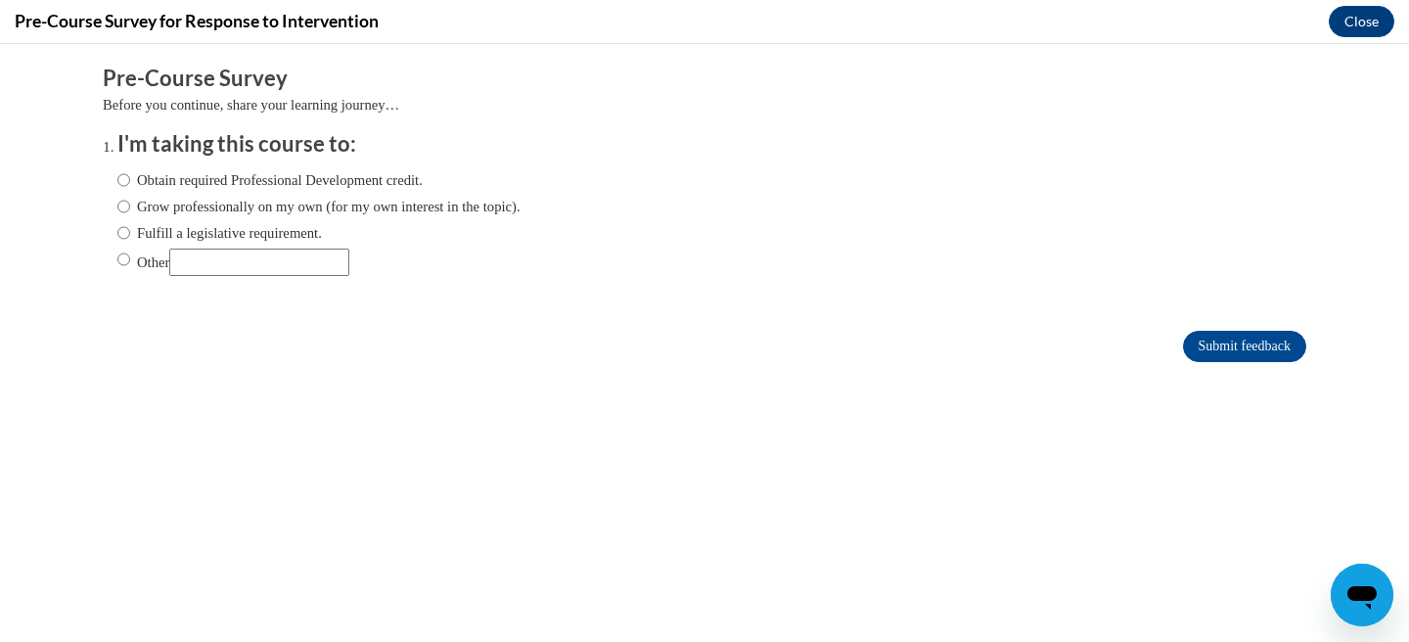
scroll to position [0, 0]
click at [121, 234] on input "Fulfill a legislative requirement." at bounding box center [123, 233] width 13 height 22
radio input "true"
click at [1205, 332] on input "Submit feedback" at bounding box center [1244, 346] width 123 height 31
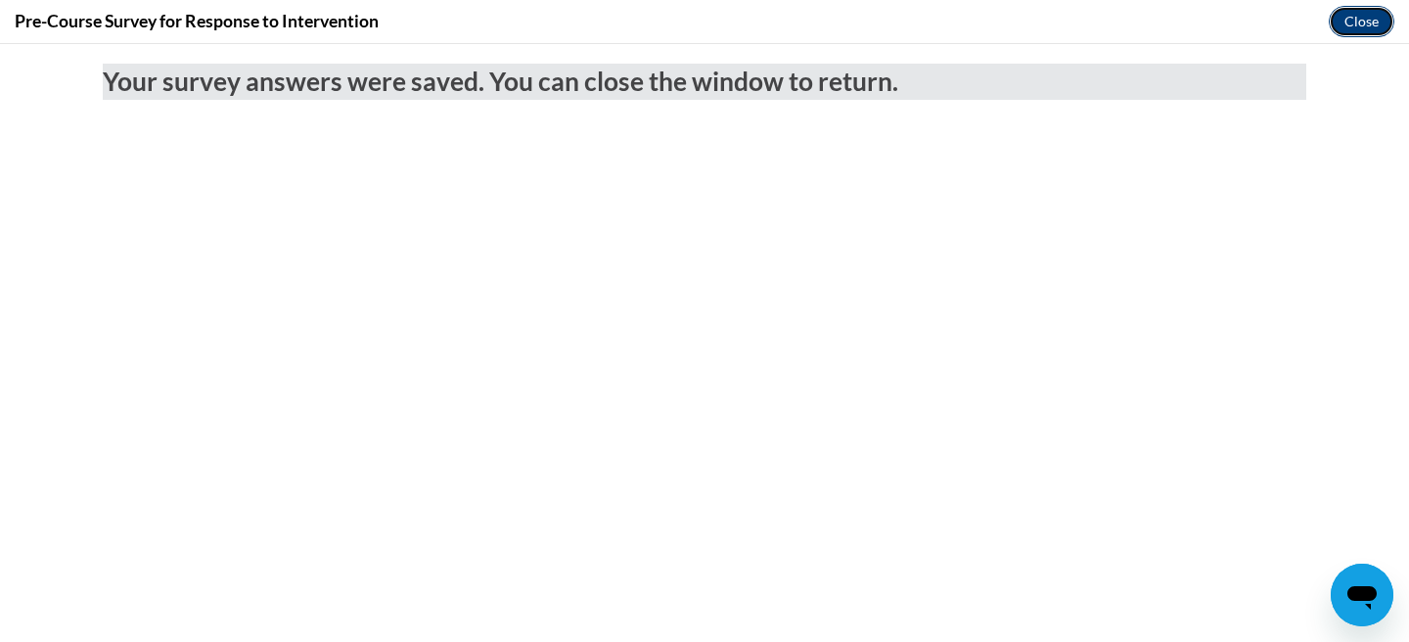
click at [1380, 29] on button "Close" at bounding box center [1362, 21] width 66 height 31
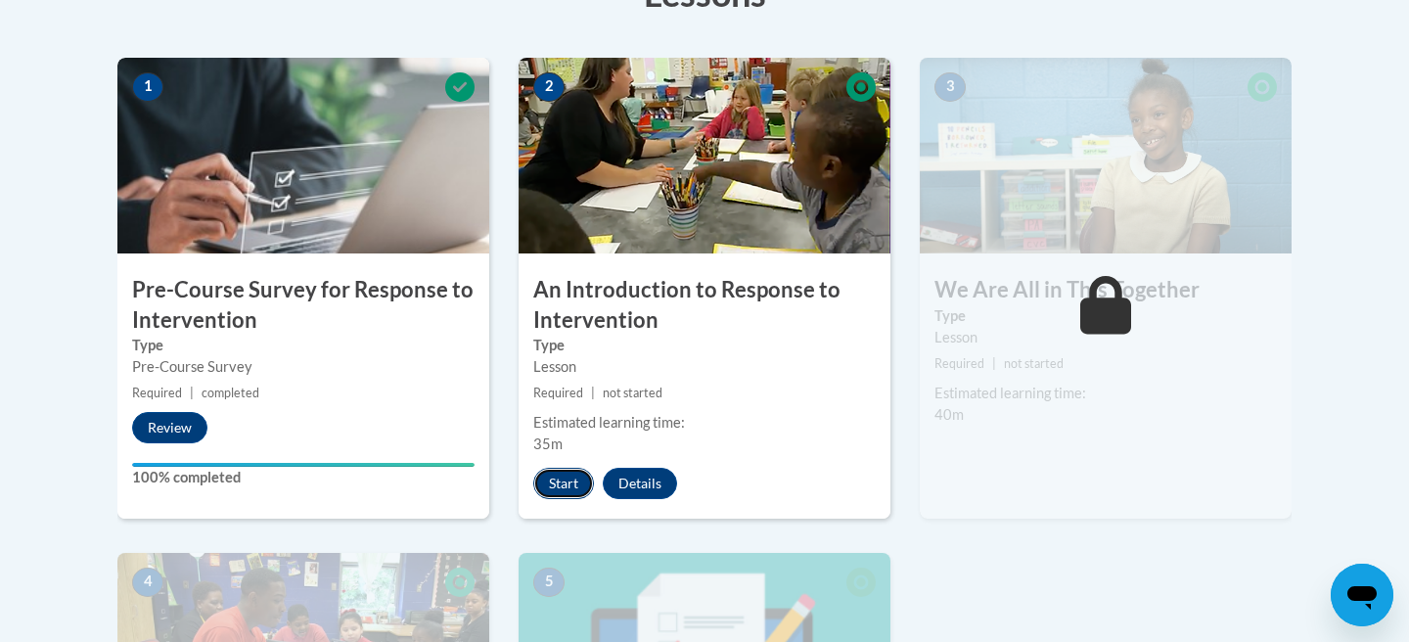
click at [568, 482] on button "Start" at bounding box center [563, 483] width 61 height 31
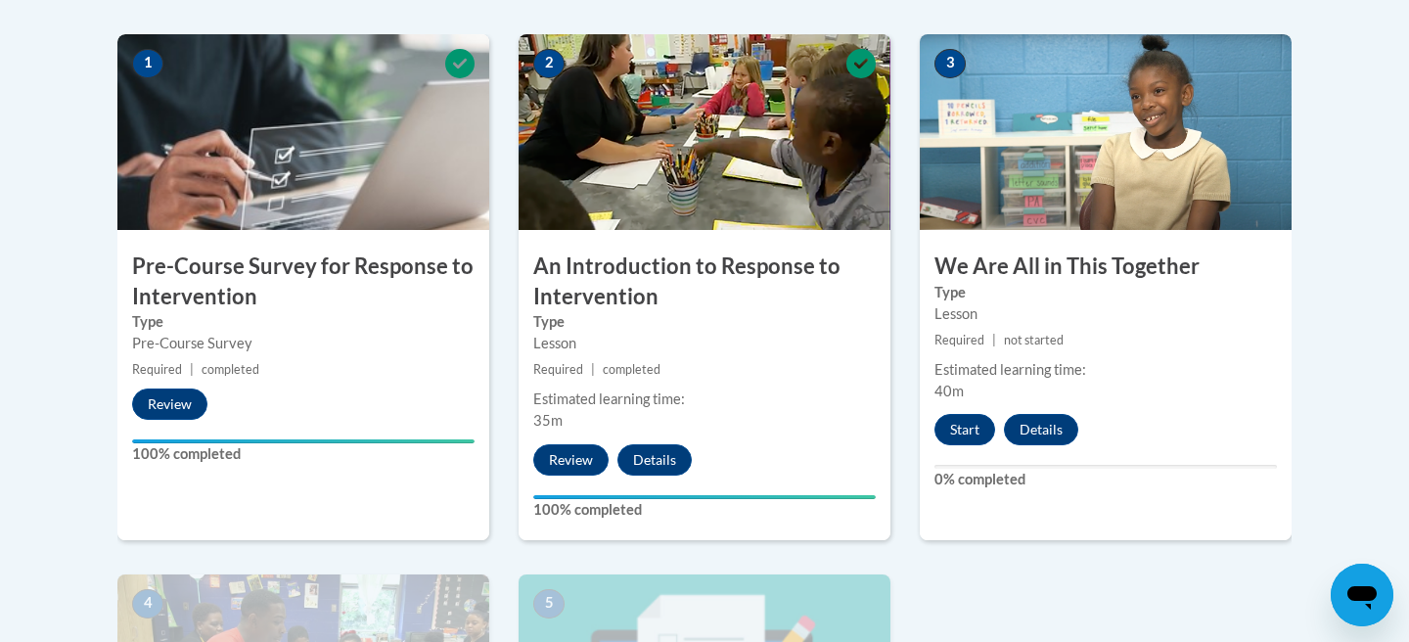
scroll to position [617, 0]
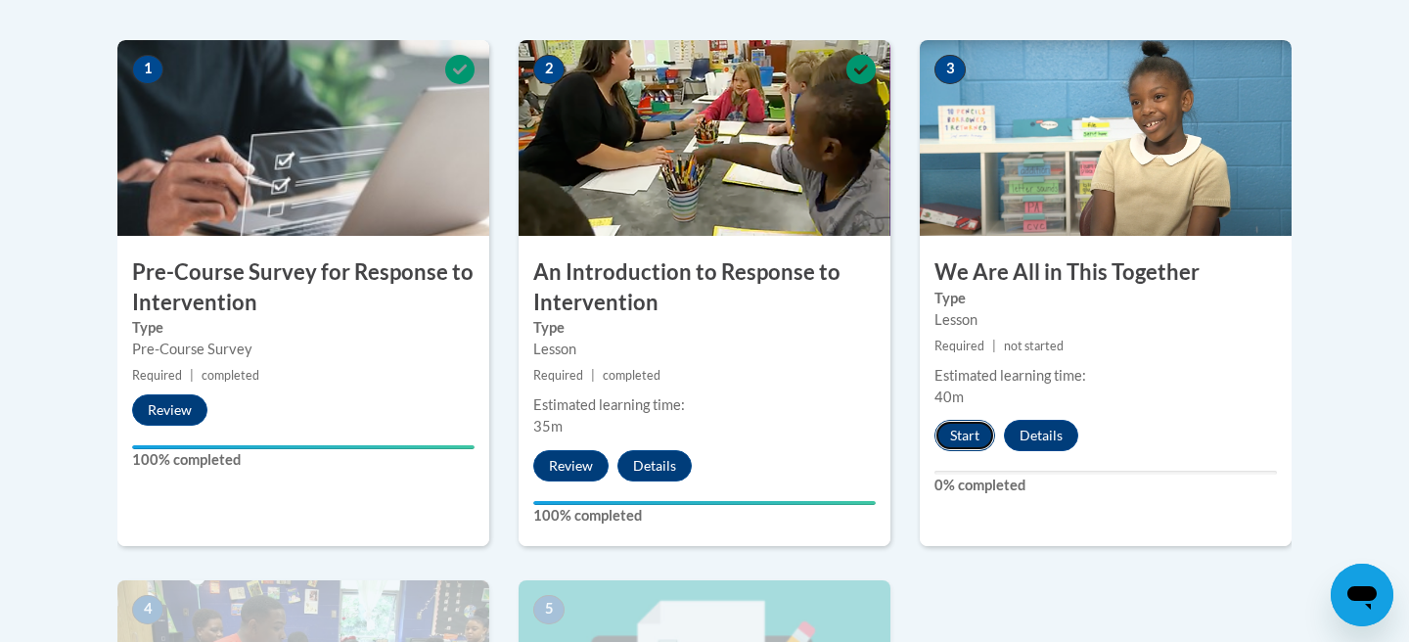
click at [968, 445] on button "Start" at bounding box center [964, 435] width 61 height 31
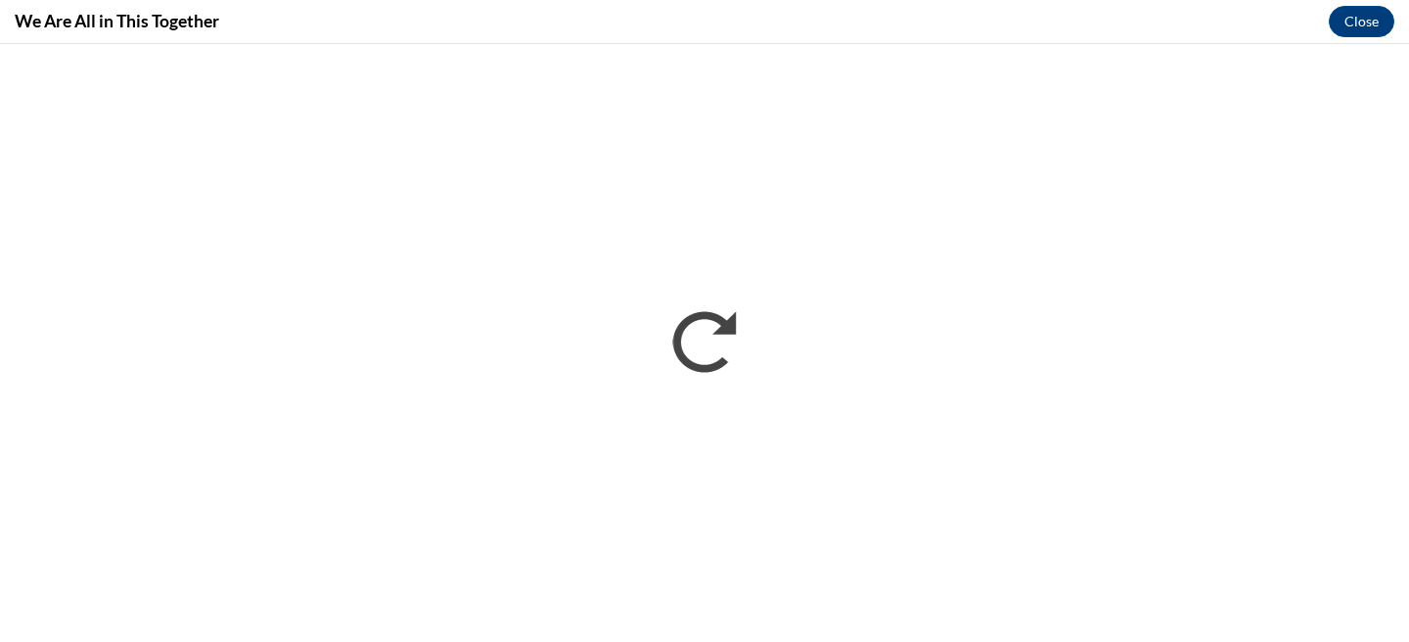
scroll to position [0, 0]
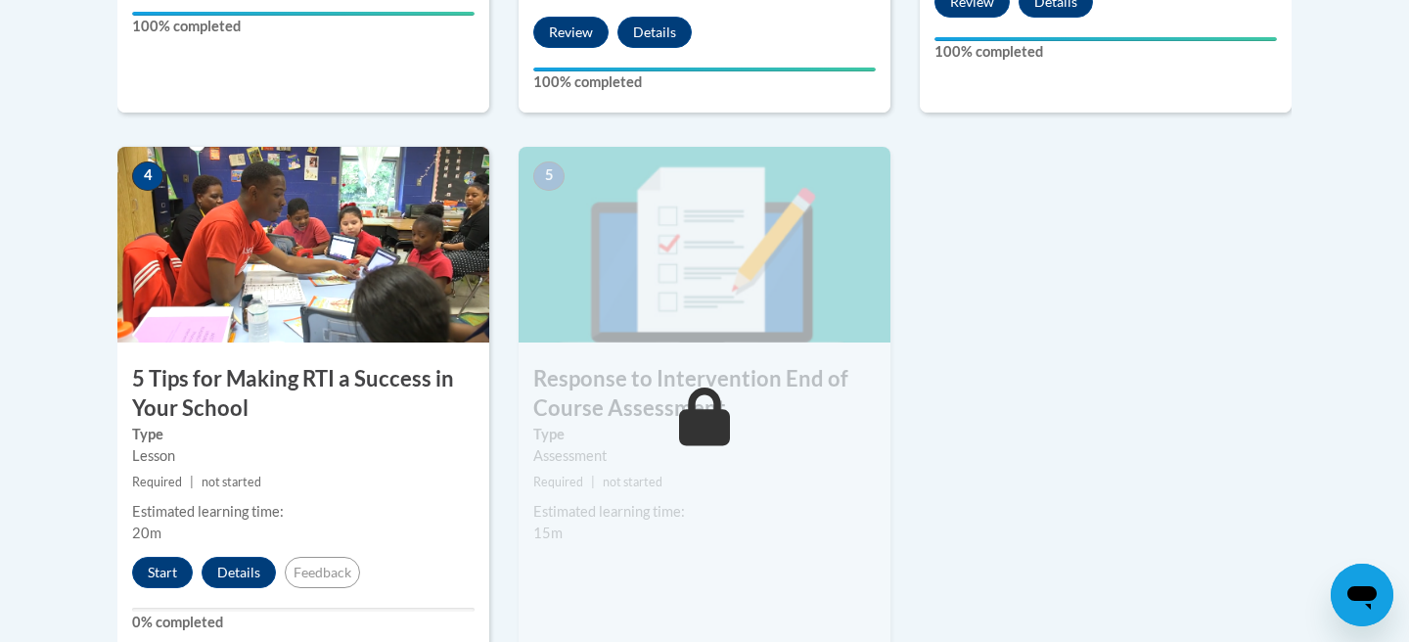
scroll to position [1057, 0]
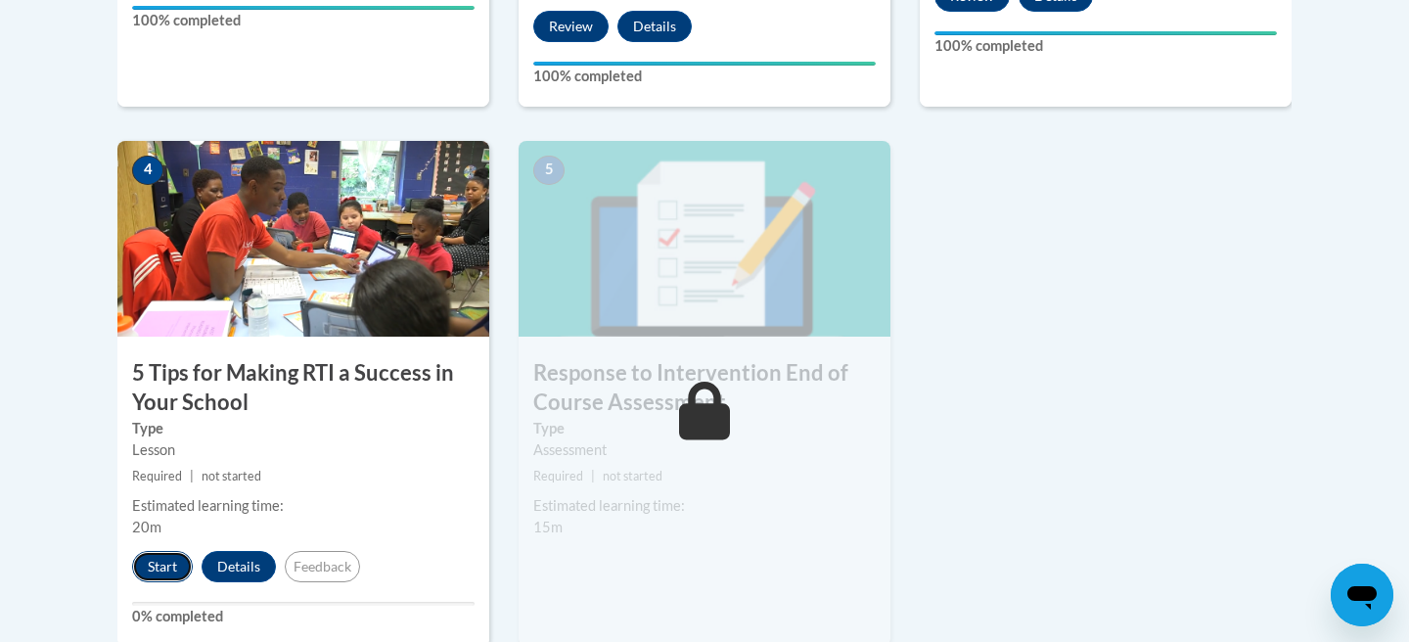
click at [161, 570] on button "Start" at bounding box center [162, 566] width 61 height 31
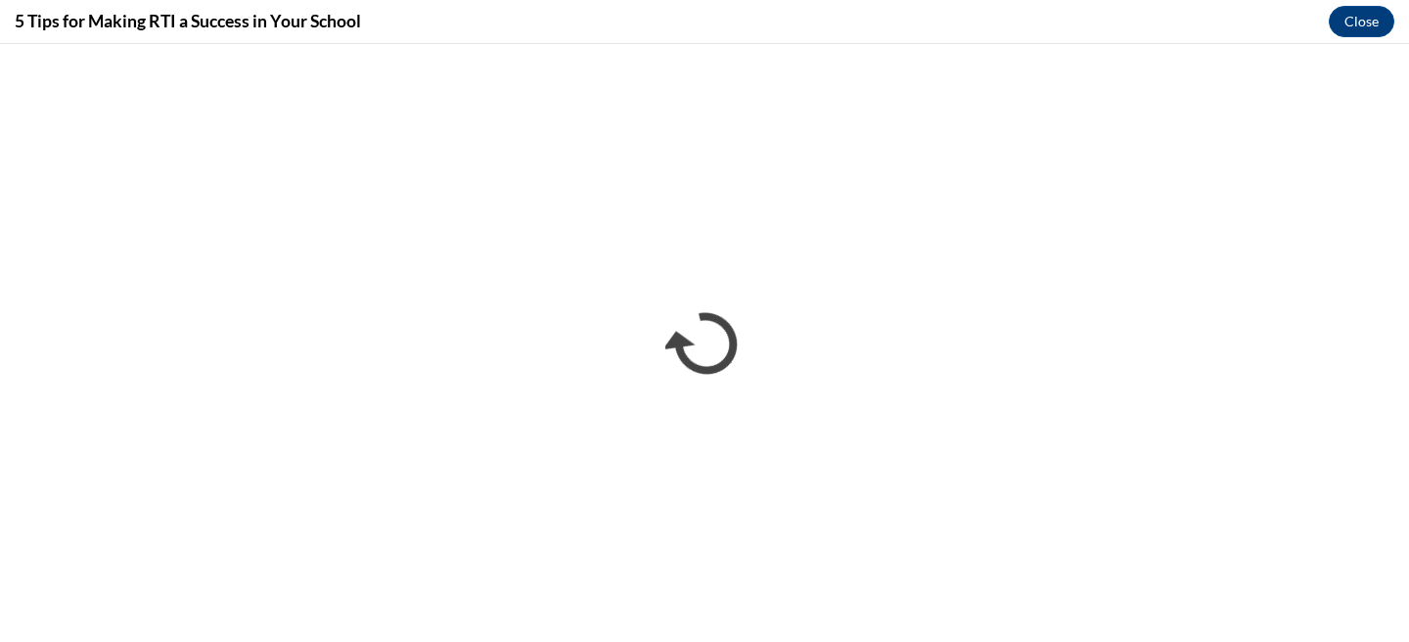
scroll to position [0, 0]
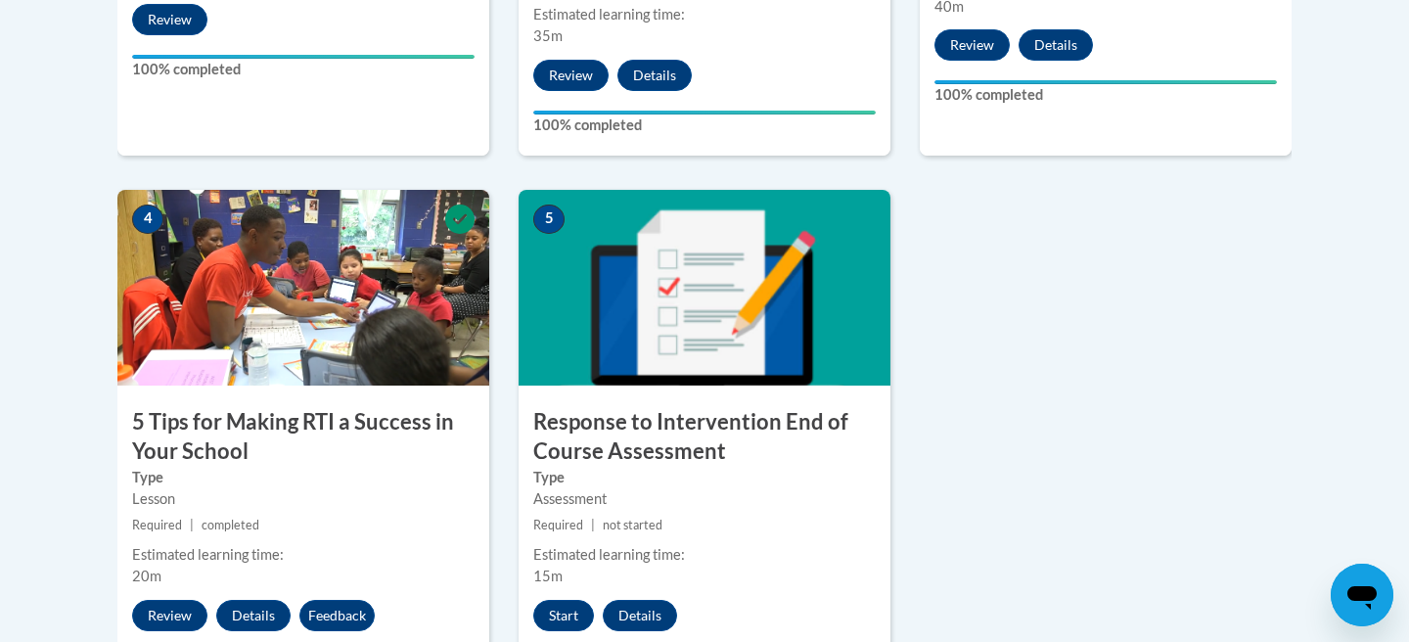
scroll to position [1171, 0]
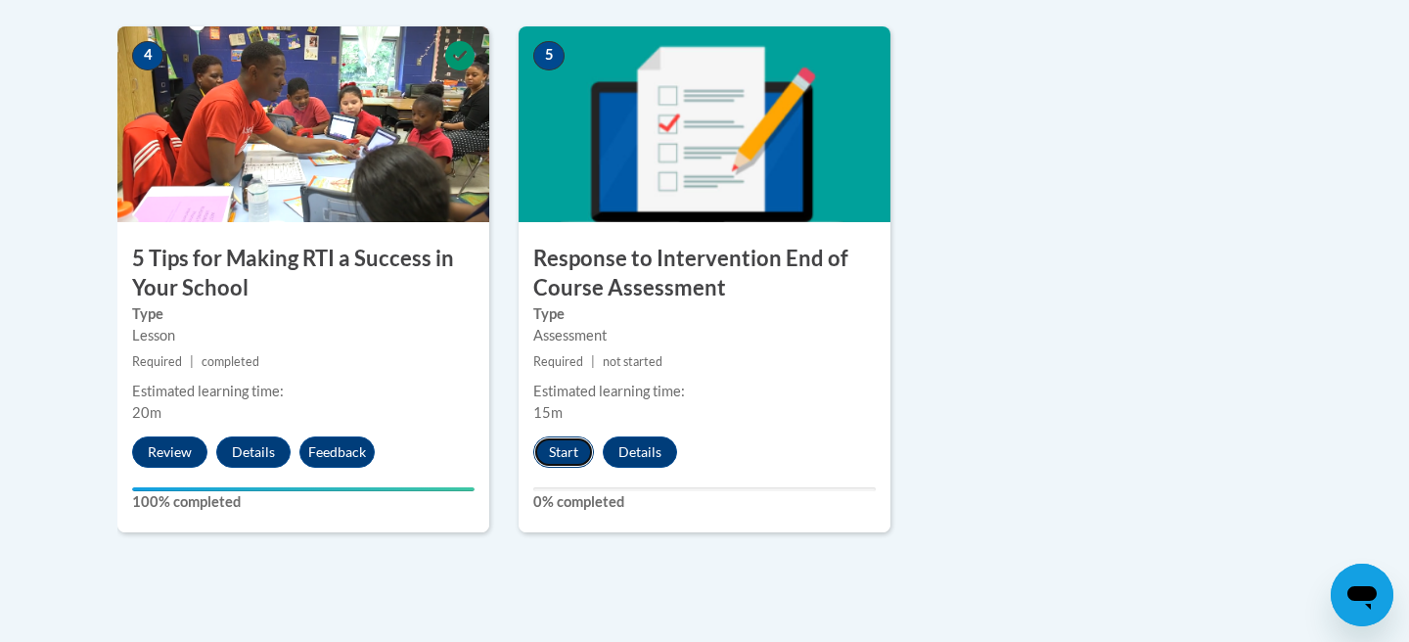
click at [565, 448] on button "Start" at bounding box center [563, 451] width 61 height 31
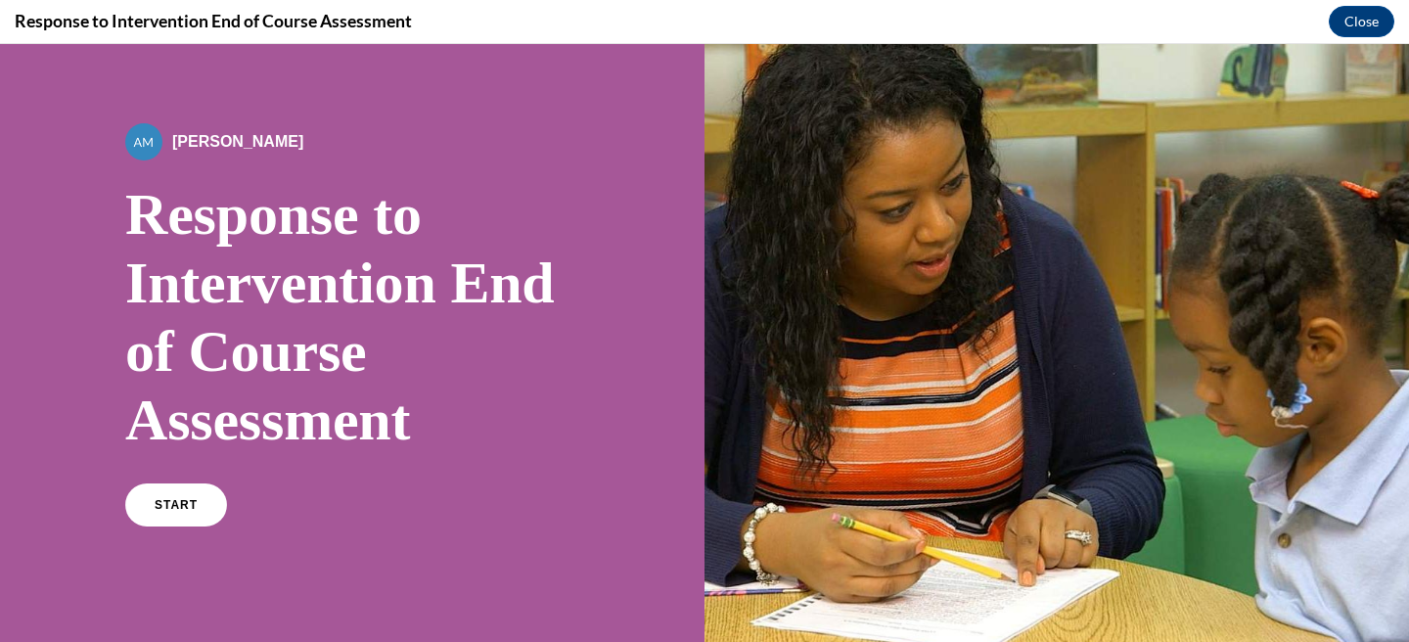
scroll to position [68, 0]
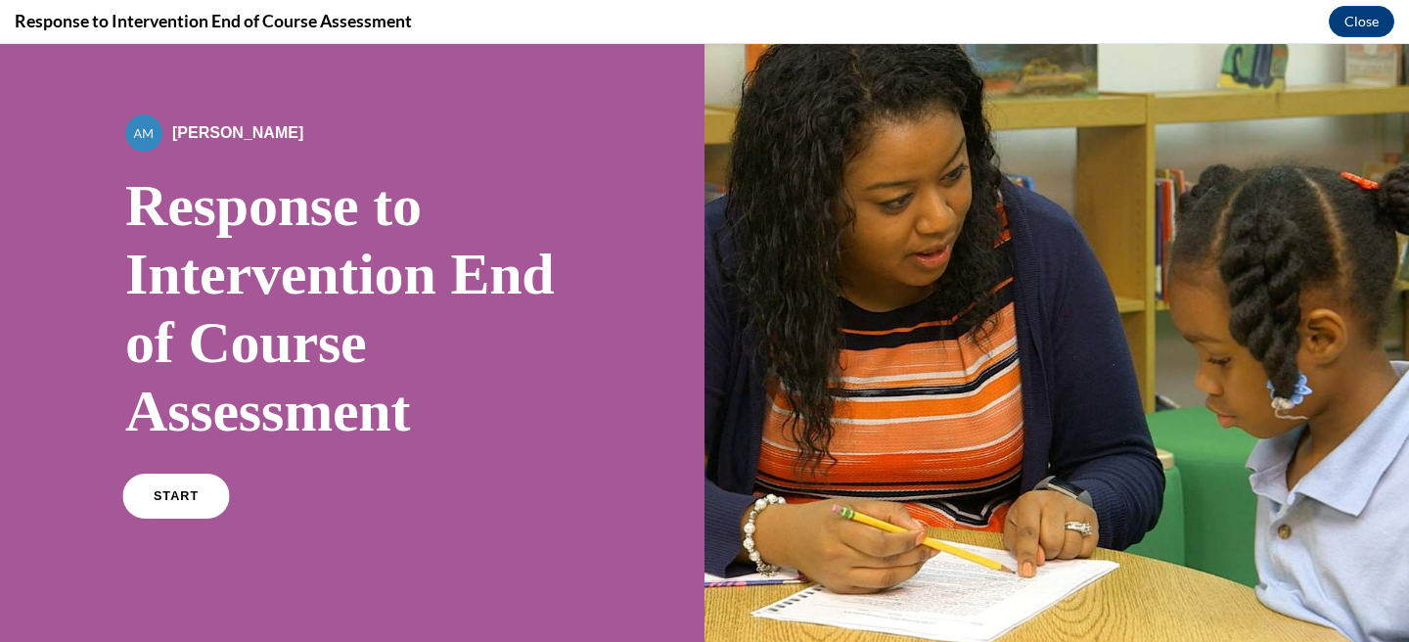
click at [164, 494] on span "START" at bounding box center [176, 496] width 45 height 15
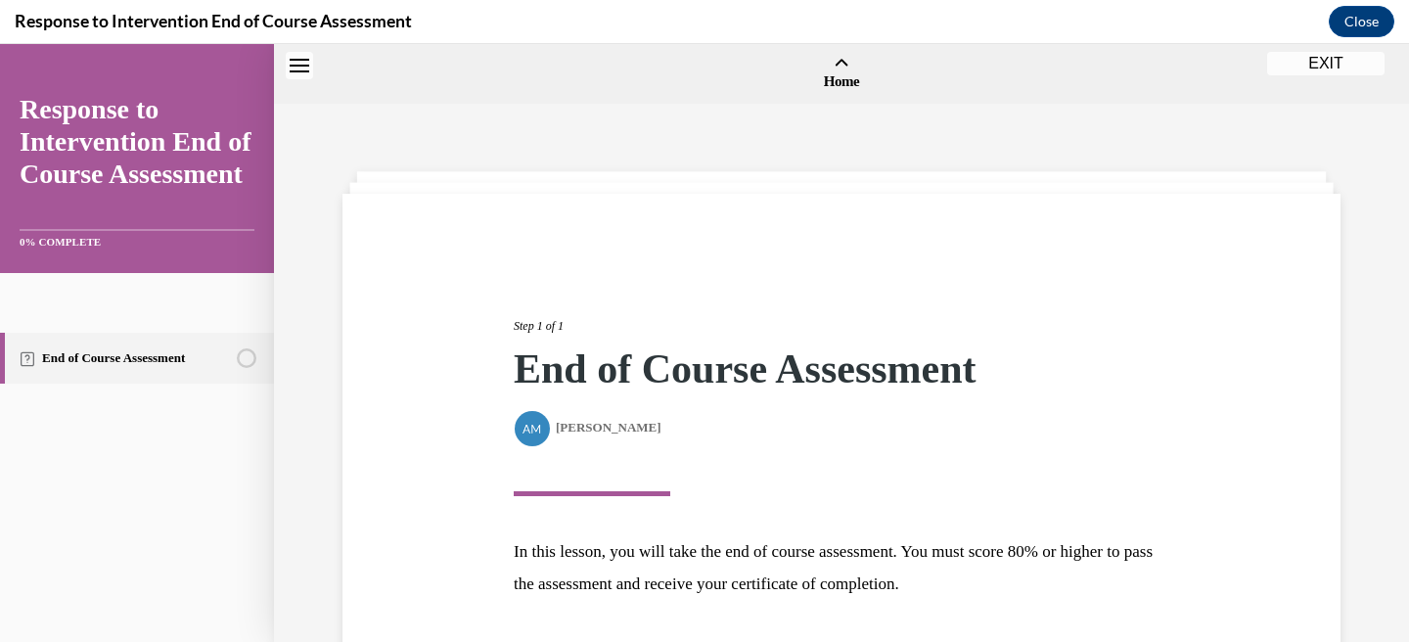
scroll to position [61, 0]
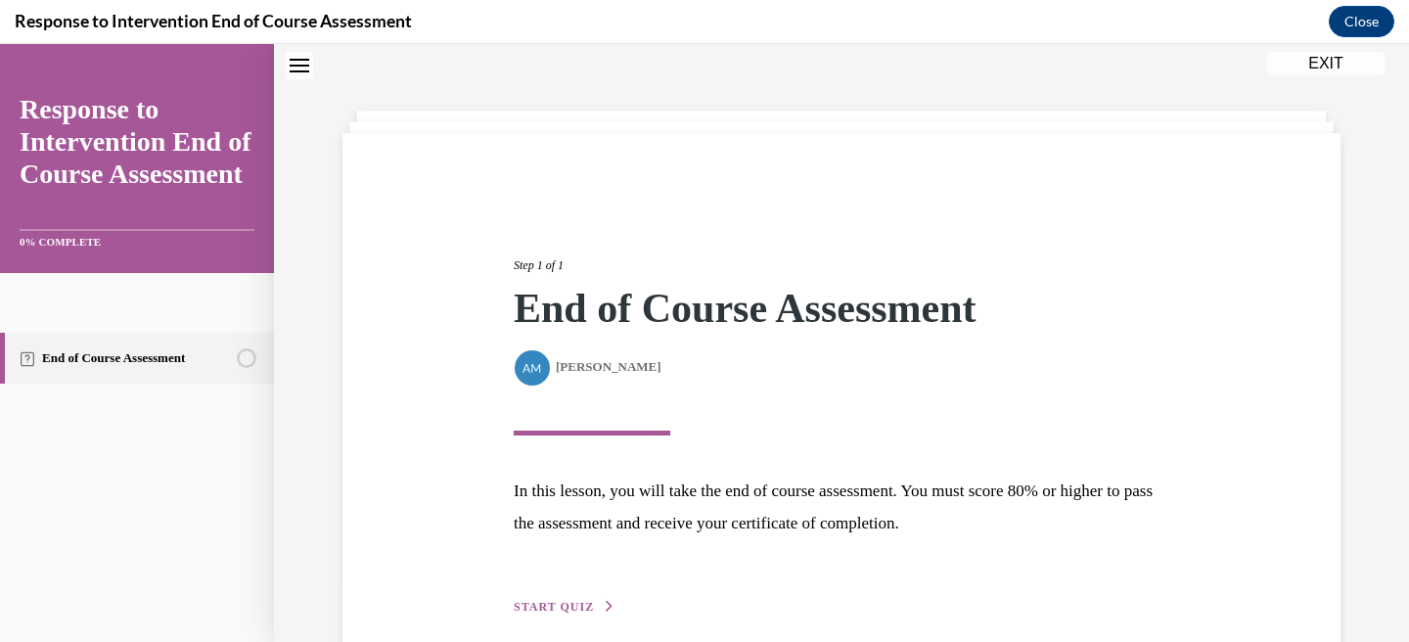
click at [540, 606] on span "START QUIZ" at bounding box center [554, 607] width 80 height 14
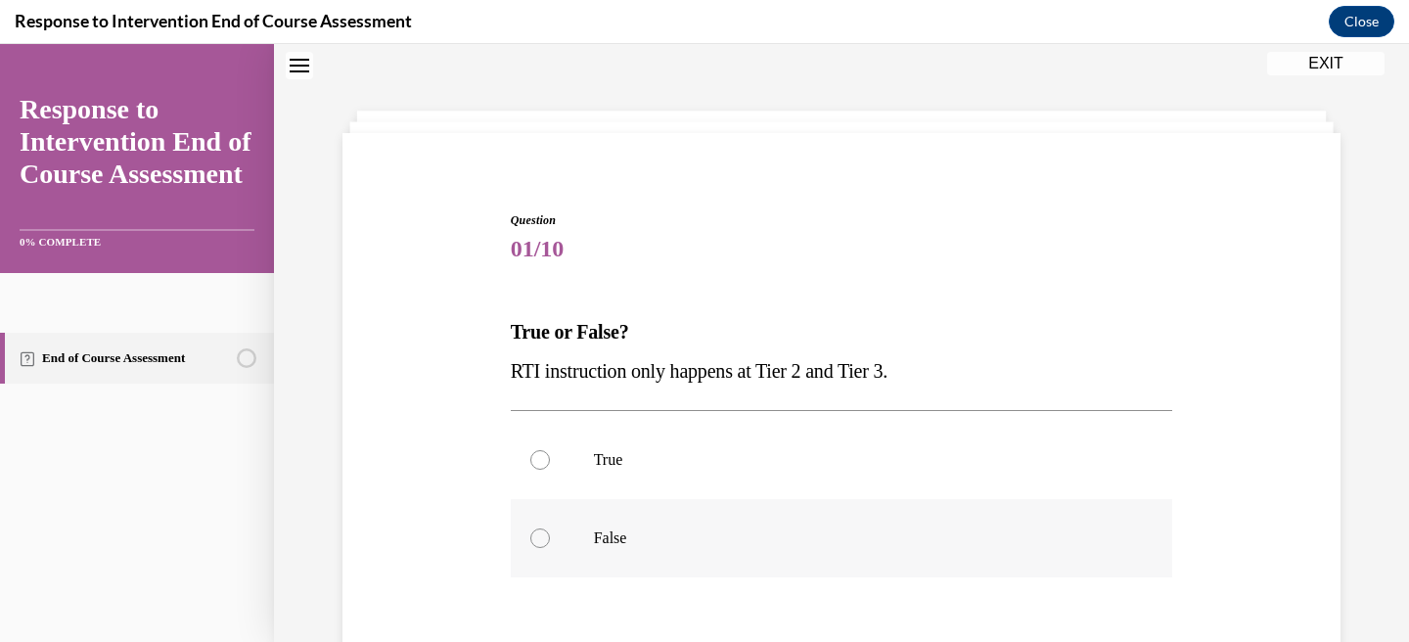
click at [541, 536] on div at bounding box center [540, 538] width 20 height 20
click at [541, 536] on input "False" at bounding box center [540, 538] width 20 height 20
radio input "true"
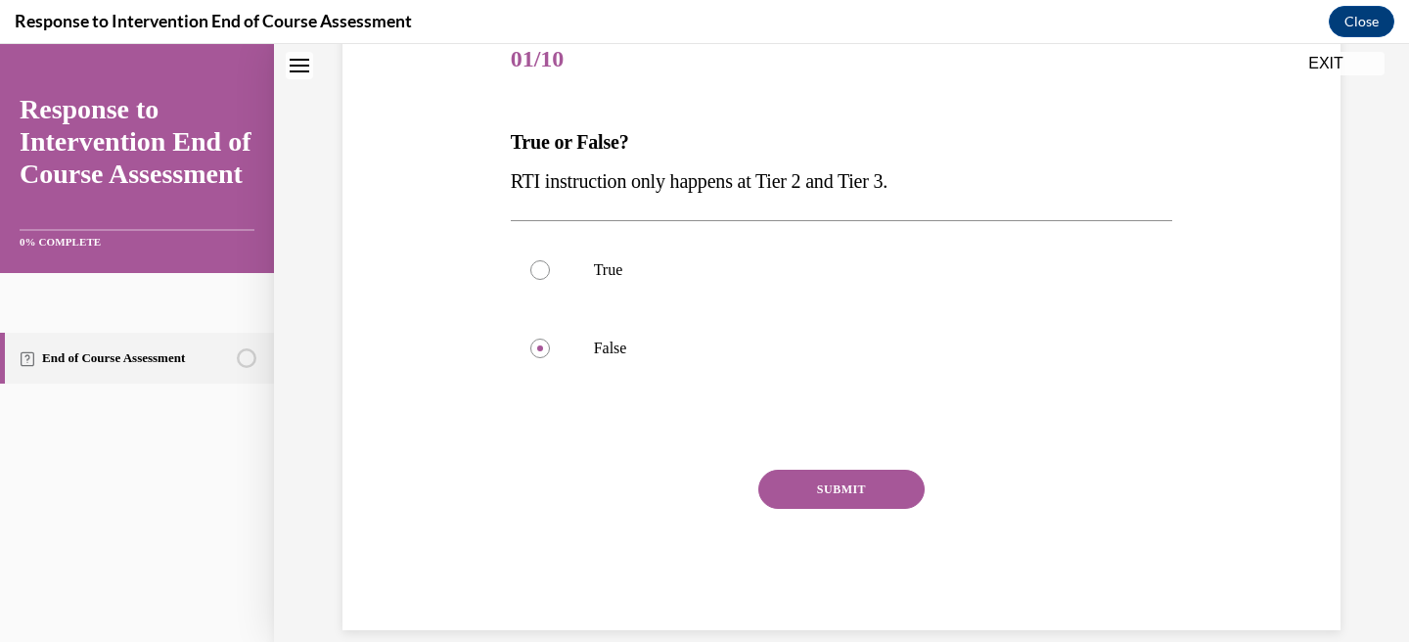
click at [843, 494] on button "SUBMIT" at bounding box center [841, 489] width 166 height 39
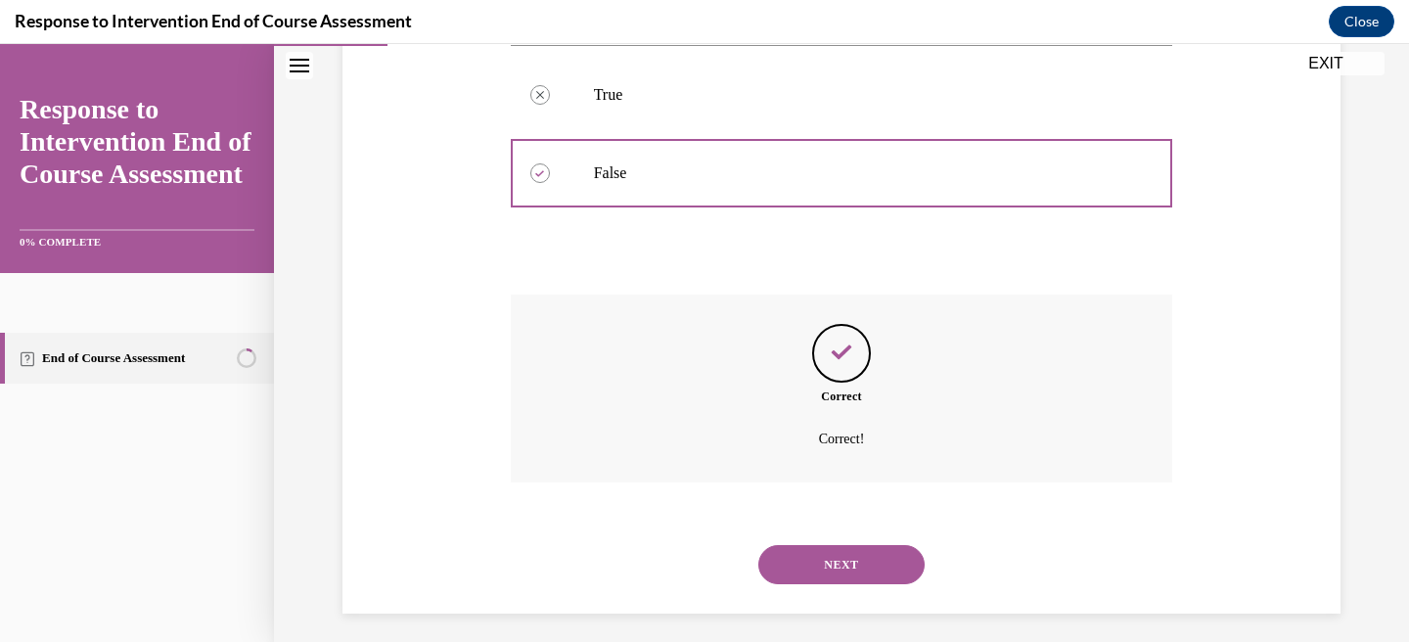
scroll to position [436, 0]
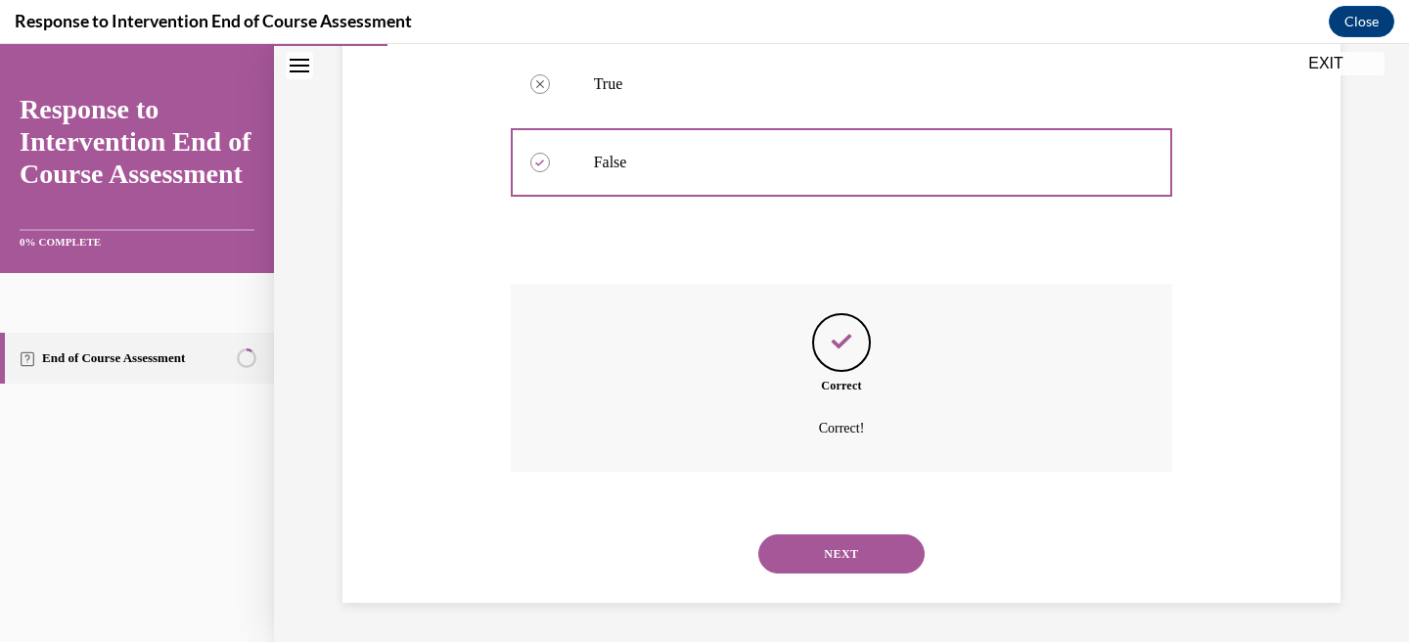
click at [850, 547] on button "NEXT" at bounding box center [841, 553] width 166 height 39
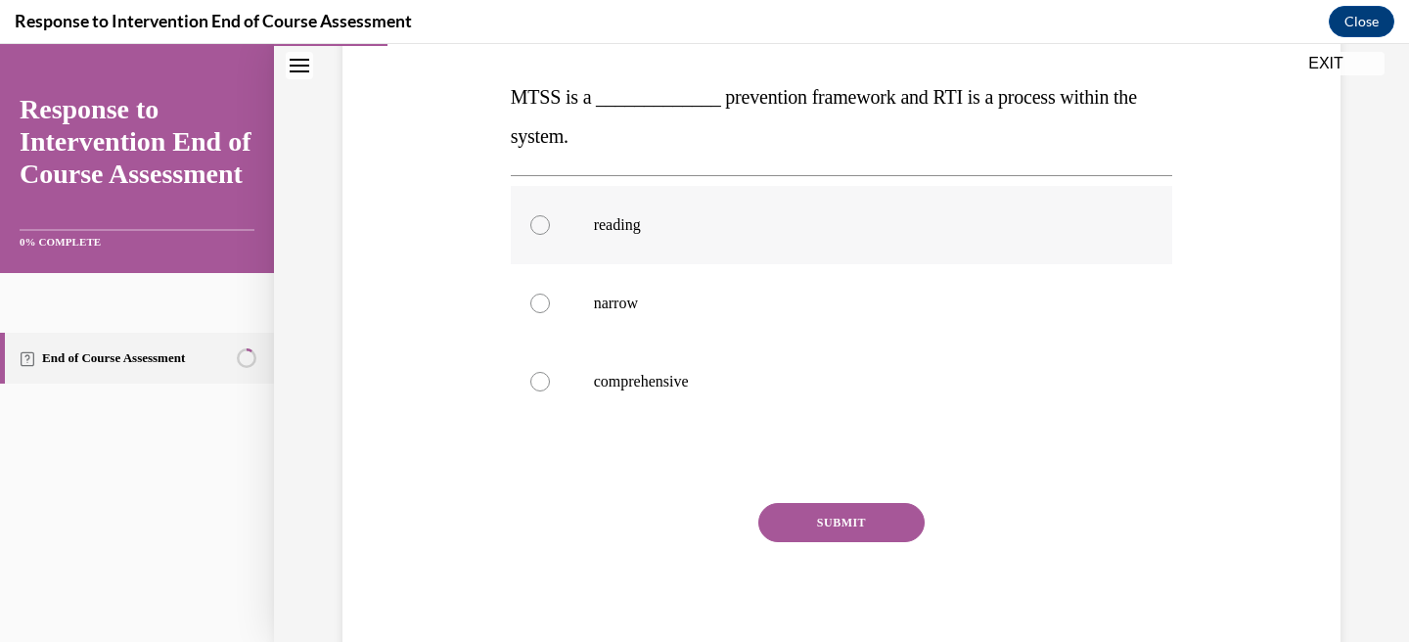
scroll to position [340, 0]
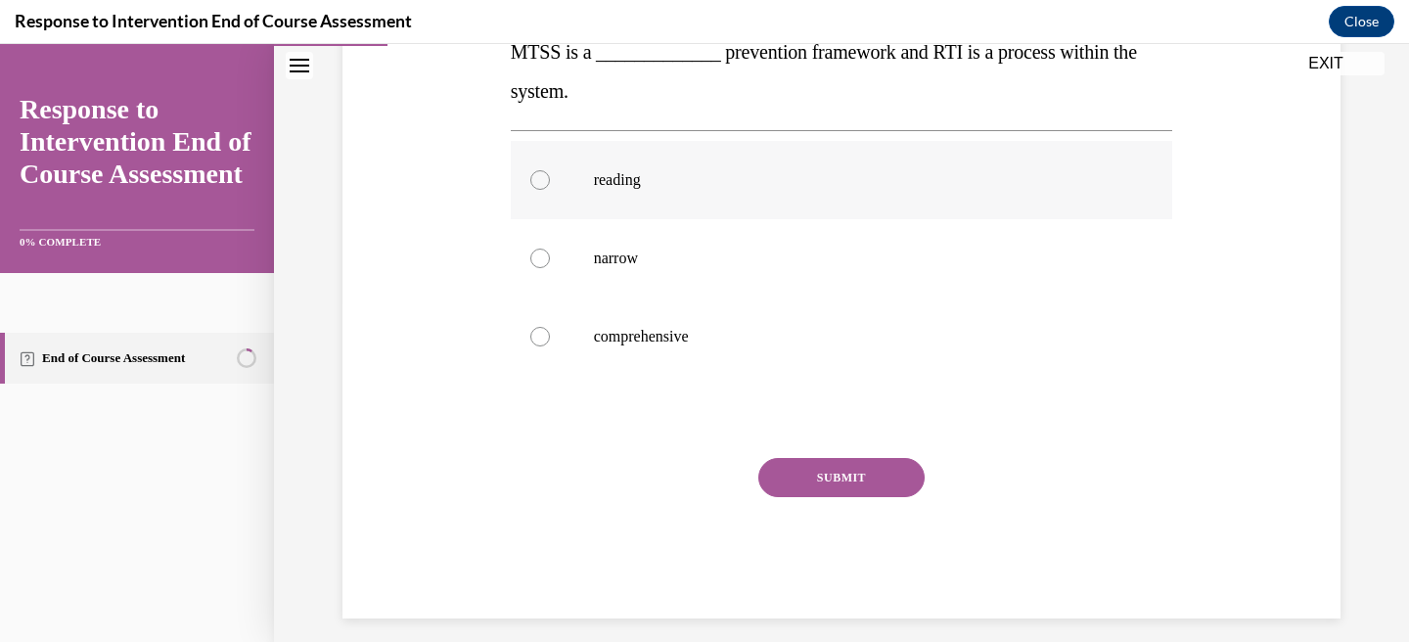
click at [626, 179] on p "reading" at bounding box center [859, 180] width 530 height 20
click at [550, 179] on input "reading" at bounding box center [540, 180] width 20 height 20
radio input "true"
click at [806, 486] on button "SUBMIT" at bounding box center [841, 477] width 166 height 39
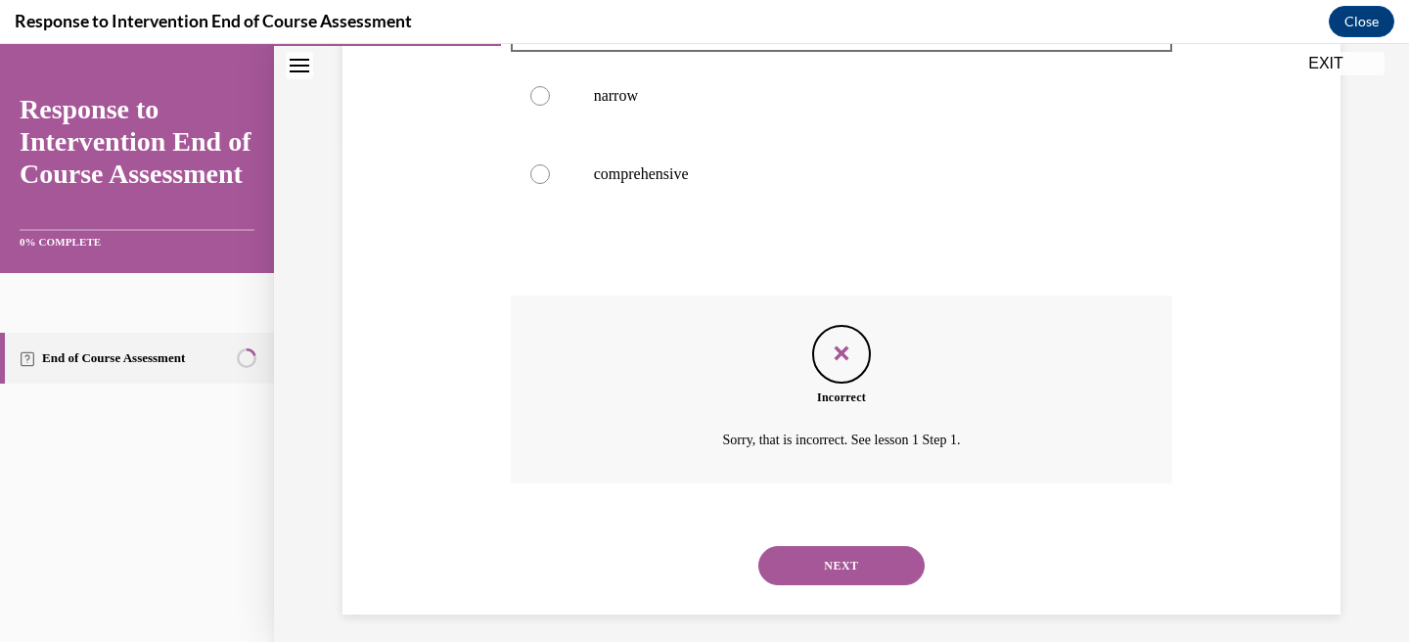
scroll to position [515, 0]
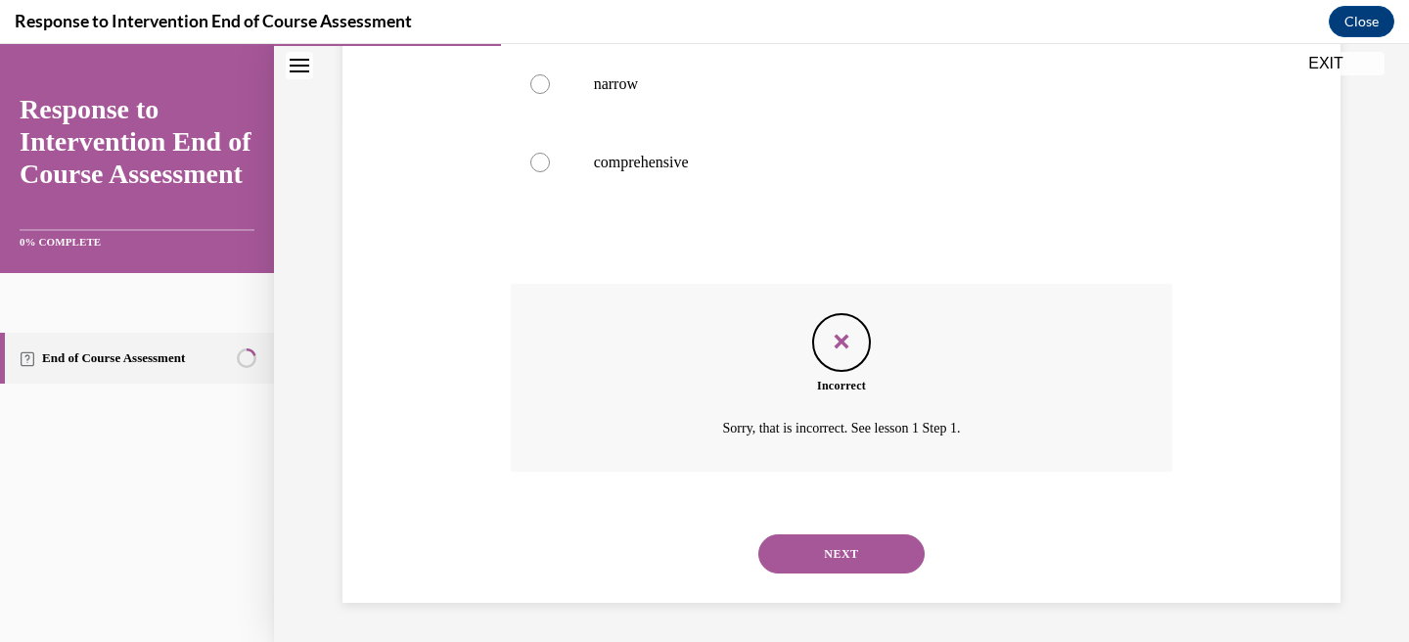
click at [865, 556] on button "NEXT" at bounding box center [841, 553] width 166 height 39
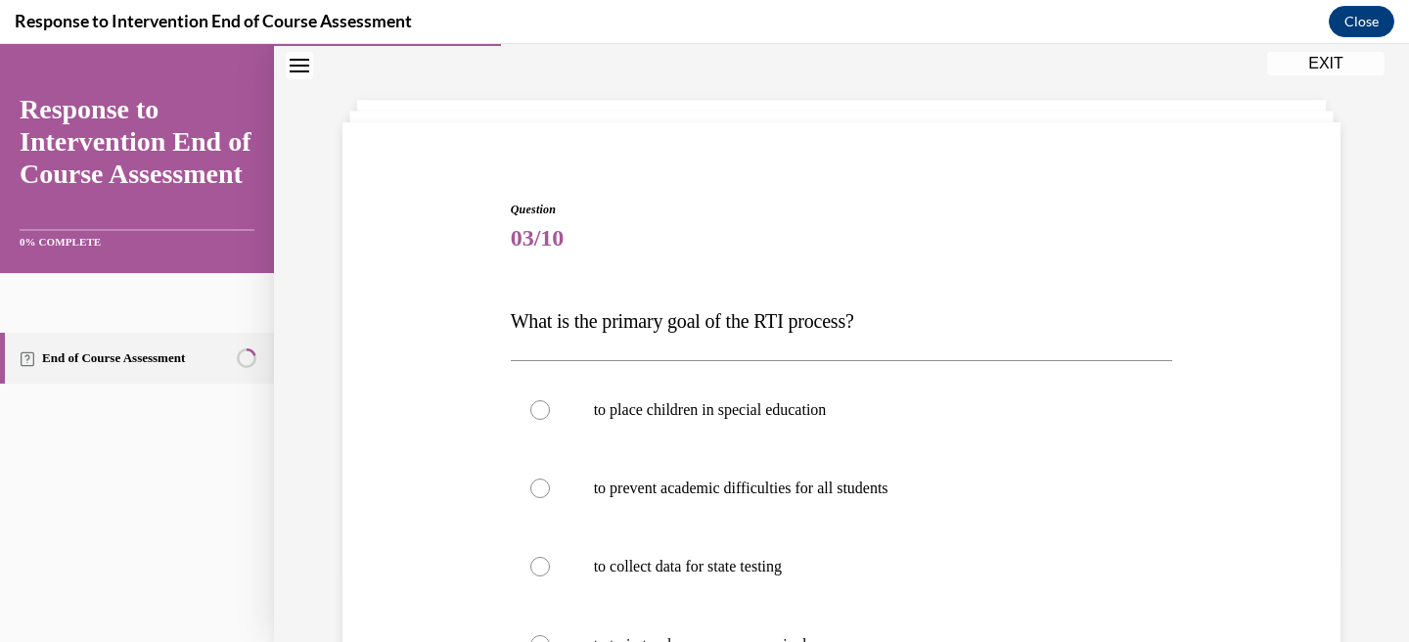
scroll to position [78, 0]
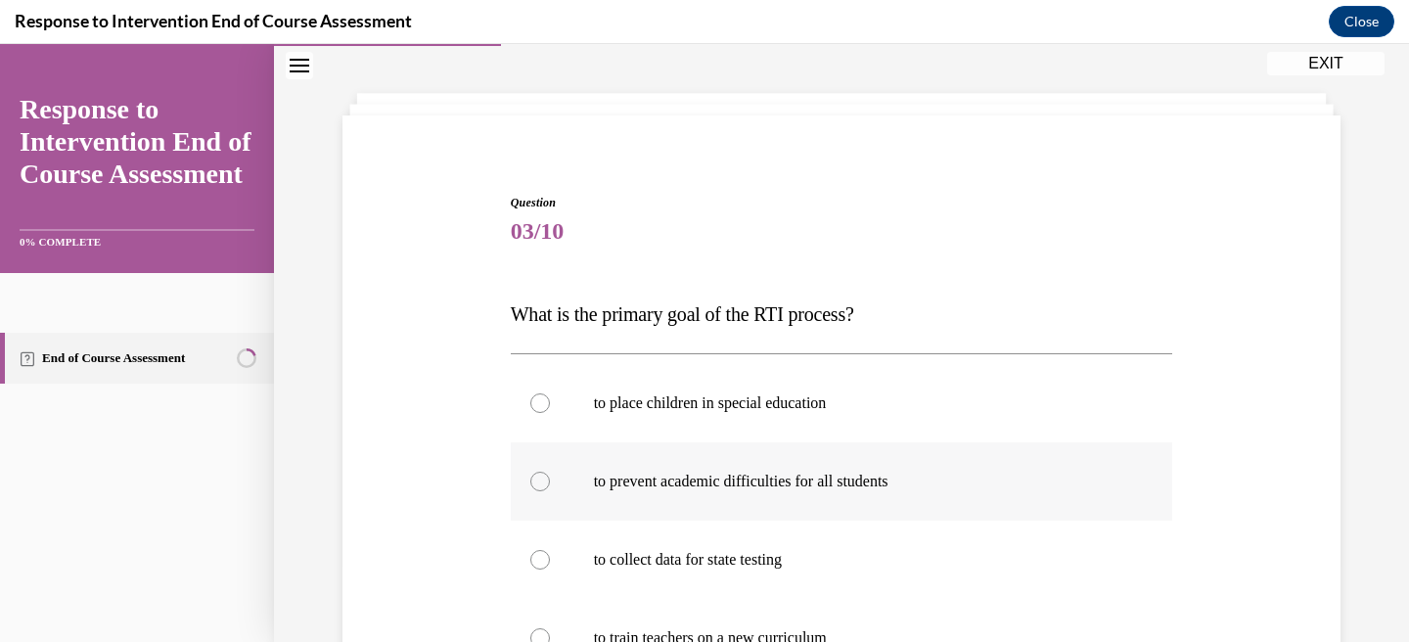
click at [537, 477] on div at bounding box center [540, 482] width 20 height 20
click at [537, 477] on input "to prevent academic difficulties for all students" at bounding box center [540, 482] width 20 height 20
radio input "true"
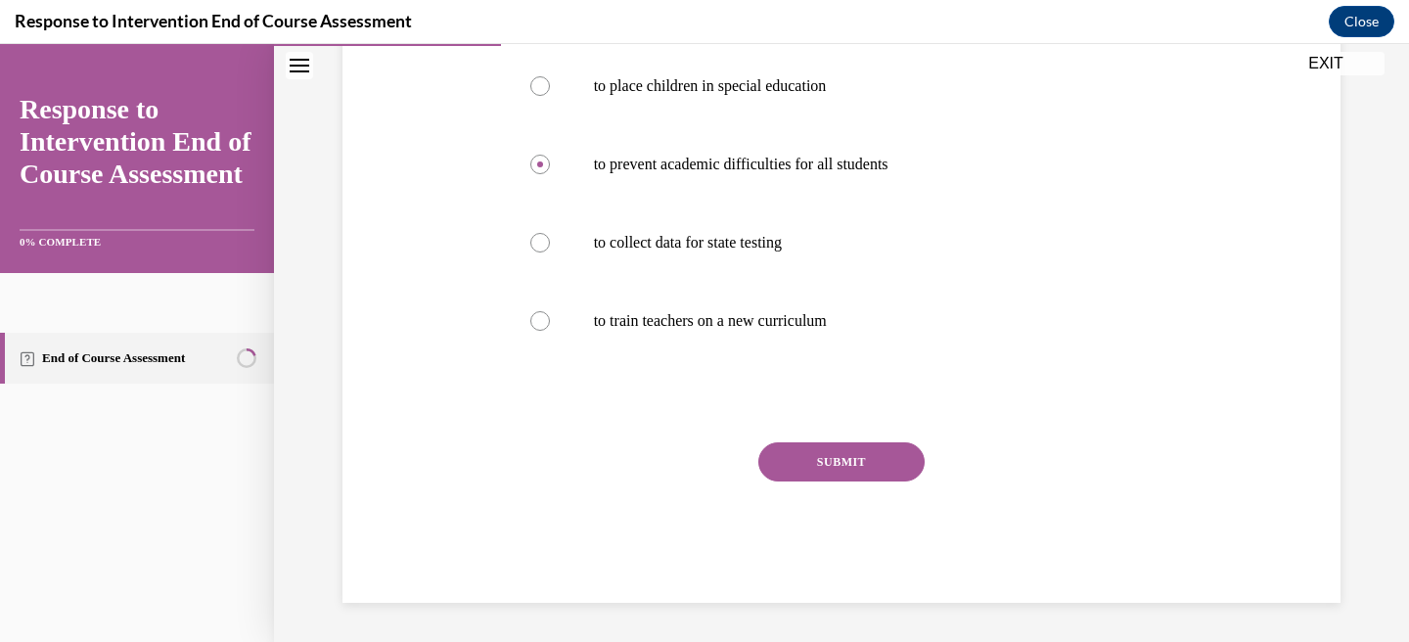
click at [864, 453] on button "SUBMIT" at bounding box center [841, 461] width 166 height 39
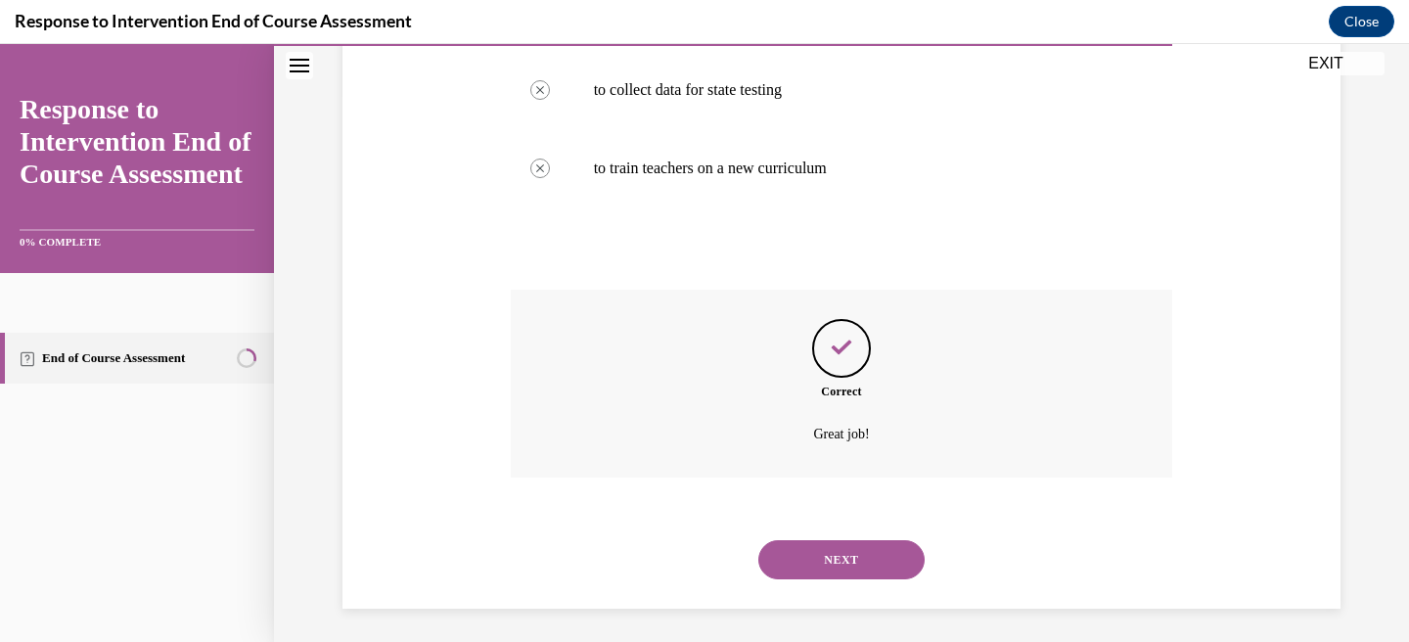
scroll to position [554, 0]
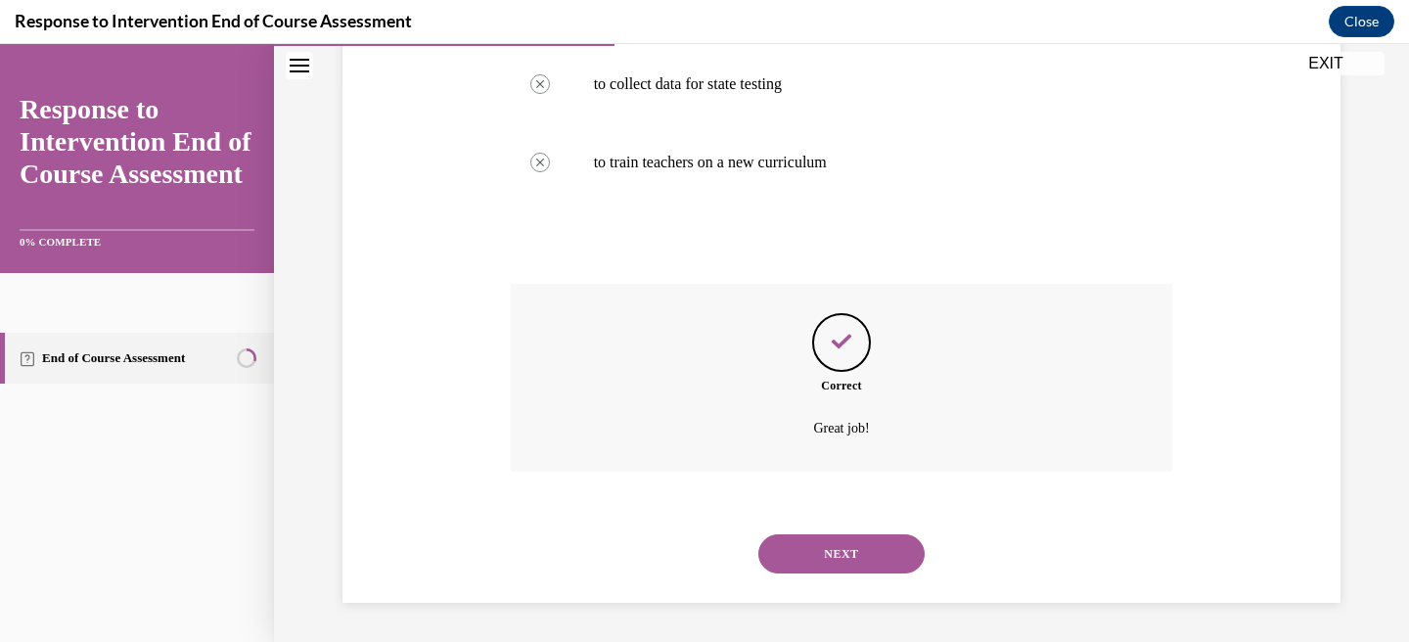
click at [824, 548] on button "NEXT" at bounding box center [841, 553] width 166 height 39
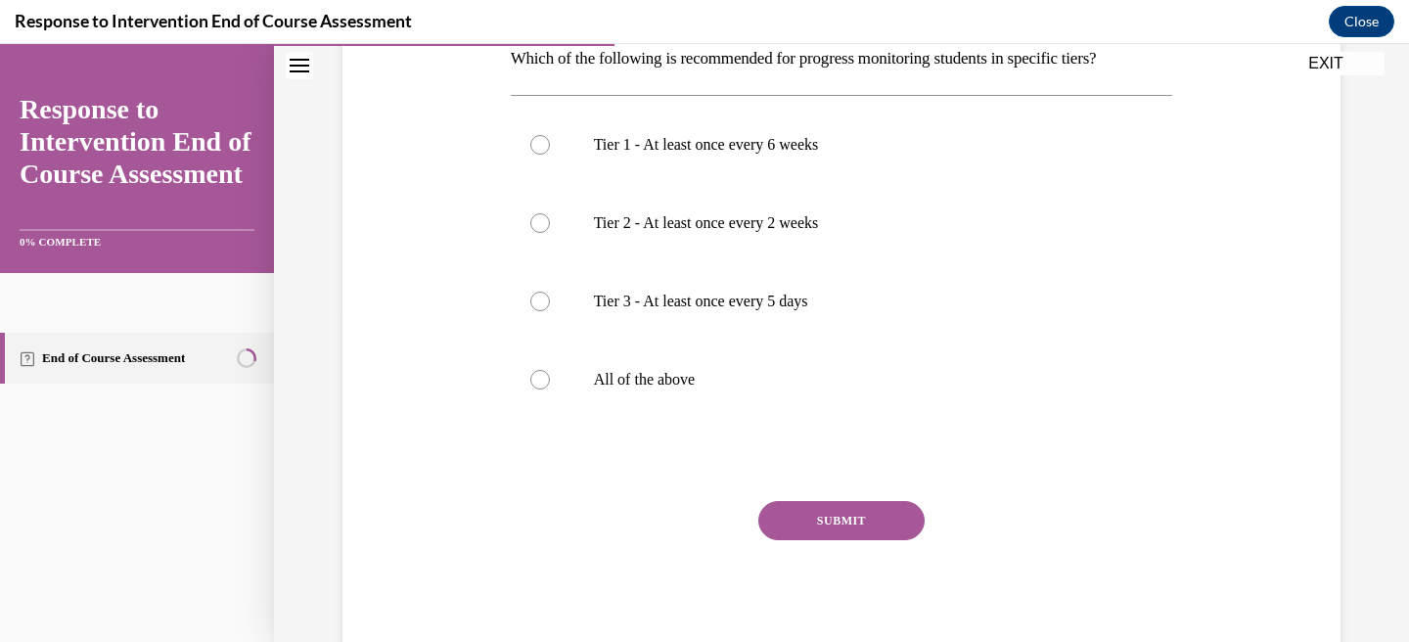
scroll to position [341, 0]
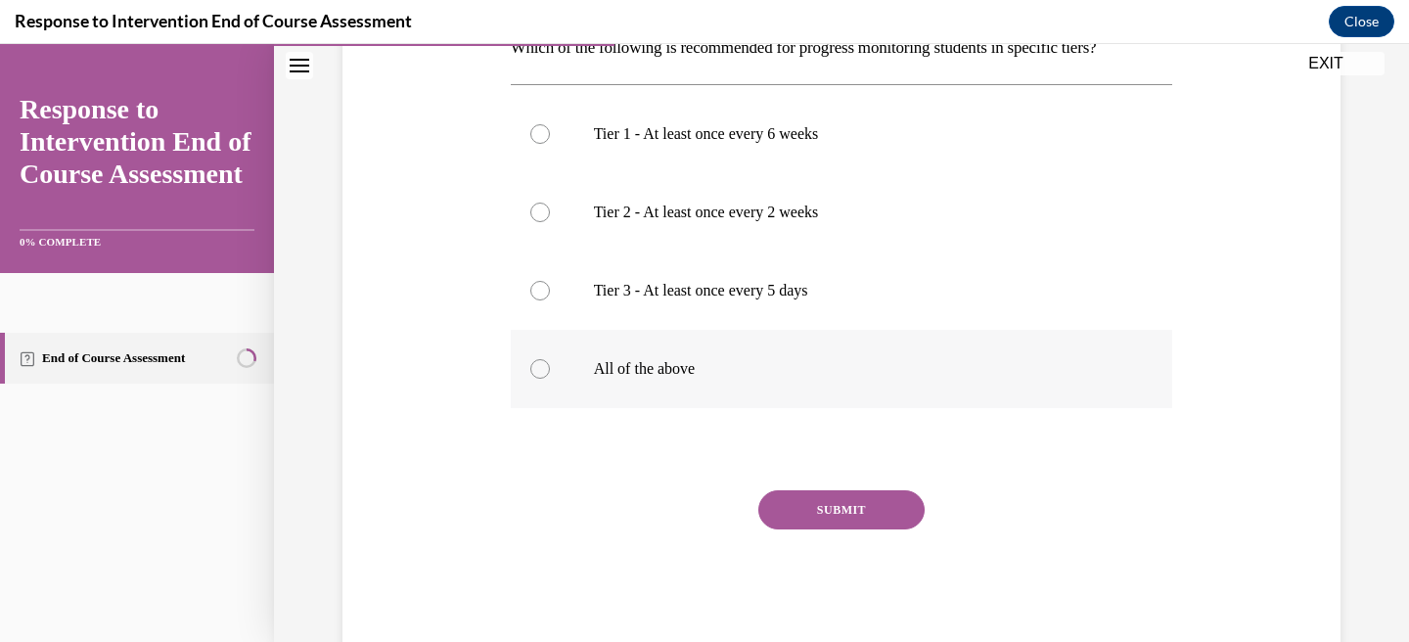
click at [543, 373] on div at bounding box center [540, 369] width 20 height 20
click at [543, 373] on input "All of the above" at bounding box center [540, 369] width 20 height 20
radio input "true"
click at [806, 509] on button "SUBMIT" at bounding box center [841, 509] width 166 height 39
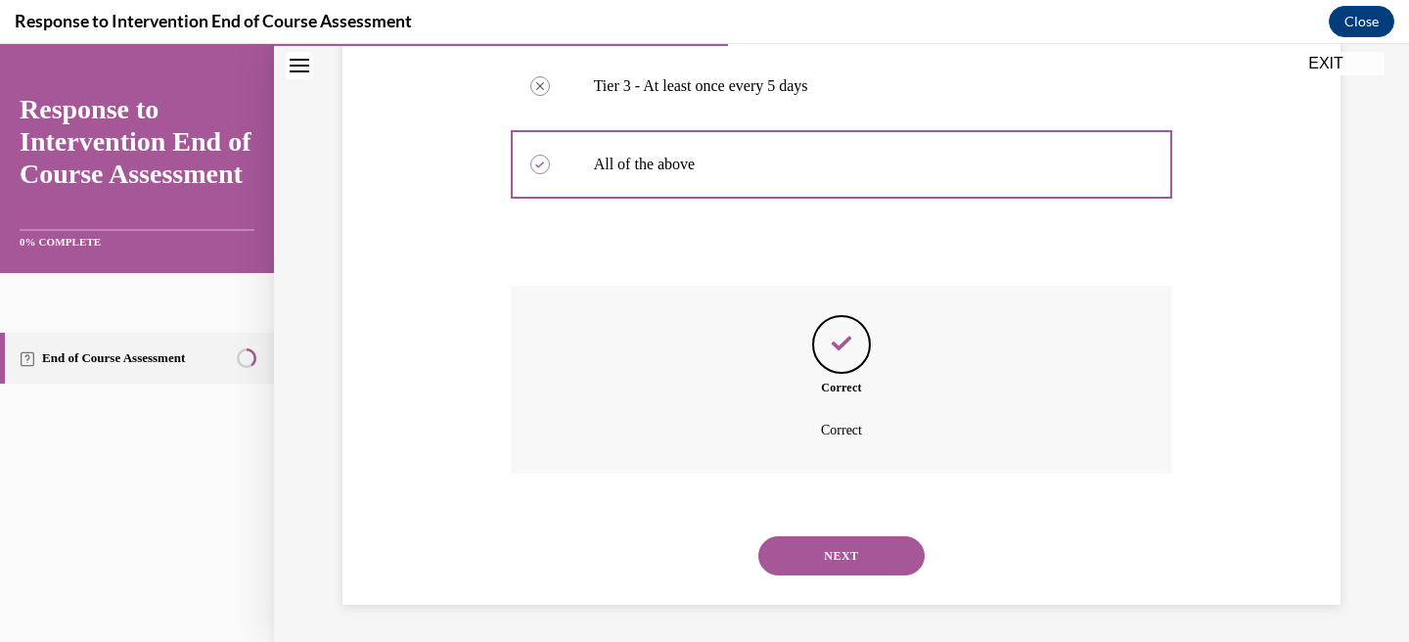
scroll to position [548, 0]
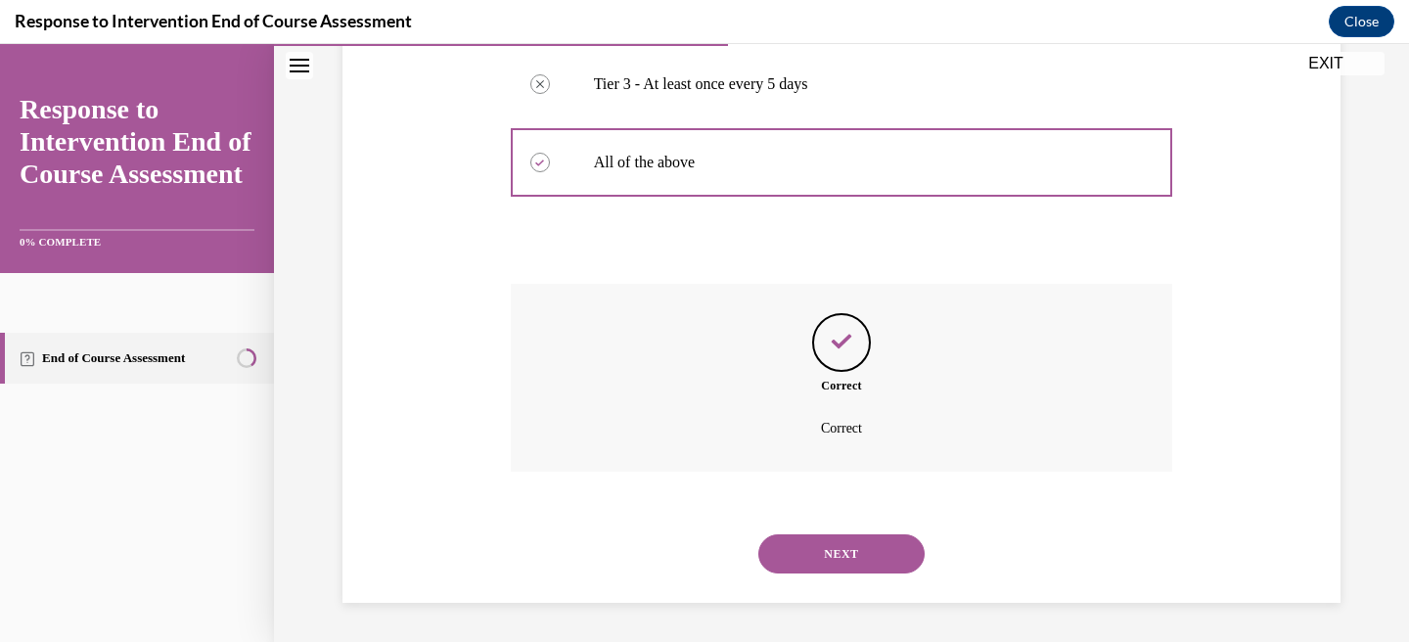
click at [817, 576] on div "NEXT" at bounding box center [842, 554] width 662 height 78
click at [816, 550] on button "NEXT" at bounding box center [841, 553] width 166 height 39
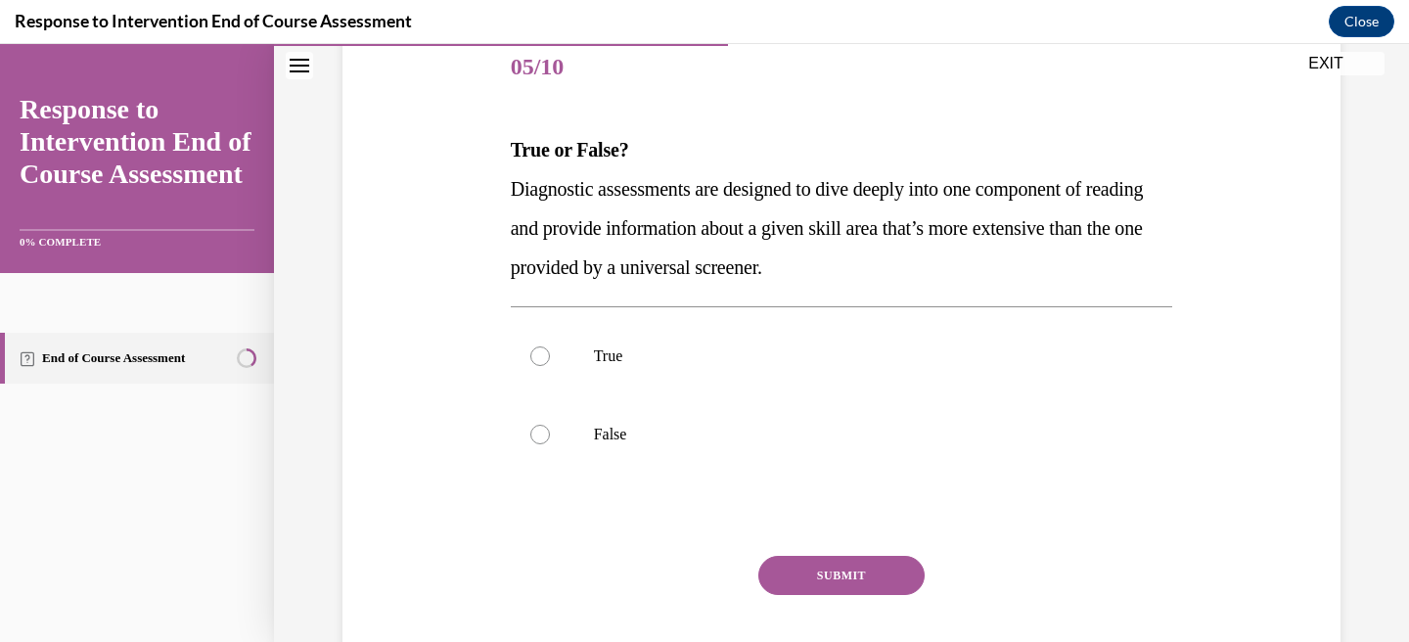
scroll to position [245, 0]
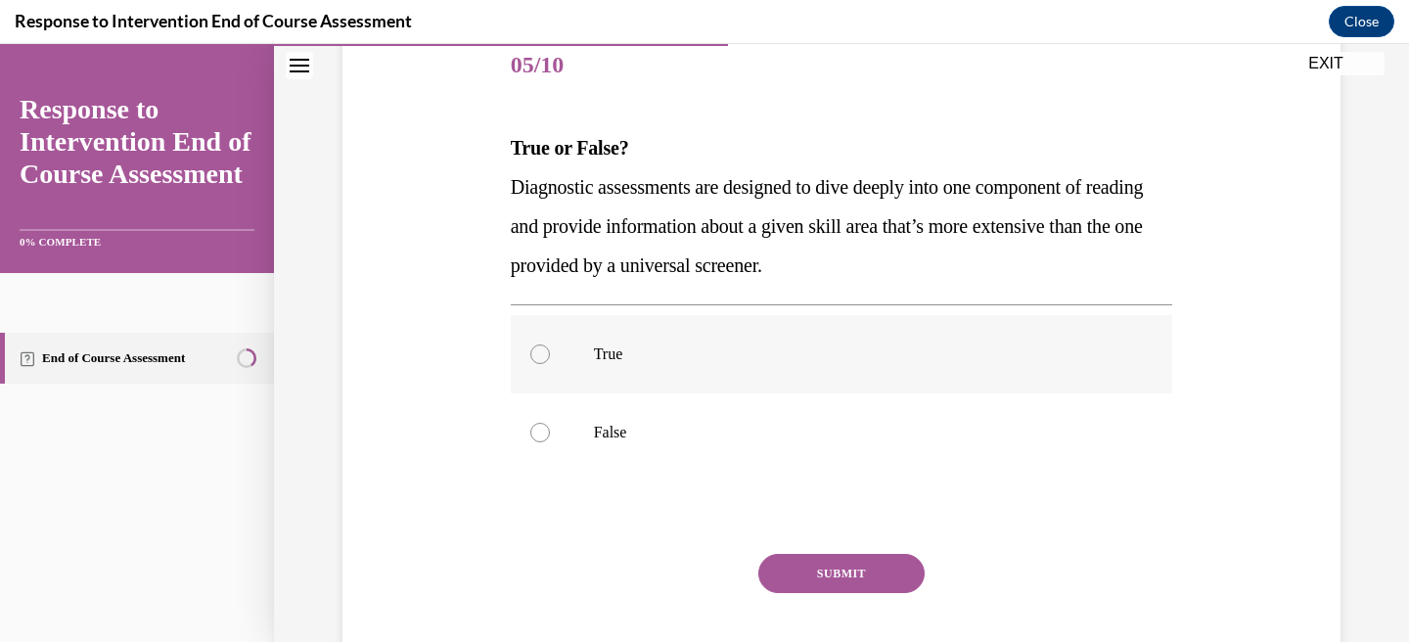
click at [562, 347] on label "True" at bounding box center [842, 354] width 662 height 78
click at [550, 347] on input "True" at bounding box center [540, 354] width 20 height 20
radio input "true"
click at [829, 567] on button "SUBMIT" at bounding box center [841, 573] width 166 height 39
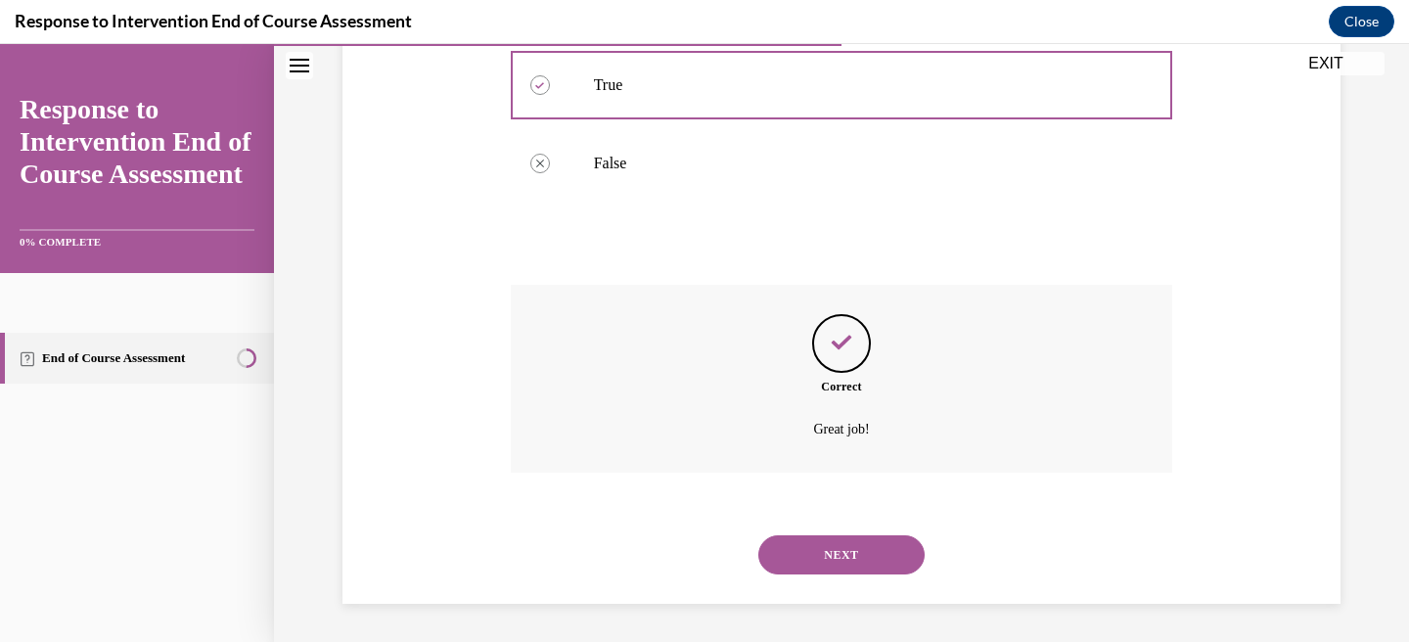
scroll to position [515, 0]
click at [847, 564] on button "NEXT" at bounding box center [841, 553] width 166 height 39
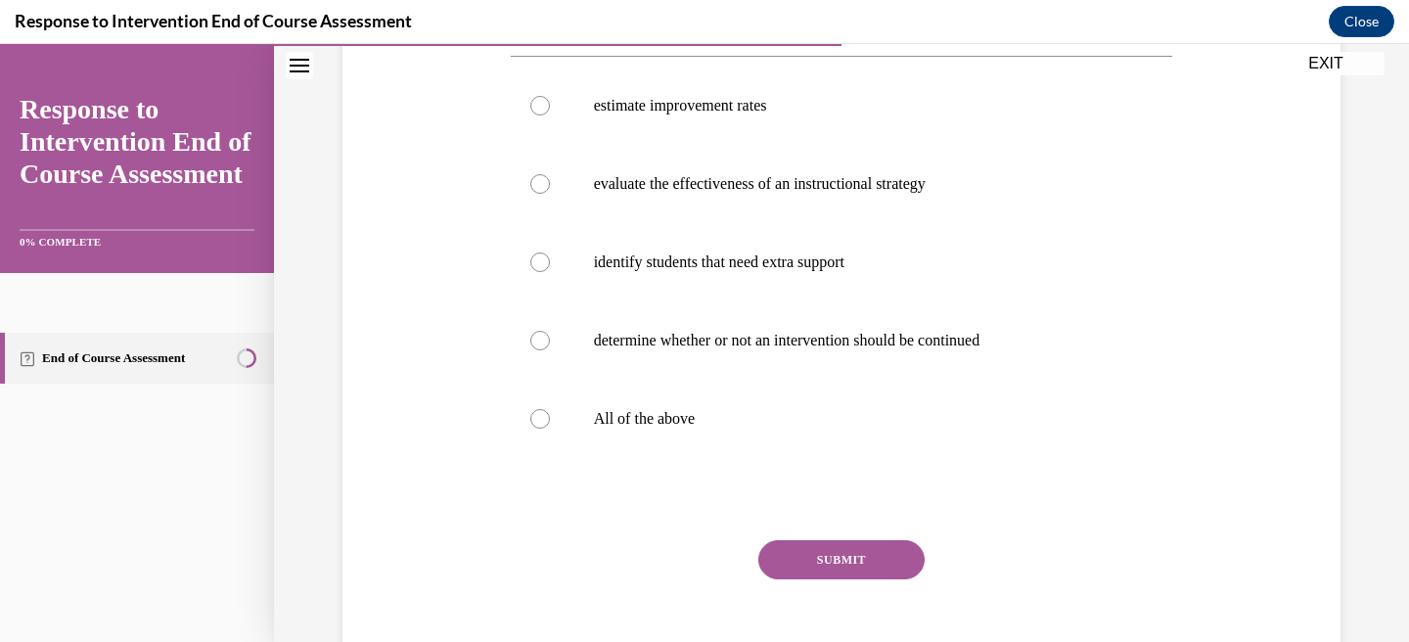
scroll to position [389, 0]
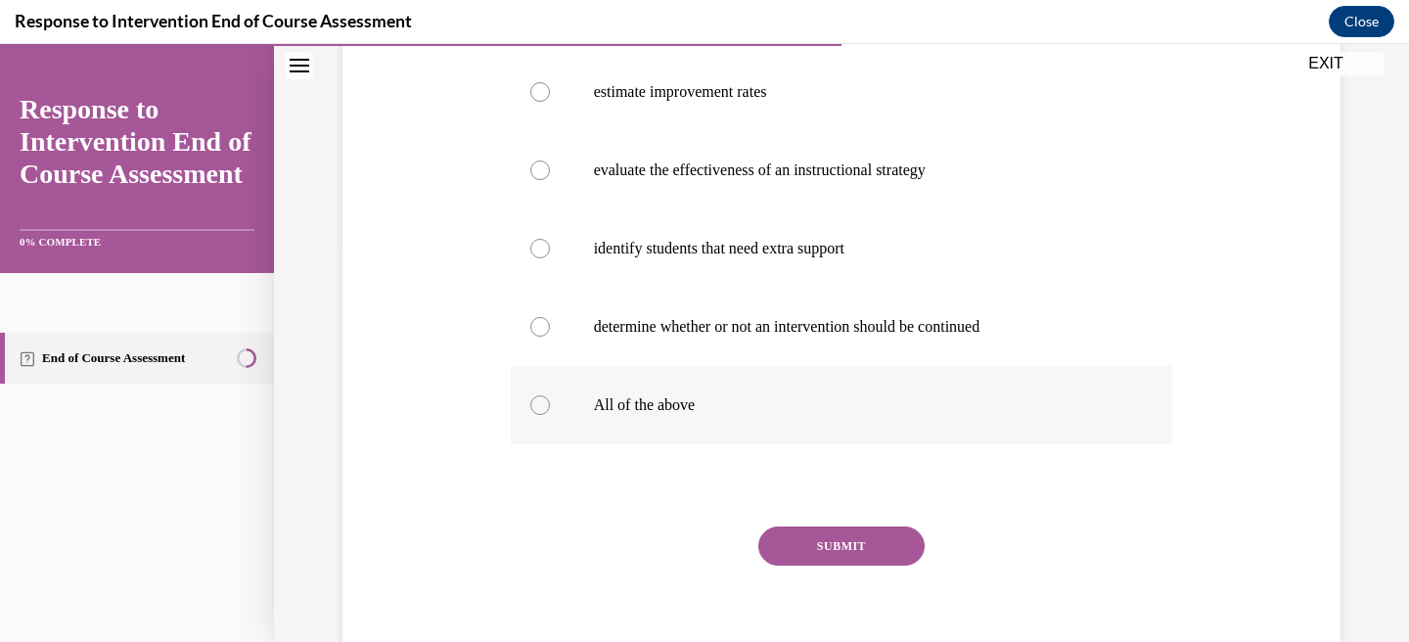
click at [692, 405] on p "All of the above" at bounding box center [859, 405] width 530 height 20
click at [550, 405] on input "All of the above" at bounding box center [540, 405] width 20 height 20
radio input "true"
click at [828, 546] on button "SUBMIT" at bounding box center [841, 545] width 166 height 39
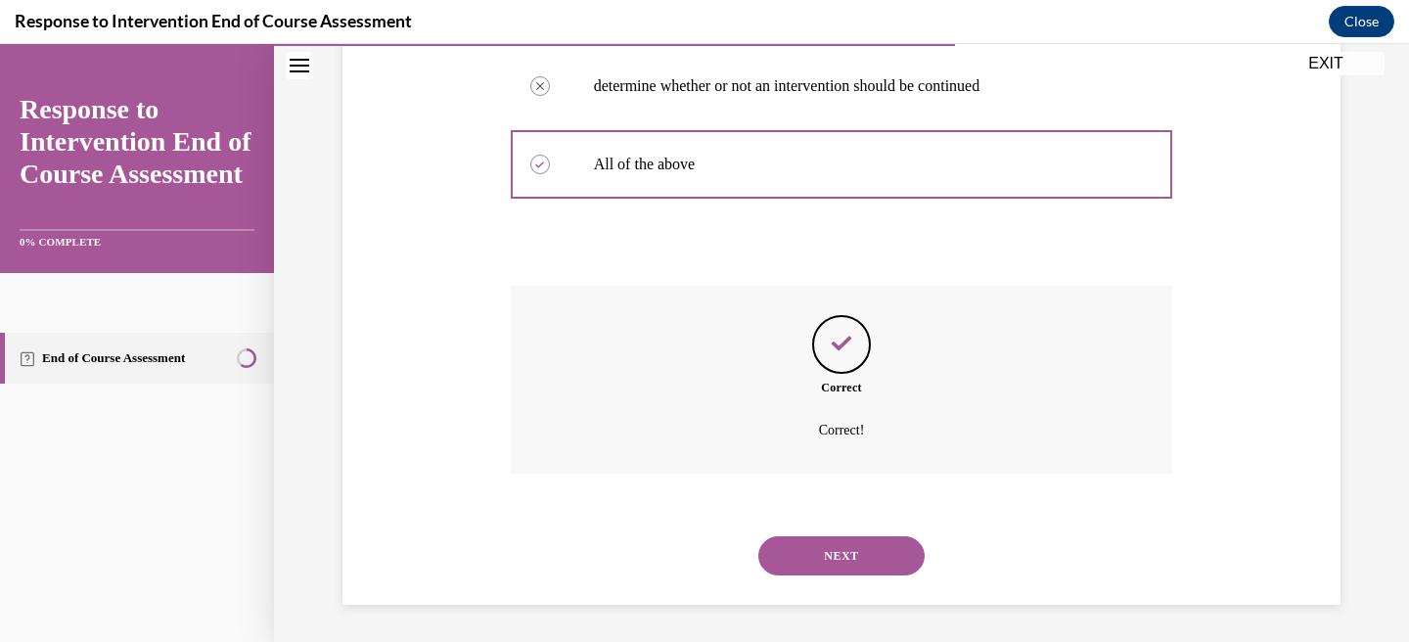
scroll to position [632, 0]
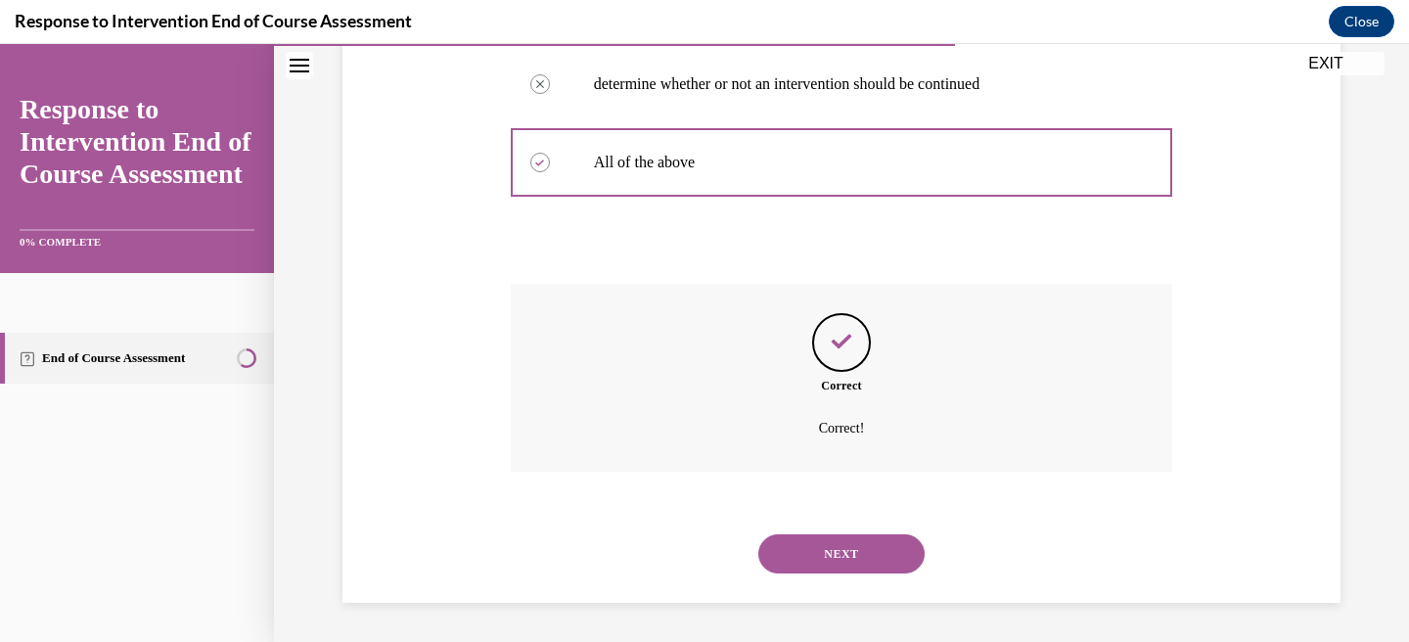
click at [830, 557] on button "NEXT" at bounding box center [841, 553] width 166 height 39
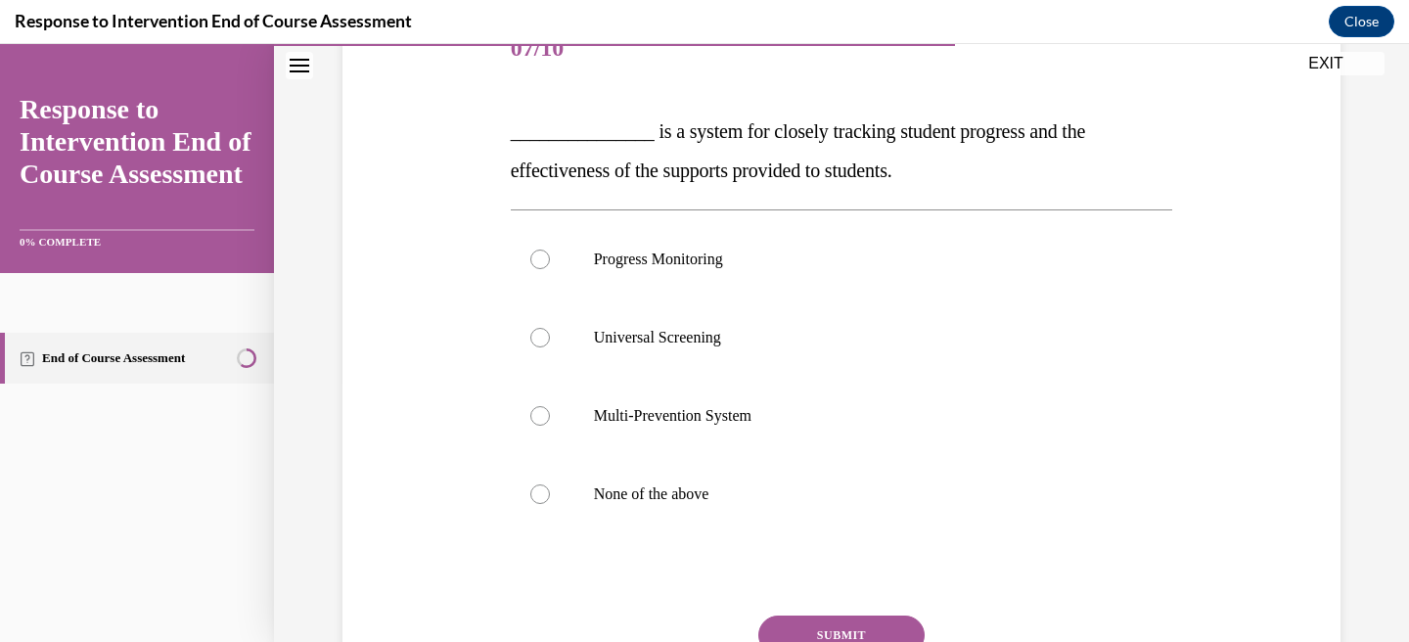
scroll to position [267, 0]
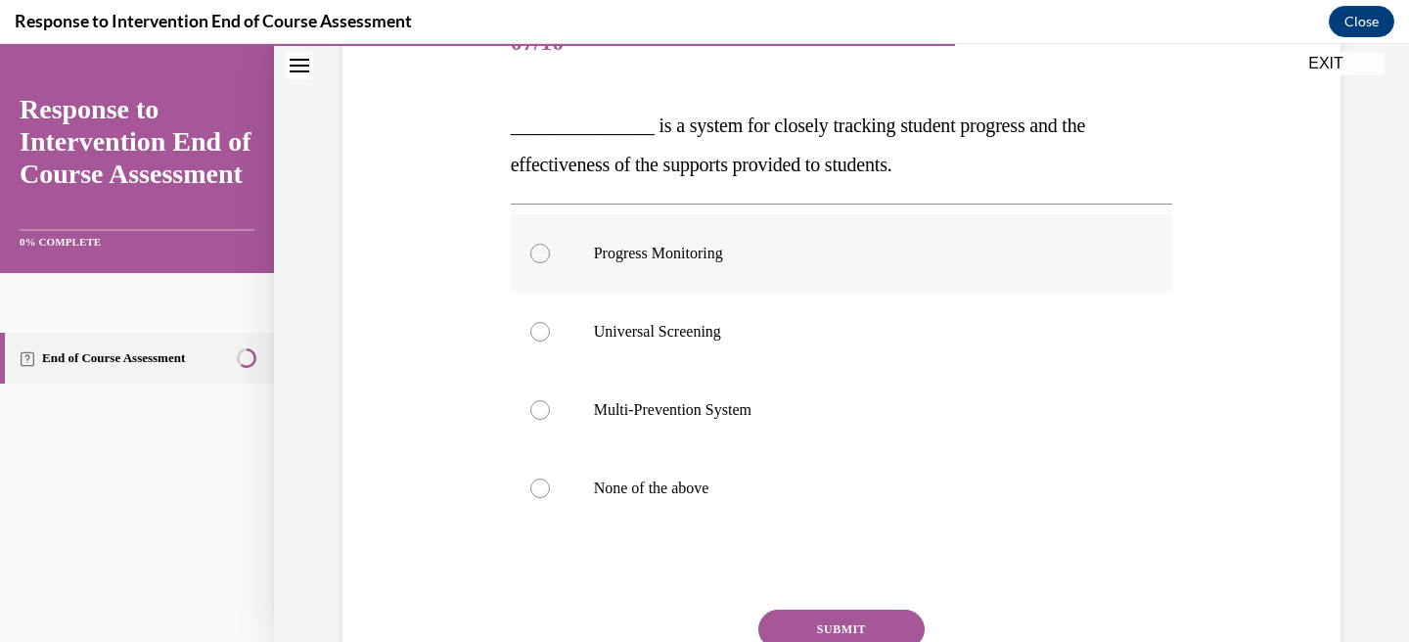
click at [711, 249] on p "Progress Monitoring" at bounding box center [859, 254] width 530 height 20
click at [550, 249] on input "Progress Monitoring" at bounding box center [540, 254] width 20 height 20
radio input "true"
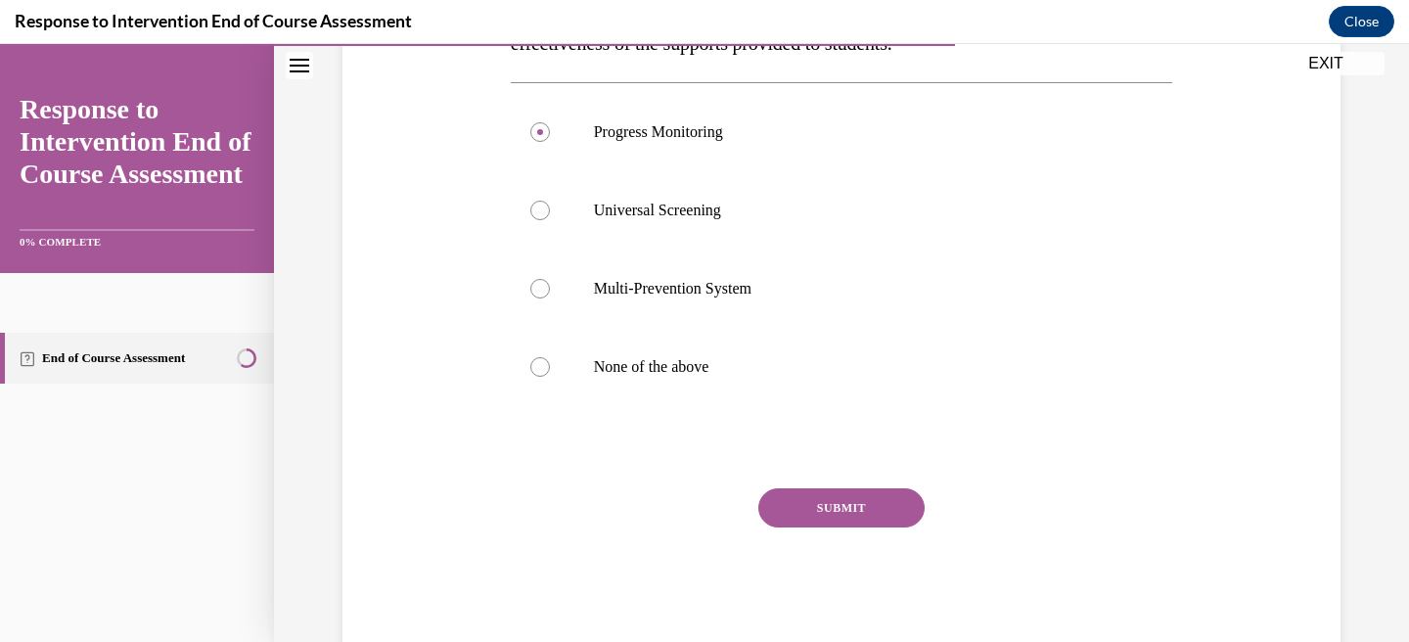
scroll to position [433, 0]
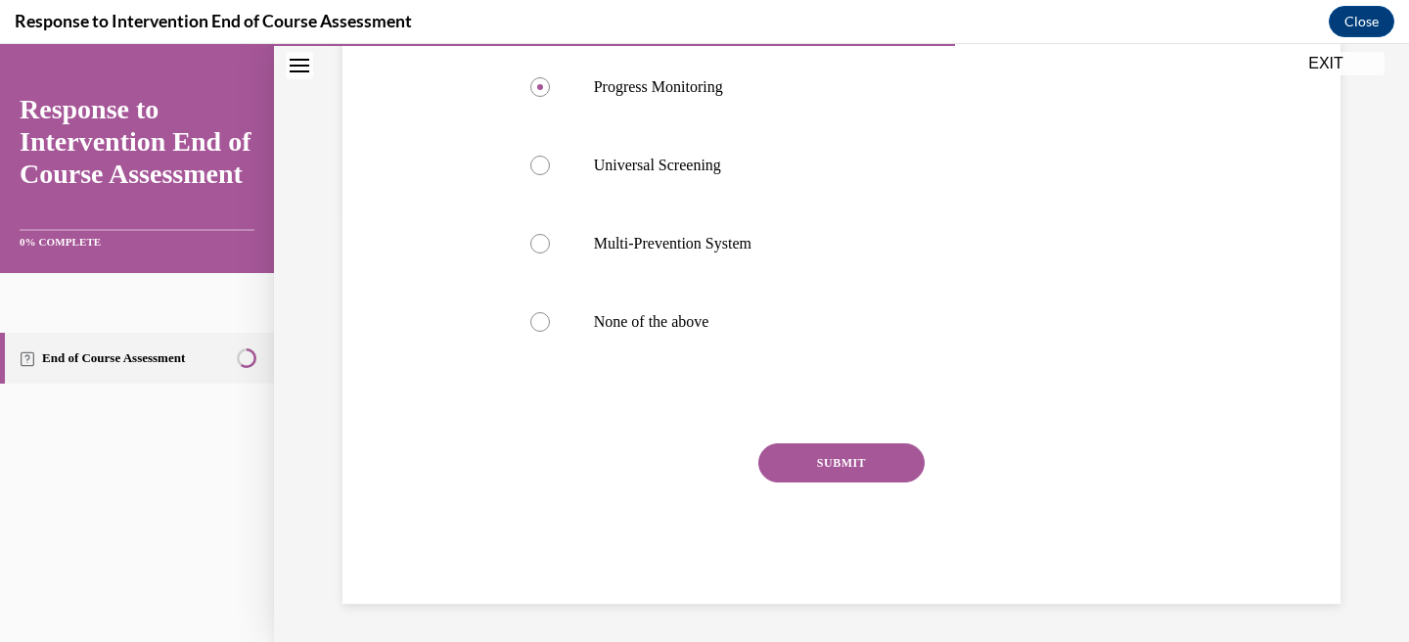
click at [803, 465] on button "SUBMIT" at bounding box center [841, 462] width 166 height 39
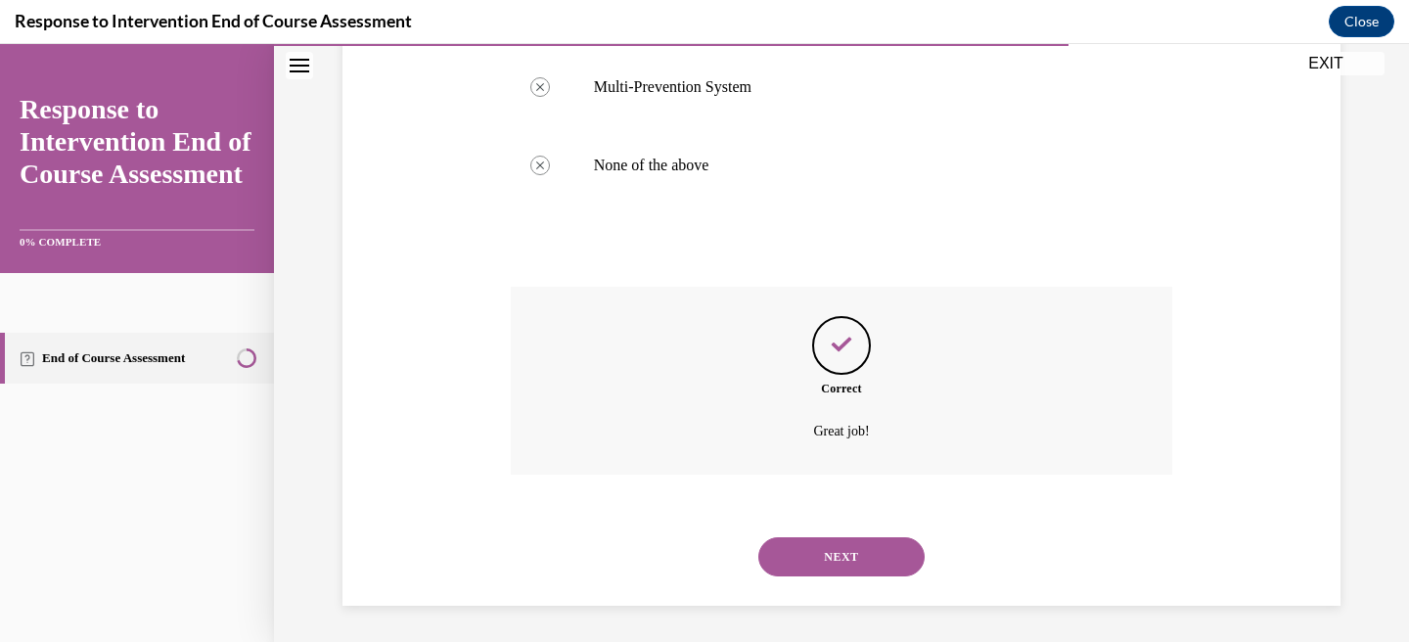
scroll to position [593, 0]
click at [810, 554] on button "NEXT" at bounding box center [841, 553] width 166 height 39
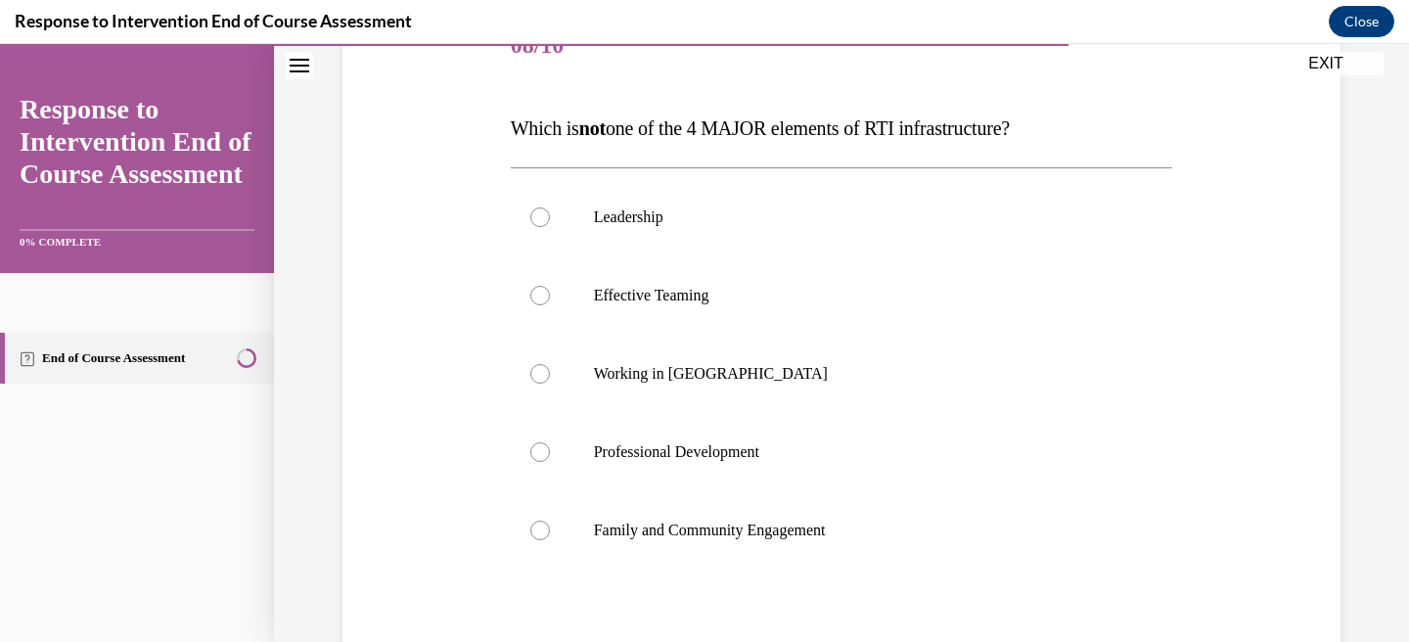
scroll to position [261, 0]
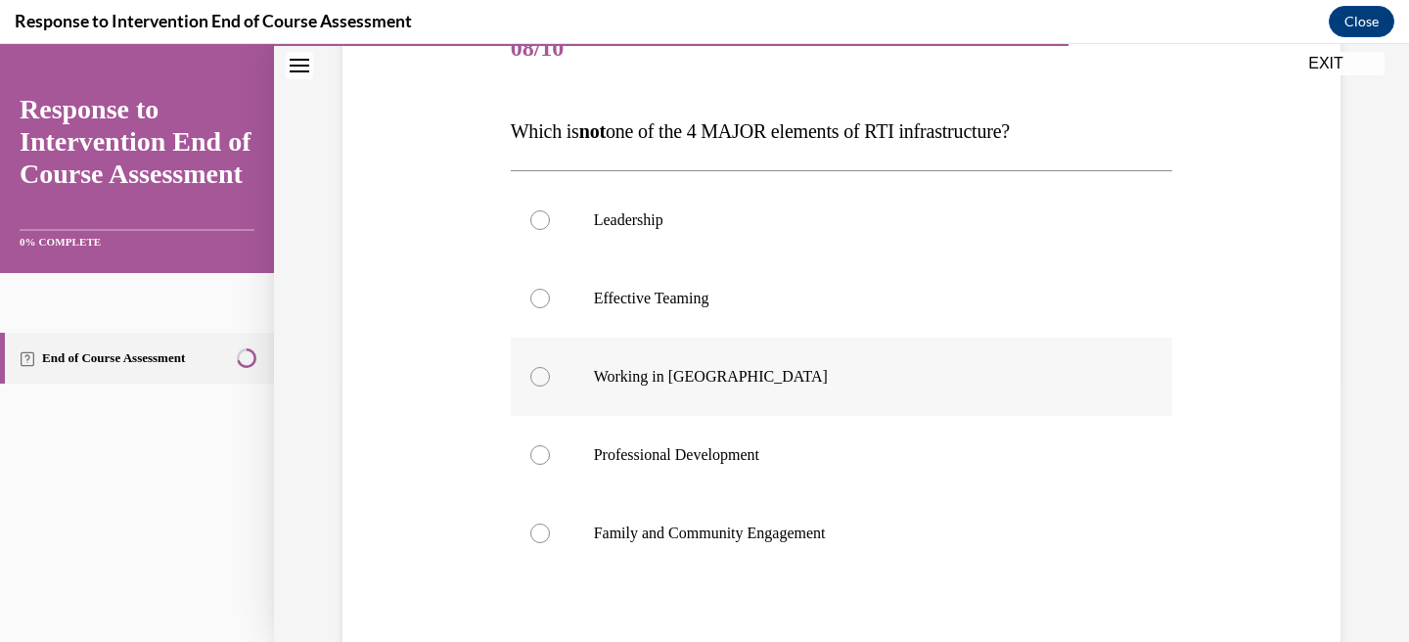
click at [539, 373] on div at bounding box center [540, 377] width 20 height 20
click at [539, 373] on input "Working in Silos" at bounding box center [540, 377] width 20 height 20
radio input "true"
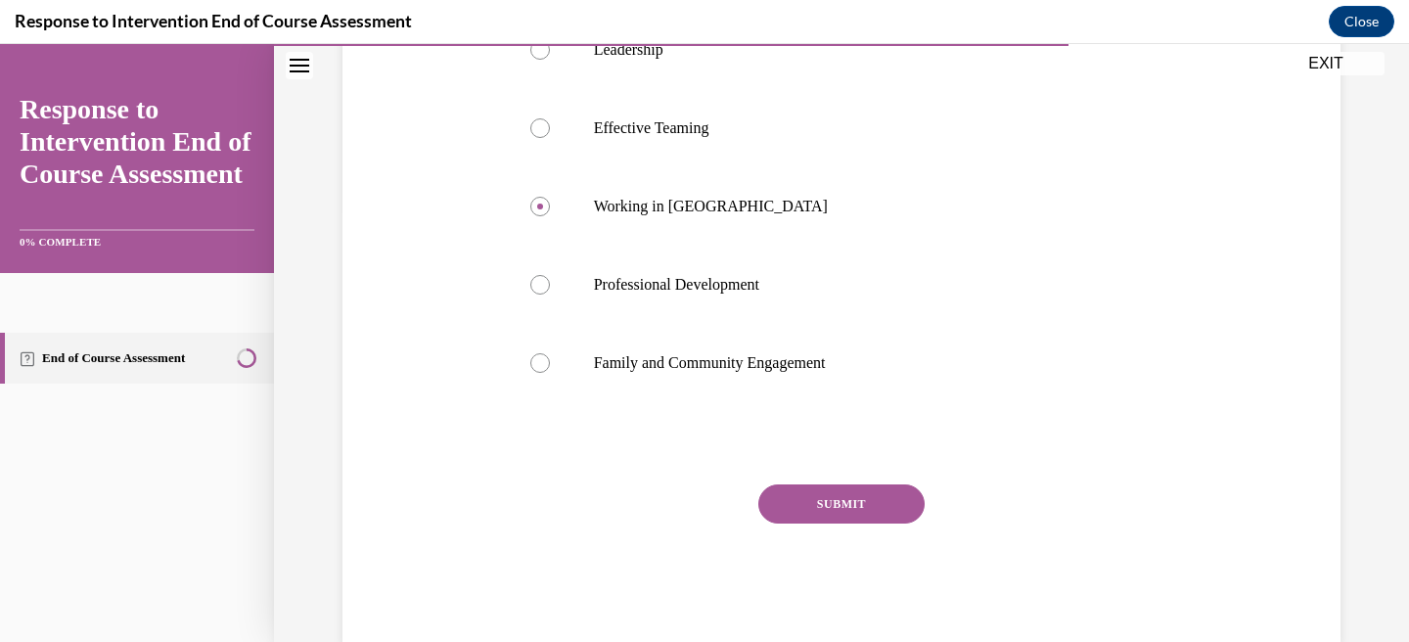
click at [824, 520] on button "SUBMIT" at bounding box center [841, 503] width 166 height 39
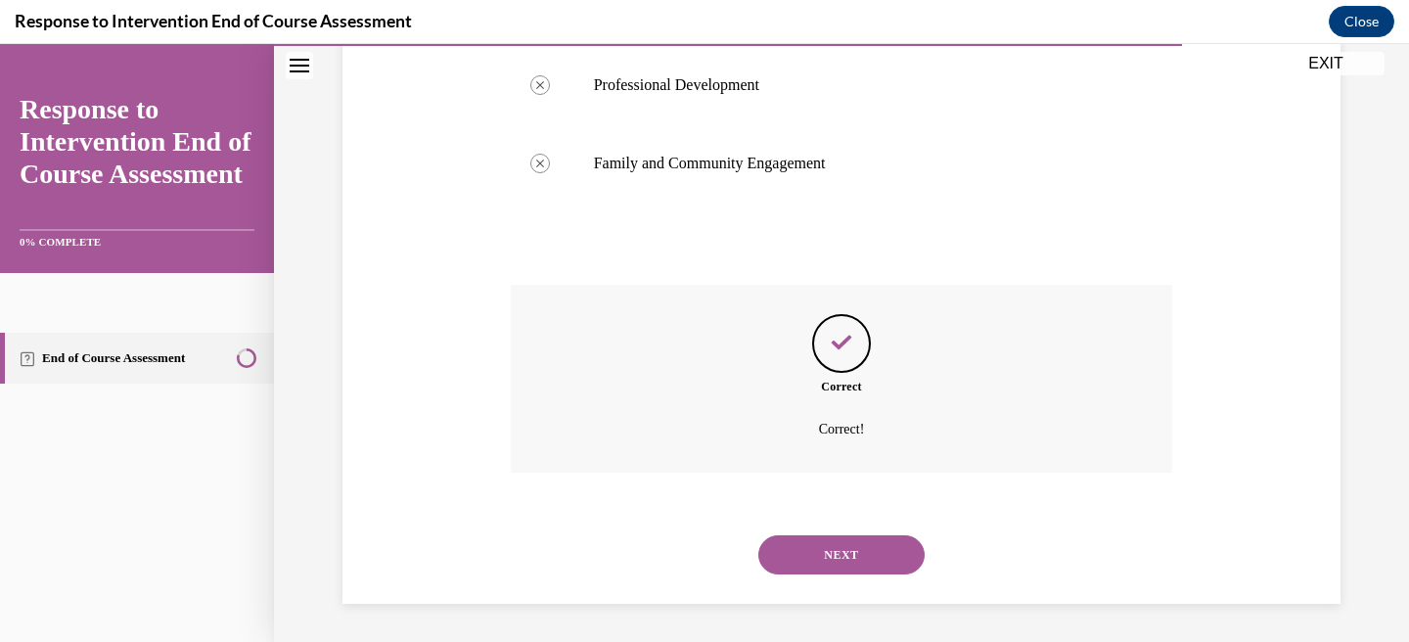
scroll to position [632, 0]
click at [823, 549] on button "NEXT" at bounding box center [841, 553] width 166 height 39
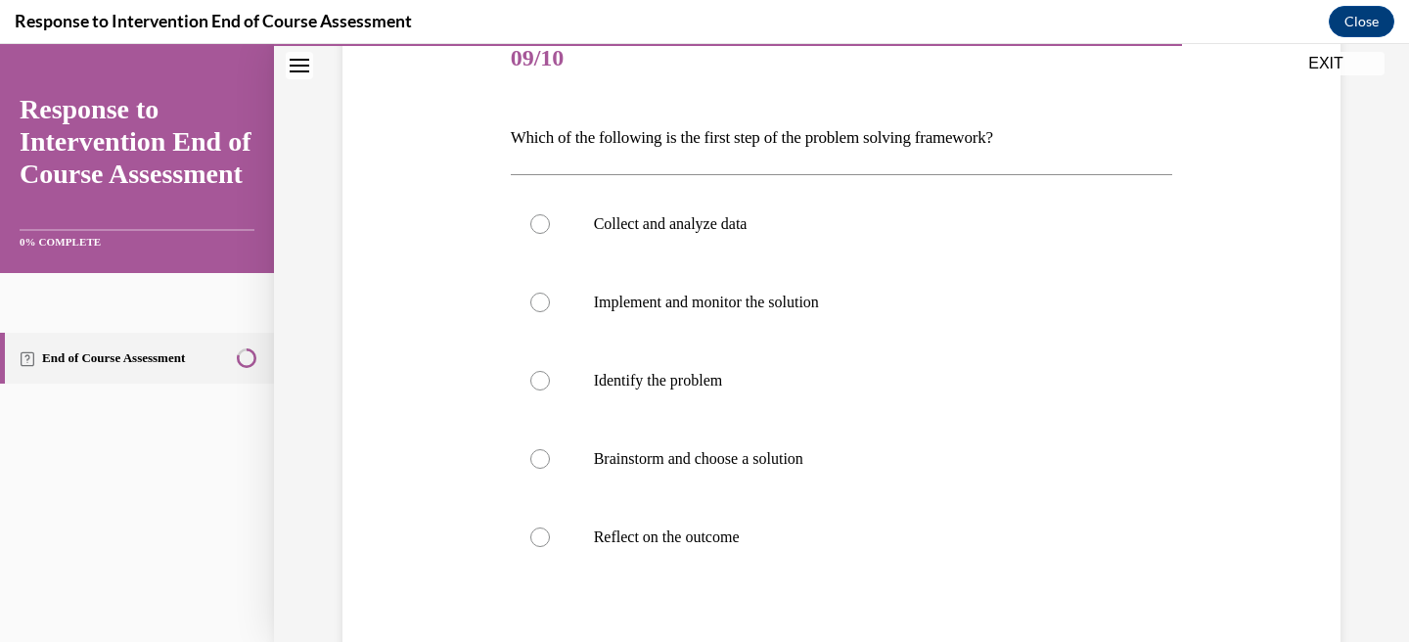
scroll to position [249, 0]
click at [640, 376] on p "Identify the problem" at bounding box center [859, 383] width 530 height 20
click at [550, 376] on input "Identify the problem" at bounding box center [540, 383] width 20 height 20
radio input "true"
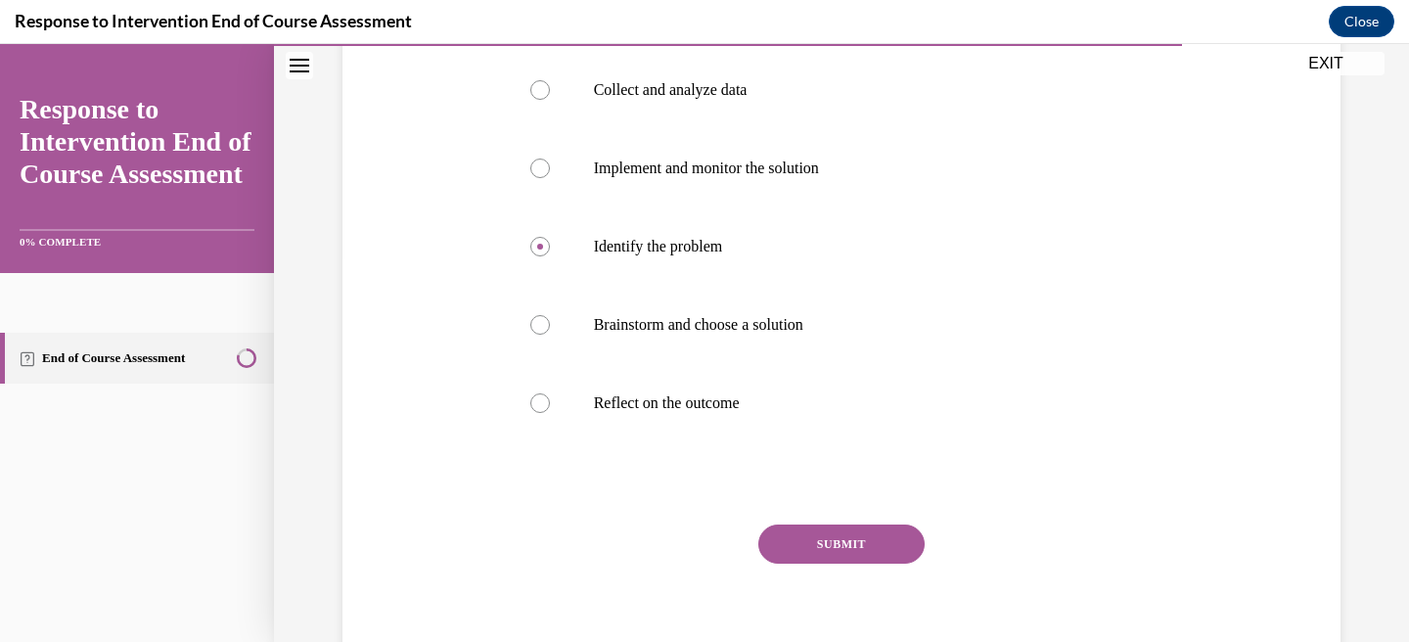
click at [820, 541] on button "SUBMIT" at bounding box center [841, 543] width 166 height 39
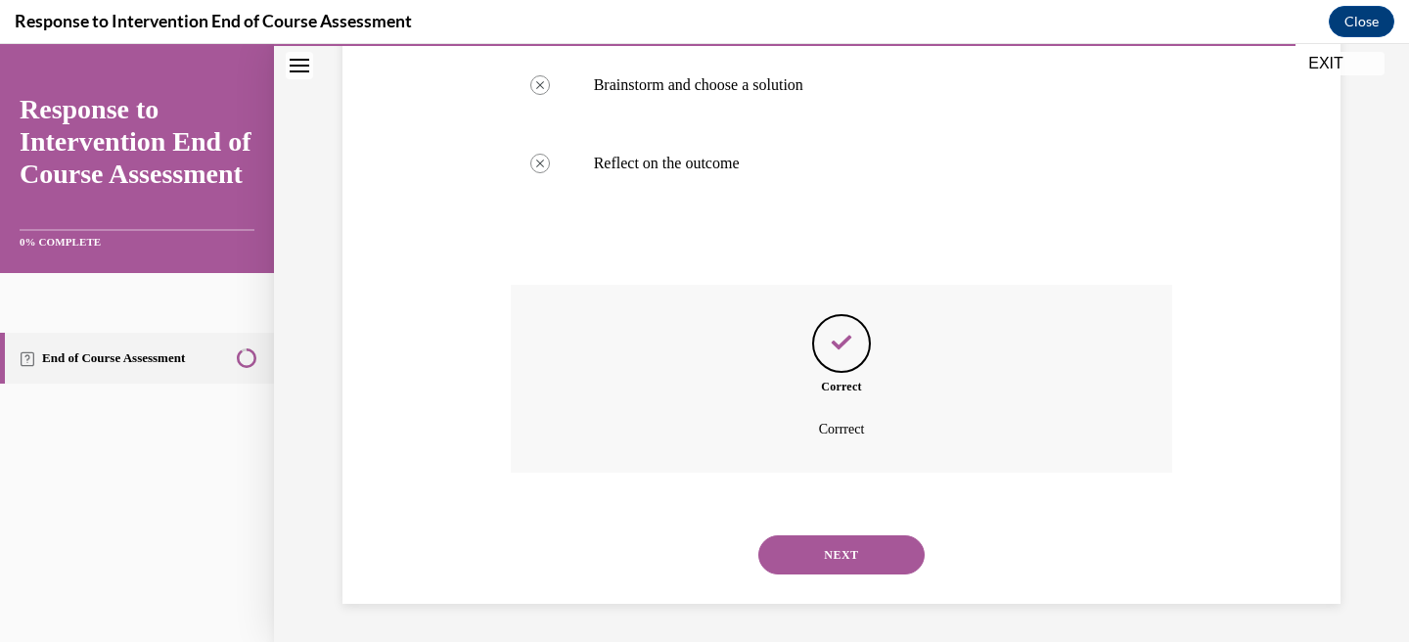
scroll to position [626, 0]
click at [837, 554] on button "NEXT" at bounding box center [841, 553] width 166 height 39
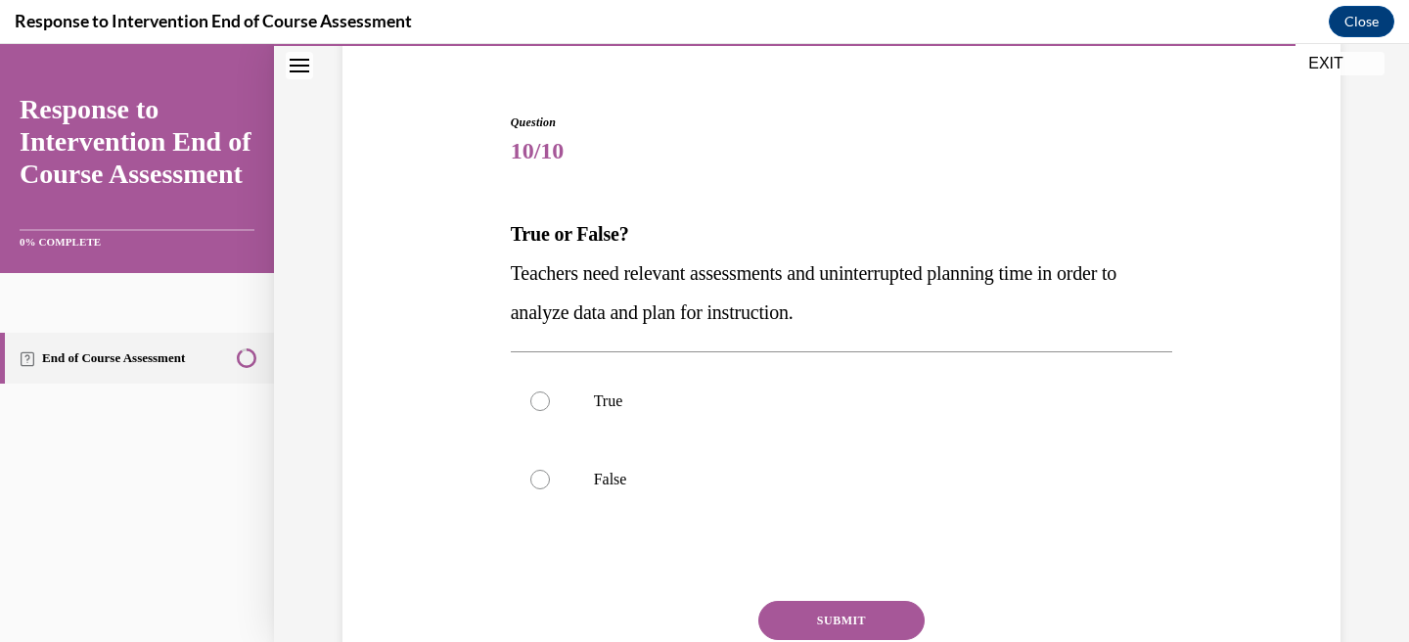
scroll to position [183, 0]
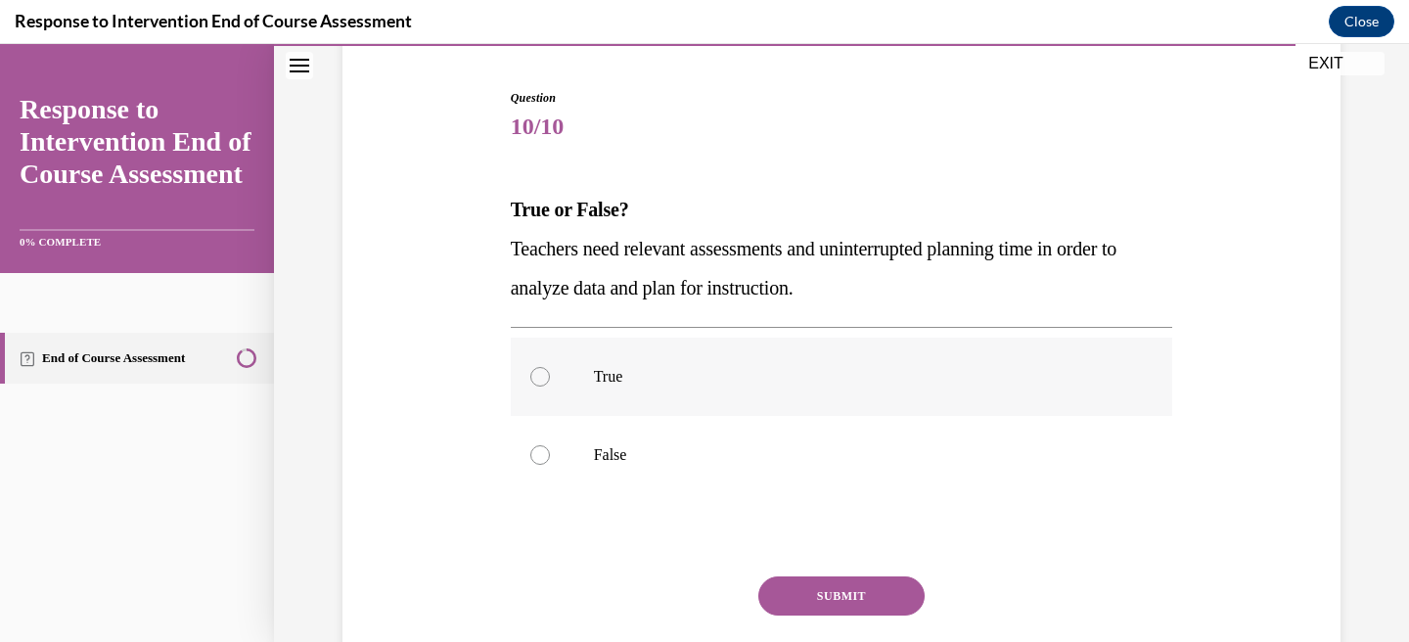
click at [673, 350] on label "True" at bounding box center [842, 377] width 662 height 78
click at [550, 367] on input "True" at bounding box center [540, 377] width 20 height 20
radio input "true"
click at [853, 593] on button "SUBMIT" at bounding box center [841, 595] width 166 height 39
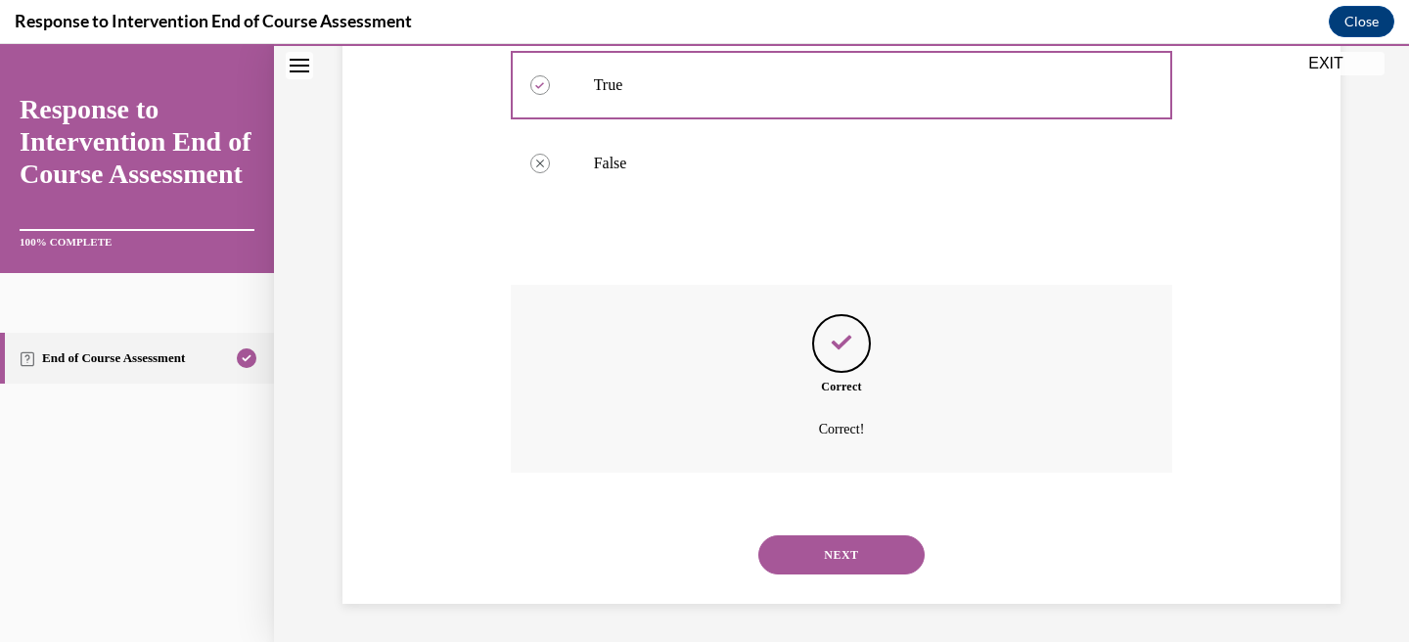
scroll to position [475, 0]
click at [836, 549] on button "NEXT" at bounding box center [841, 553] width 166 height 39
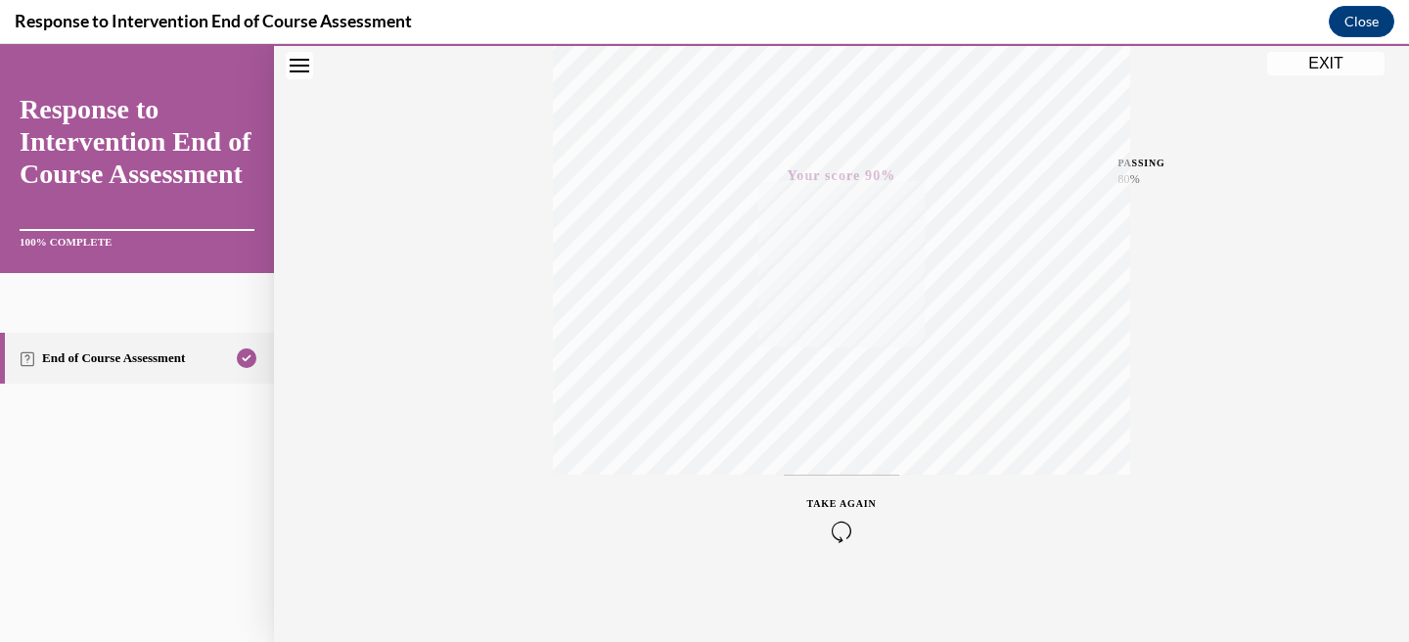
scroll to position [405, 0]
click at [1323, 67] on button "EXIT" at bounding box center [1325, 63] width 117 height 23
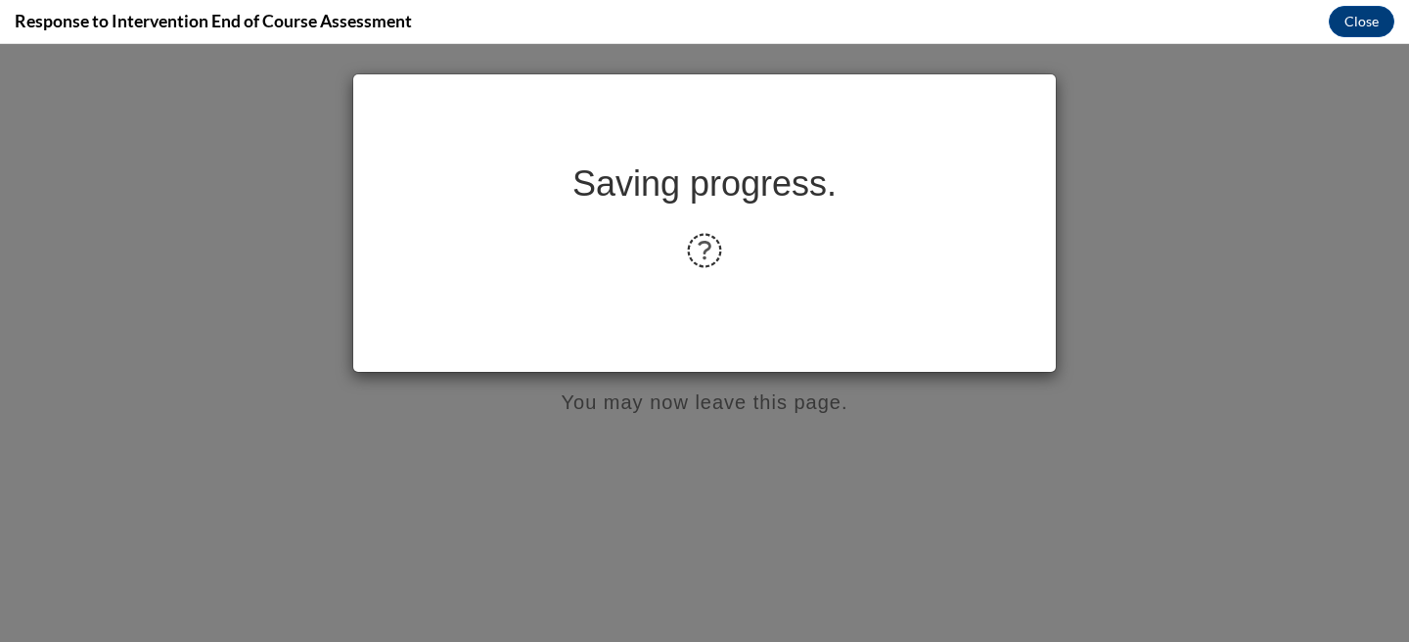
scroll to position [0, 0]
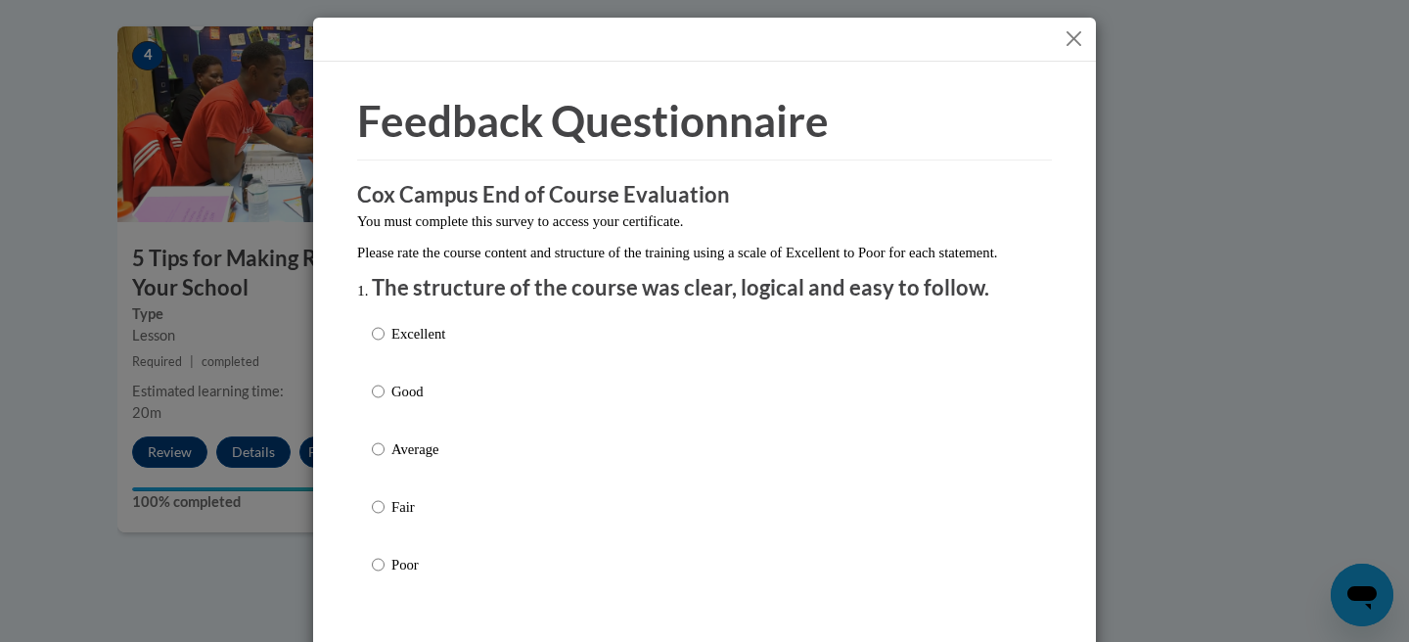
click at [1078, 33] on button "Close" at bounding box center [1073, 38] width 24 height 24
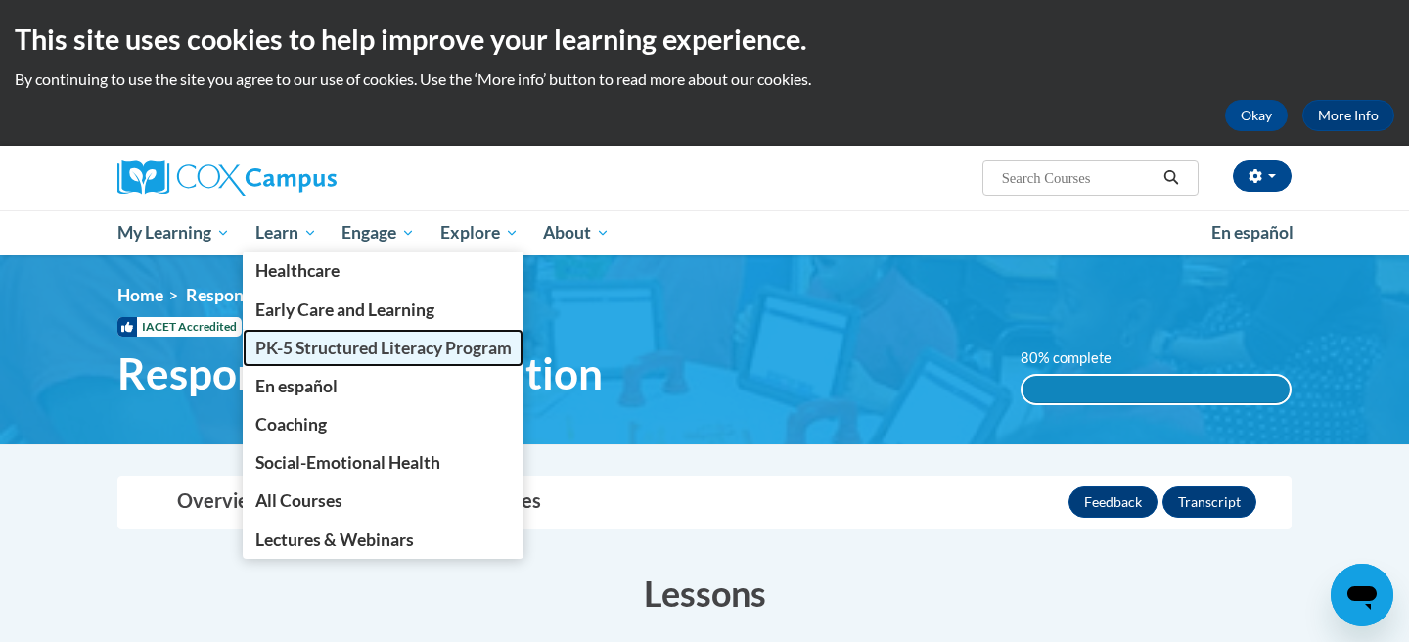
click at [311, 349] on span "PK-5 Structured Literacy Program" at bounding box center [383, 348] width 256 height 21
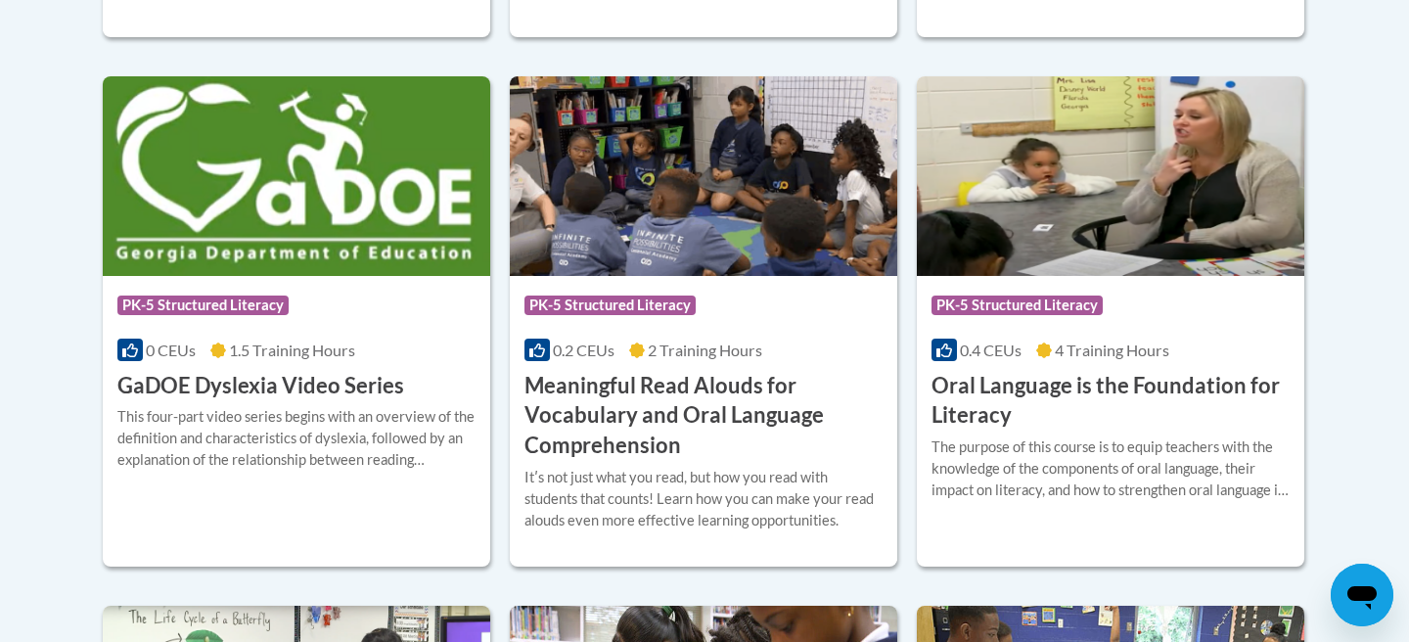
scroll to position [1313, 0]
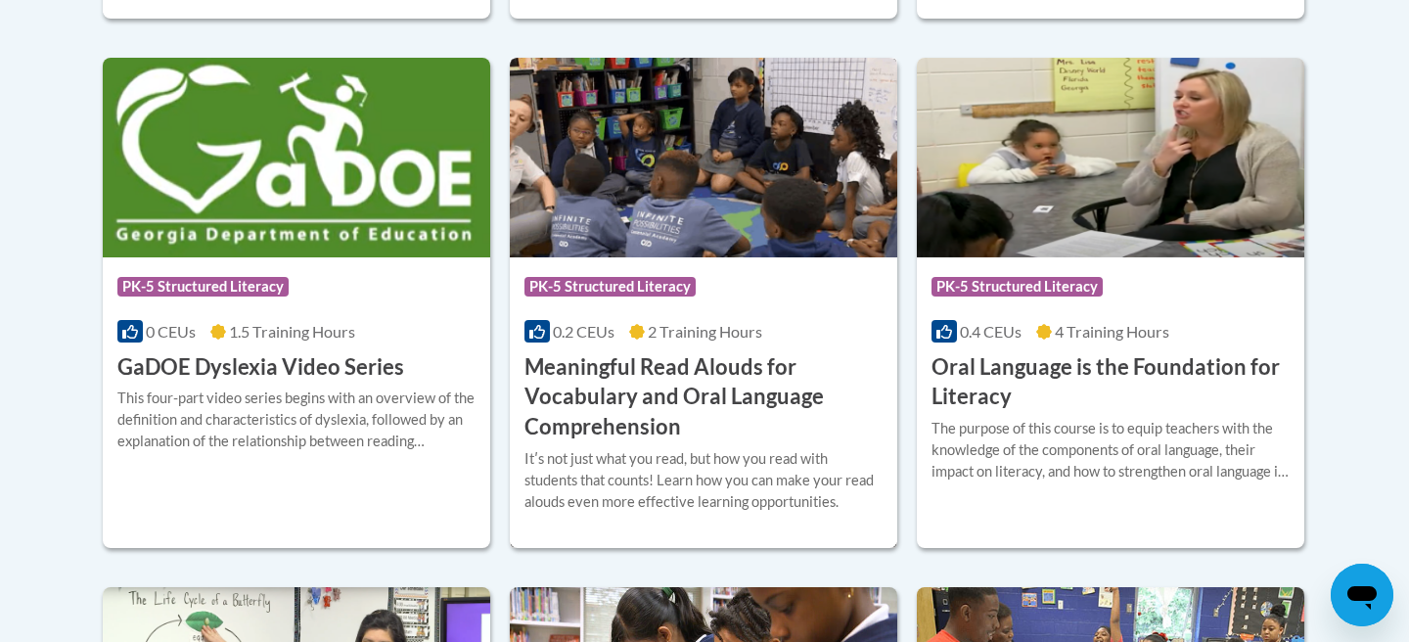
click at [604, 427] on h3 "Meaningful Read Alouds for Vocabulary and Oral Language Comprehension" at bounding box center [703, 397] width 358 height 90
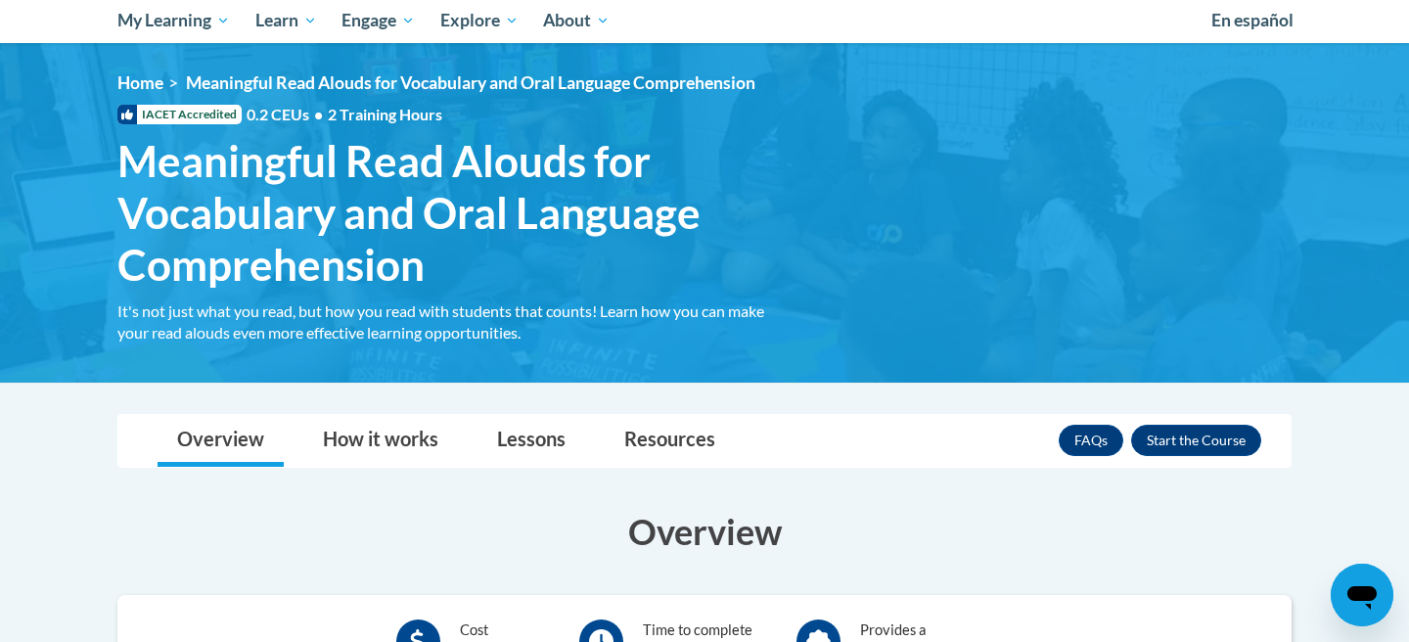
scroll to position [260, 0]
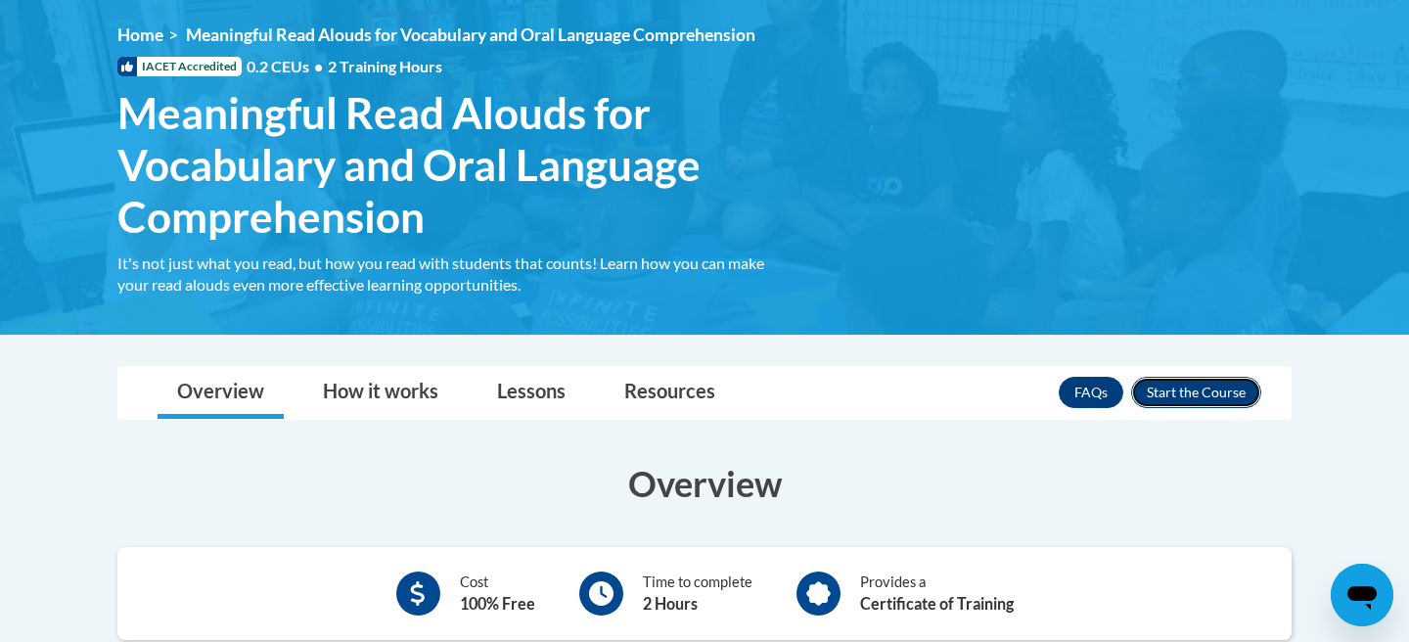
click at [1162, 393] on button "Enroll" at bounding box center [1196, 392] width 130 height 31
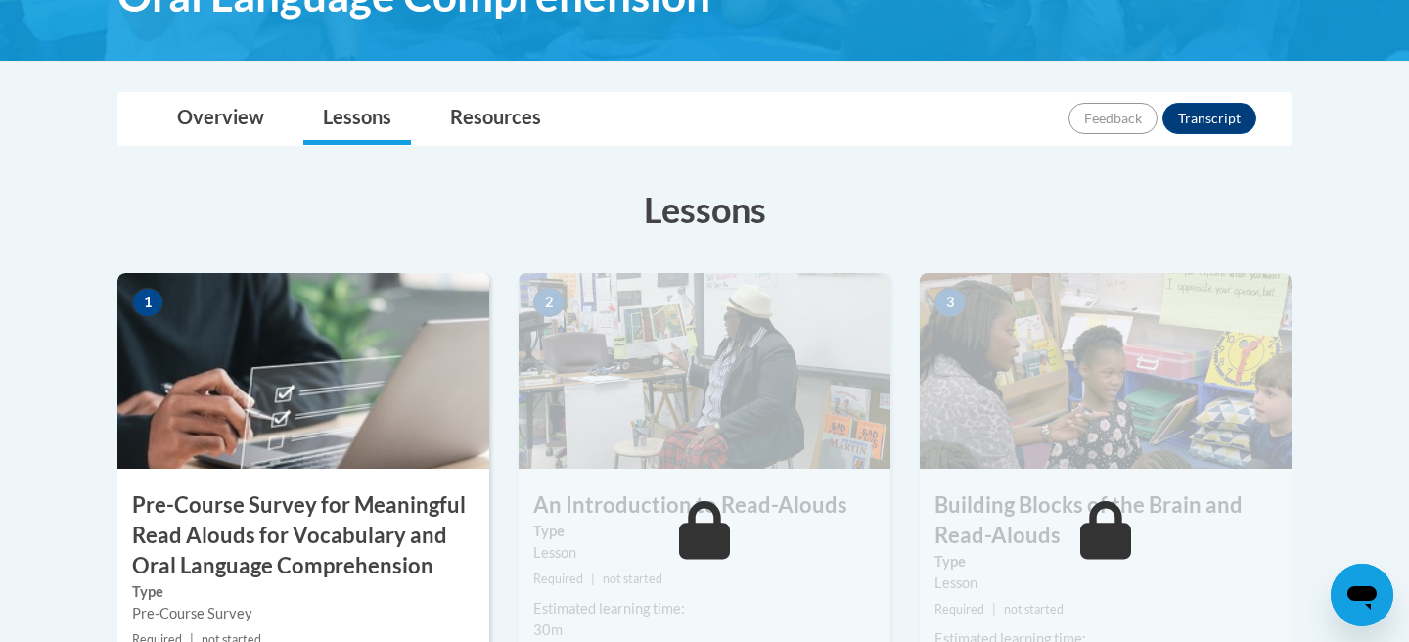
scroll to position [459, 0]
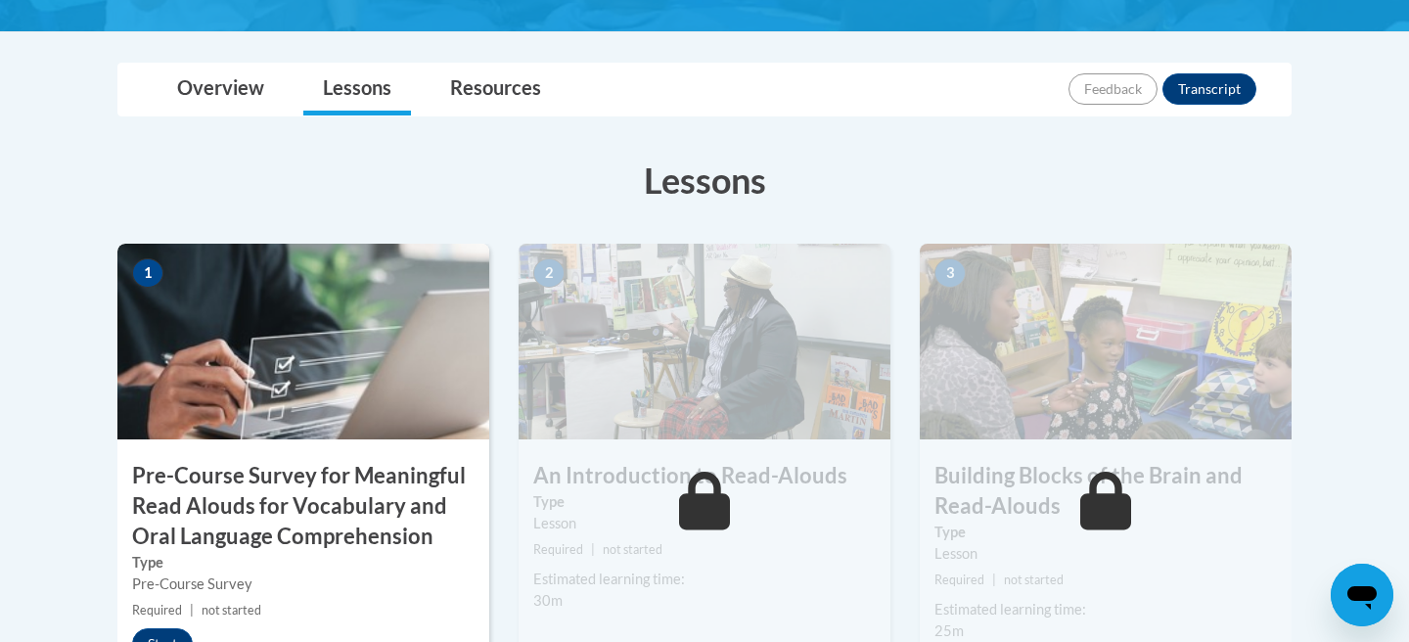
click at [264, 419] on img at bounding box center [303, 342] width 372 height 196
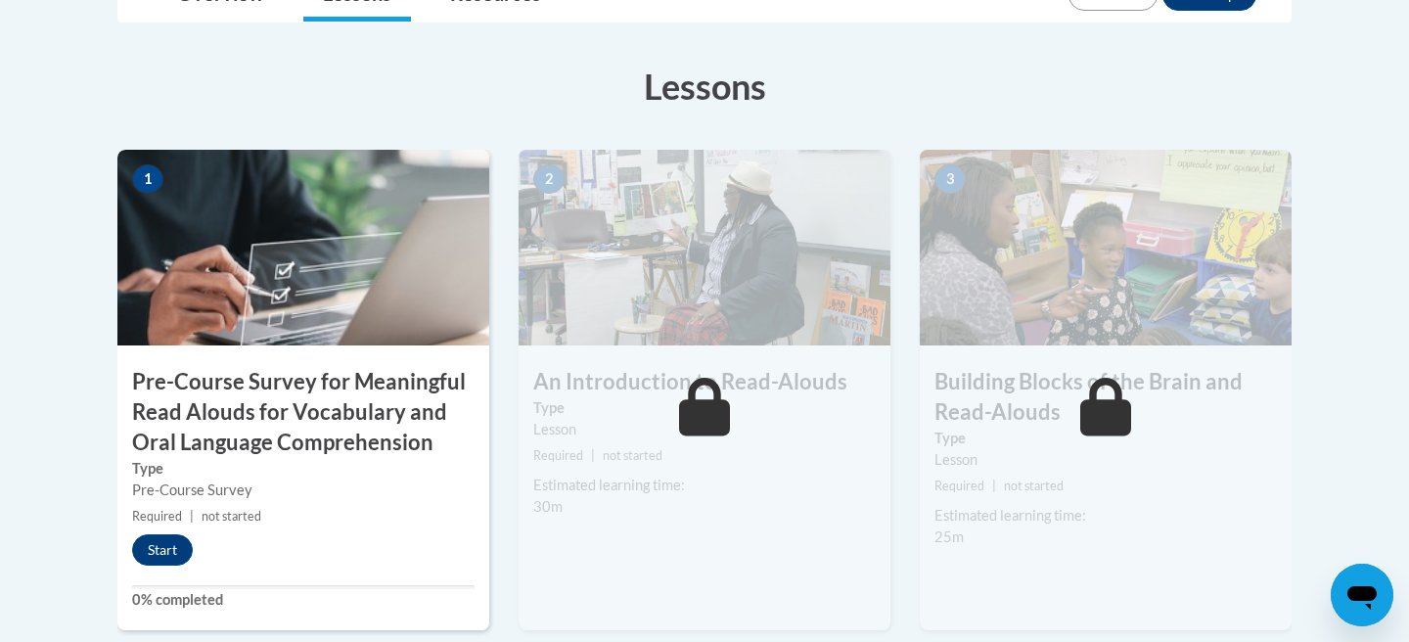
scroll to position [571, 0]
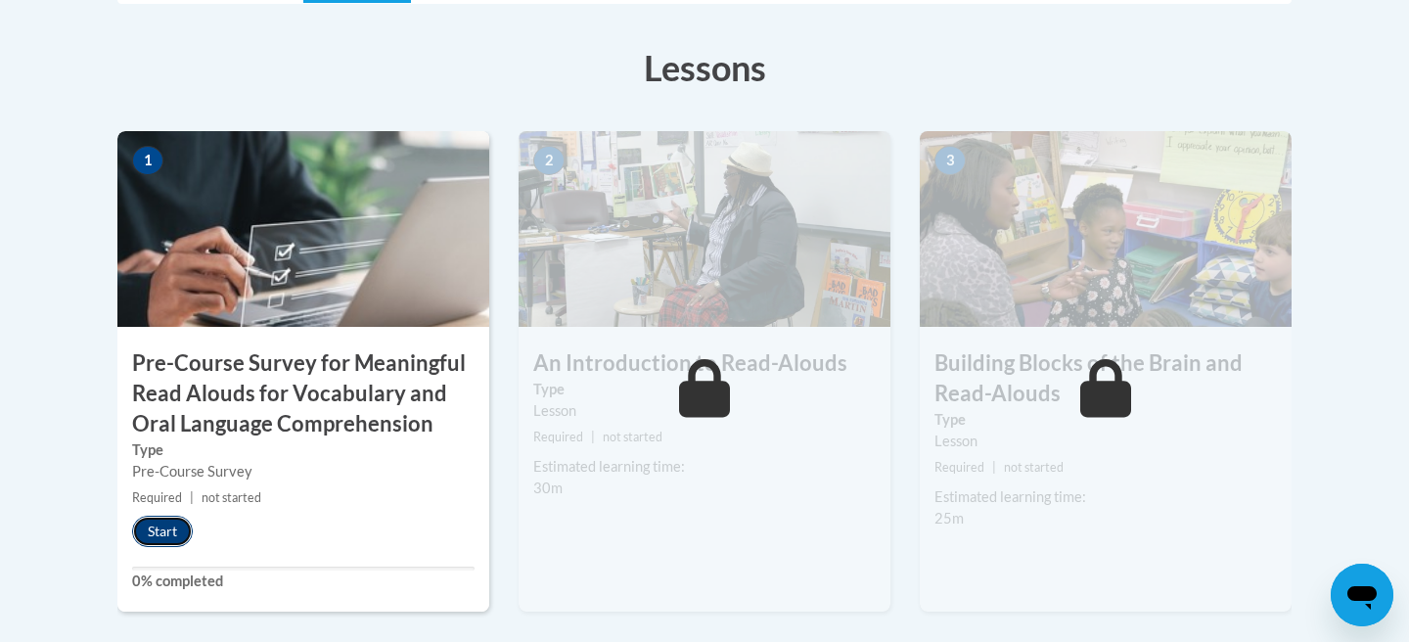
click at [155, 535] on button "Start" at bounding box center [162, 531] width 61 height 31
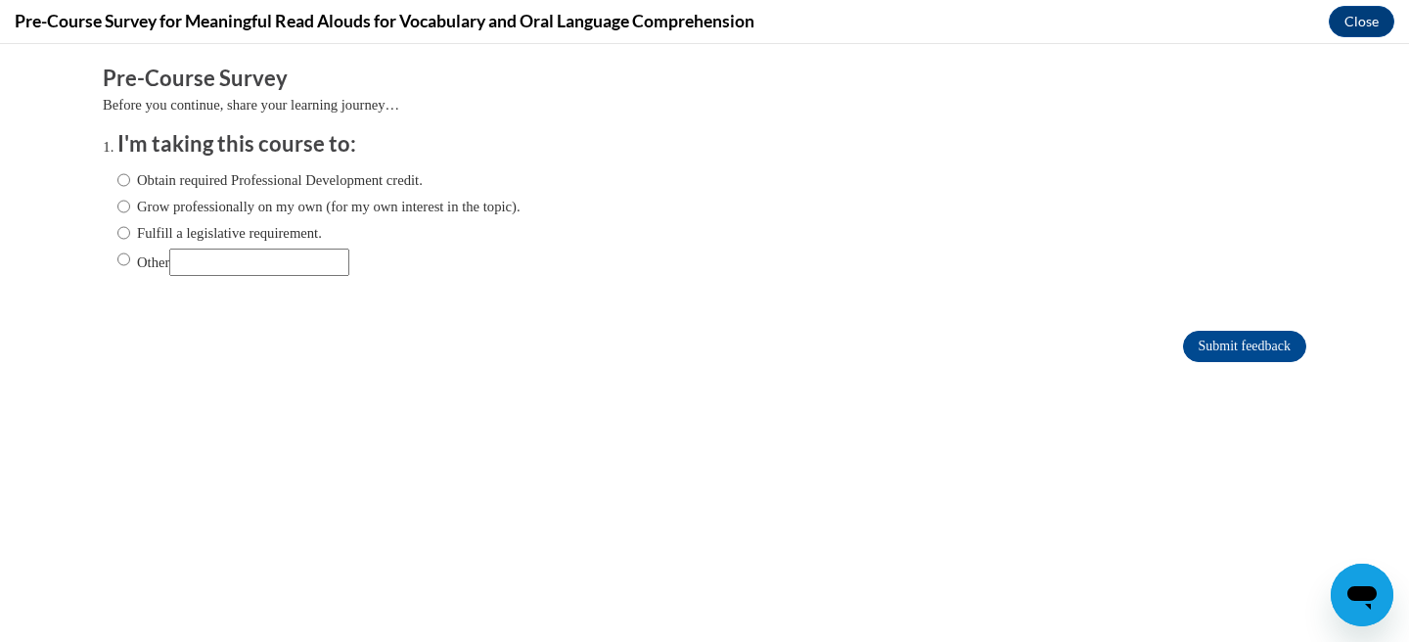
scroll to position [0, 0]
click at [219, 229] on label "Fulfill a legislative requirement." at bounding box center [219, 233] width 204 height 22
click at [130, 229] on input "Fulfill a legislative requirement." at bounding box center [123, 233] width 13 height 22
radio input "true"
click at [1272, 343] on input "Submit feedback" at bounding box center [1244, 346] width 123 height 31
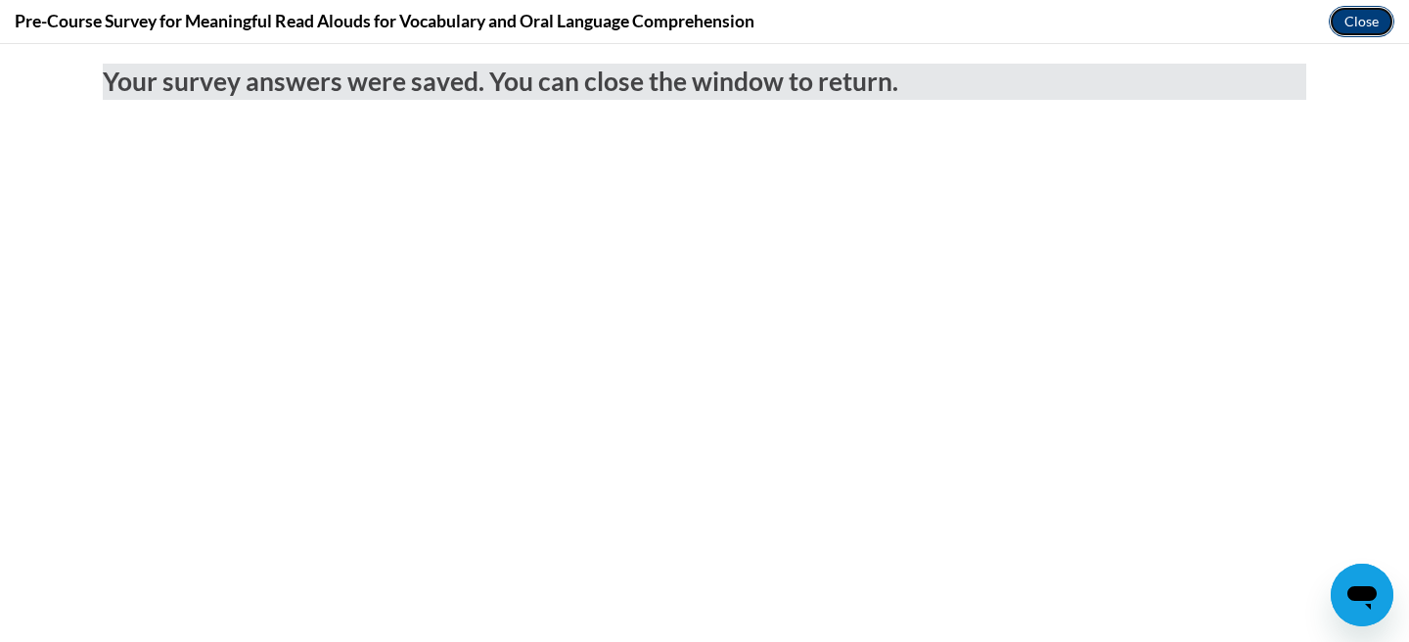
click at [1374, 28] on button "Close" at bounding box center [1362, 21] width 66 height 31
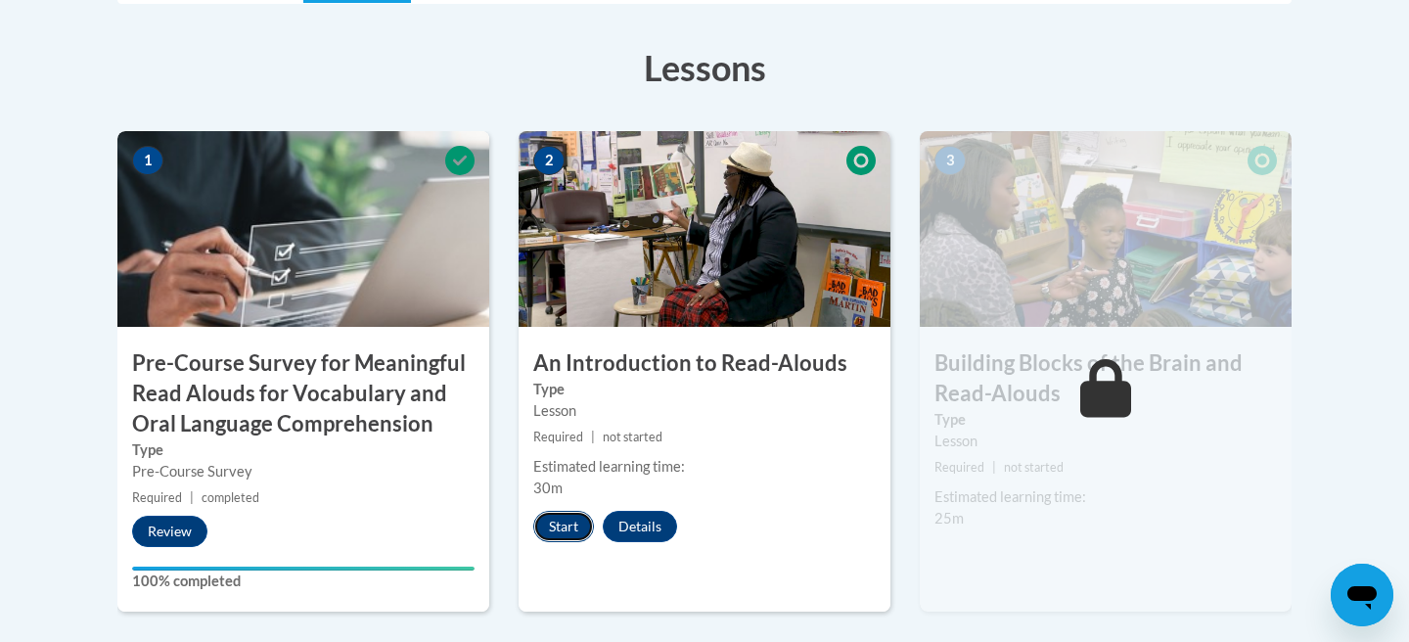
click at [550, 527] on button "Start" at bounding box center [563, 526] width 61 height 31
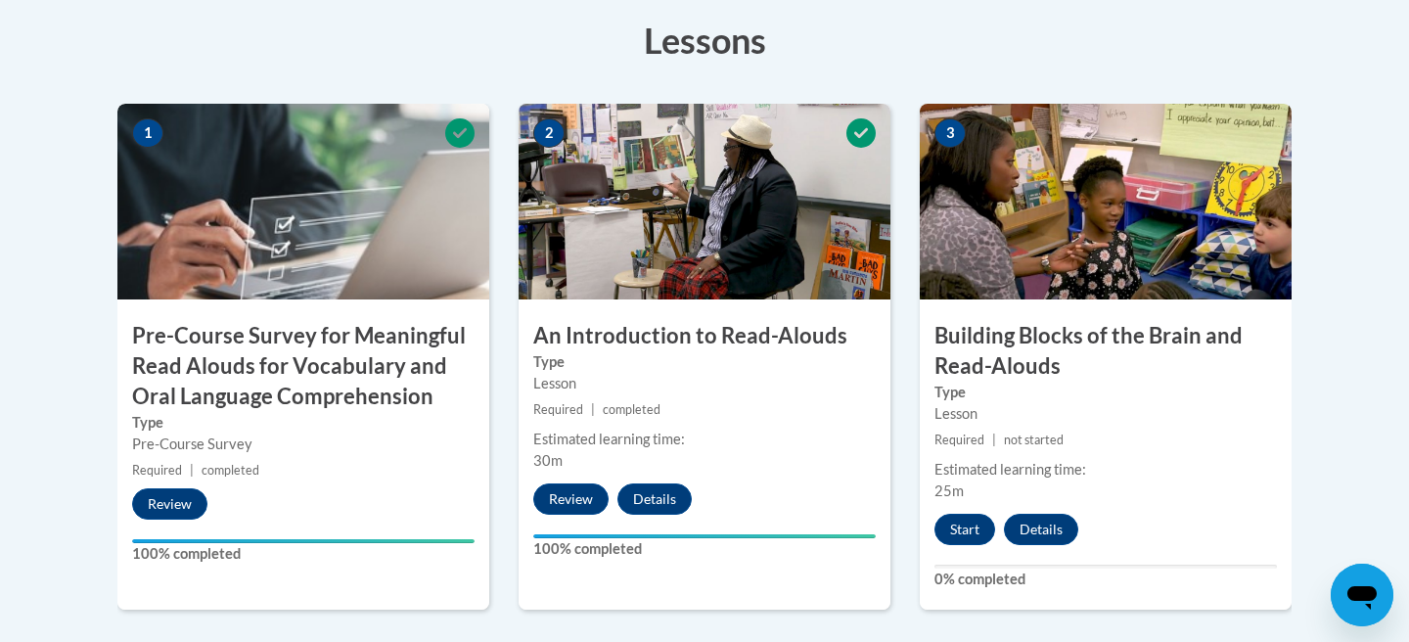
scroll to position [737, 0]
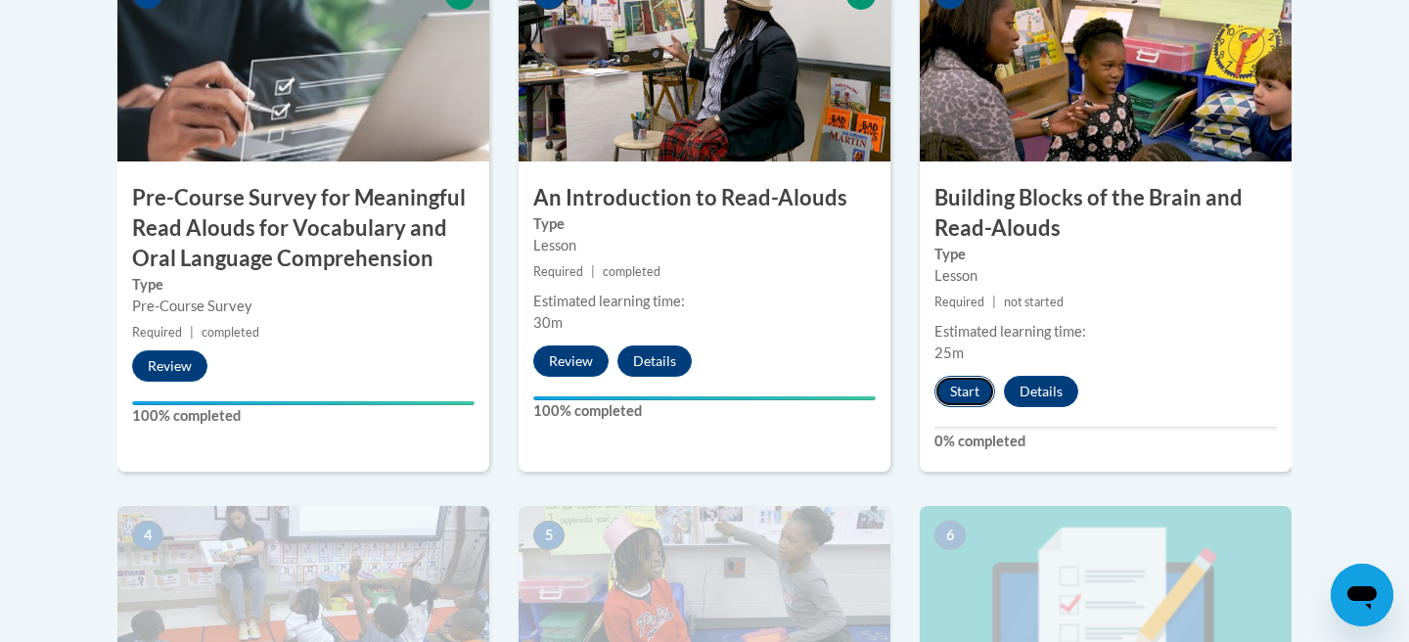
click at [972, 388] on button "Start" at bounding box center [964, 391] width 61 height 31
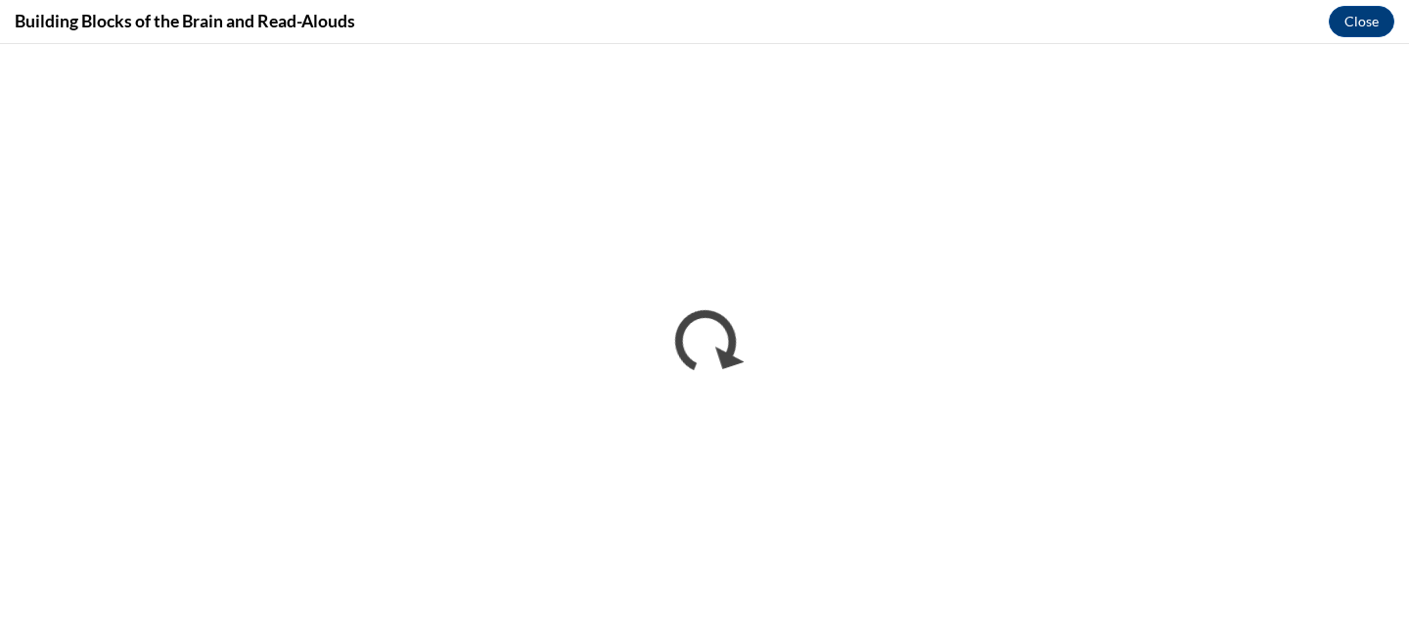
scroll to position [0, 0]
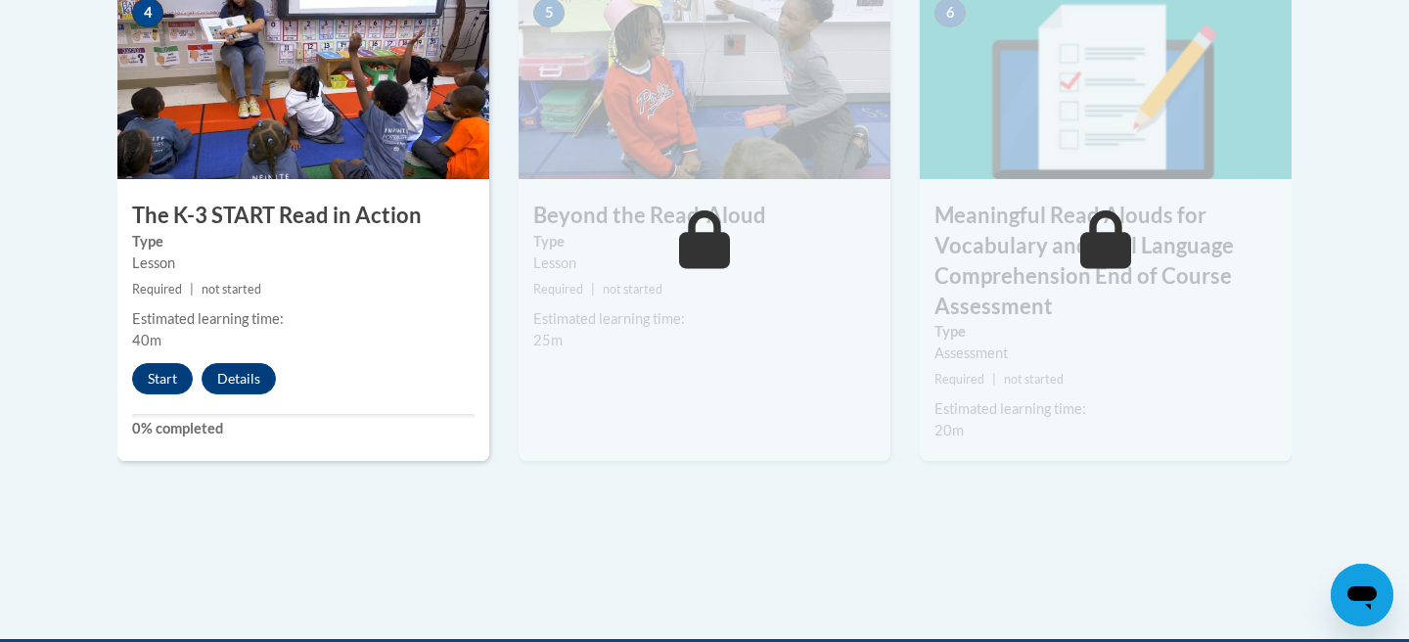
scroll to position [1330, 0]
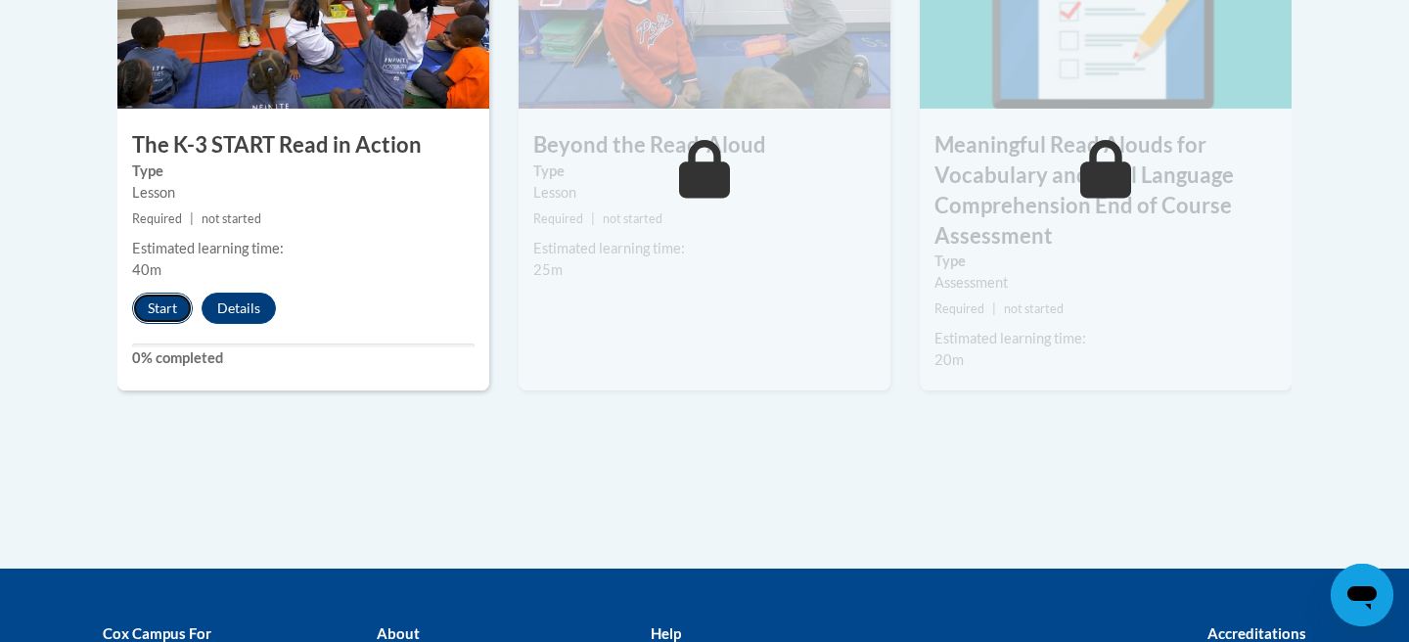
click at [180, 309] on button "Start" at bounding box center [162, 308] width 61 height 31
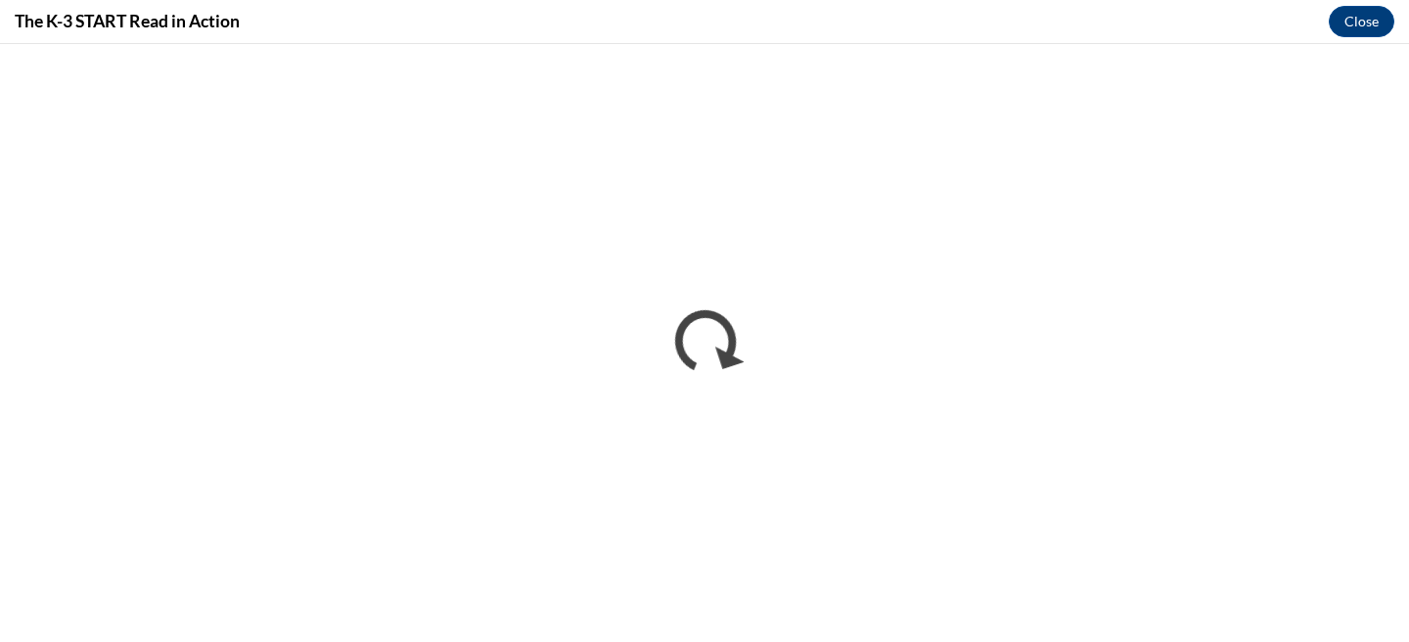
scroll to position [0, 0]
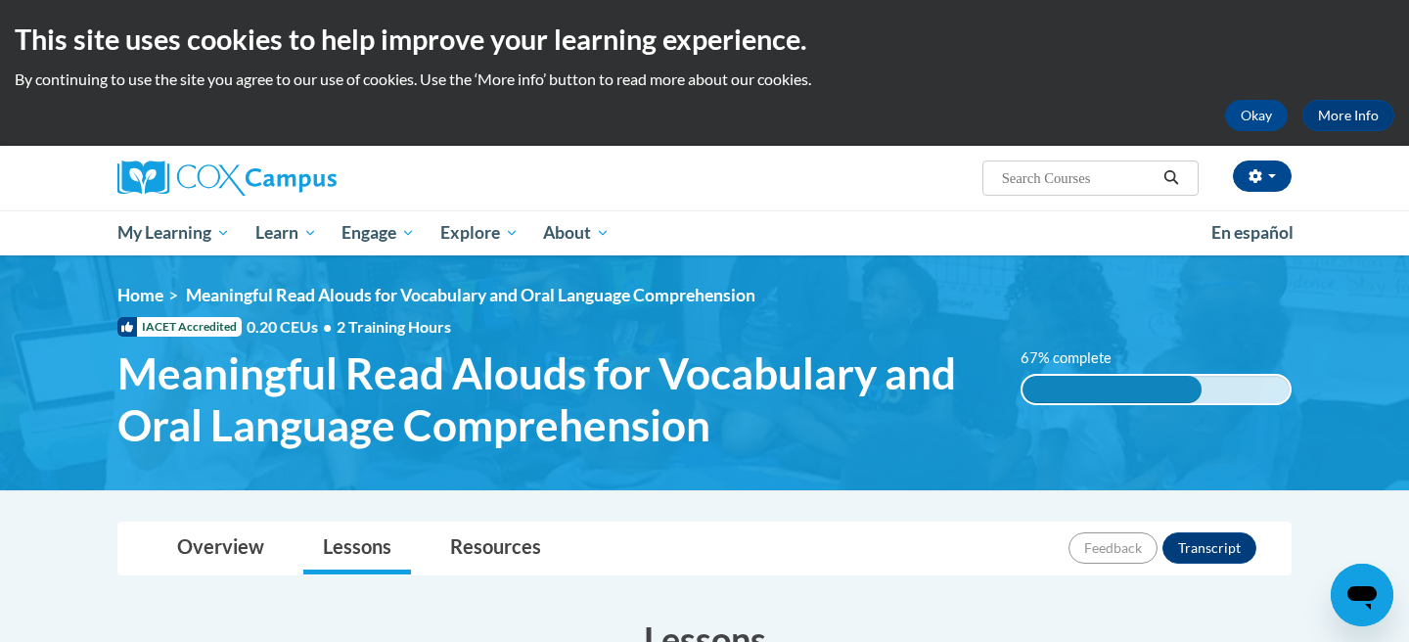
click at [914, 227] on ul "My Learning My Learning My Course Progress Certificates My Action Plans Group D…" at bounding box center [652, 232] width 1094 height 45
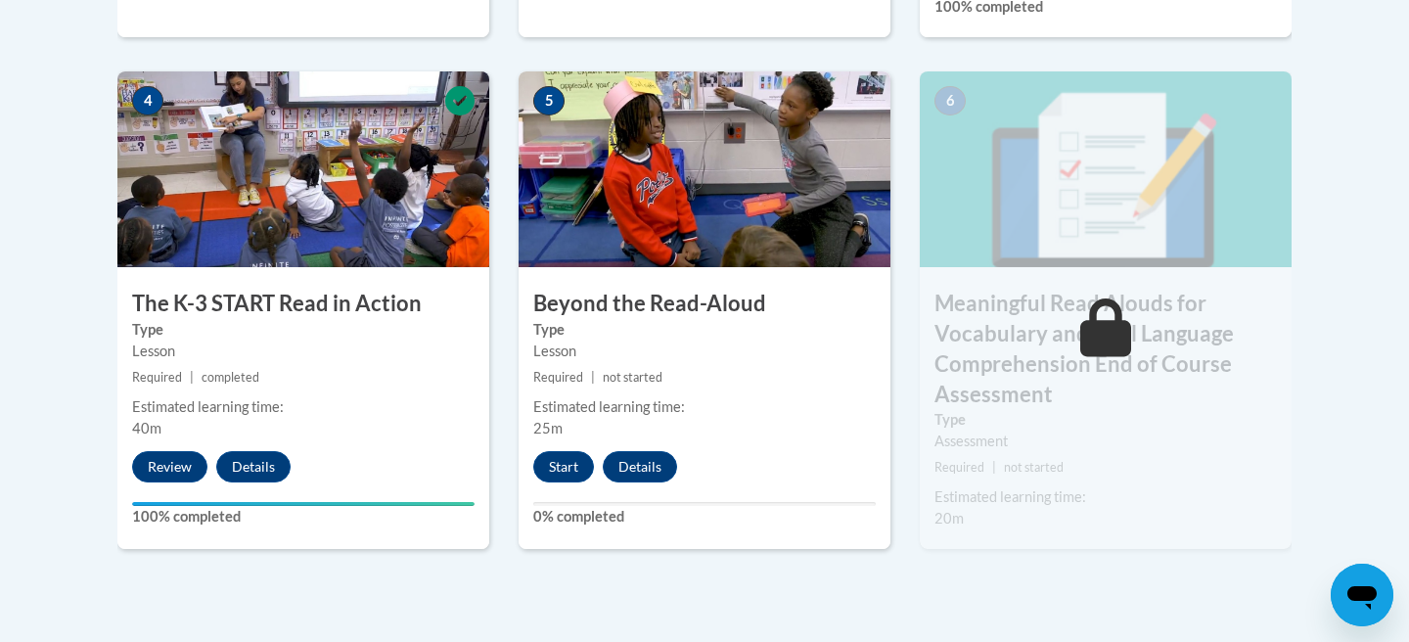
scroll to position [1205, 0]
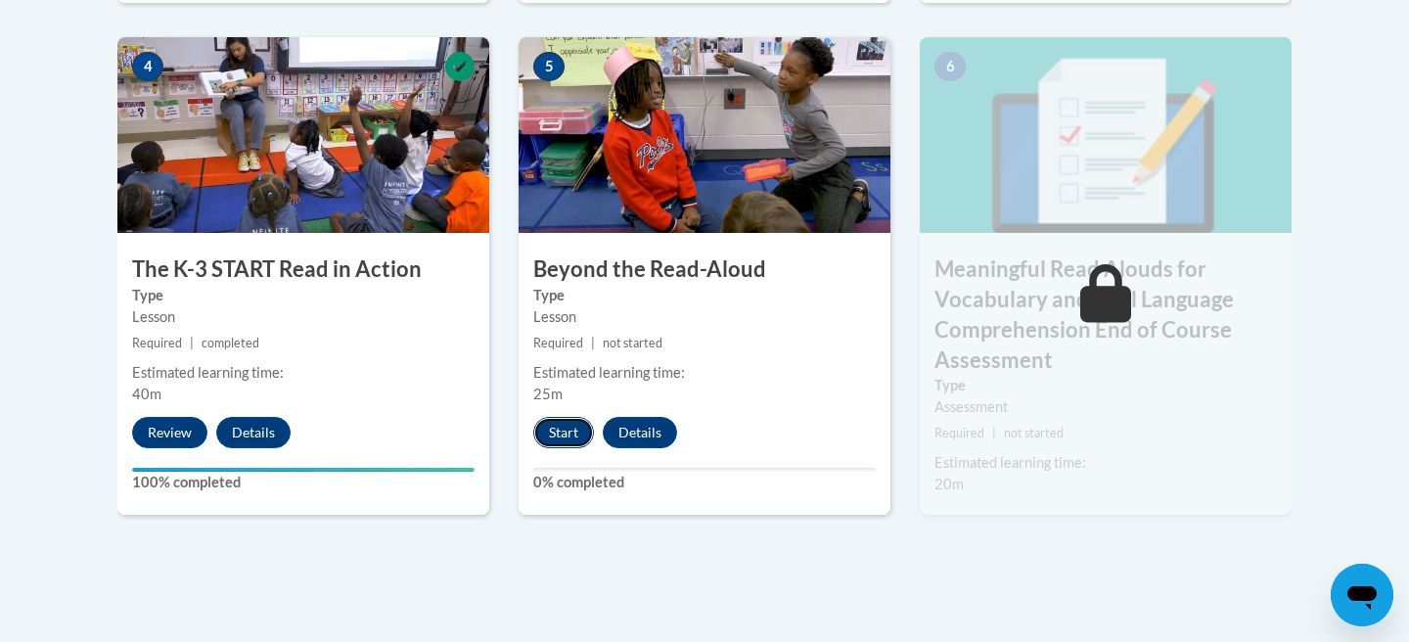
click at [556, 428] on button "Start" at bounding box center [563, 432] width 61 height 31
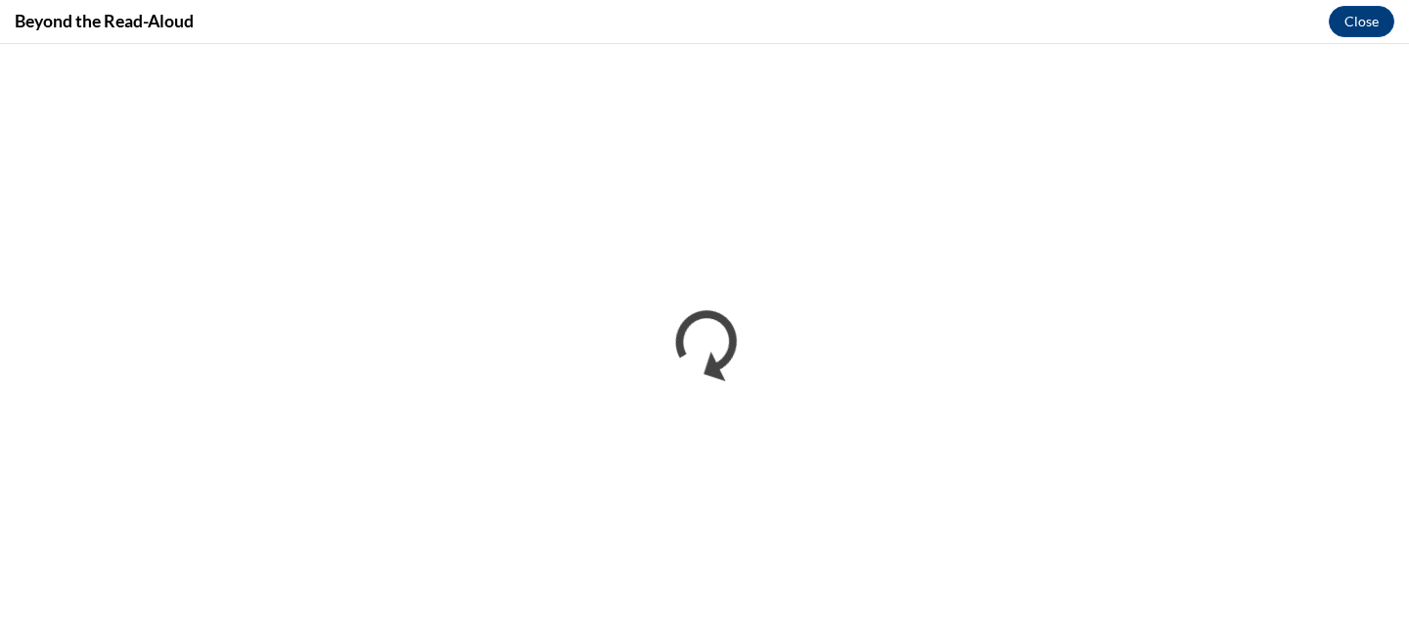
scroll to position [0, 0]
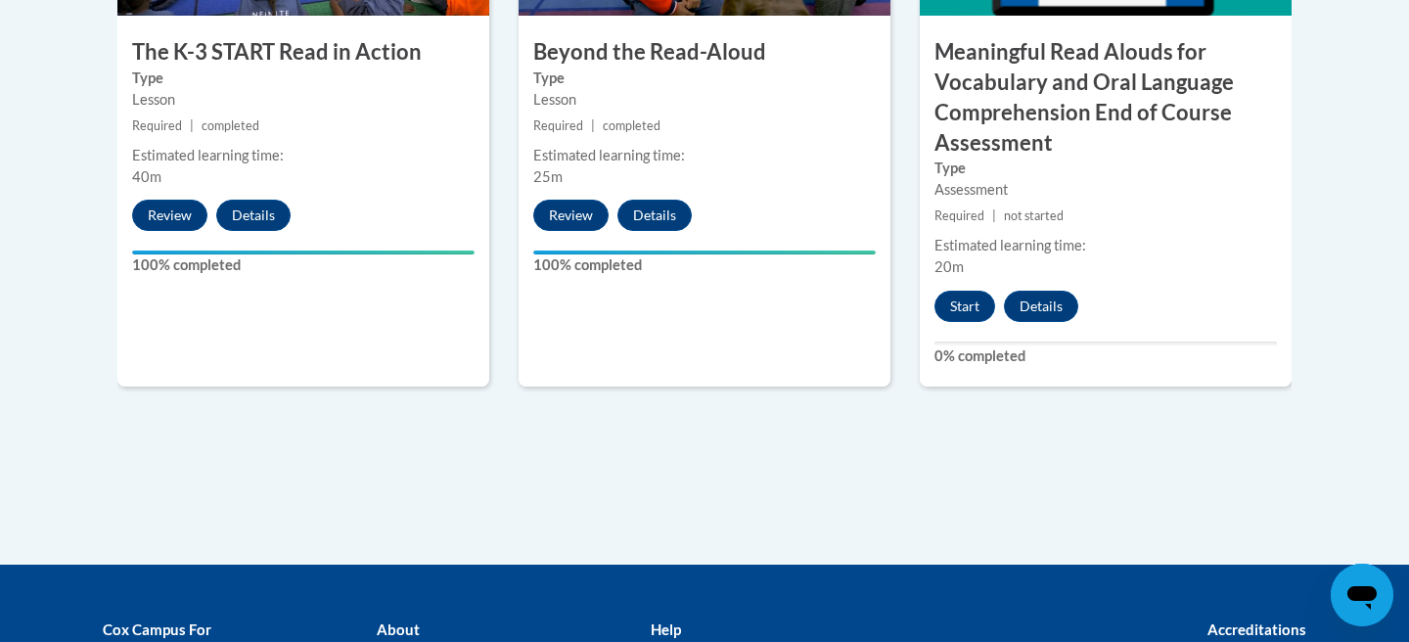
scroll to position [1432, 0]
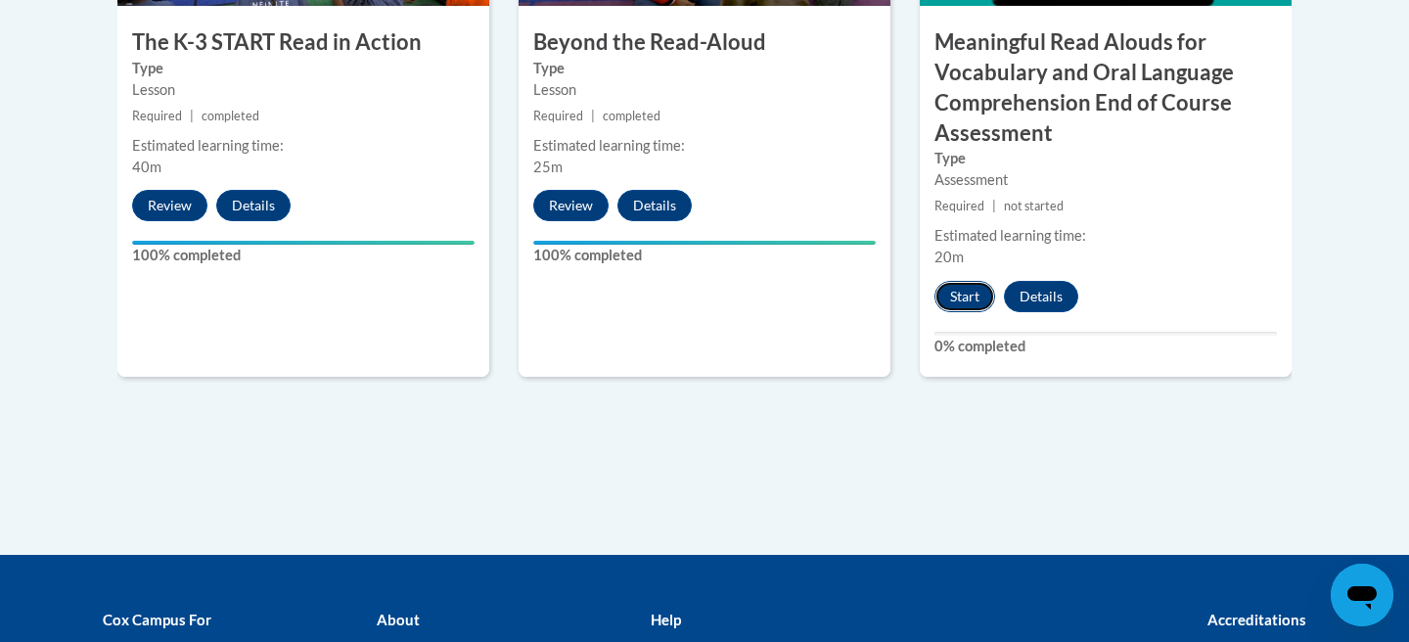
click at [971, 304] on button "Start" at bounding box center [964, 296] width 61 height 31
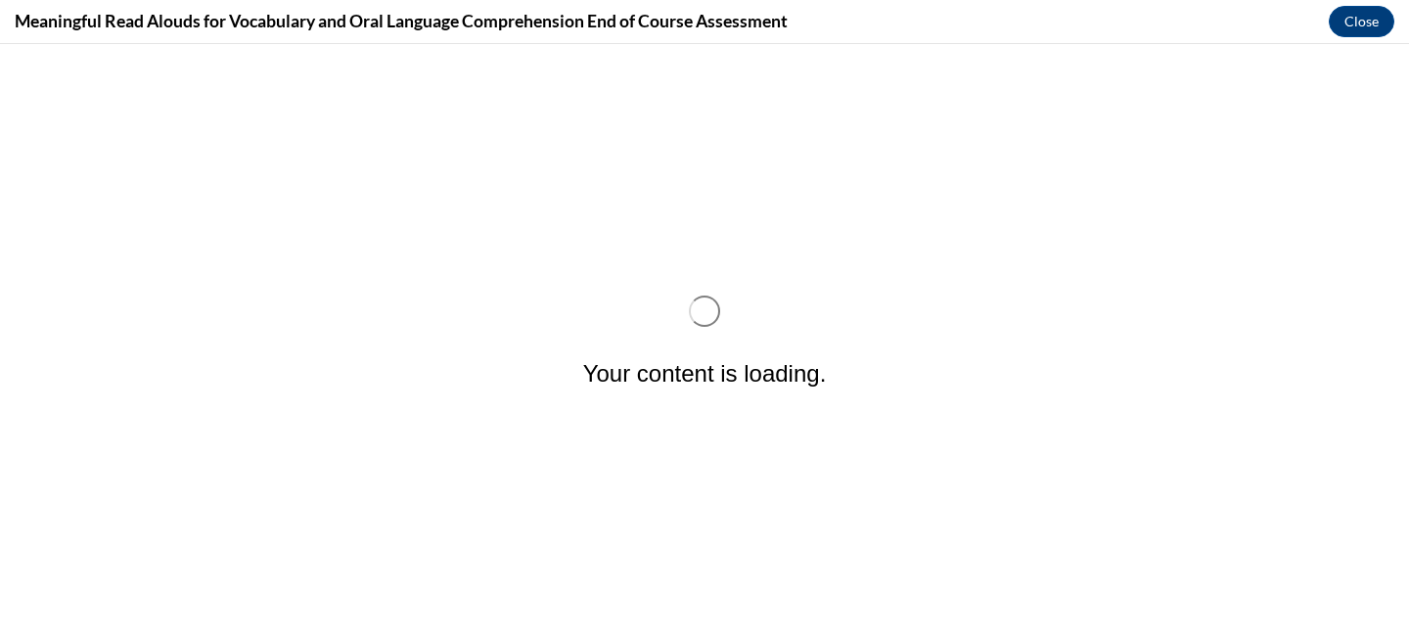
scroll to position [0, 0]
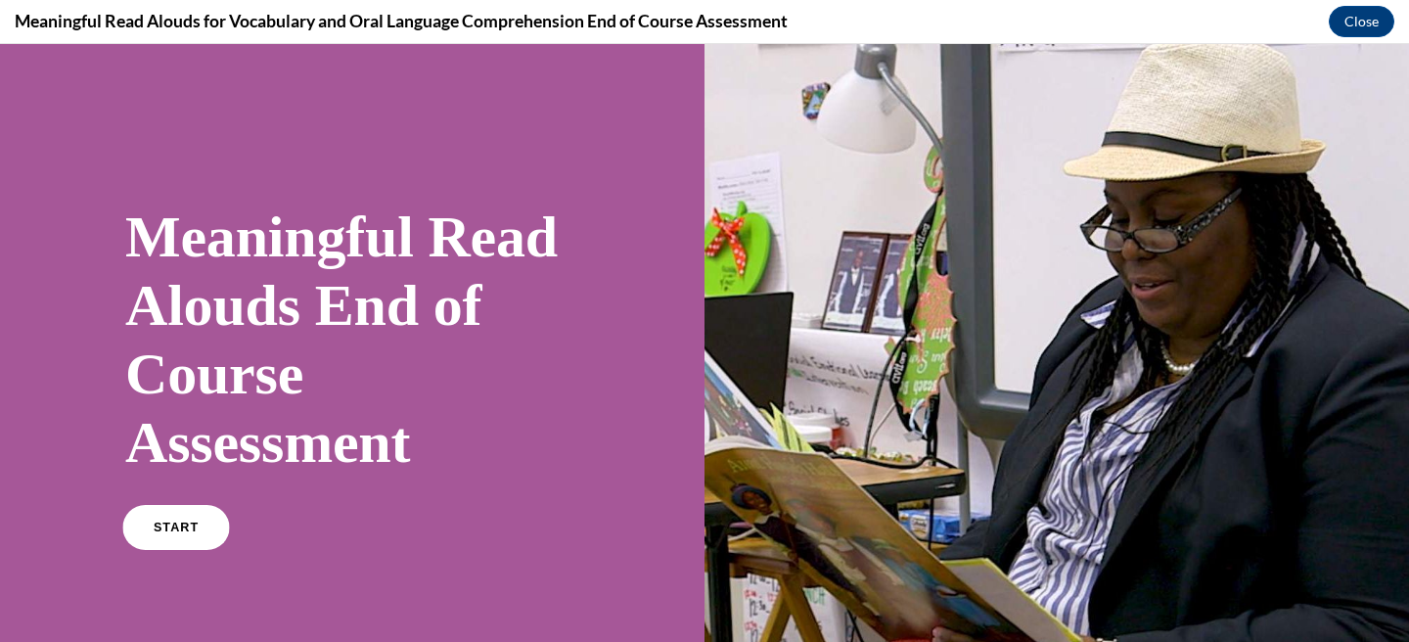
click at [155, 534] on link "START" at bounding box center [175, 527] width 107 height 45
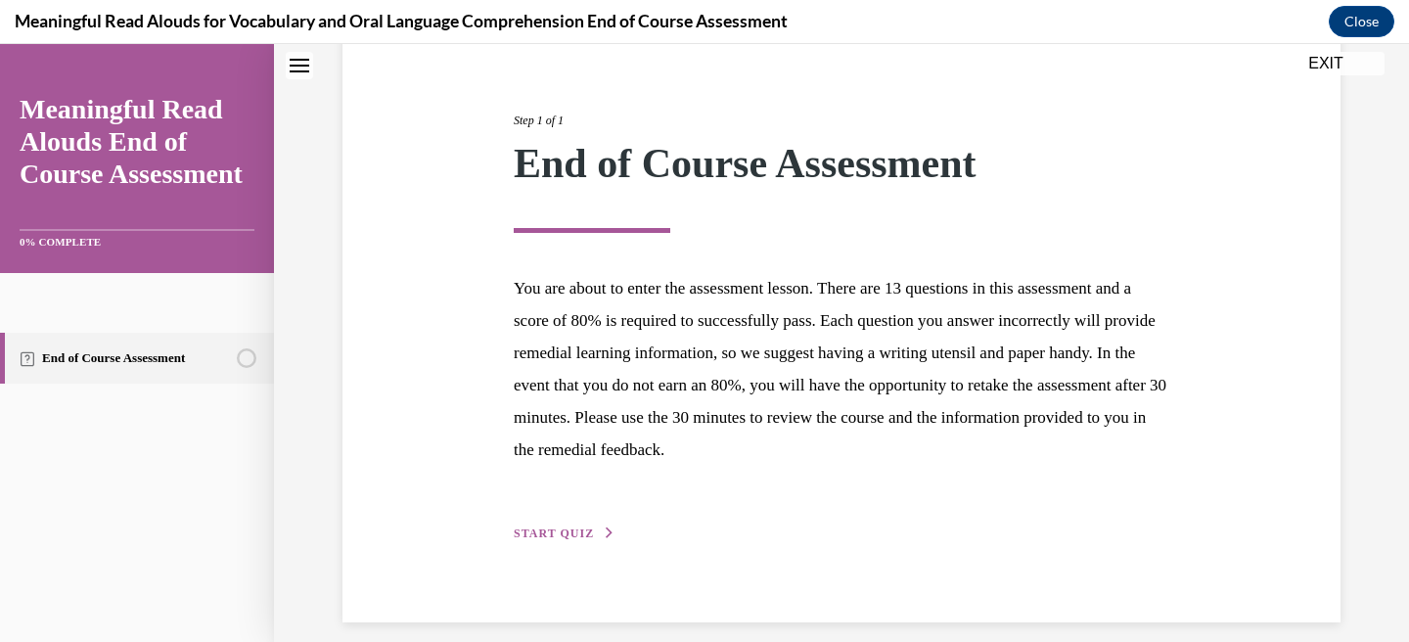
scroll to position [224, 0]
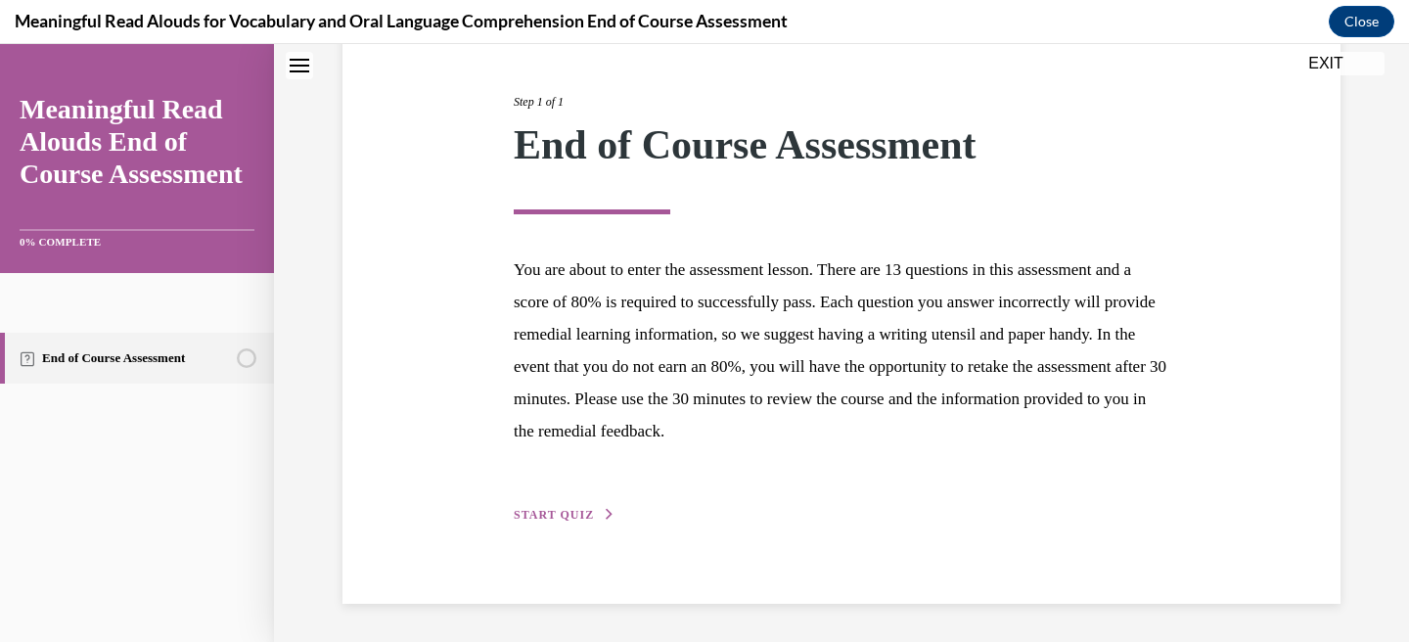
click at [597, 514] on button "START QUIZ" at bounding box center [565, 515] width 102 height 18
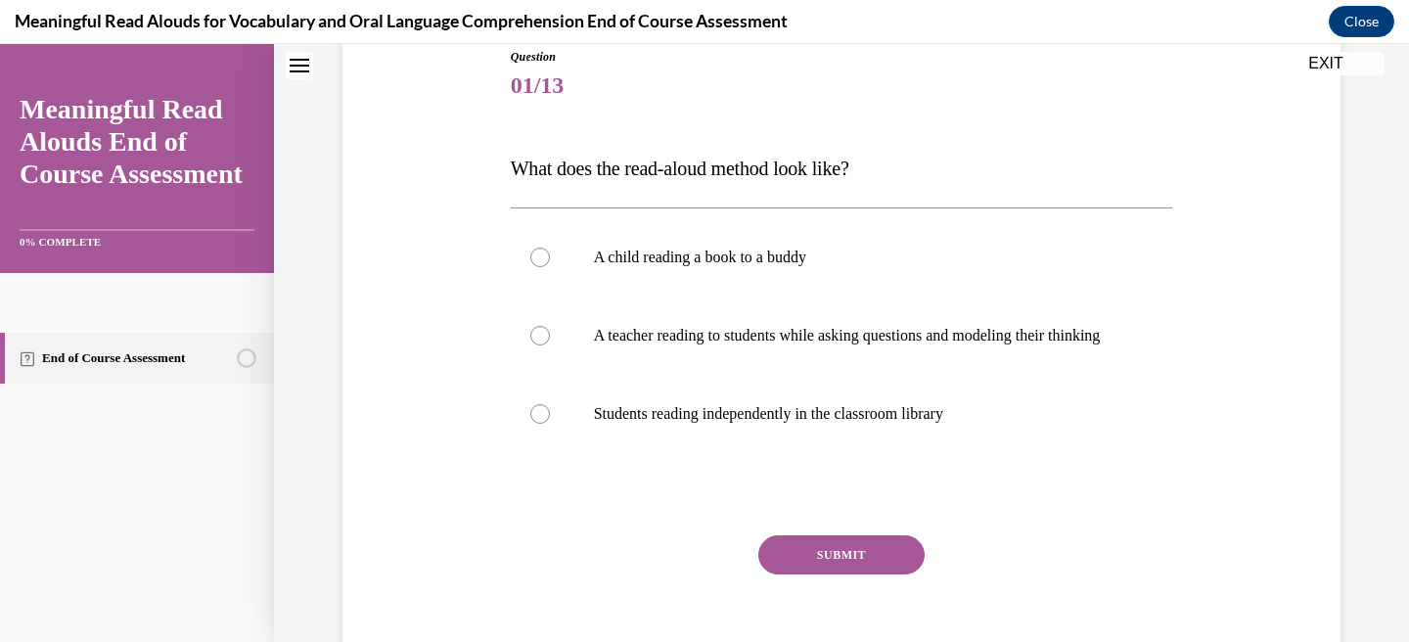
scroll to position [217, 0]
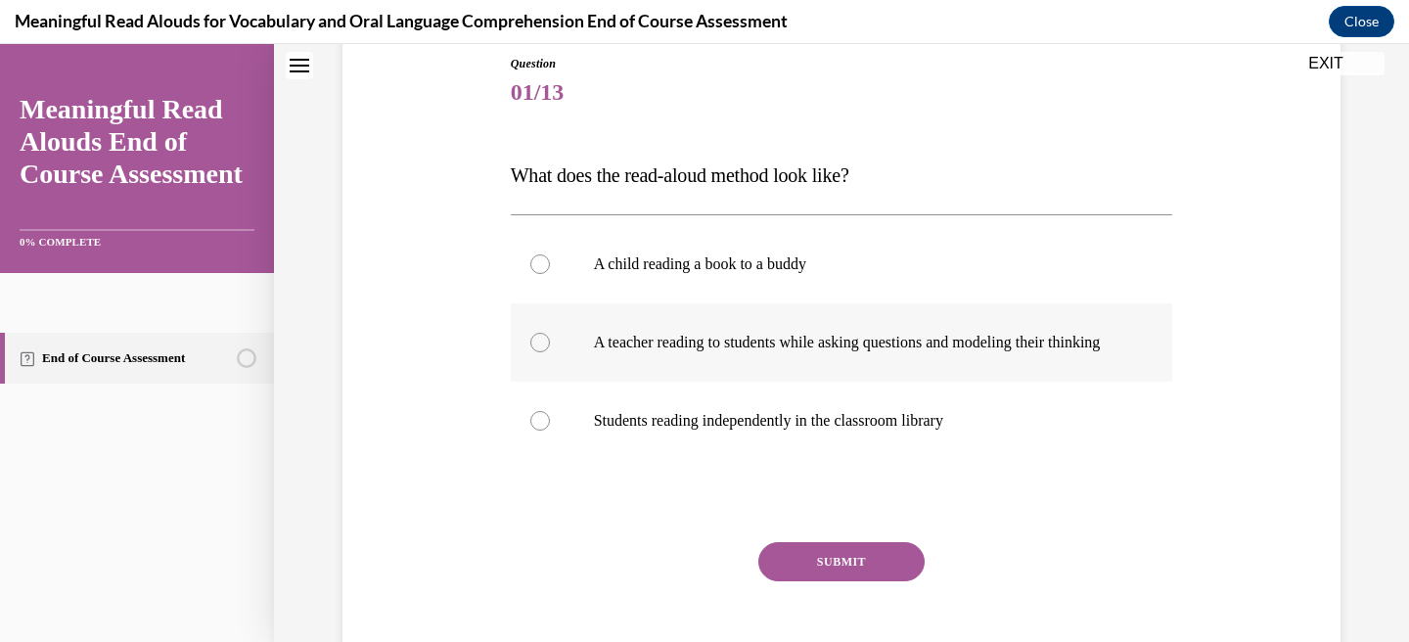
click at [599, 339] on p "A teacher reading to students while asking questions and modeling their thinking" at bounding box center [859, 343] width 530 height 20
click at [550, 339] on input "A teacher reading to students while asking questions and modeling their thinking" at bounding box center [540, 343] width 20 height 20
radio input "true"
click at [790, 572] on button "SUBMIT" at bounding box center [841, 561] width 166 height 39
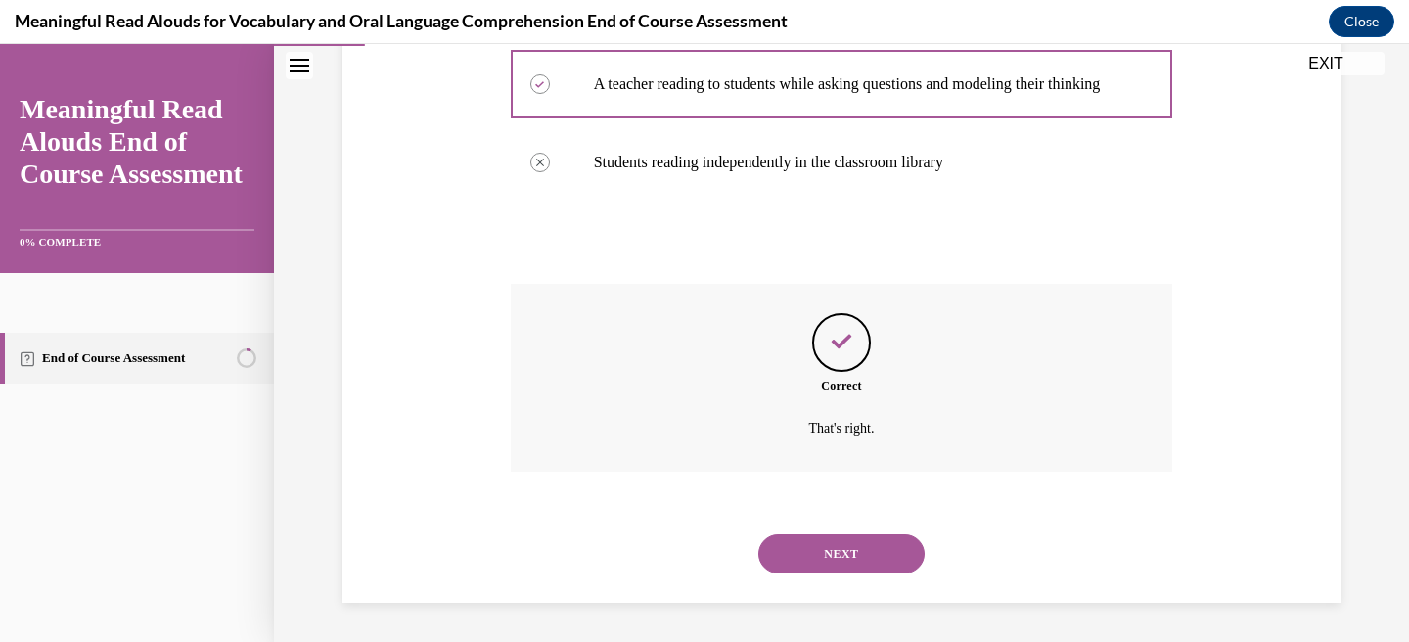
scroll to position [495, 0]
click at [790, 572] on button "NEXT" at bounding box center [841, 553] width 166 height 39
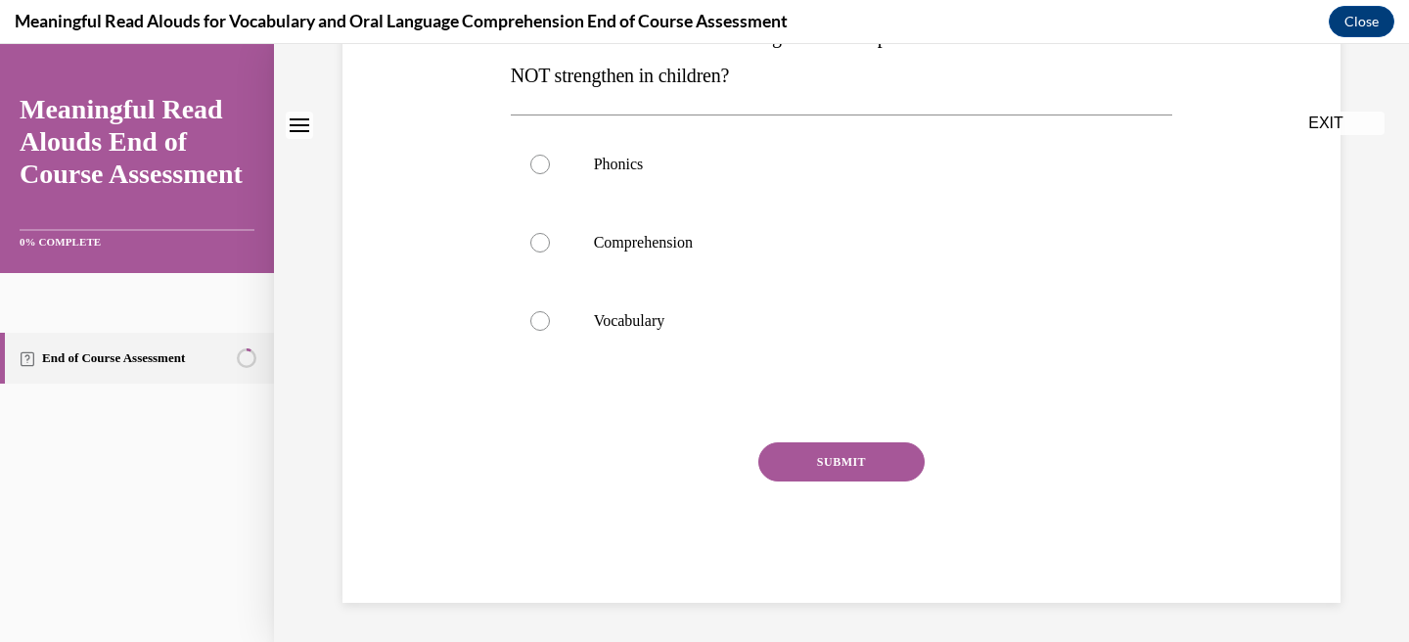
scroll to position [0, 0]
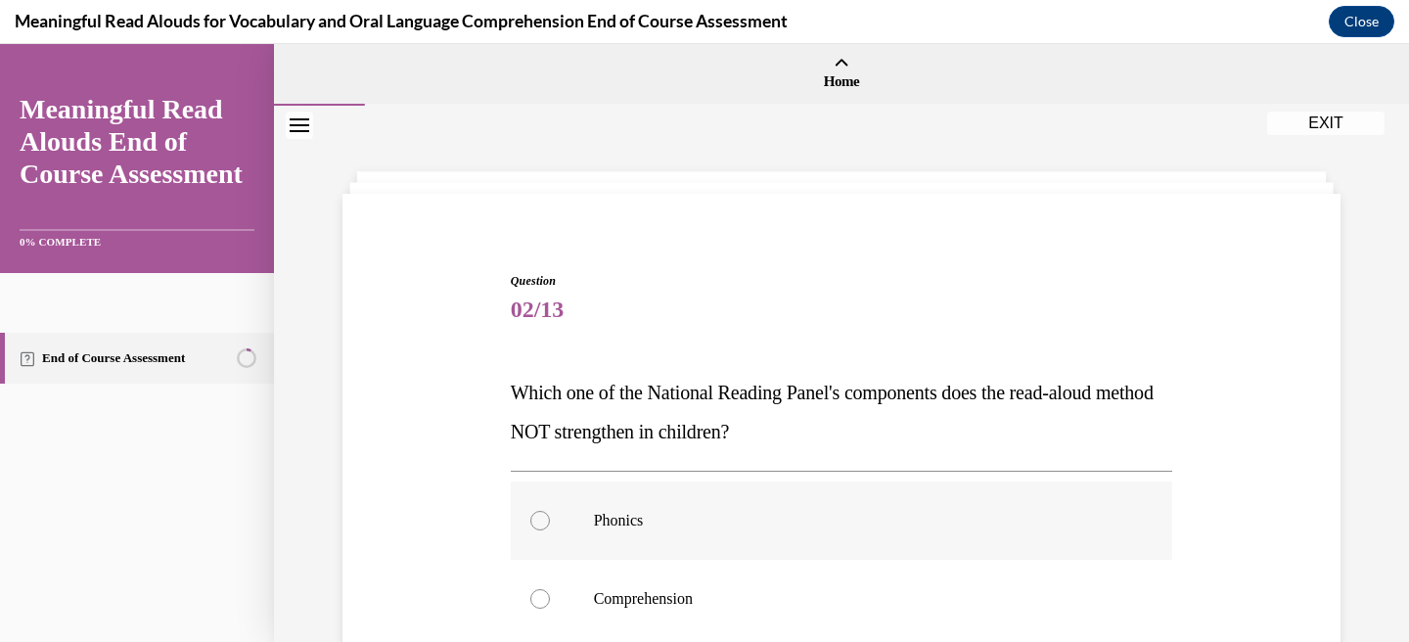
click at [704, 501] on label "Phonics" at bounding box center [842, 520] width 662 height 78
click at [550, 511] on input "Phonics" at bounding box center [540, 521] width 20 height 20
radio input "true"
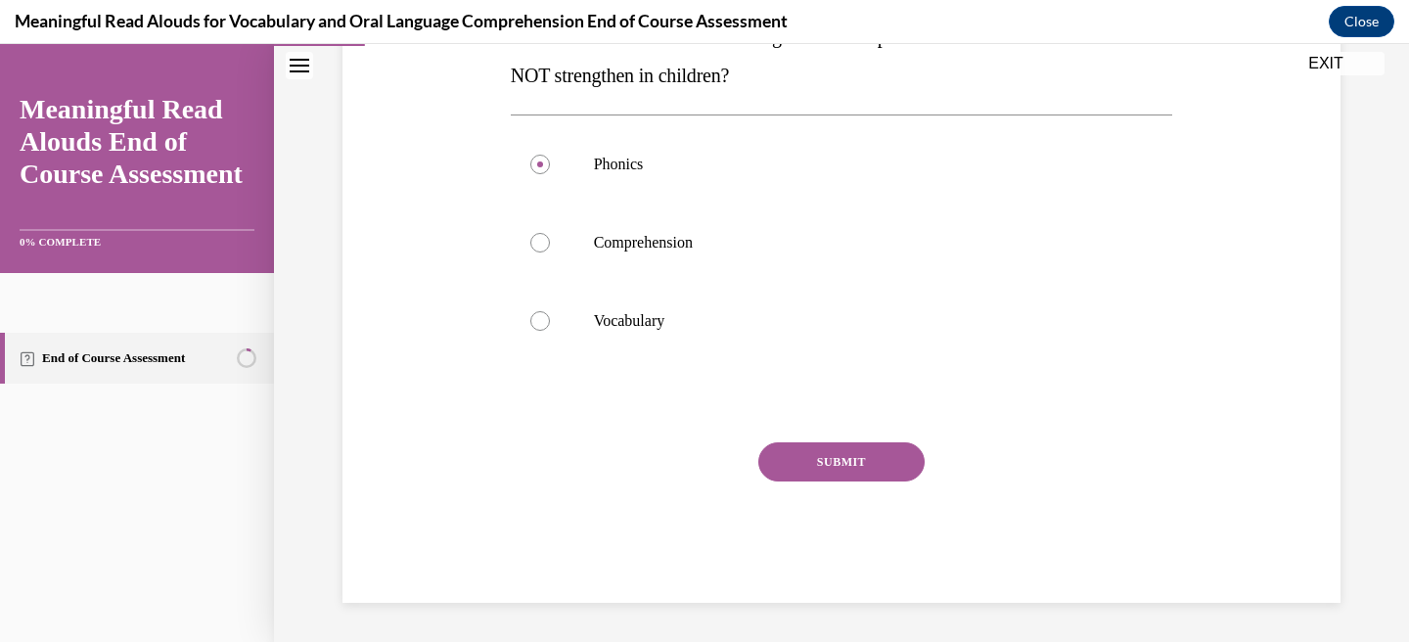
click at [868, 451] on button "SUBMIT" at bounding box center [841, 461] width 166 height 39
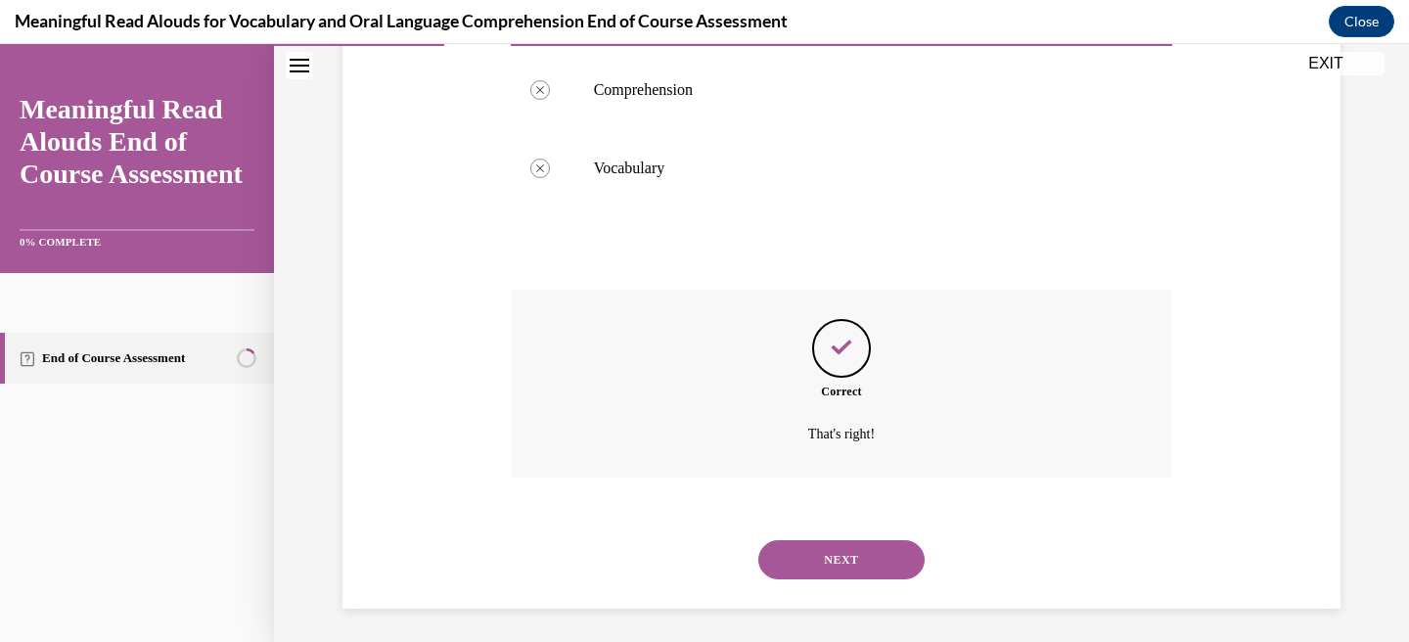
scroll to position [515, 0]
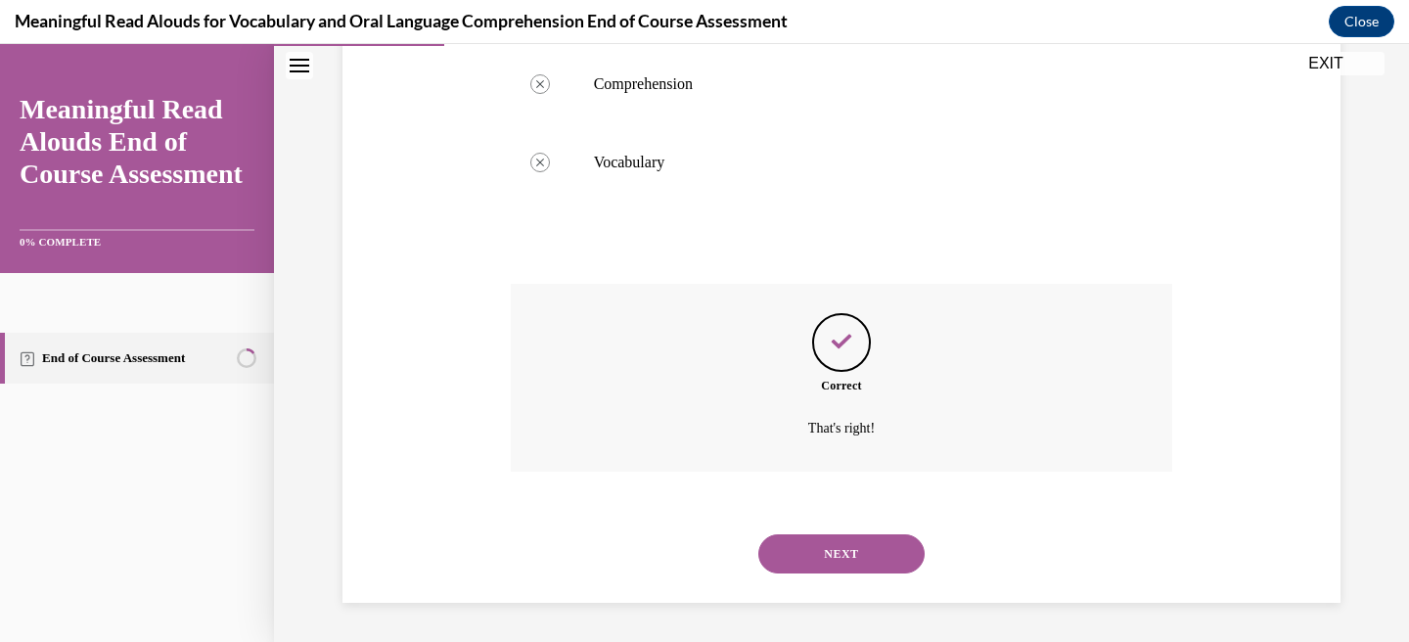
click at [825, 559] on button "NEXT" at bounding box center [841, 553] width 166 height 39
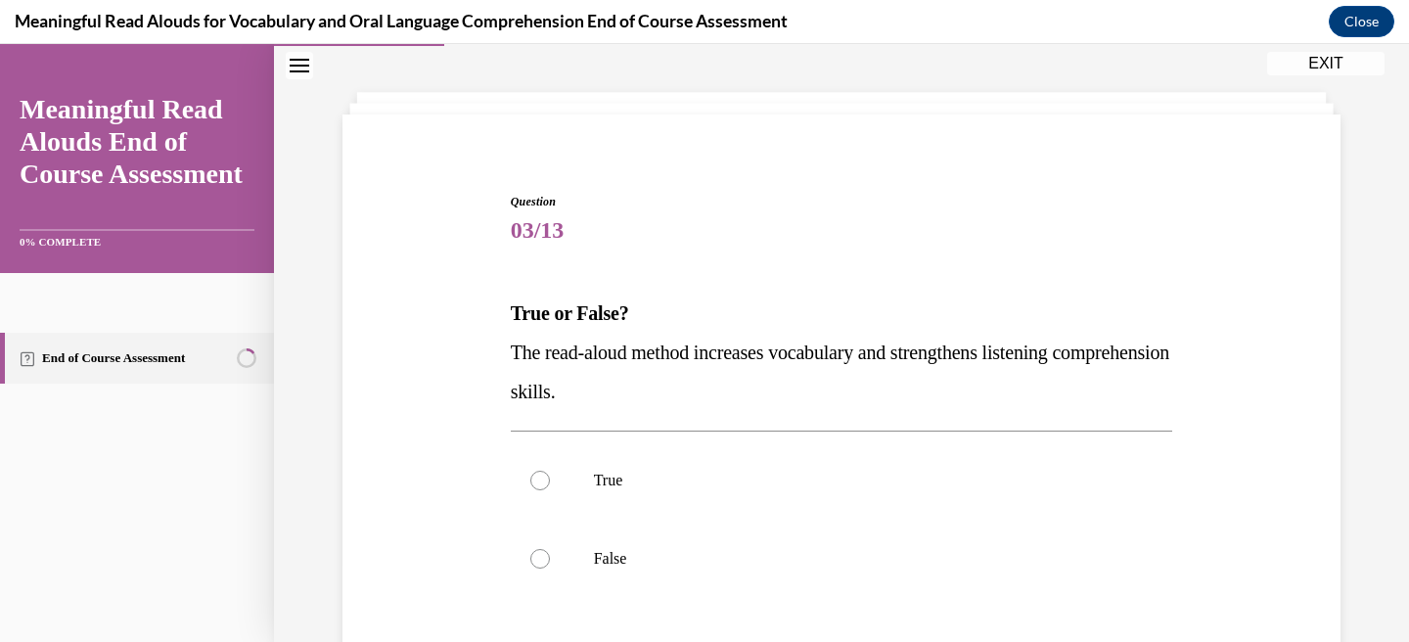
scroll to position [121, 0]
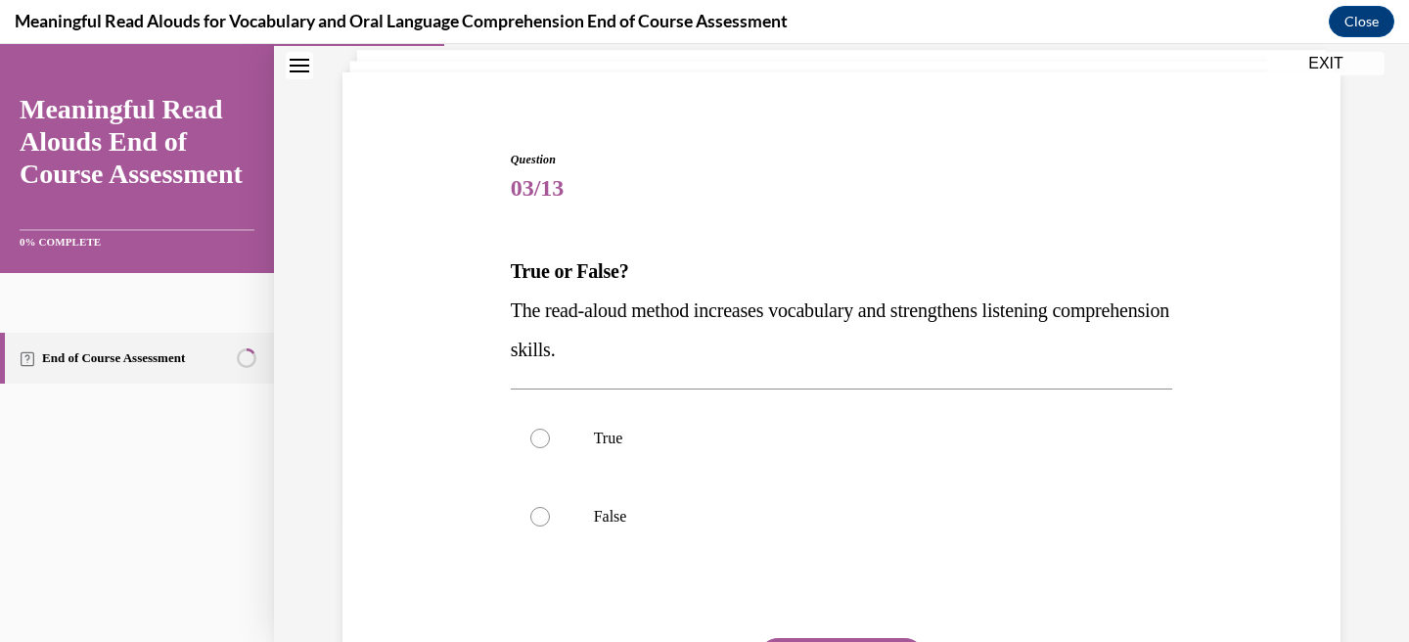
click at [711, 398] on div "True False" at bounding box center [842, 476] width 662 height 177
click at [704, 422] on label "True" at bounding box center [842, 438] width 662 height 78
click at [550, 429] on input "True" at bounding box center [540, 439] width 20 height 20
radio input "true"
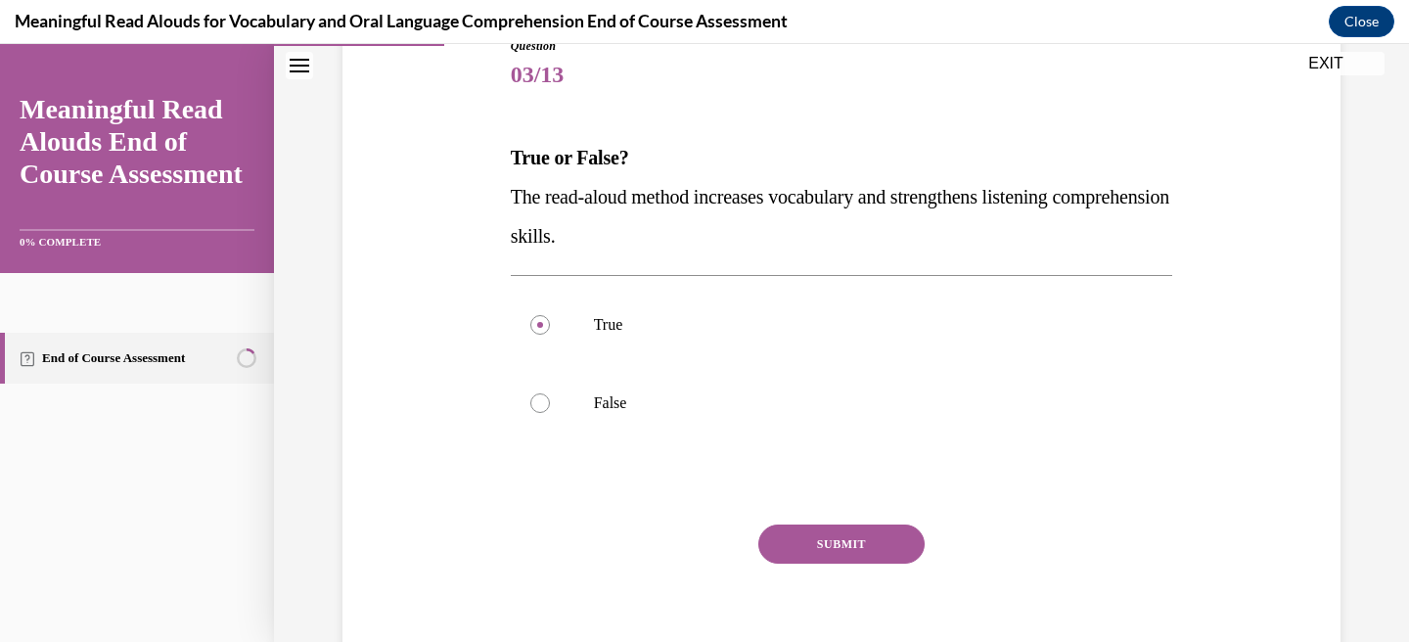
click at [812, 549] on button "SUBMIT" at bounding box center [841, 543] width 166 height 39
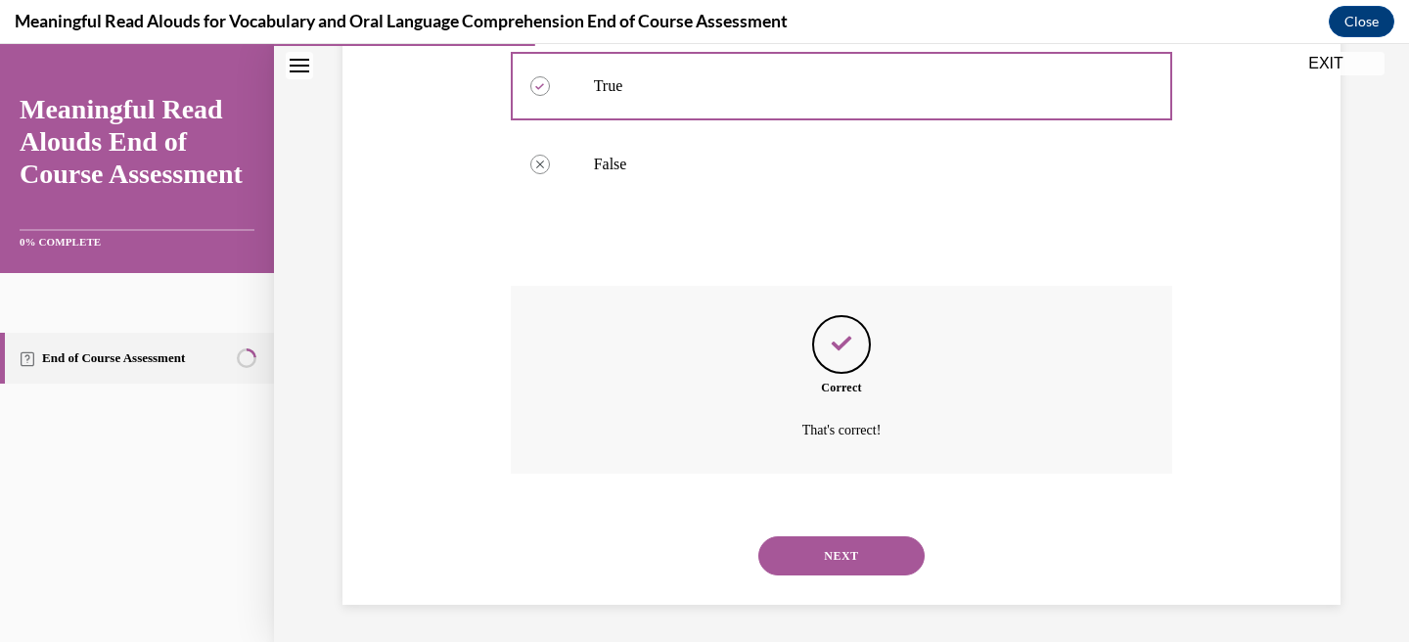
scroll to position [475, 0]
click at [813, 556] on button "NEXT" at bounding box center [841, 553] width 166 height 39
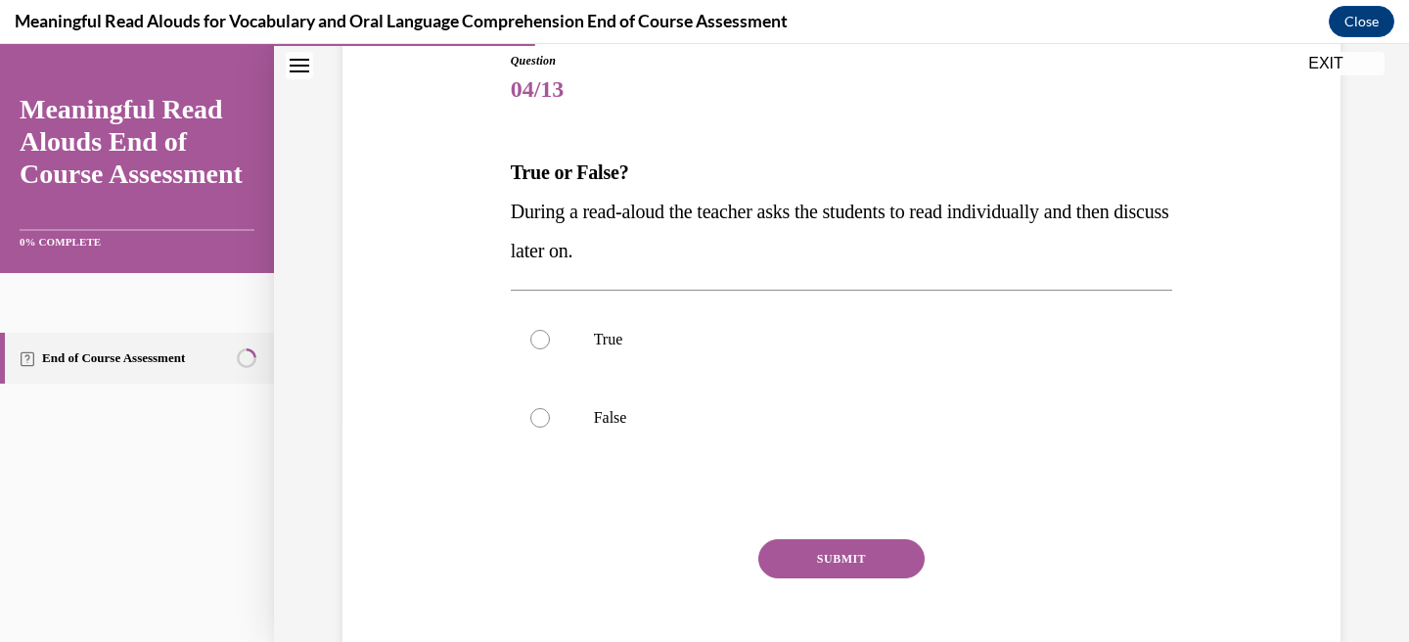
scroll to position [226, 0]
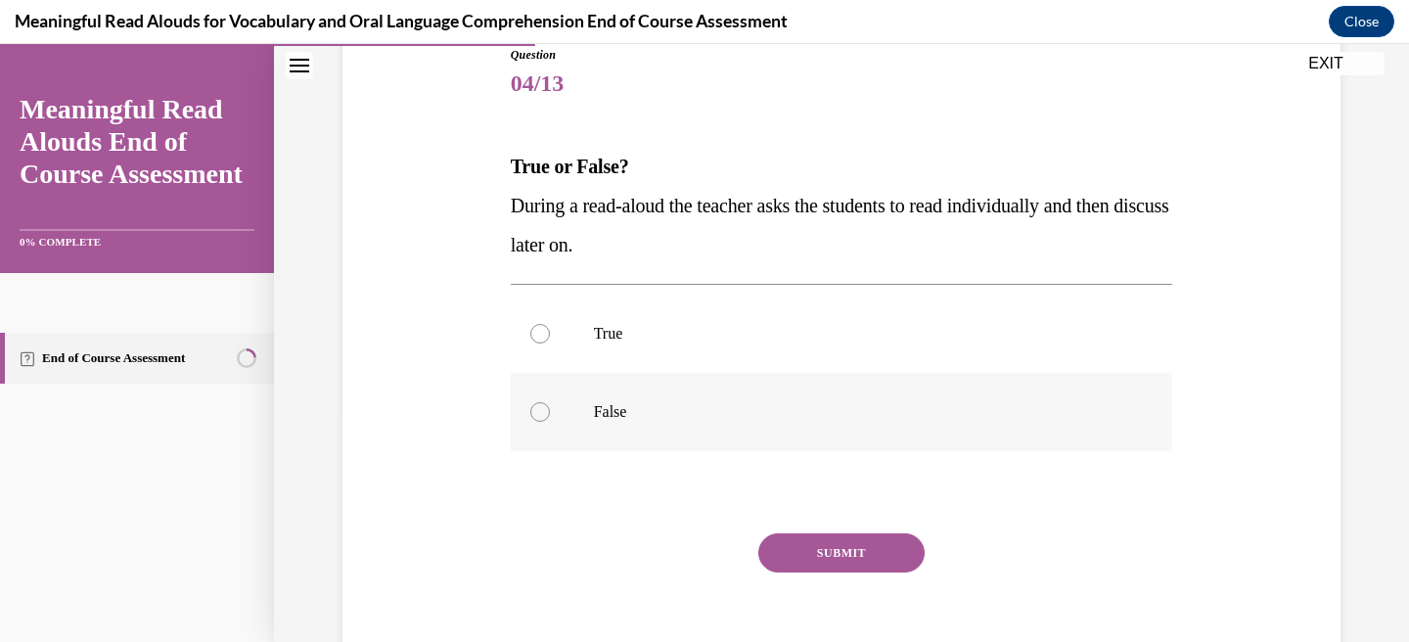
click at [708, 423] on label "False" at bounding box center [842, 412] width 662 height 78
click at [550, 422] on input "False" at bounding box center [540, 412] width 20 height 20
radio input "true"
click at [833, 561] on button "SUBMIT" at bounding box center [841, 552] width 166 height 39
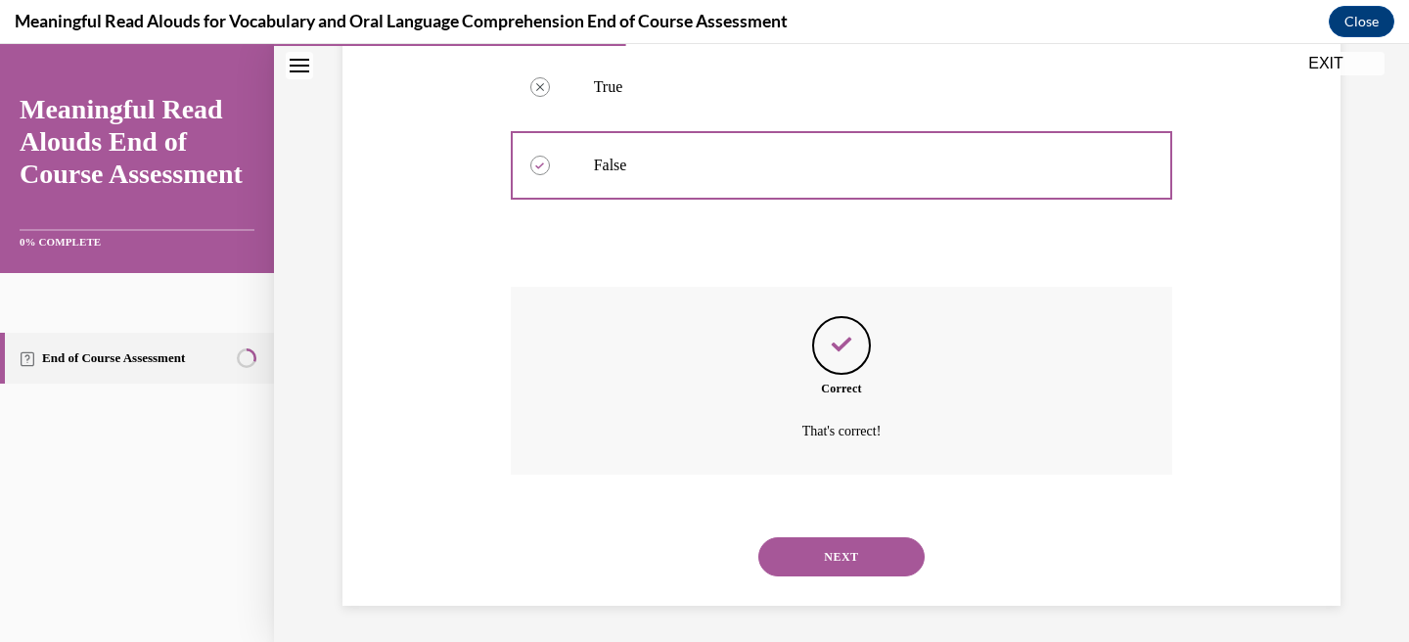
scroll to position [475, 0]
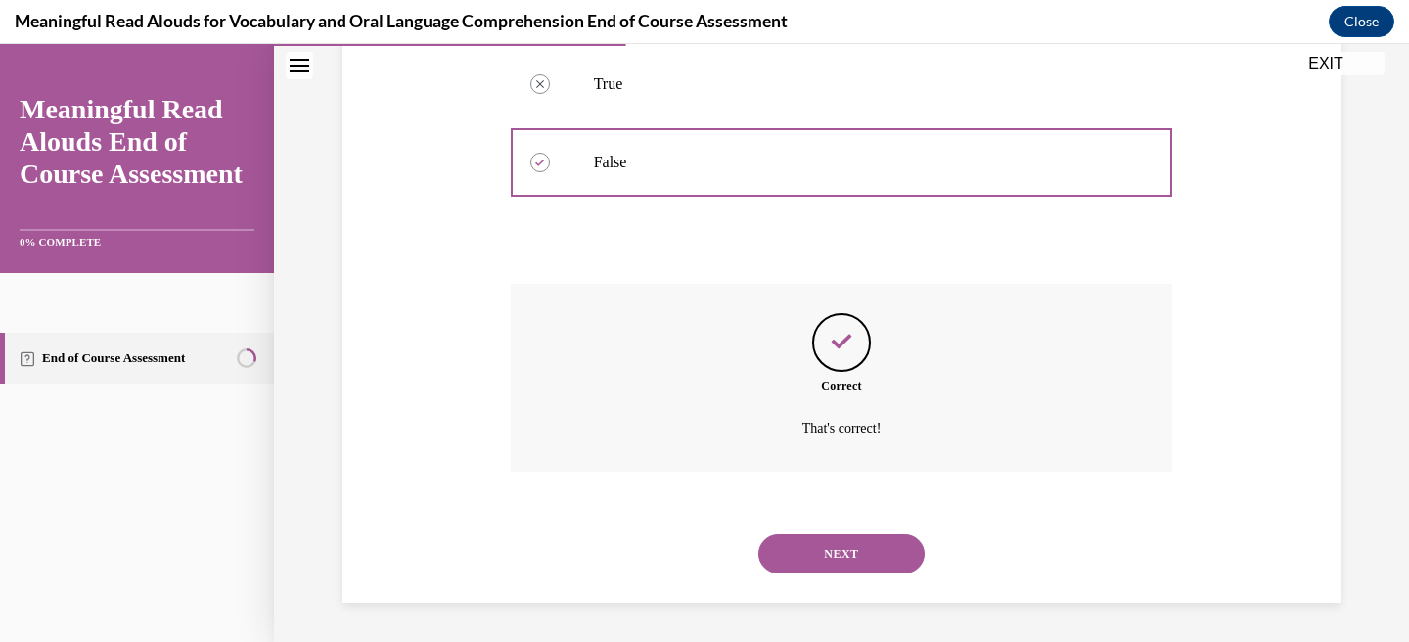
click at [831, 538] on button "NEXT" at bounding box center [841, 553] width 166 height 39
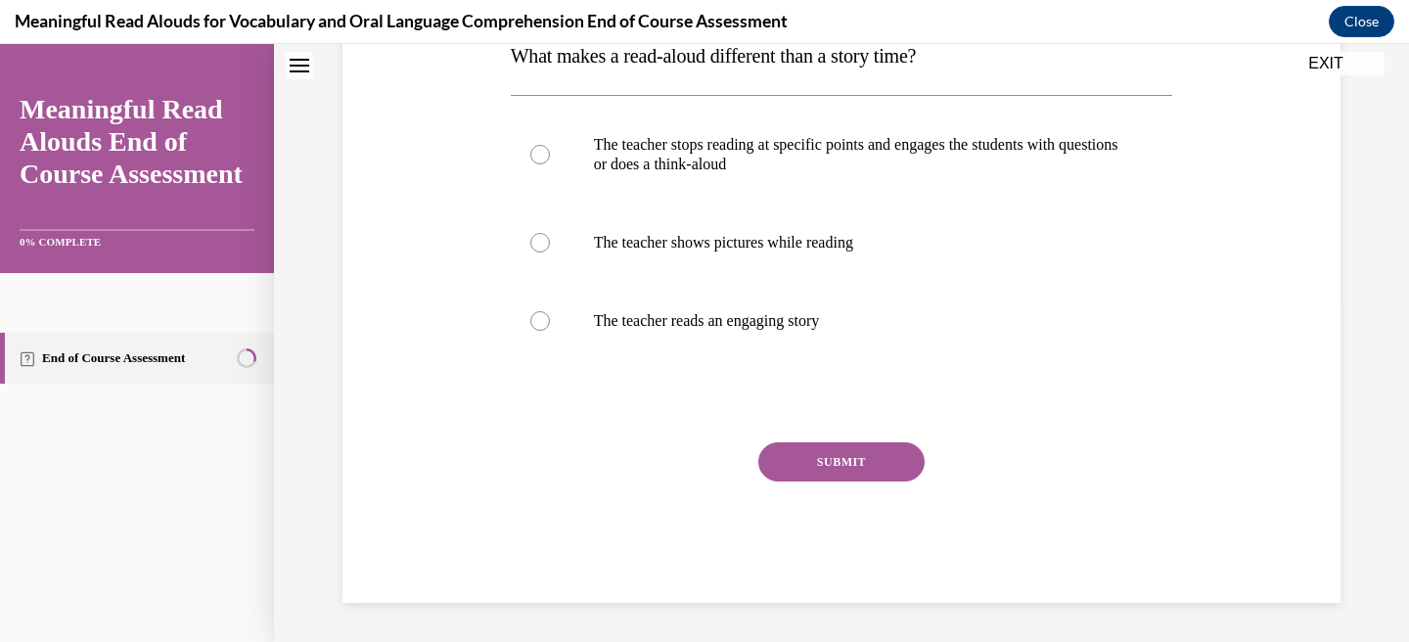
scroll to position [0, 0]
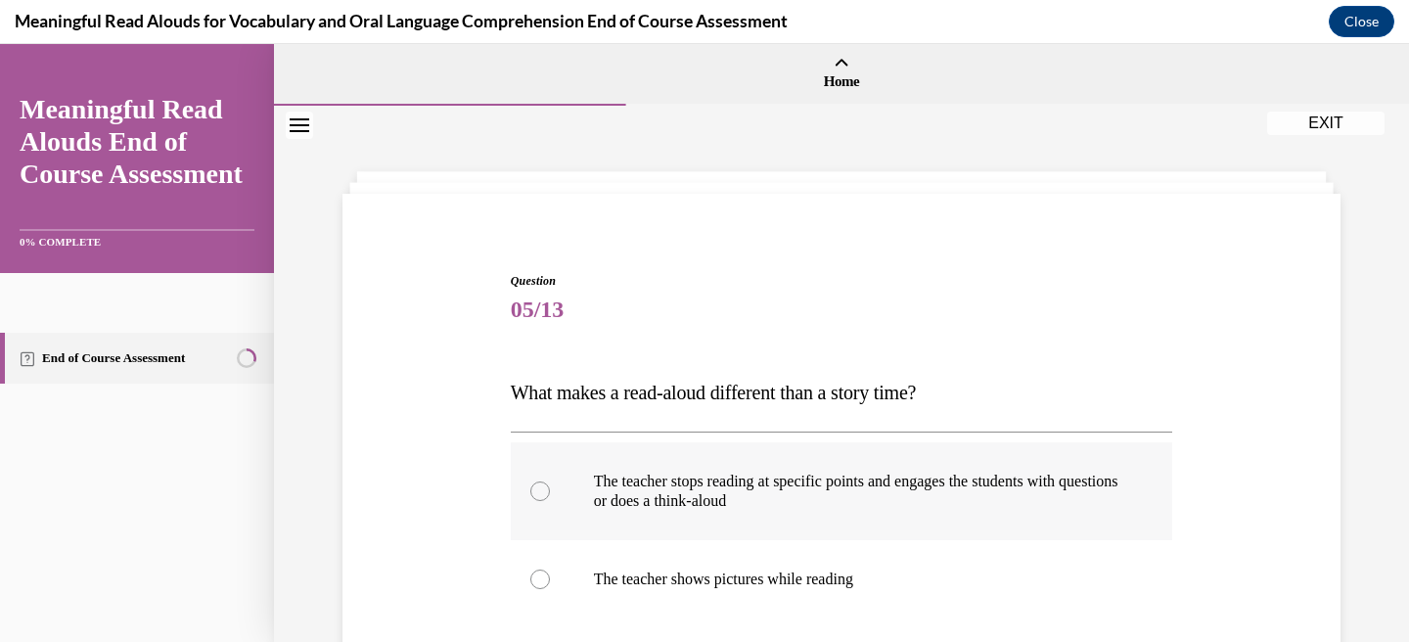
click at [700, 475] on p "The teacher stops reading at specific points and engages the students with ques…" at bounding box center [859, 491] width 530 height 39
click at [550, 481] on input "The teacher stops reading at specific points and engages the students with ques…" at bounding box center [540, 491] width 20 height 20
radio input "true"
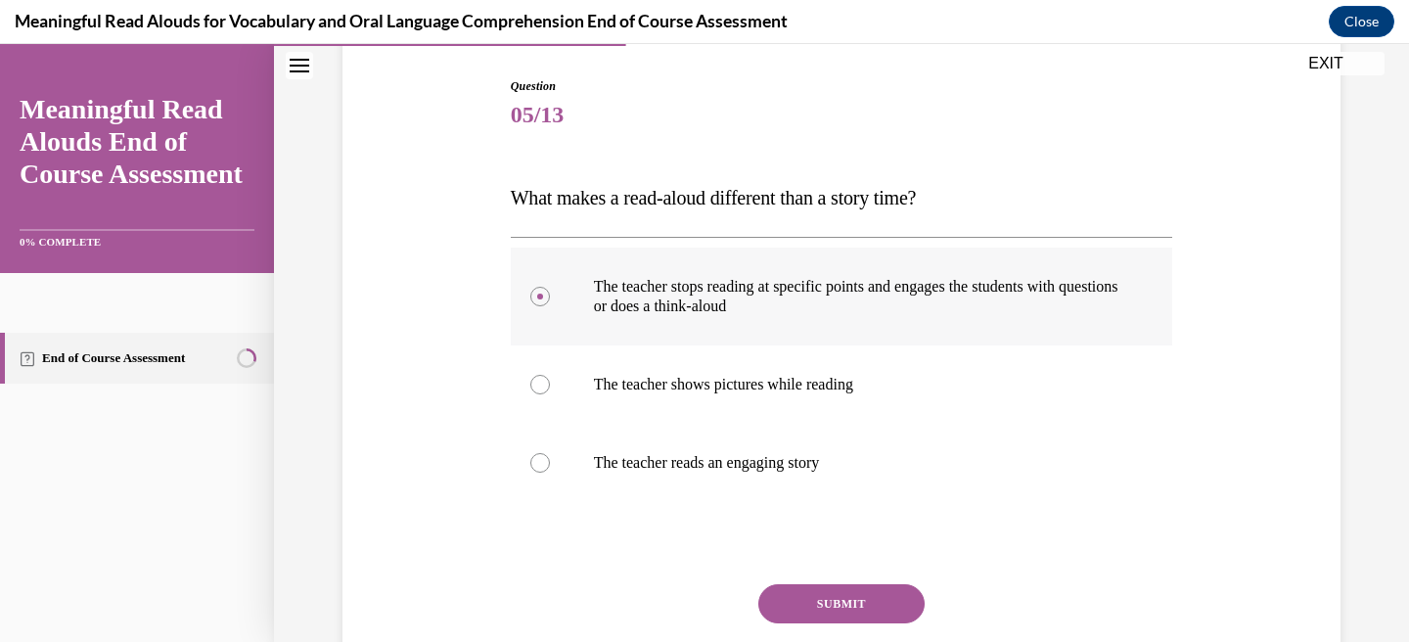
scroll to position [337, 0]
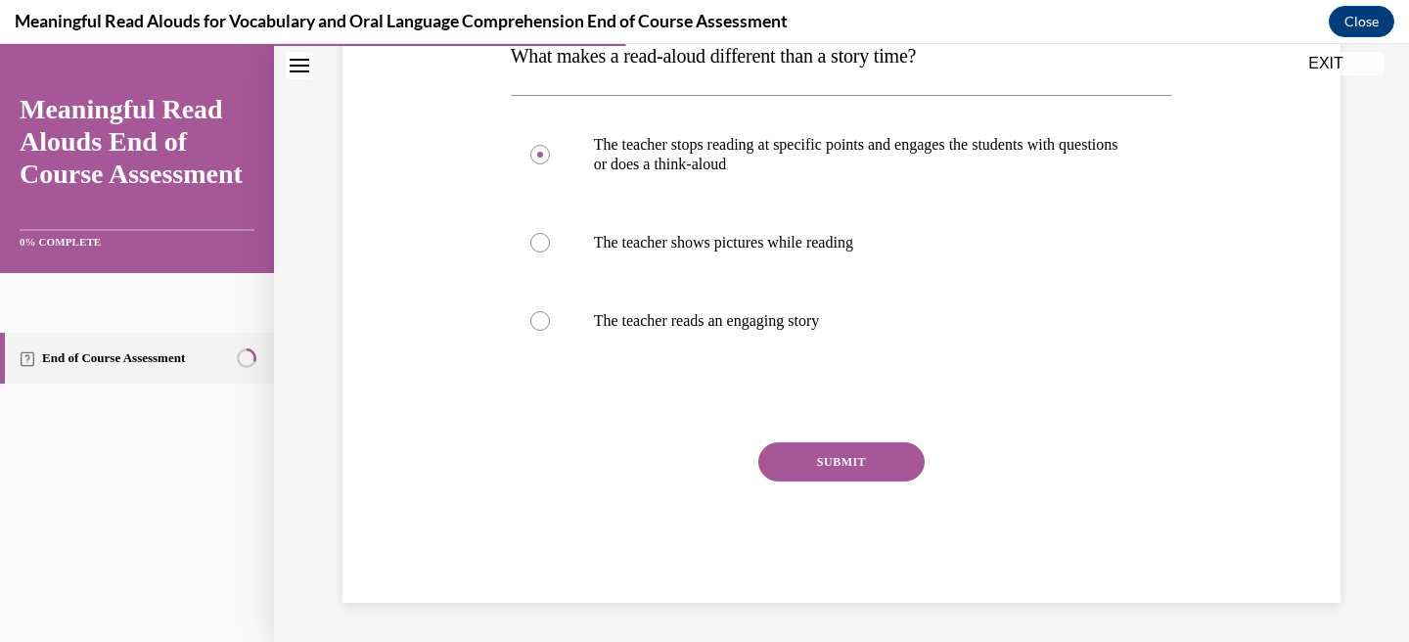
click at [881, 447] on button "SUBMIT" at bounding box center [841, 461] width 166 height 39
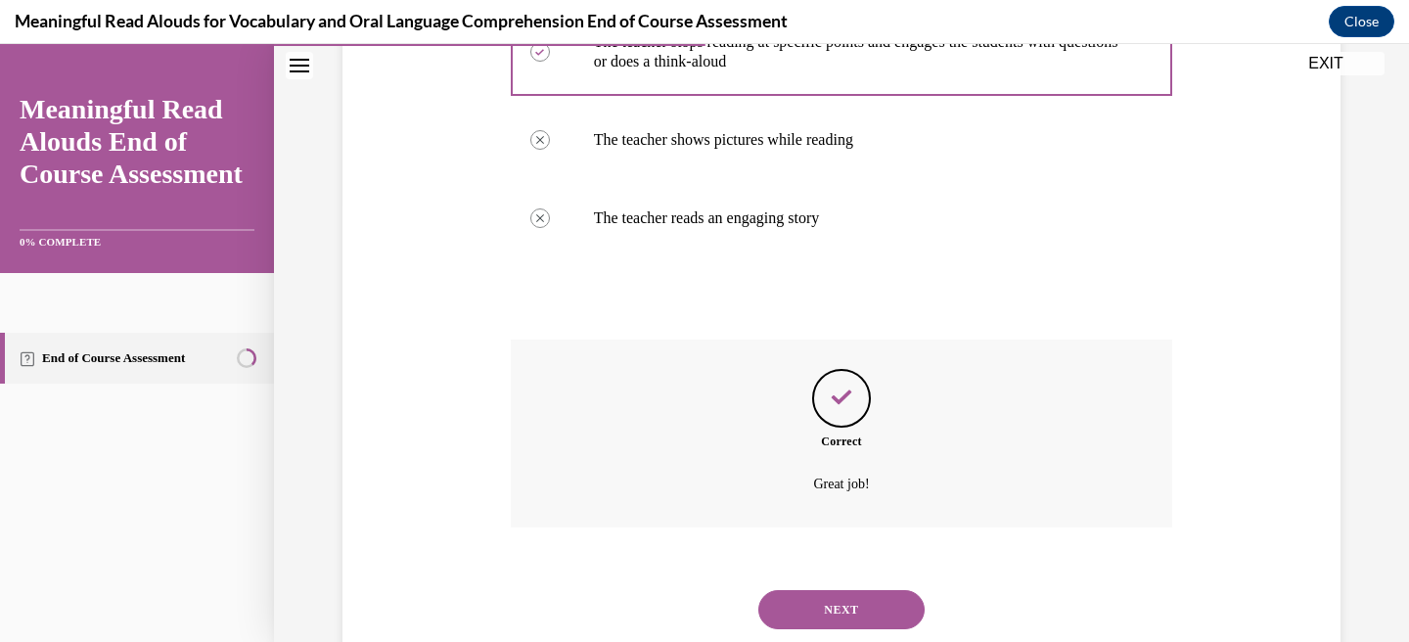
scroll to position [495, 0]
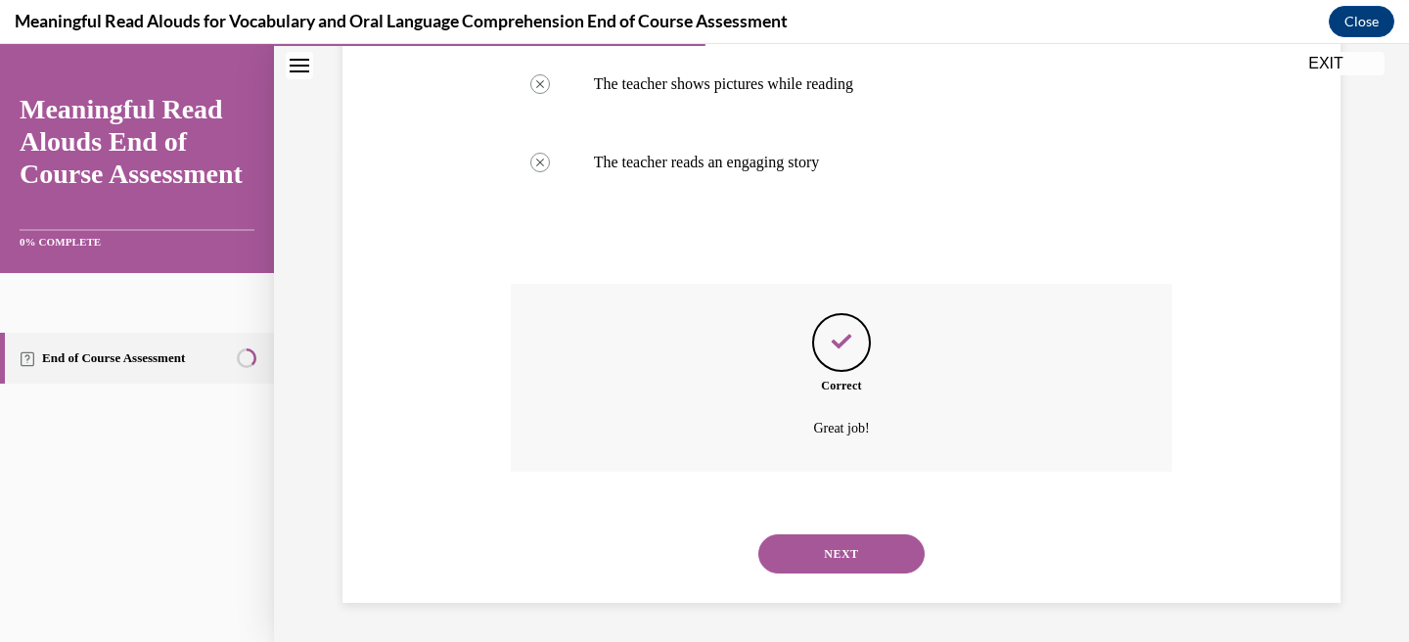
click at [840, 553] on button "NEXT" at bounding box center [841, 553] width 166 height 39
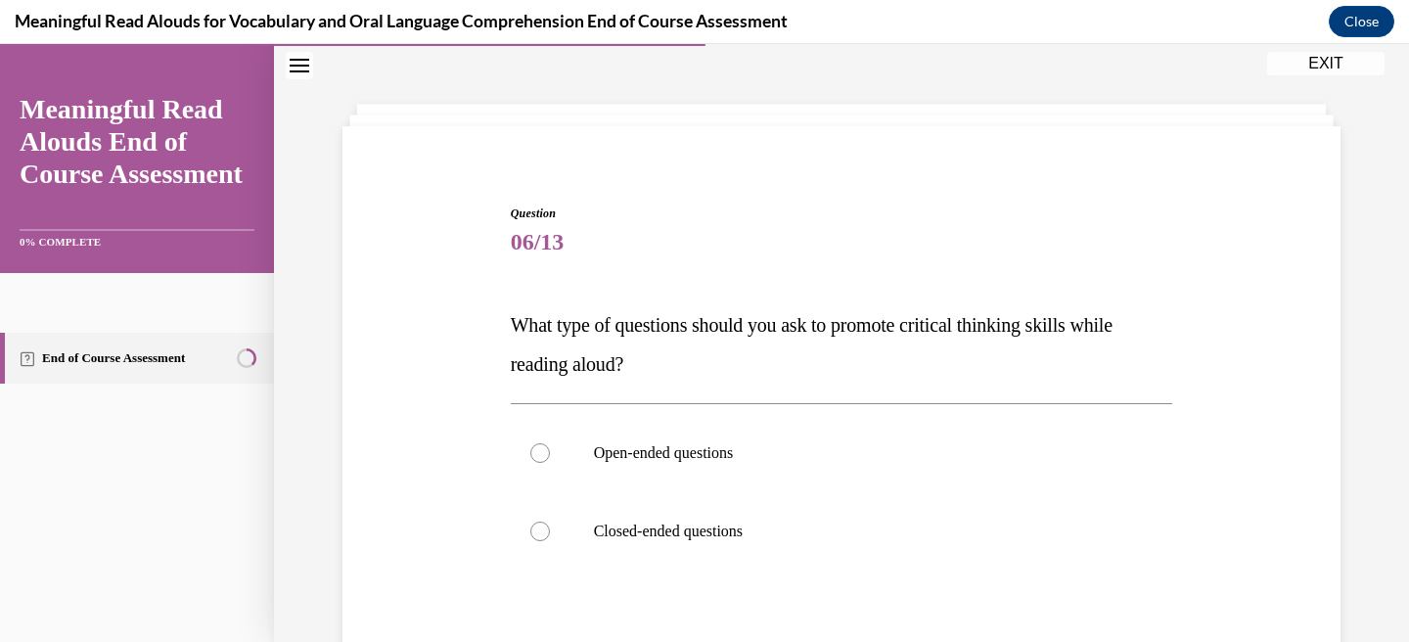
scroll to position [133, 0]
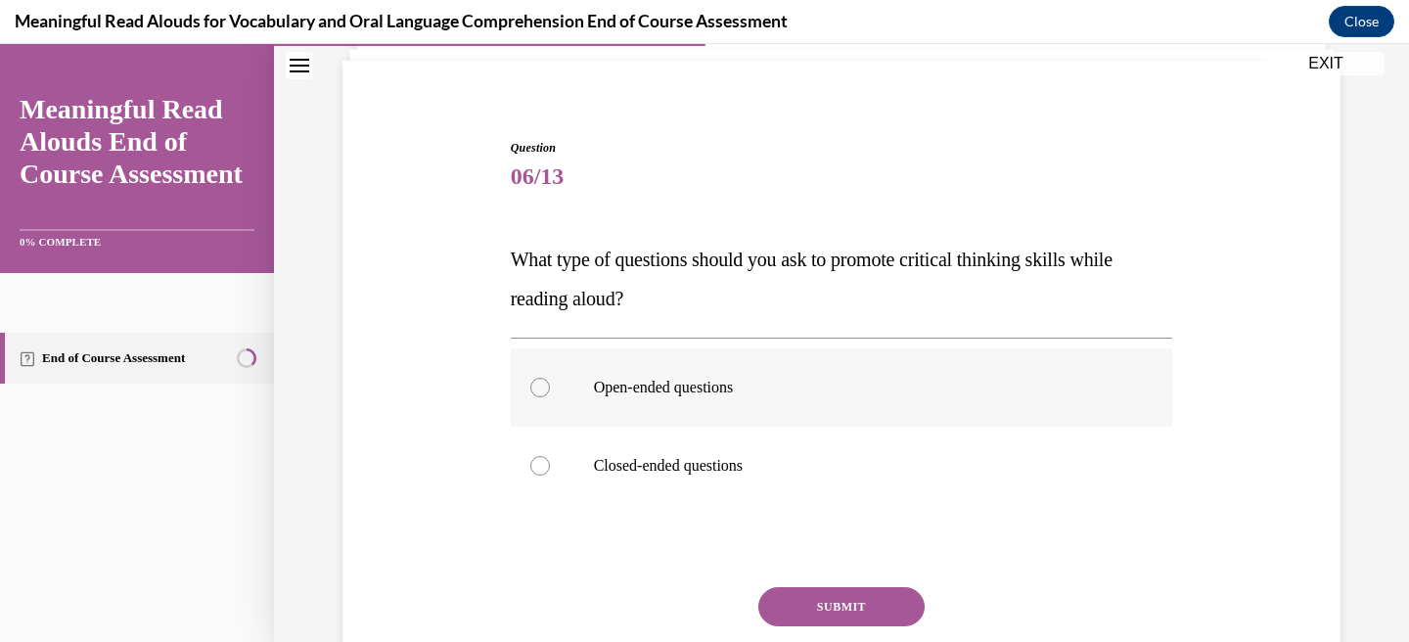
click at [738, 393] on p "Open-ended questions" at bounding box center [859, 388] width 530 height 20
click at [550, 393] on input "Open-ended questions" at bounding box center [540, 388] width 20 height 20
radio input "true"
click at [800, 620] on button "SUBMIT" at bounding box center [841, 606] width 166 height 39
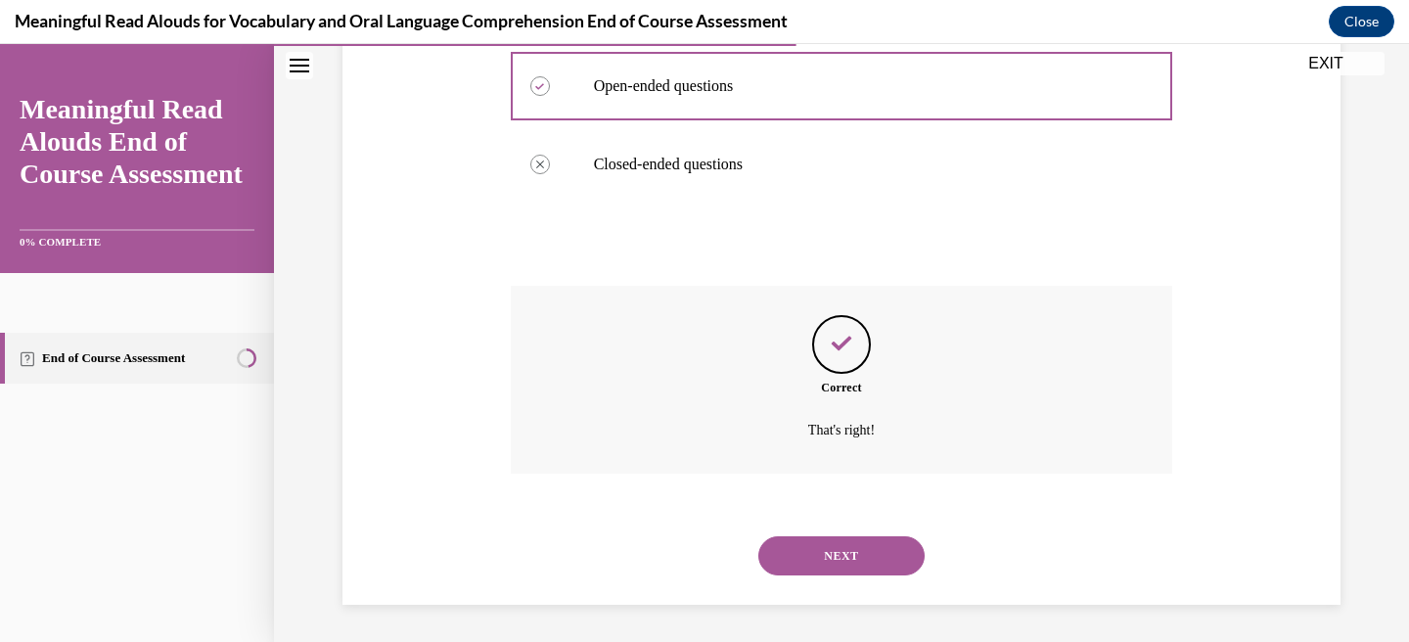
scroll to position [436, 0]
click at [835, 565] on button "NEXT" at bounding box center [841, 553] width 166 height 39
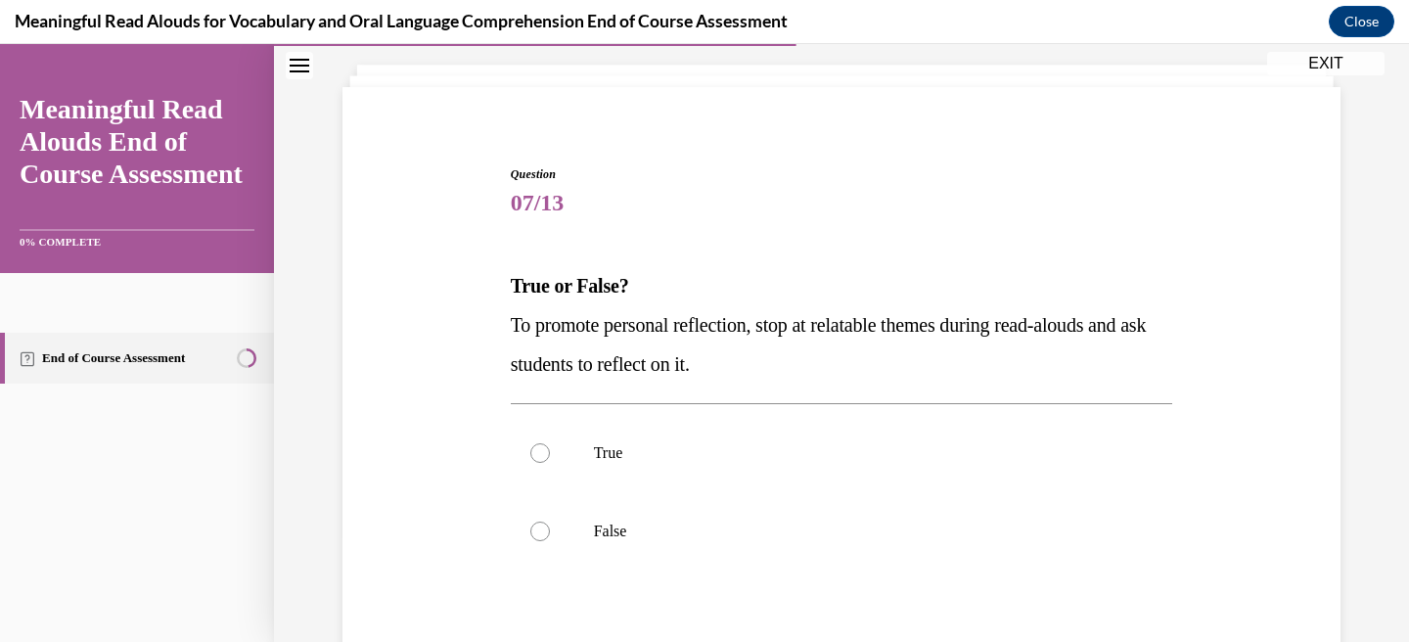
scroll to position [145, 0]
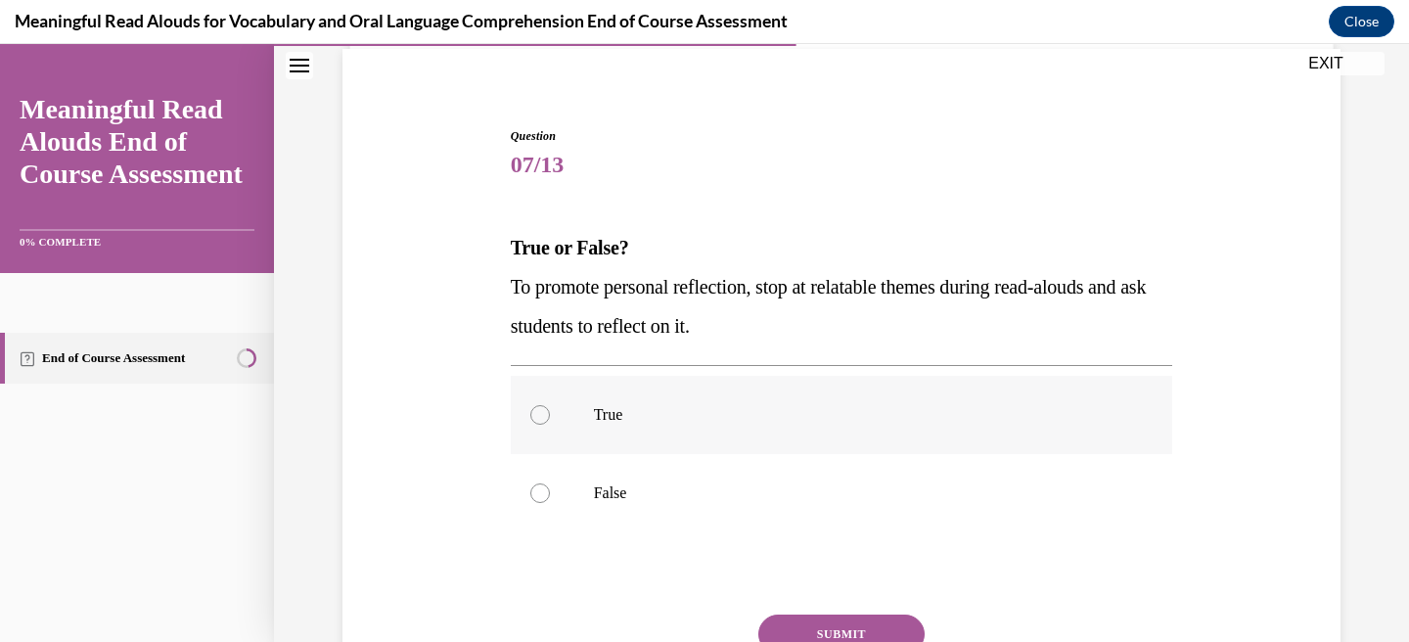
click at [704, 405] on p "True" at bounding box center [859, 415] width 530 height 20
click at [550, 405] on input "True" at bounding box center [540, 415] width 20 height 20
radio input "true"
click at [811, 628] on button "SUBMIT" at bounding box center [841, 633] width 166 height 39
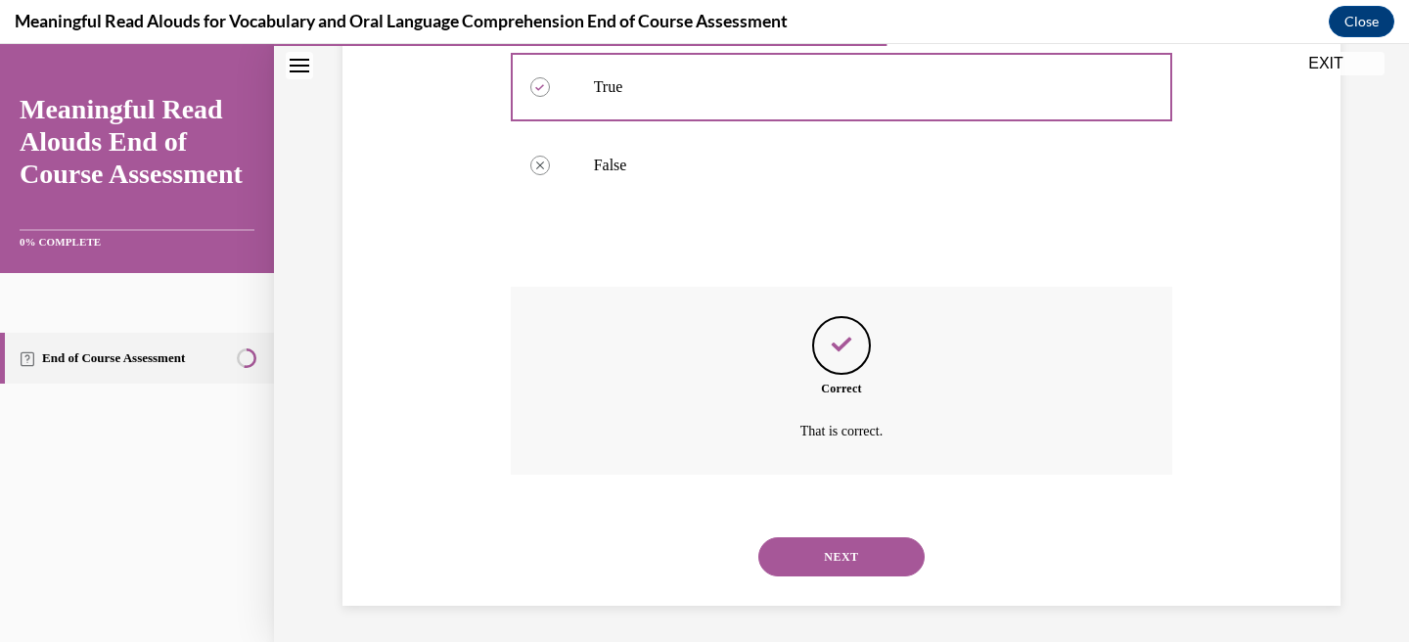
scroll to position [475, 0]
click at [833, 539] on button "NEXT" at bounding box center [841, 553] width 166 height 39
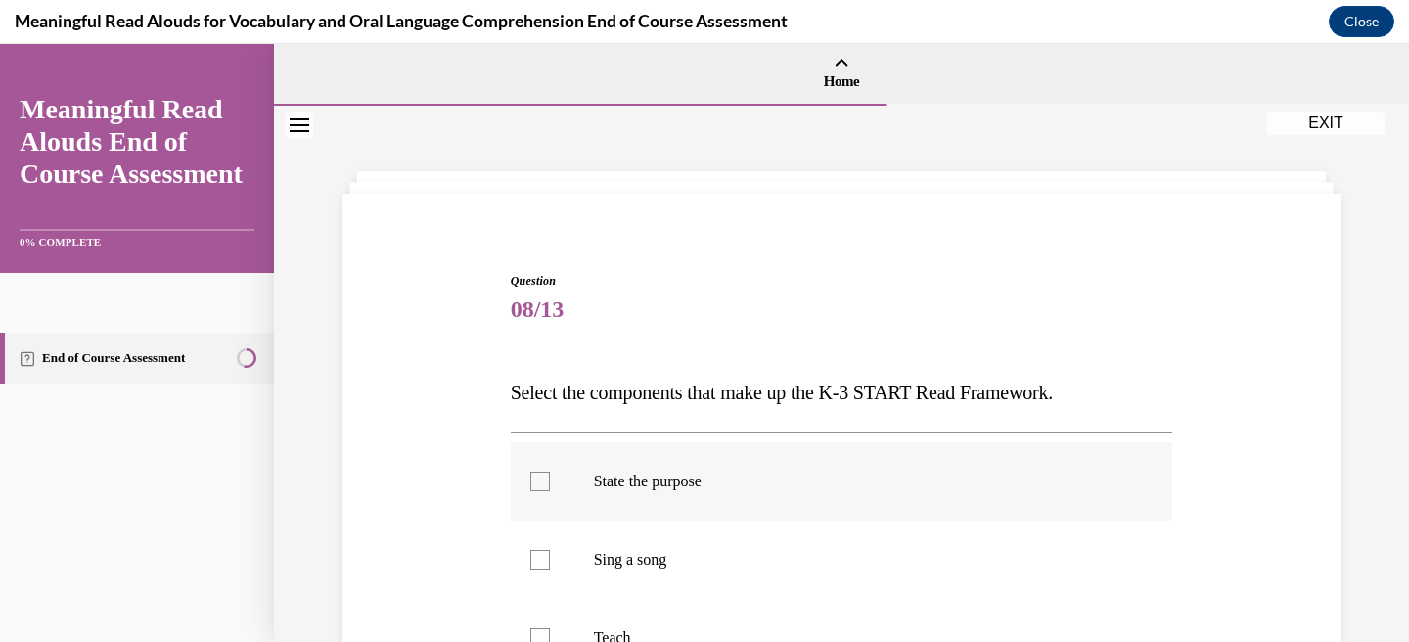
click at [641, 487] on p "State the purpose" at bounding box center [859, 482] width 530 height 20
click at [550, 487] on input "State the purpose" at bounding box center [540, 482] width 20 height 20
checkbox input "true"
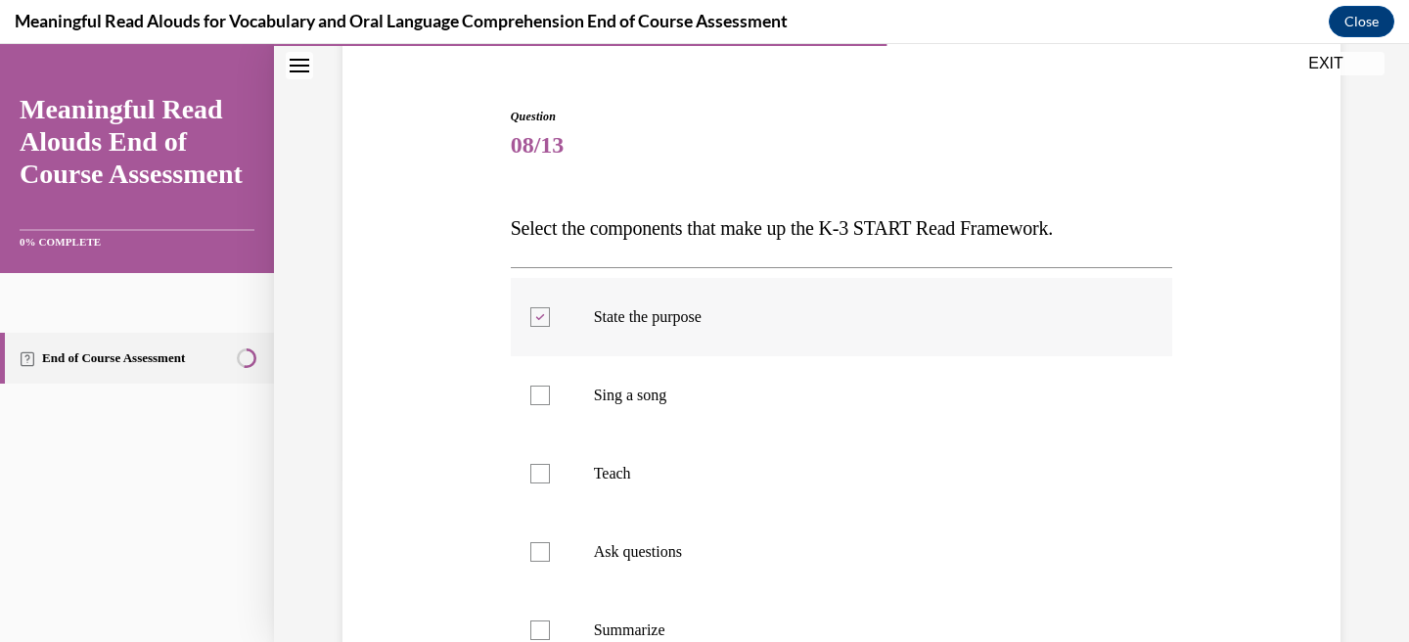
scroll to position [176, 0]
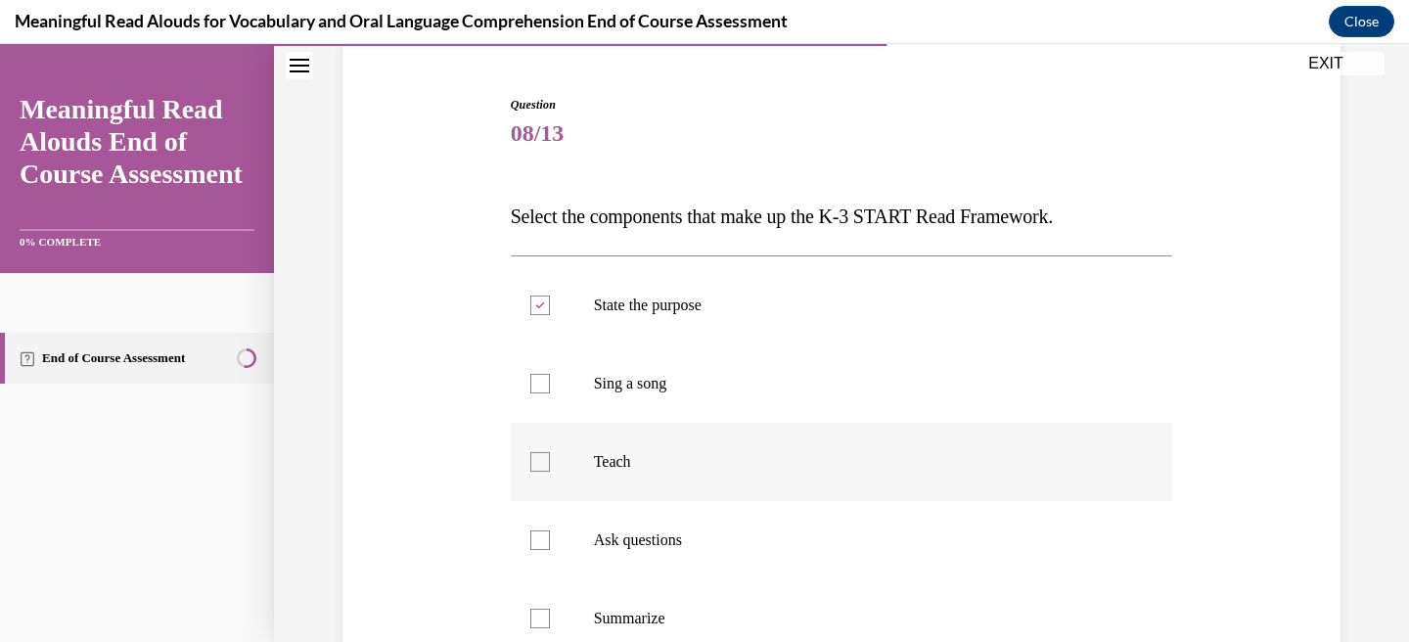
click at [591, 467] on label "Teach" at bounding box center [842, 462] width 662 height 78
click at [550, 467] on input "Teach" at bounding box center [540, 462] width 20 height 20
checkbox input "true"
click at [575, 553] on label "Ask questions" at bounding box center [842, 540] width 662 height 78
click at [550, 550] on input "Ask questions" at bounding box center [540, 540] width 20 height 20
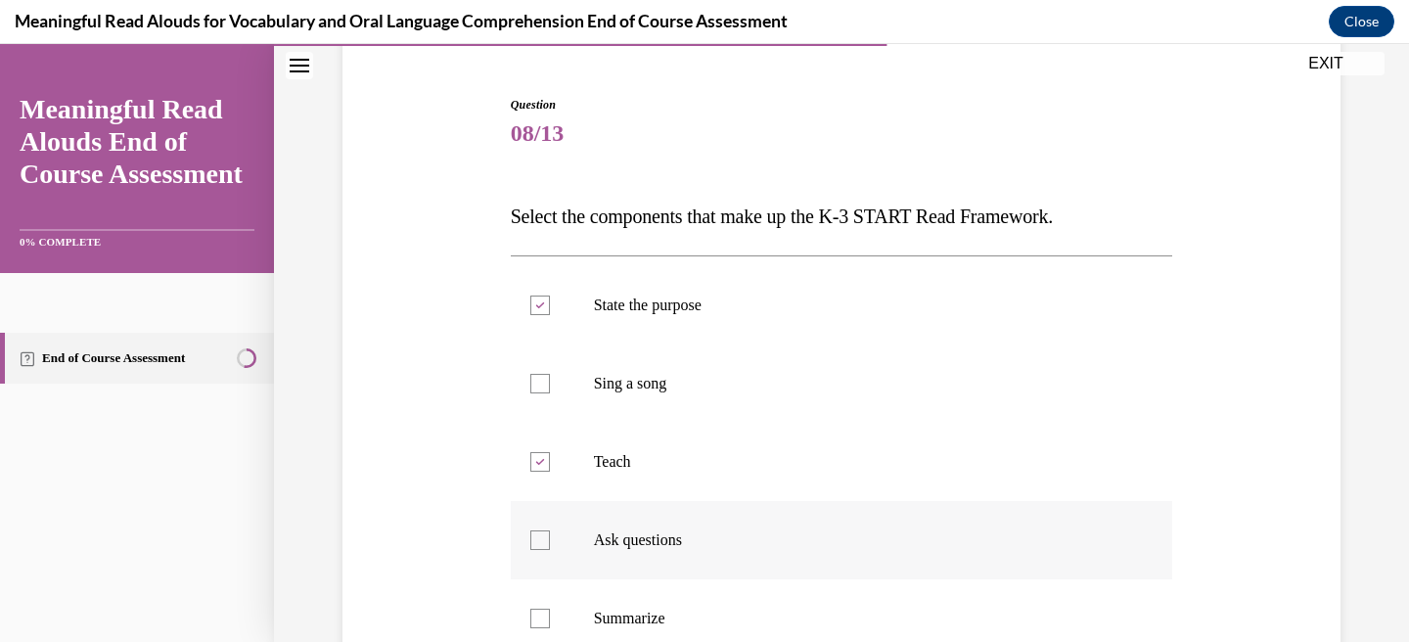
checkbox input "true"
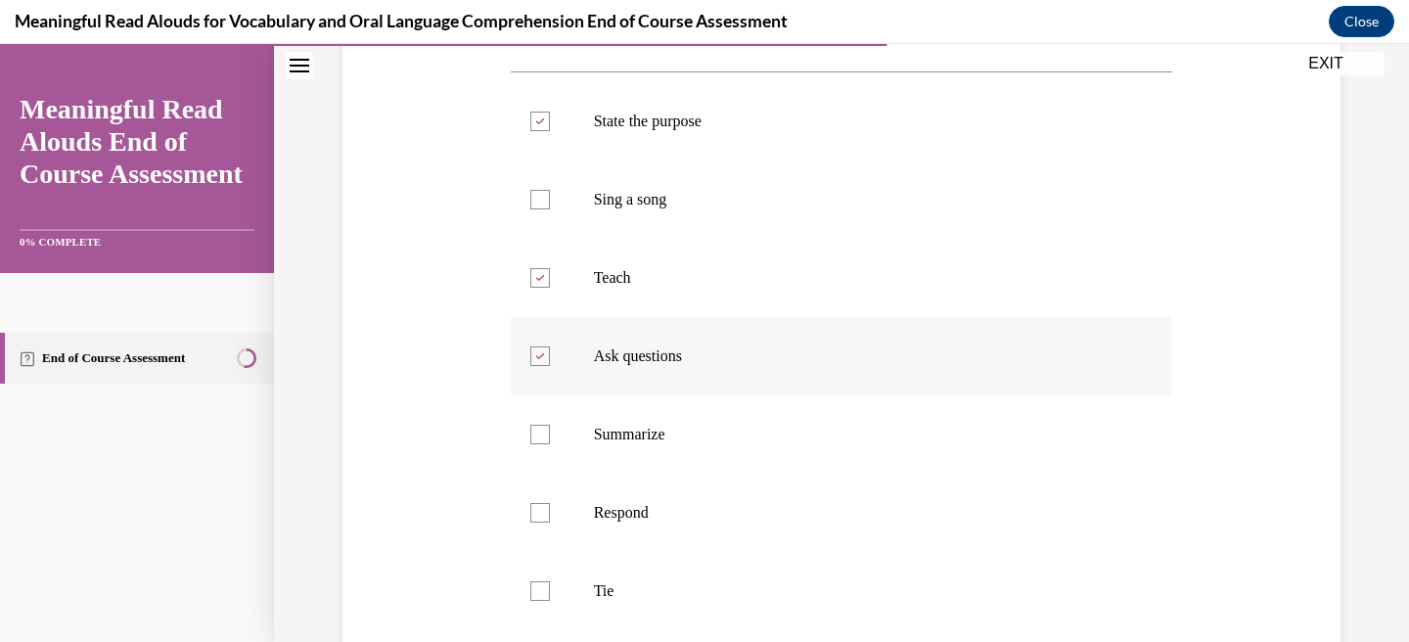
scroll to position [382, 0]
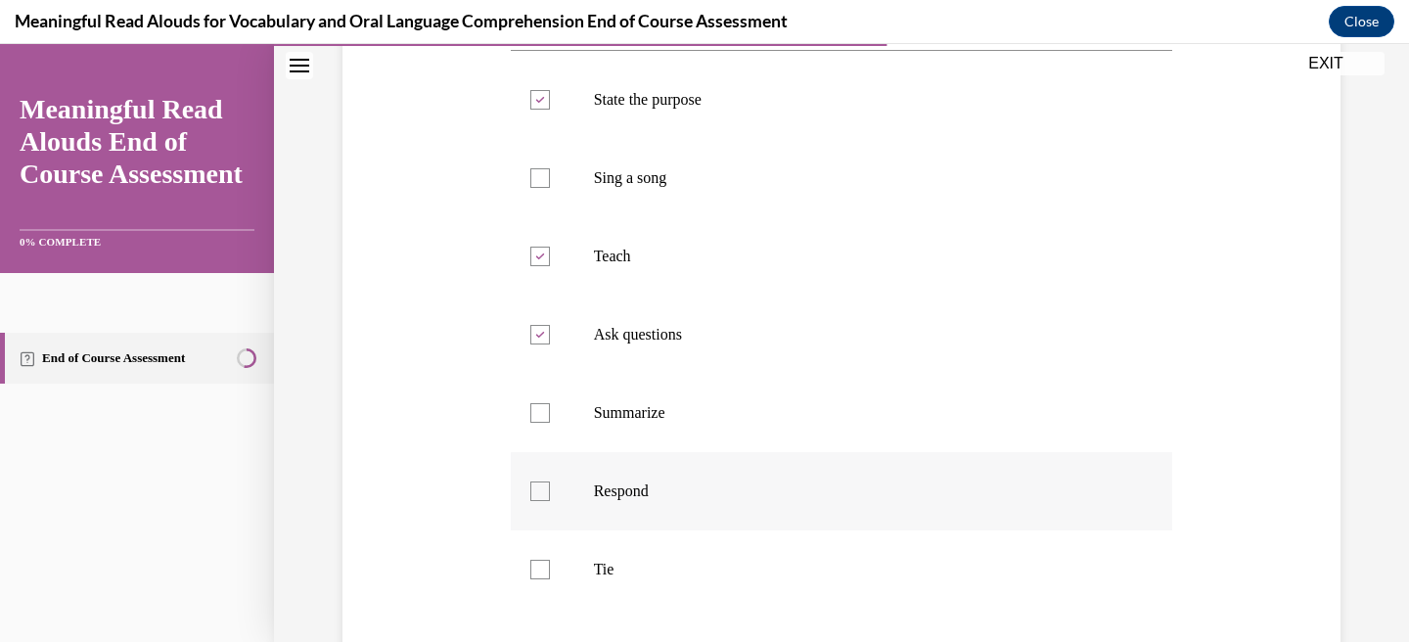
click at [569, 483] on label "Respond" at bounding box center [842, 491] width 662 height 78
click at [550, 483] on input "Respond" at bounding box center [540, 491] width 20 height 20
checkbox input "true"
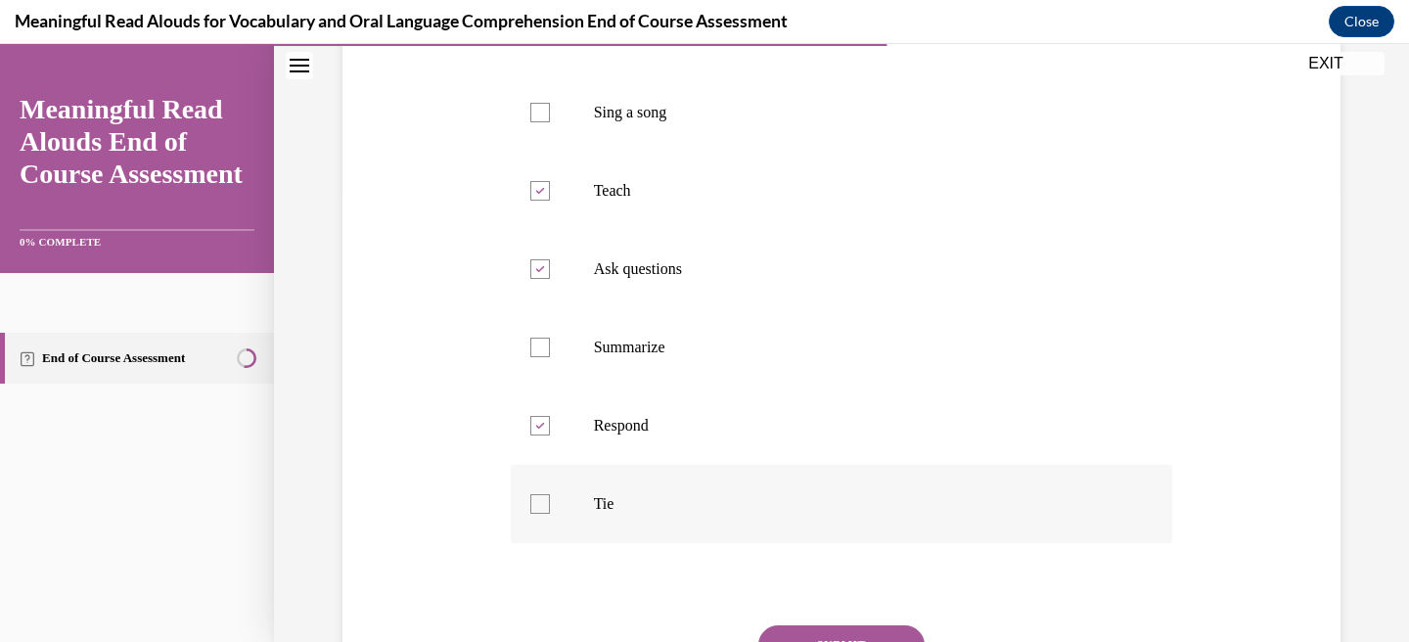
click at [565, 492] on label "Tie" at bounding box center [842, 504] width 662 height 78
click at [550, 494] on input "Tie" at bounding box center [540, 504] width 20 height 20
checkbox input "true"
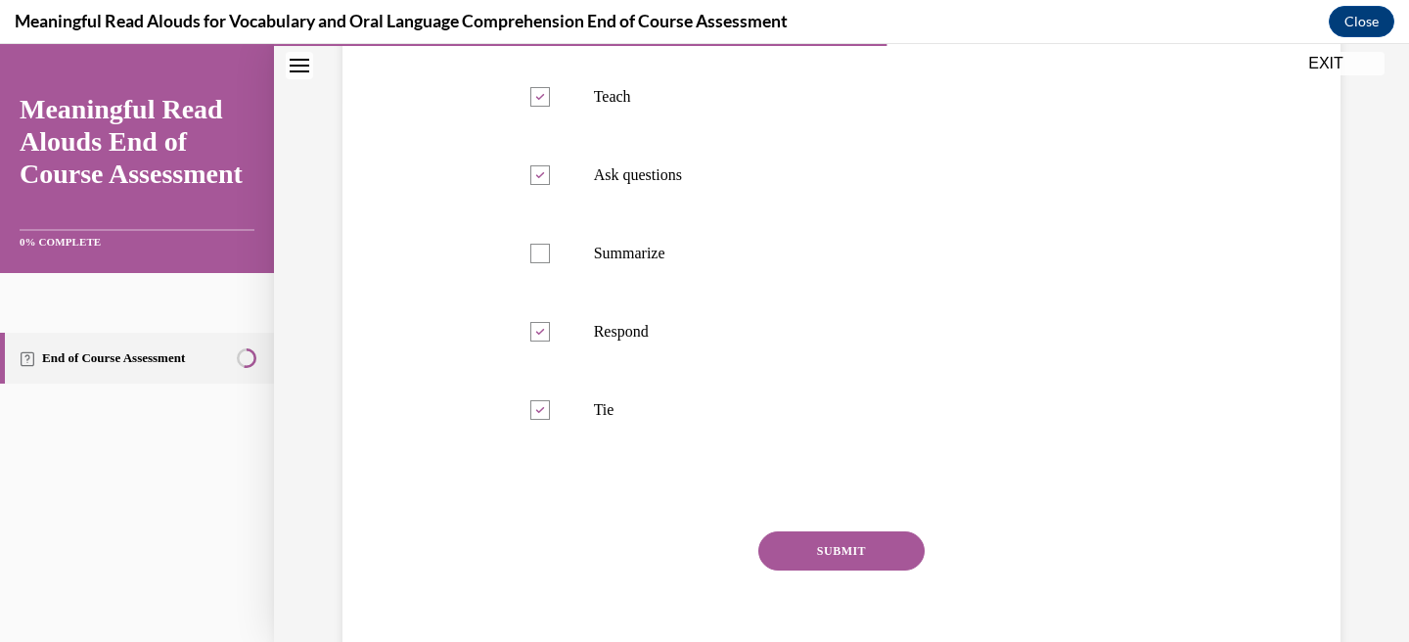
click at [841, 550] on button "SUBMIT" at bounding box center [841, 550] width 166 height 39
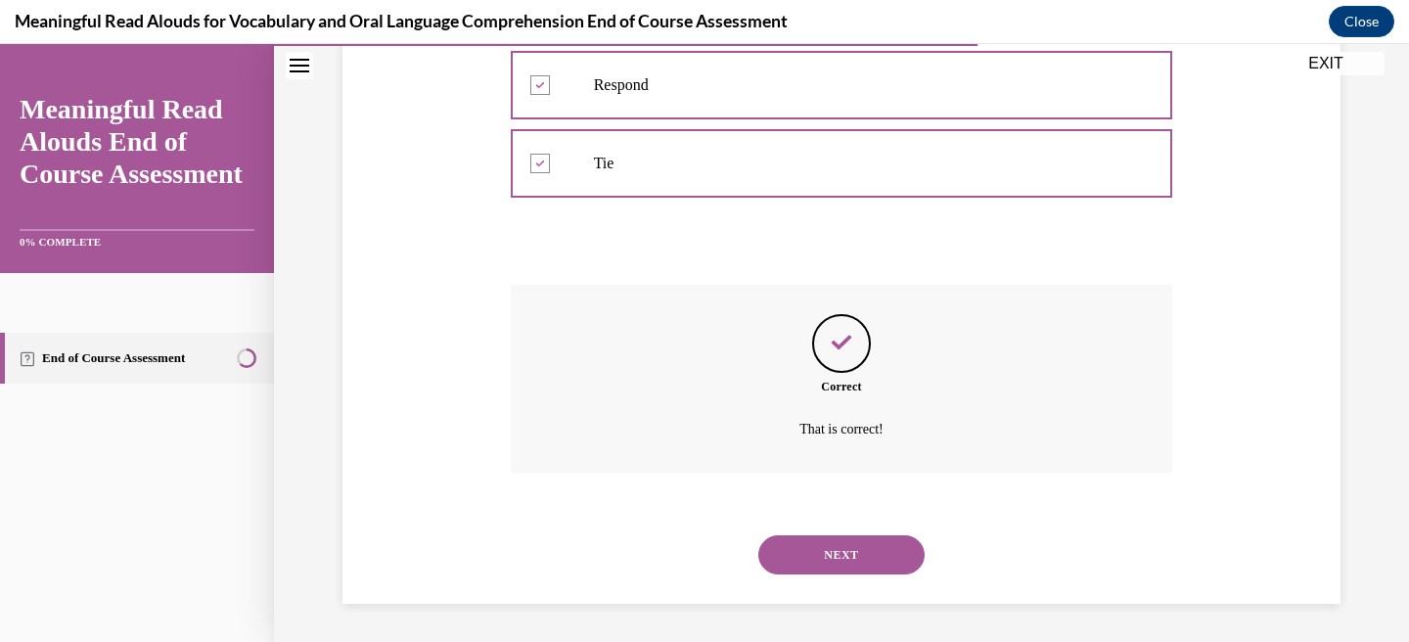
scroll to position [789, 0]
click at [832, 552] on button "NEXT" at bounding box center [841, 553] width 166 height 39
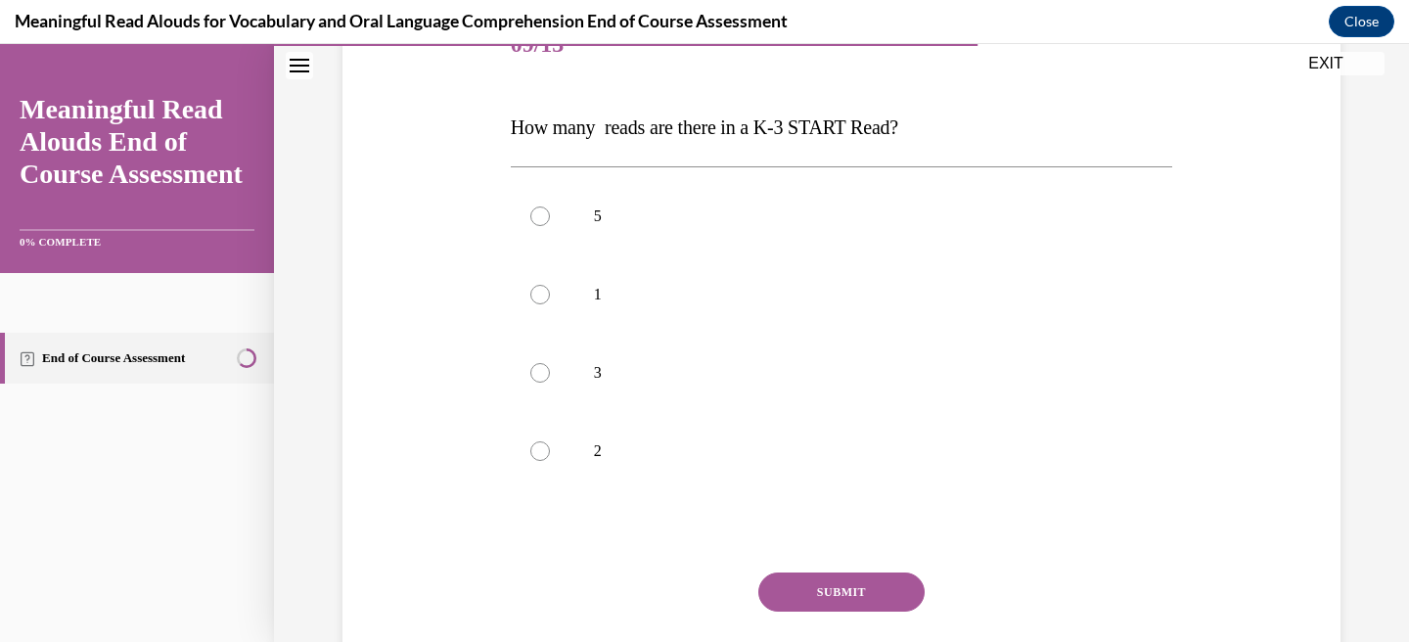
scroll to position [264, 0]
click at [596, 380] on p "3" at bounding box center [859, 374] width 530 height 20
click at [550, 380] on input "3" at bounding box center [540, 374] width 20 height 20
radio input "true"
click at [814, 590] on button "SUBMIT" at bounding box center [841, 592] width 166 height 39
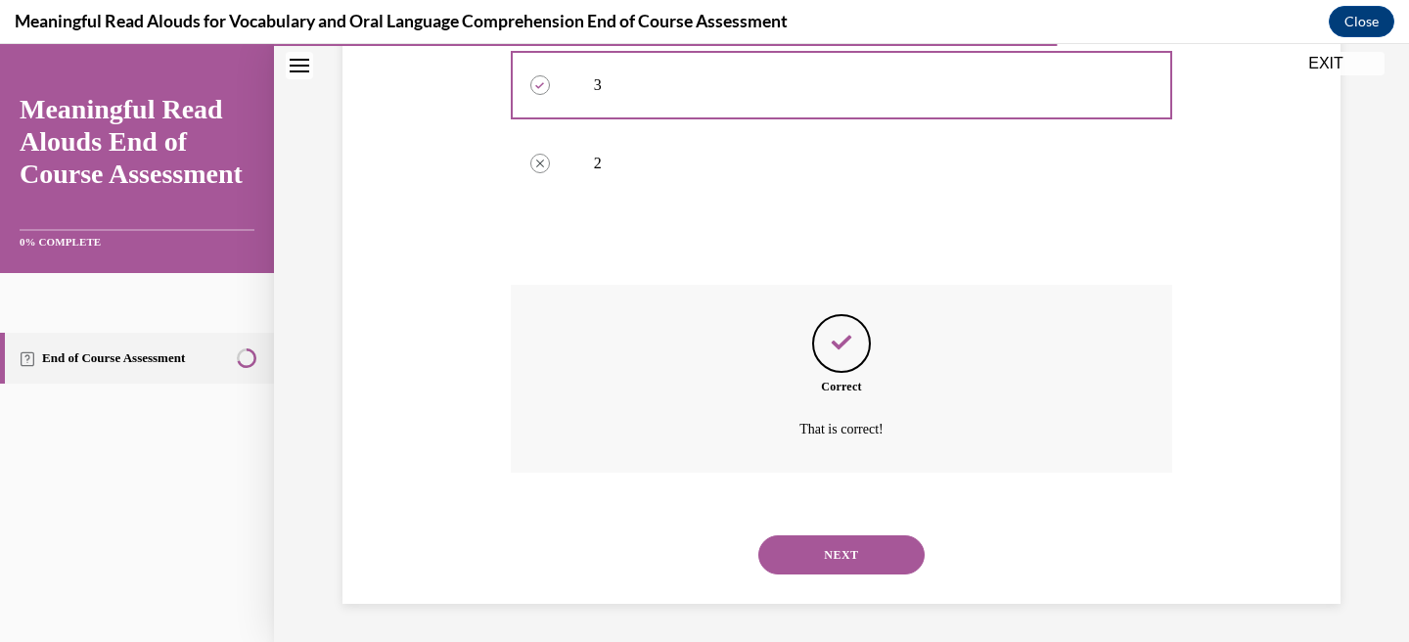
scroll to position [554, 0]
click at [839, 558] on button "NEXT" at bounding box center [841, 553] width 166 height 39
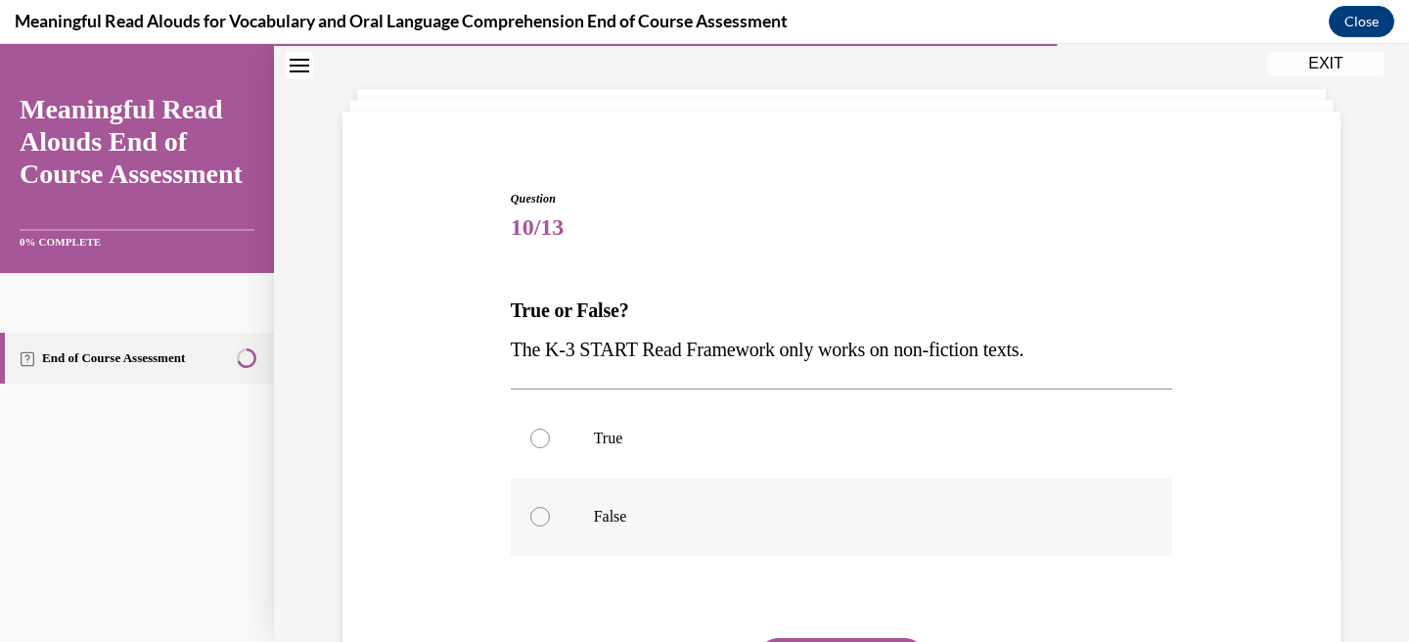
scroll to position [96, 0]
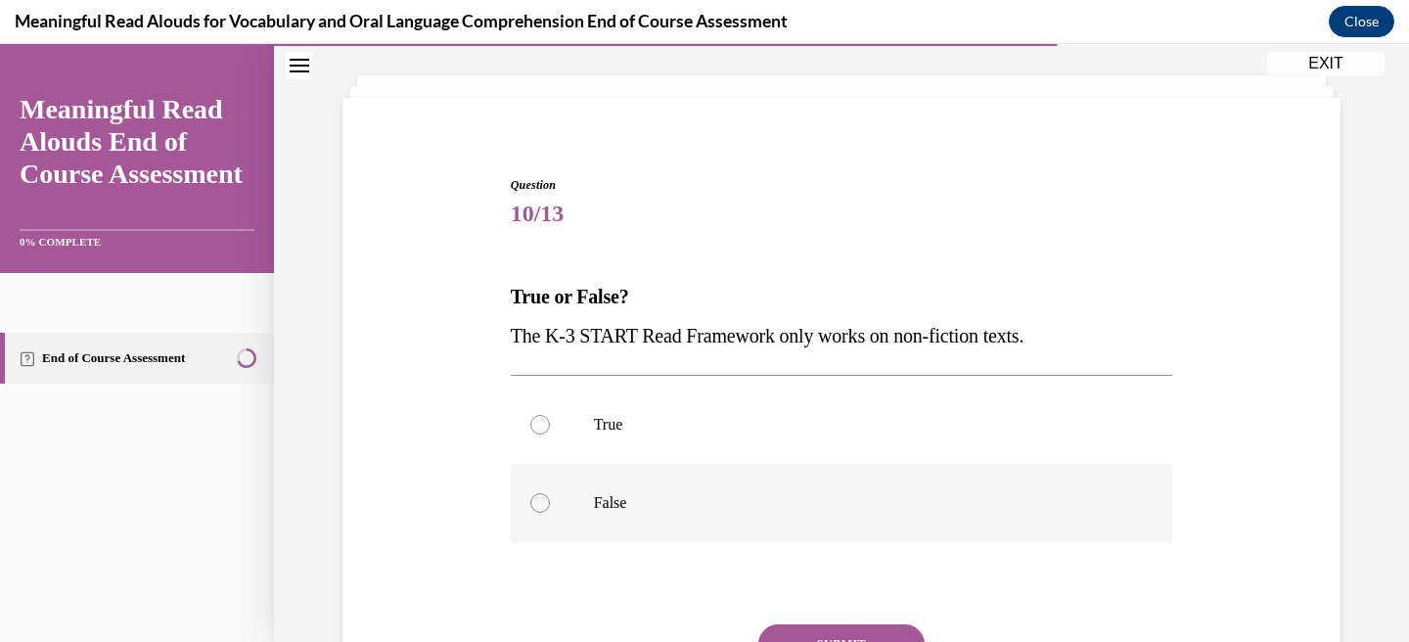
click at [739, 489] on label "False" at bounding box center [842, 503] width 662 height 78
click at [550, 493] on input "False" at bounding box center [540, 503] width 20 height 20
radio input "true"
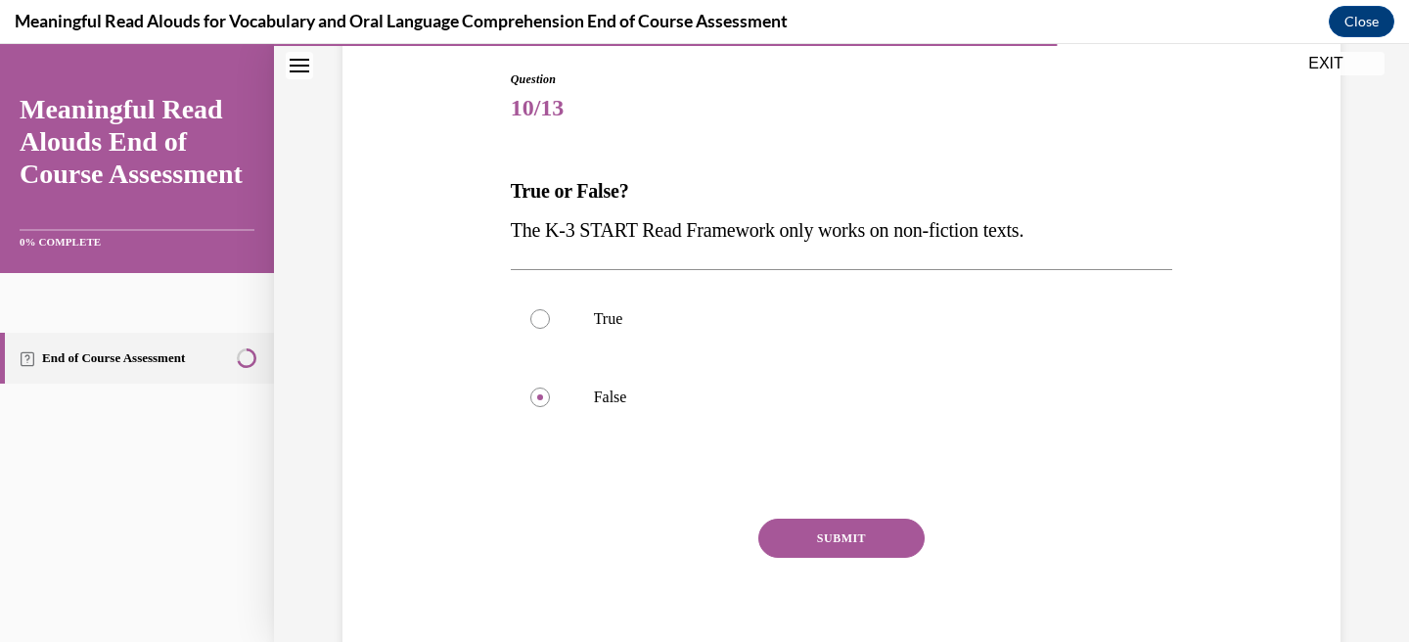
click at [831, 543] on button "SUBMIT" at bounding box center [841, 538] width 166 height 39
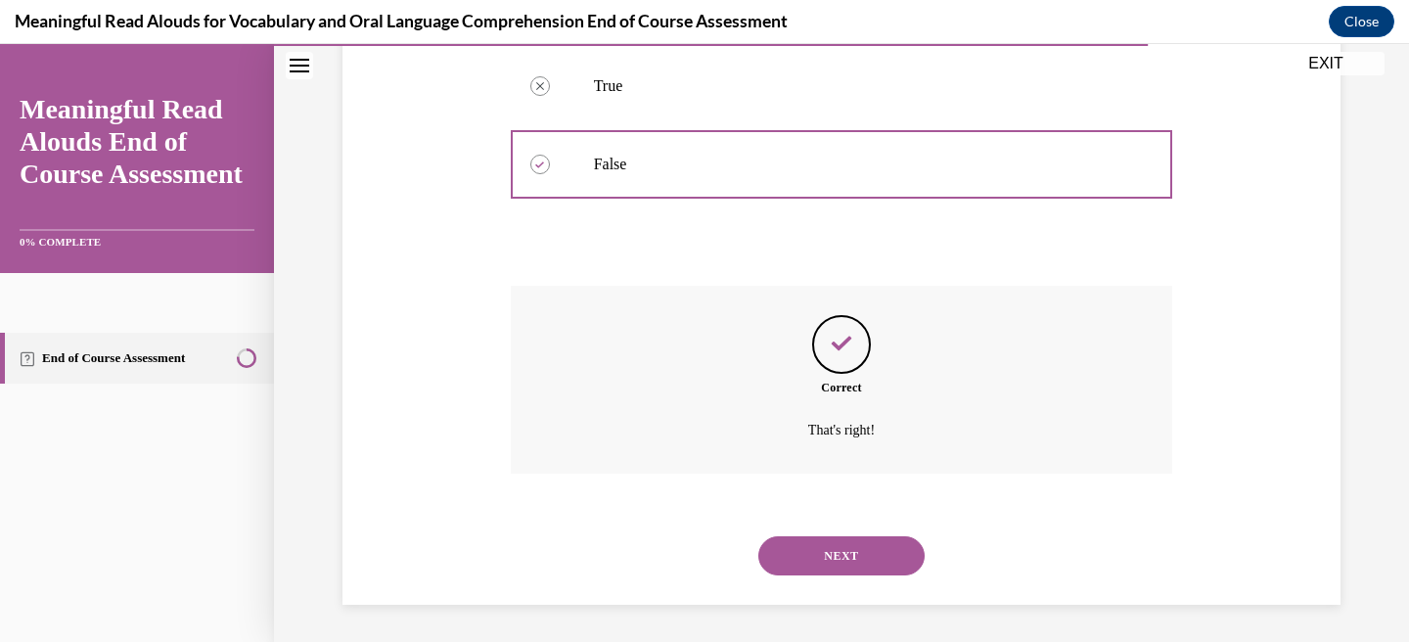
scroll to position [436, 0]
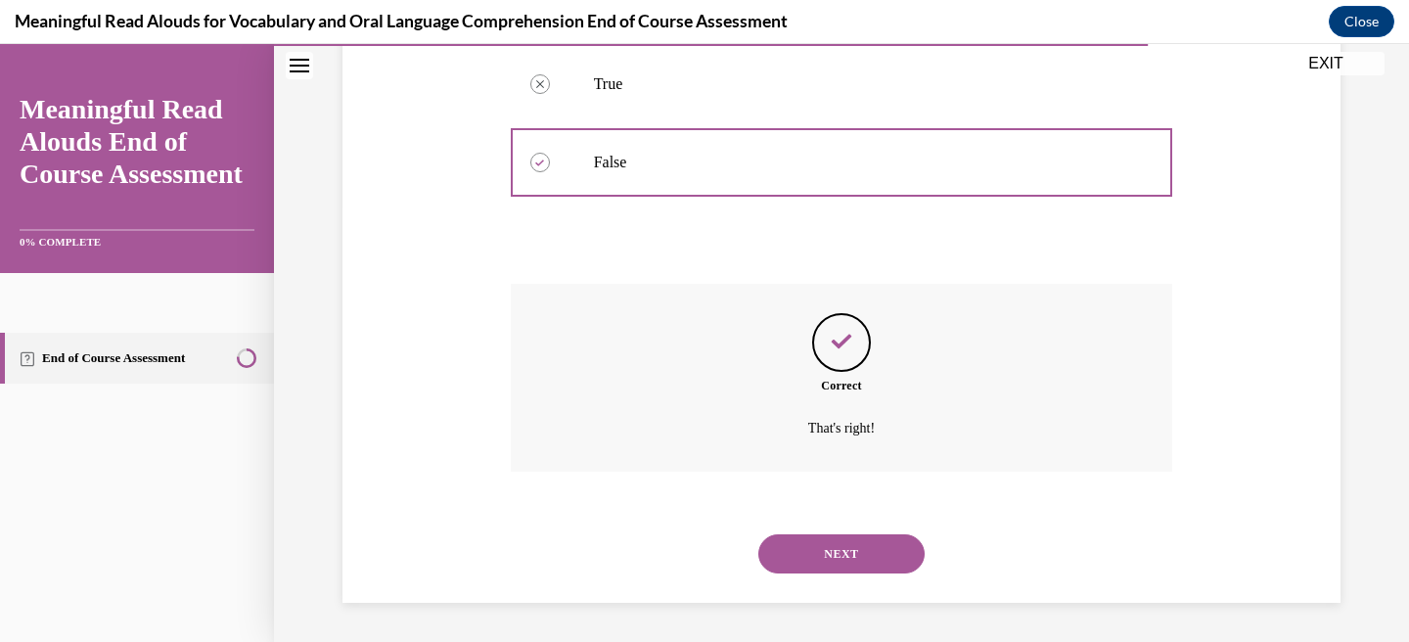
click at [831, 553] on button "NEXT" at bounding box center [841, 553] width 166 height 39
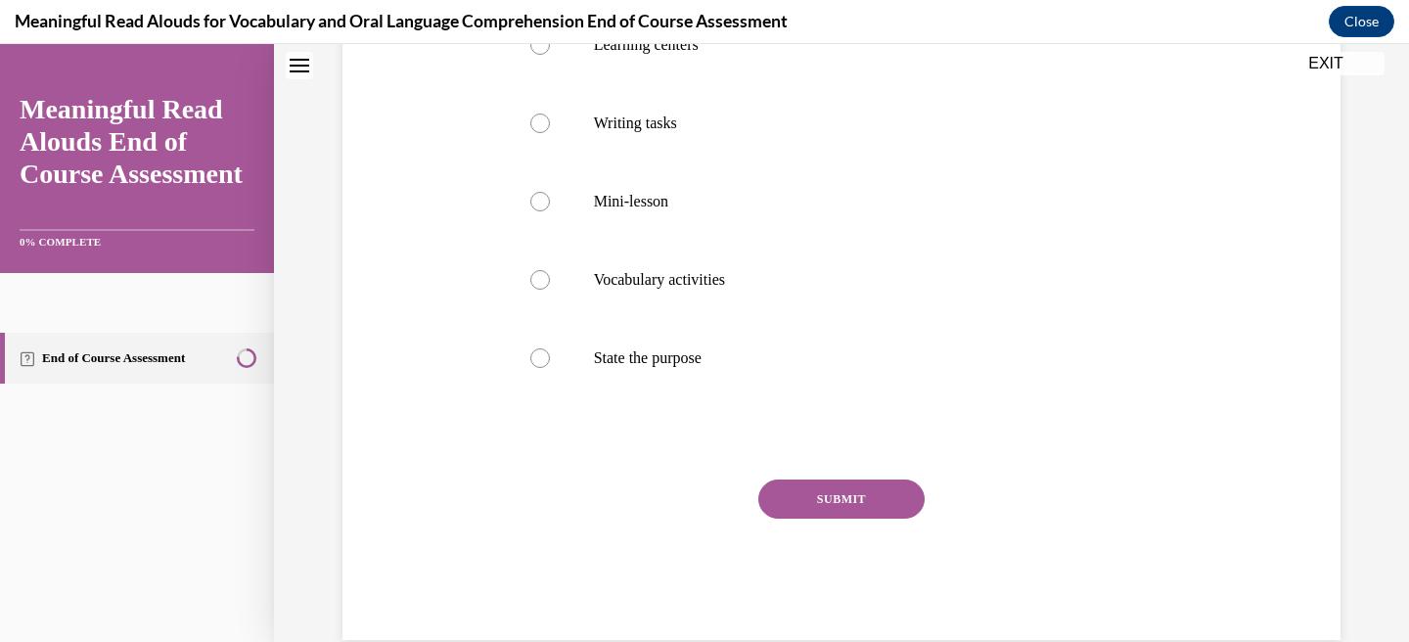
scroll to position [0, 0]
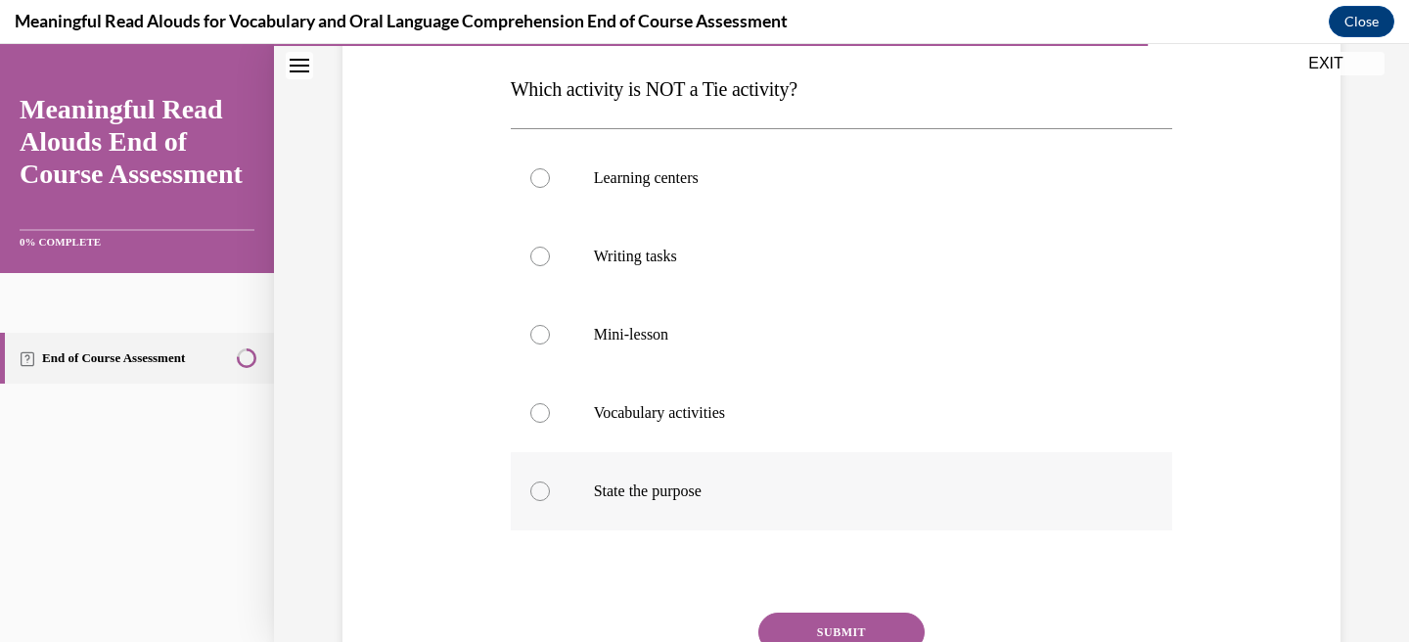
click at [733, 499] on p "State the purpose" at bounding box center [859, 491] width 530 height 20
click at [550, 499] on input "State the purpose" at bounding box center [540, 491] width 20 height 20
radio input "true"
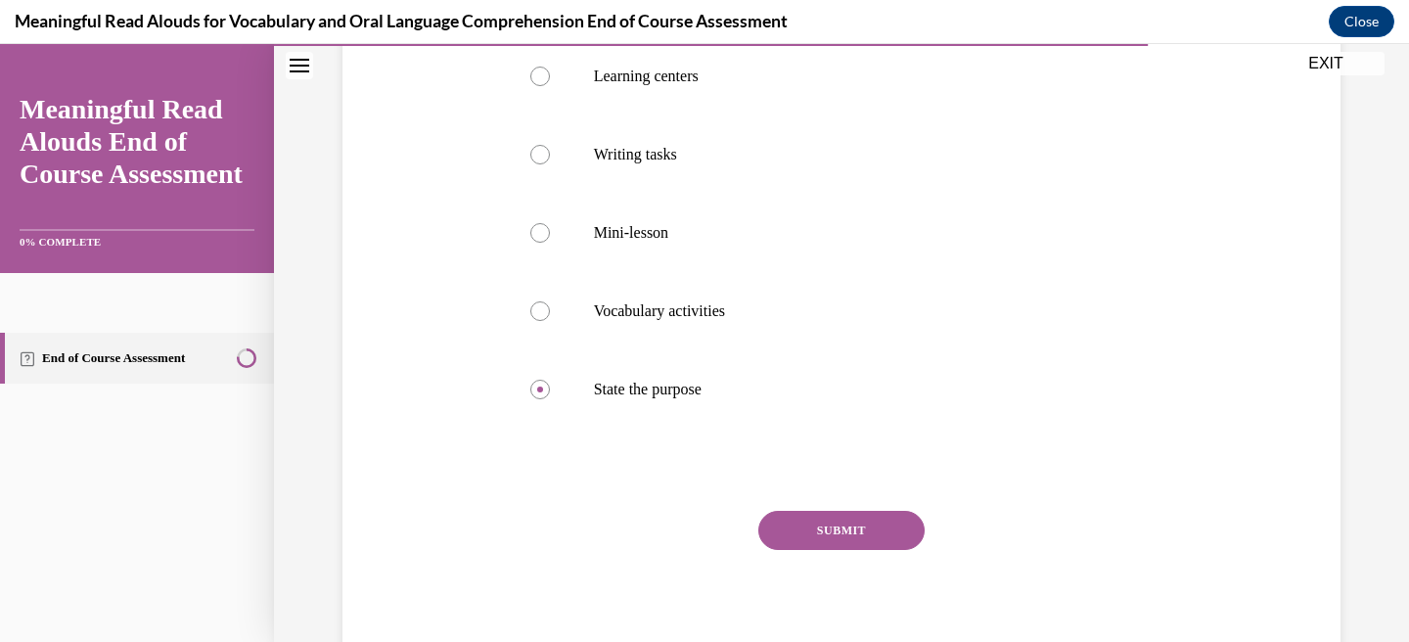
click at [824, 519] on button "SUBMIT" at bounding box center [841, 530] width 166 height 39
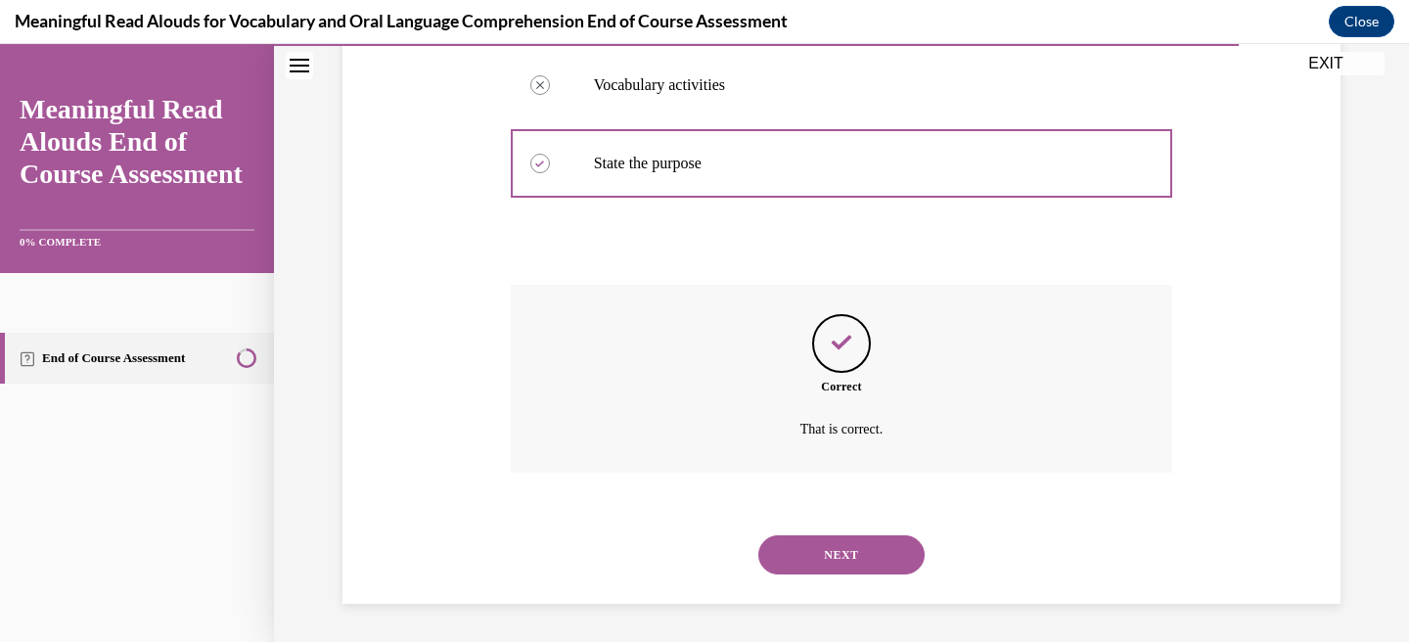
scroll to position [632, 0]
click at [824, 550] on button "NEXT" at bounding box center [841, 553] width 166 height 39
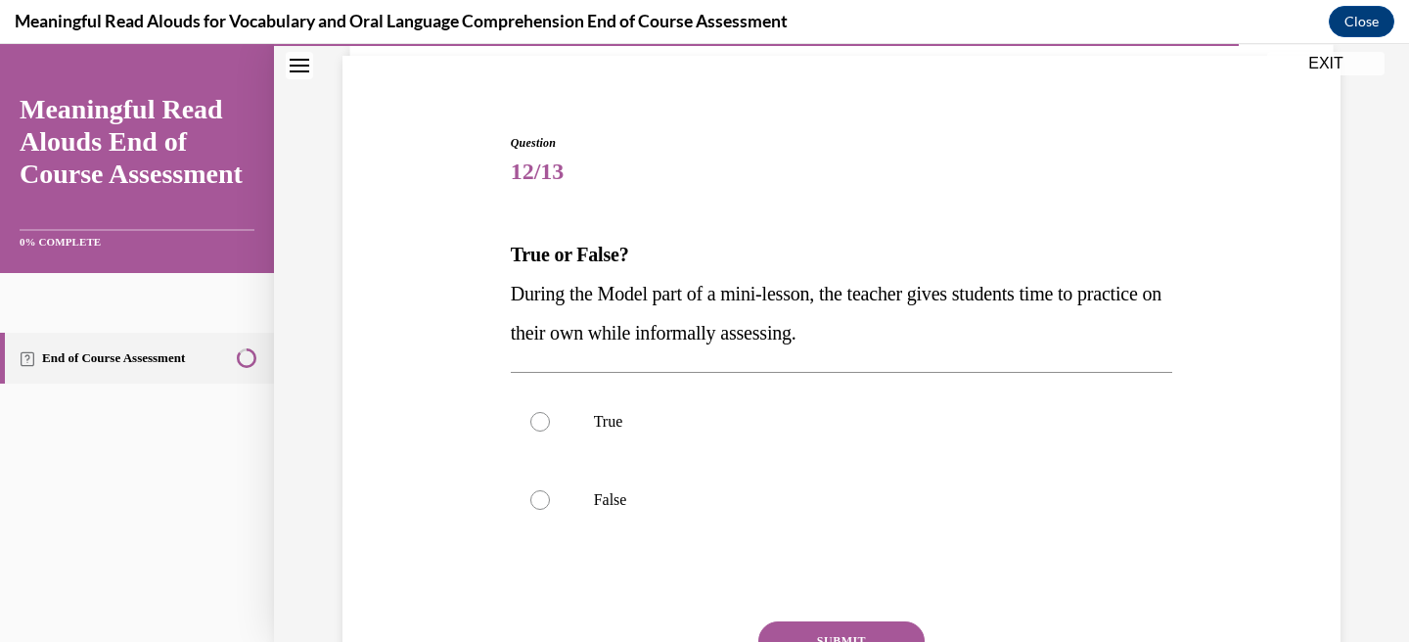
scroll to position [175, 0]
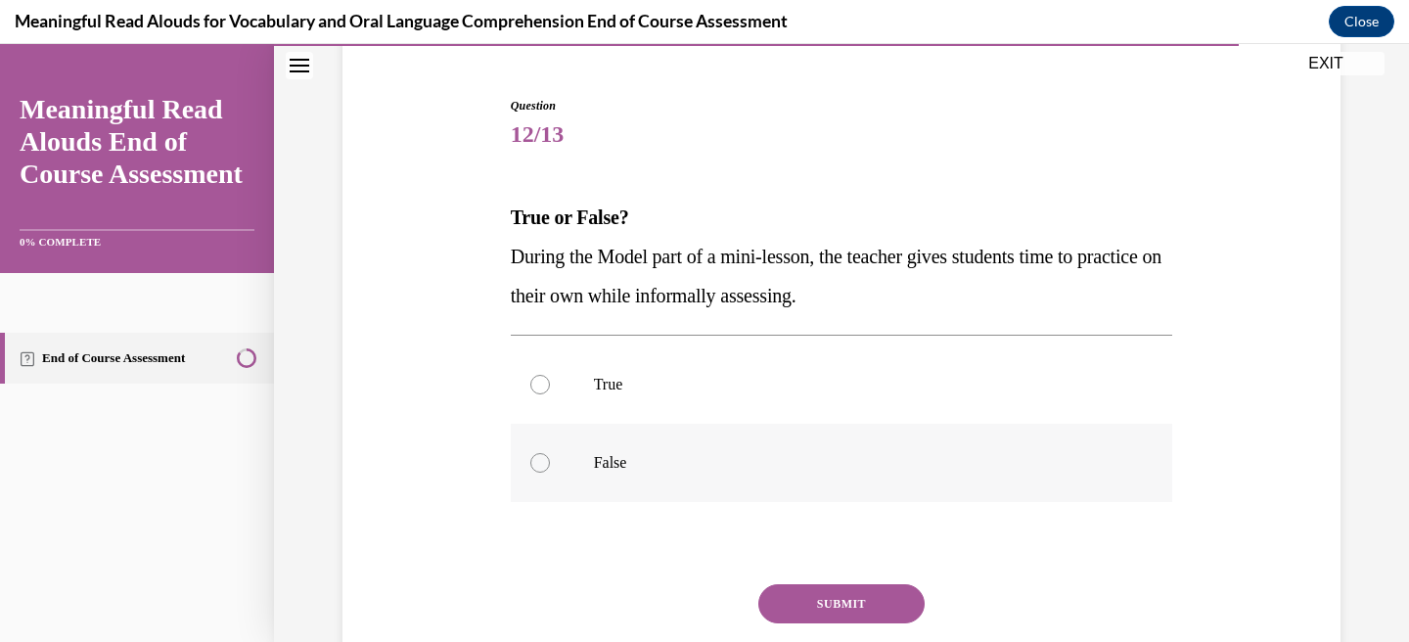
click at [699, 494] on label "False" at bounding box center [842, 463] width 662 height 78
click at [550, 473] on input "False" at bounding box center [540, 463] width 20 height 20
radio input "true"
click at [799, 598] on button "SUBMIT" at bounding box center [841, 603] width 166 height 39
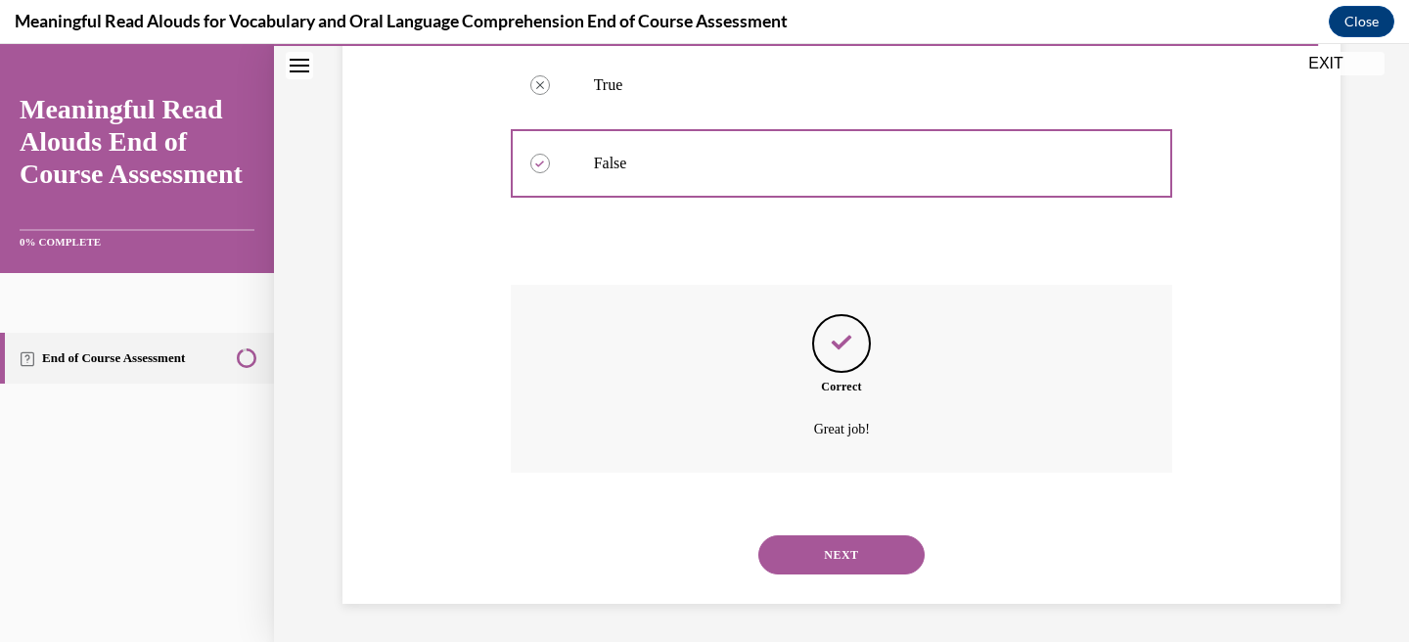
scroll to position [475, 0]
click at [844, 547] on button "NEXT" at bounding box center [841, 553] width 166 height 39
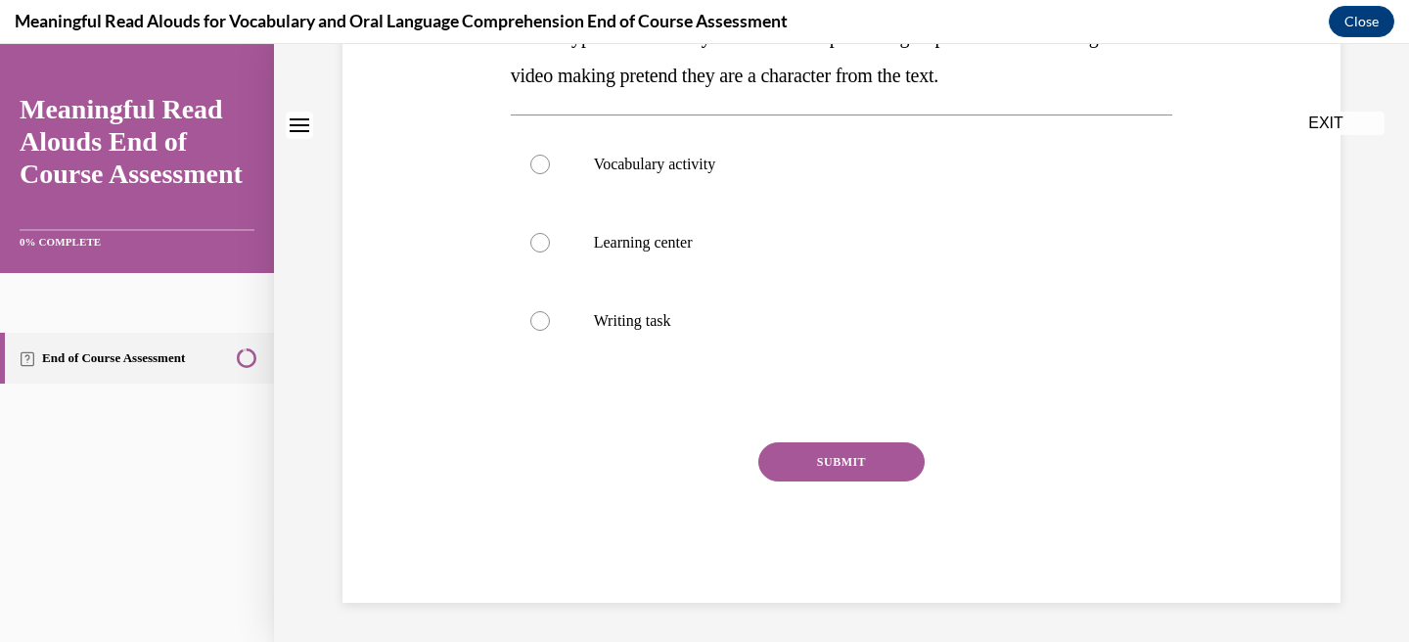
scroll to position [0, 0]
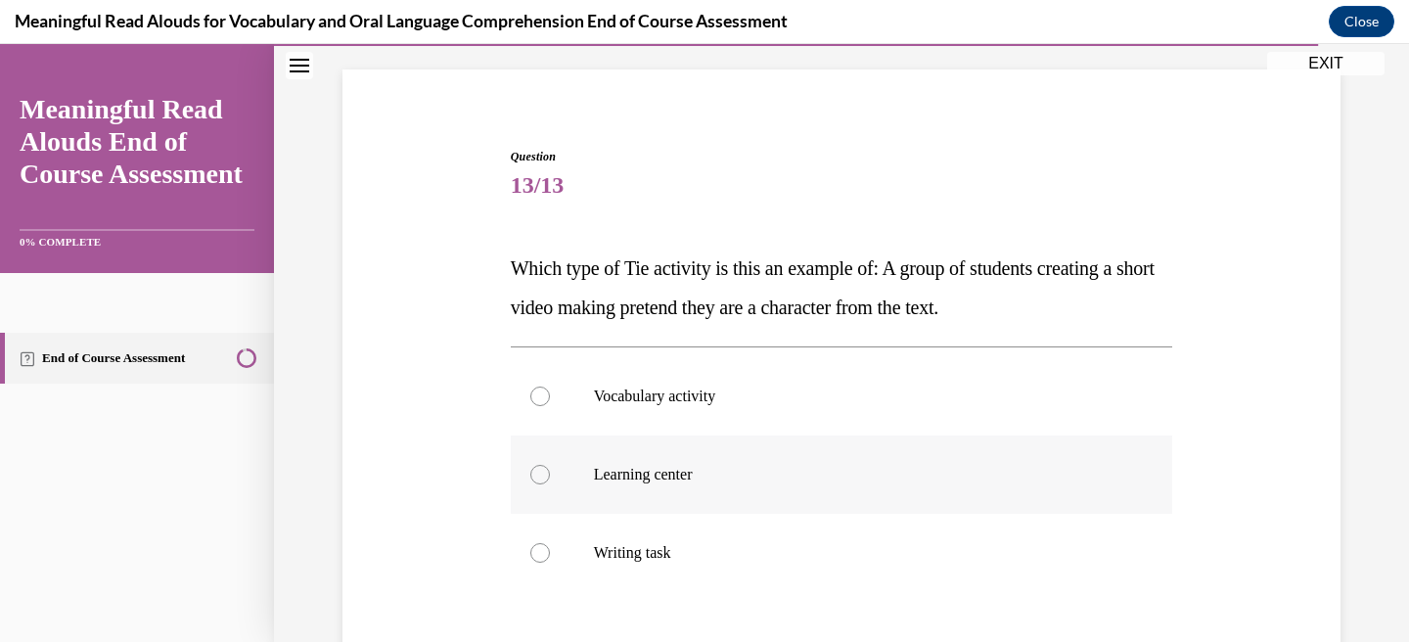
click at [728, 465] on p "Learning center" at bounding box center [859, 475] width 530 height 20
click at [550, 465] on input "Learning center" at bounding box center [540, 475] width 20 height 20
radio input "true"
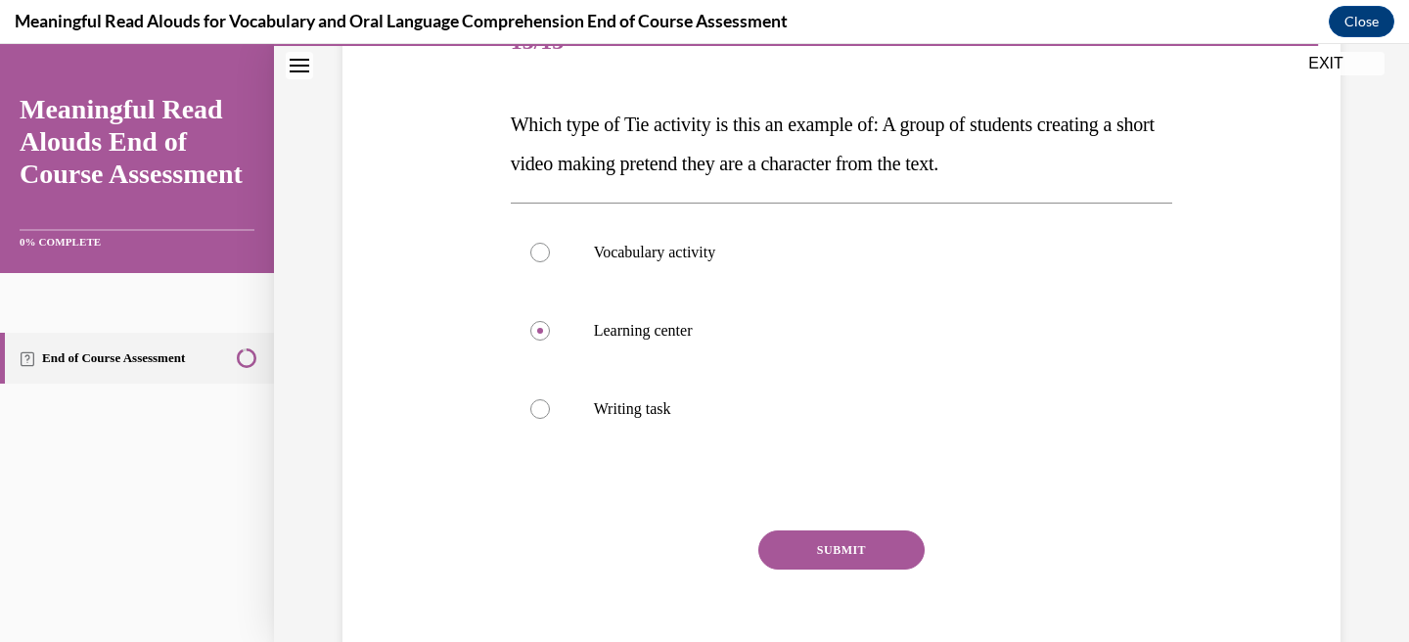
click at [808, 535] on button "SUBMIT" at bounding box center [841, 549] width 166 height 39
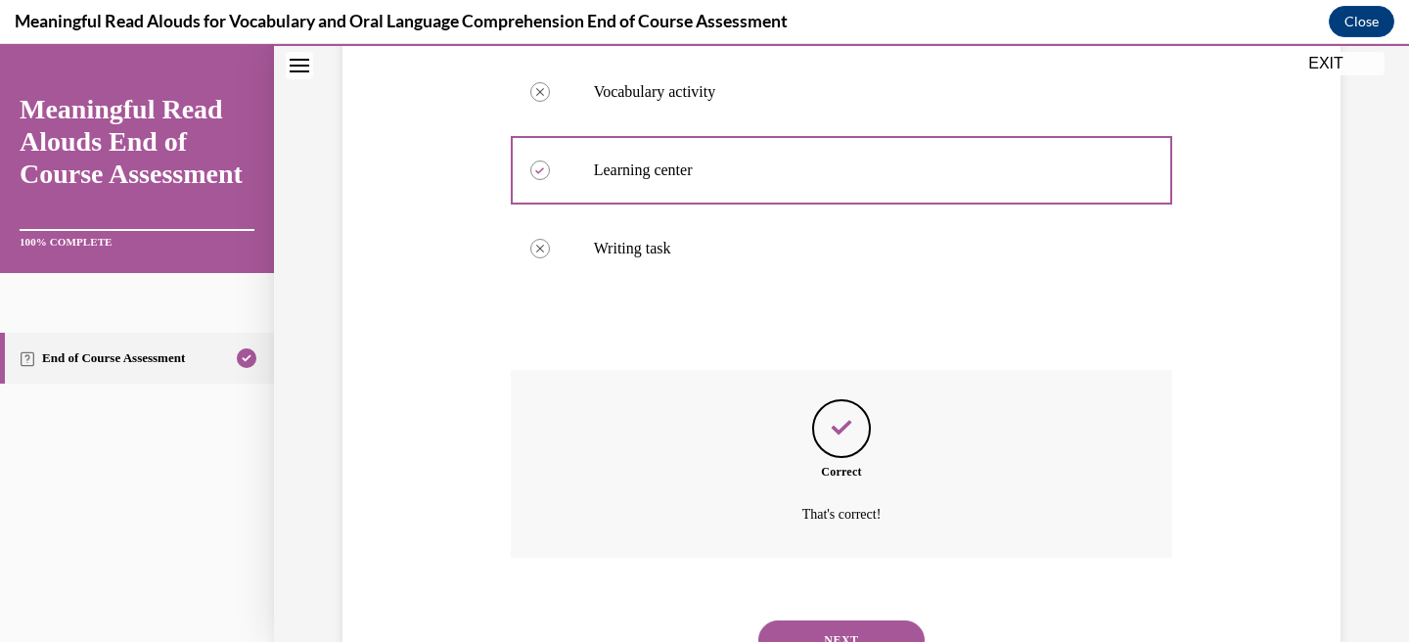
scroll to position [404, 0]
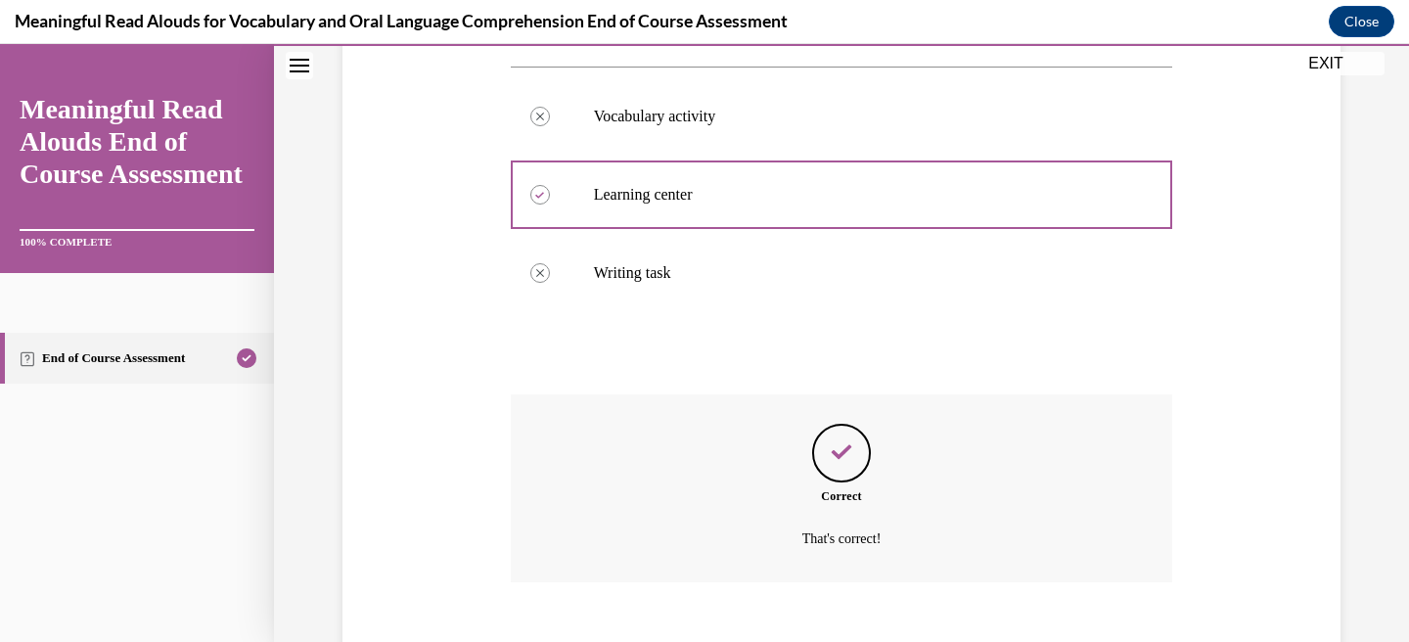
click at [1313, 71] on button "EXIT" at bounding box center [1325, 63] width 117 height 23
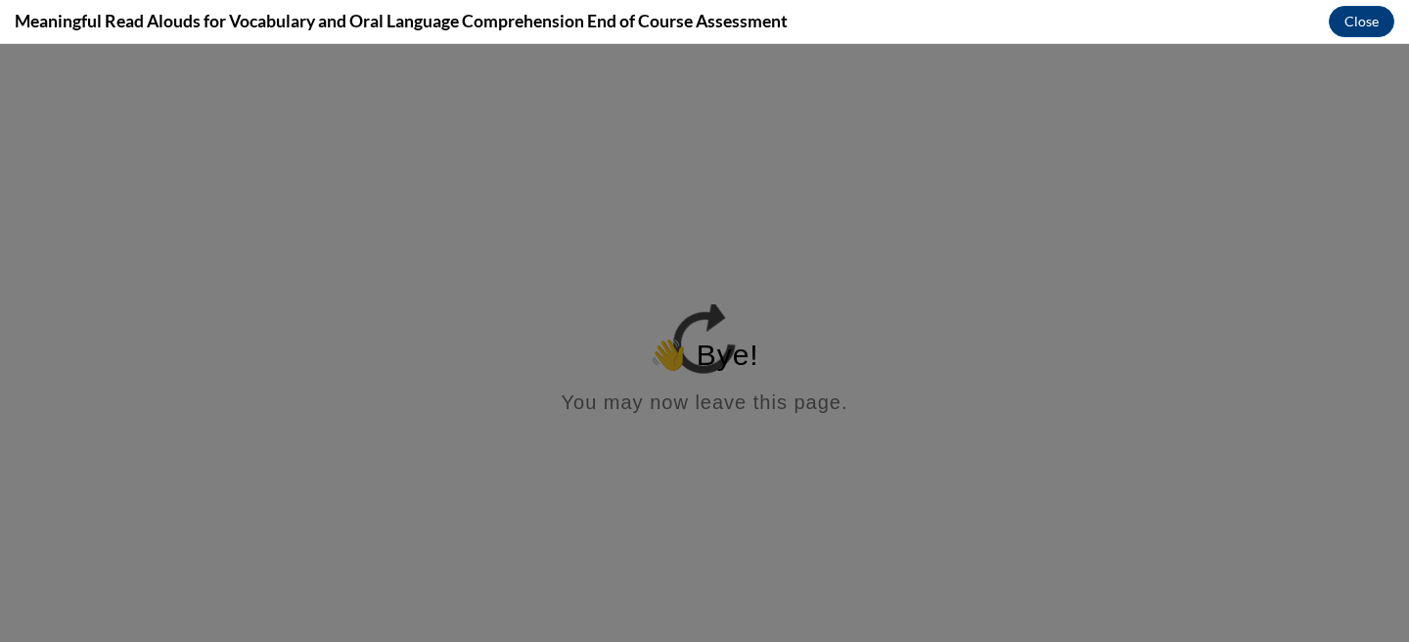
scroll to position [0, 0]
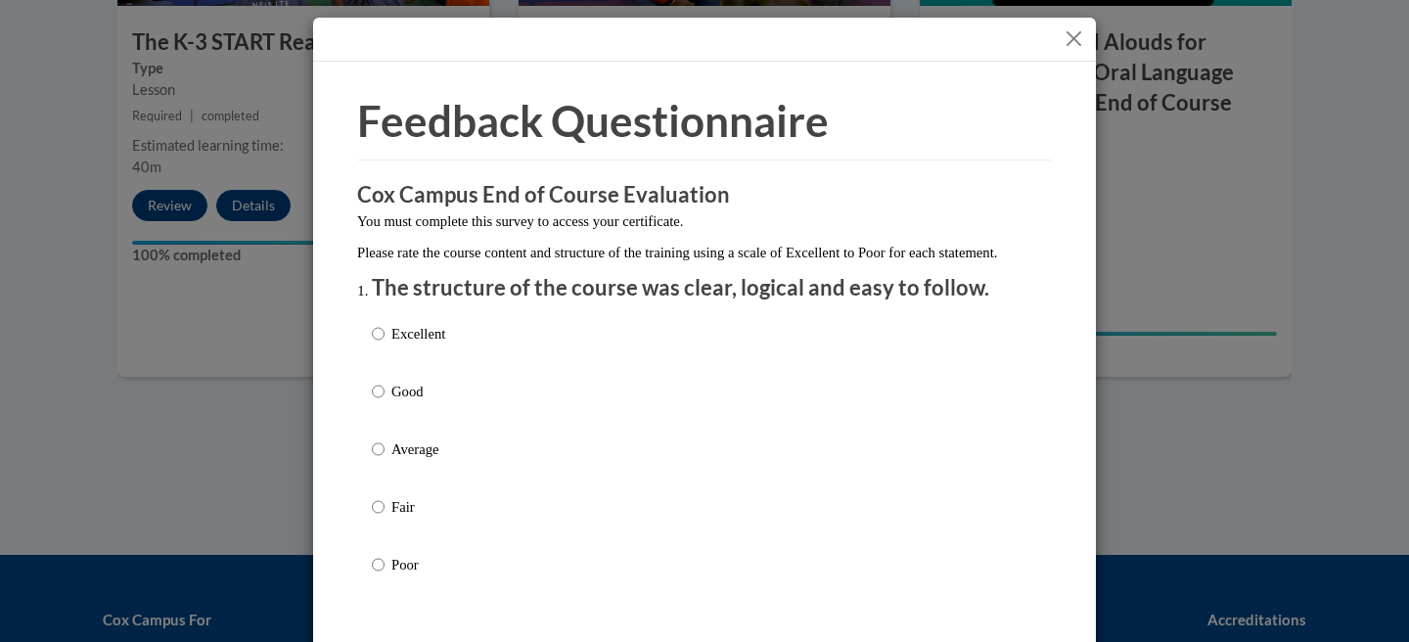
click at [1071, 37] on button "Close" at bounding box center [1073, 38] width 24 height 24
